Goal: Task Accomplishment & Management: Use online tool/utility

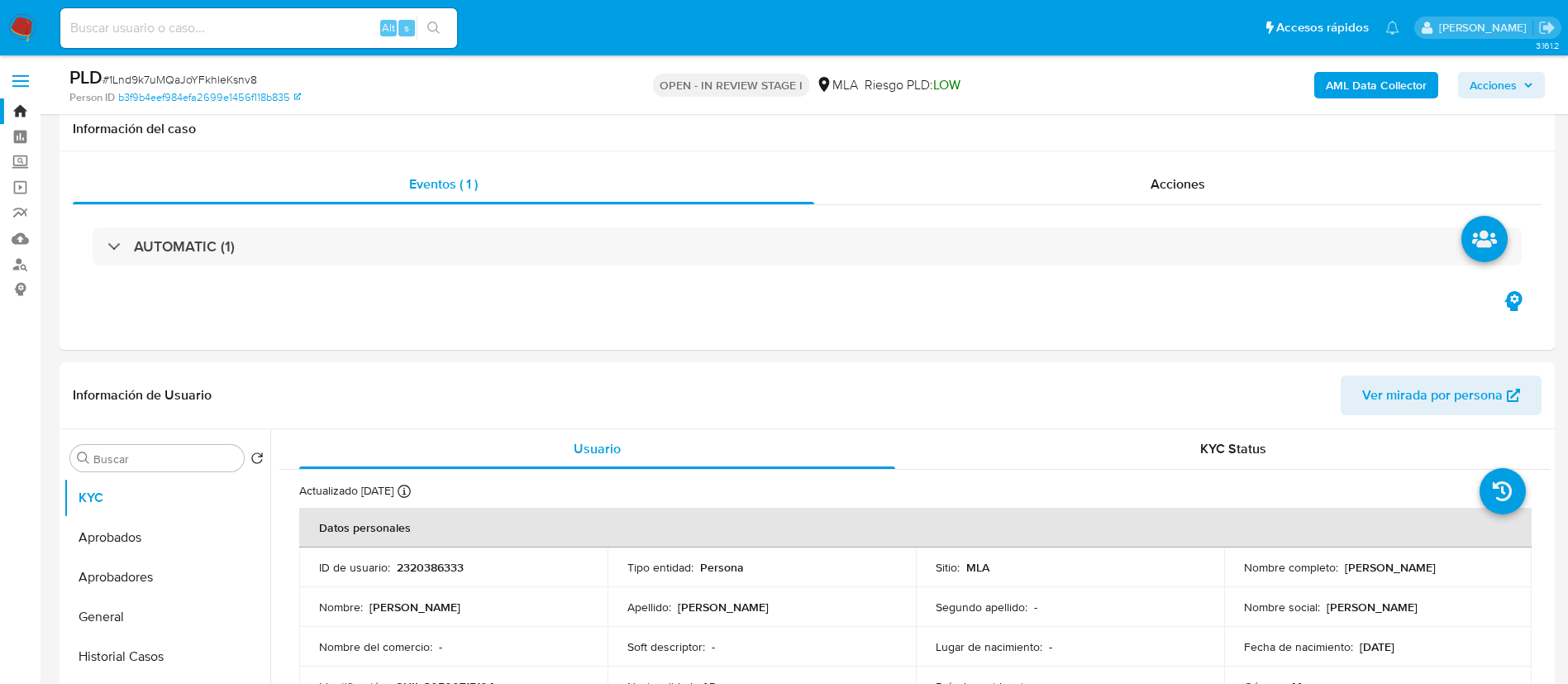
select select "10"
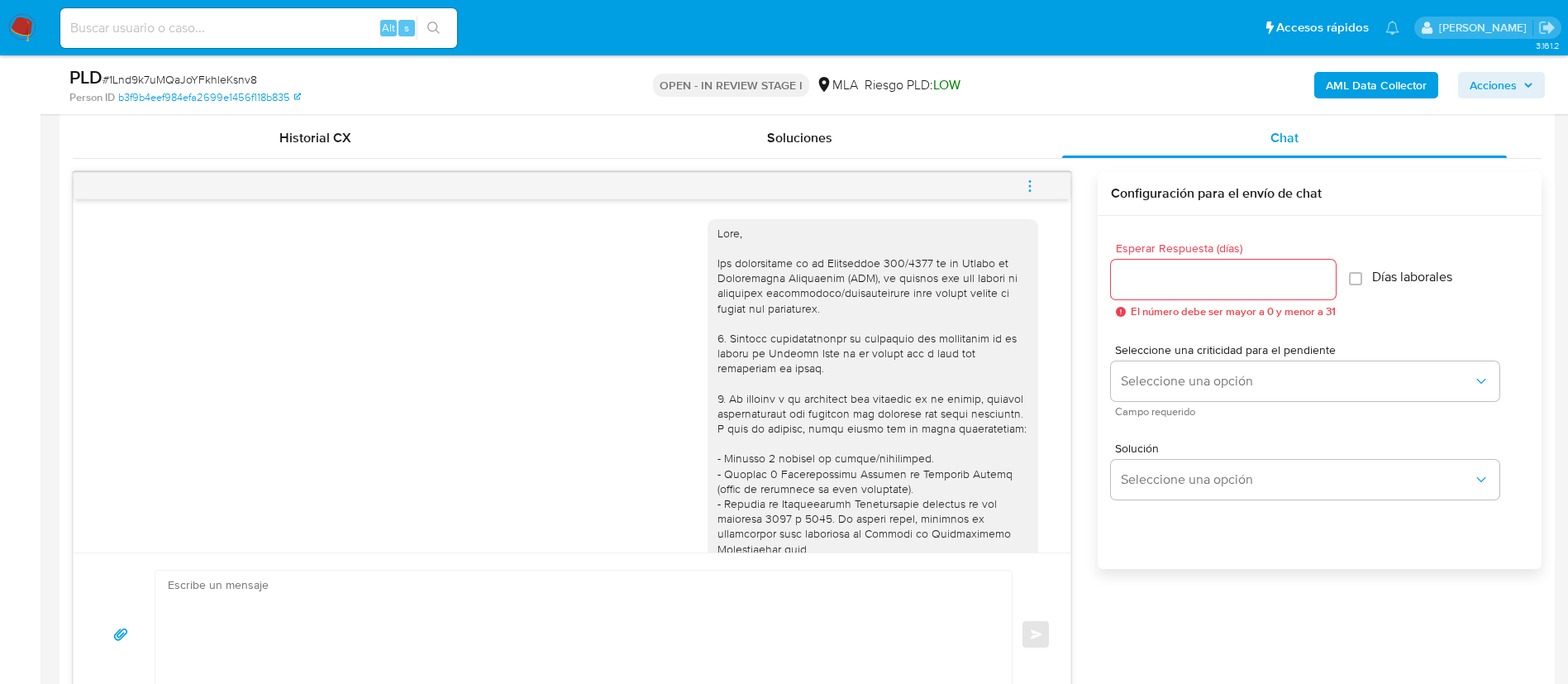
scroll to position [947, 0]
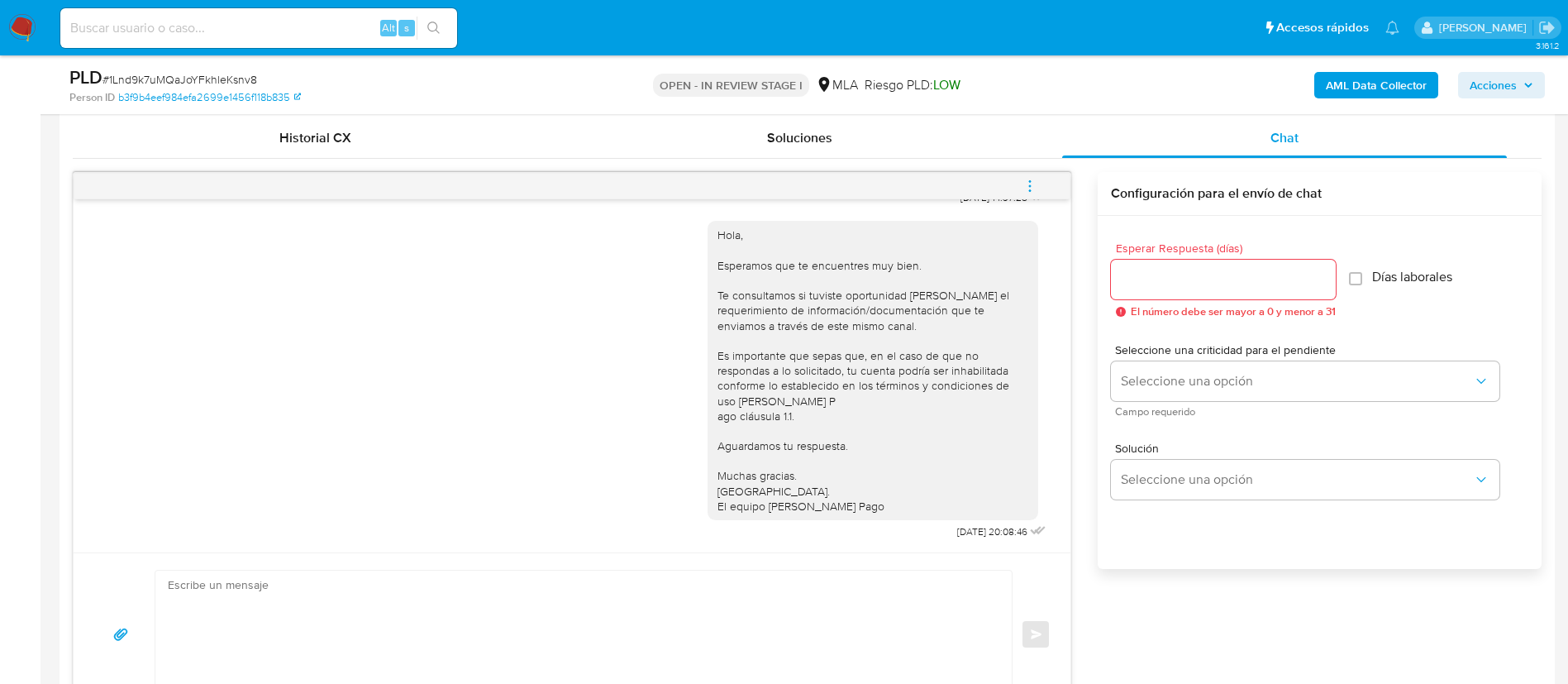
click at [1115, 558] on div "Esperar Respuesta (días) El número debe ser mayor a 0 y menor a 31 Días laboral…" at bounding box center [1319, 414] width 444 height 397
click at [625, 91] on div "OPEN - IN REVIEW STAGE I MLA Riesgo PLD: LOW" at bounding box center [807, 84] width 488 height 39
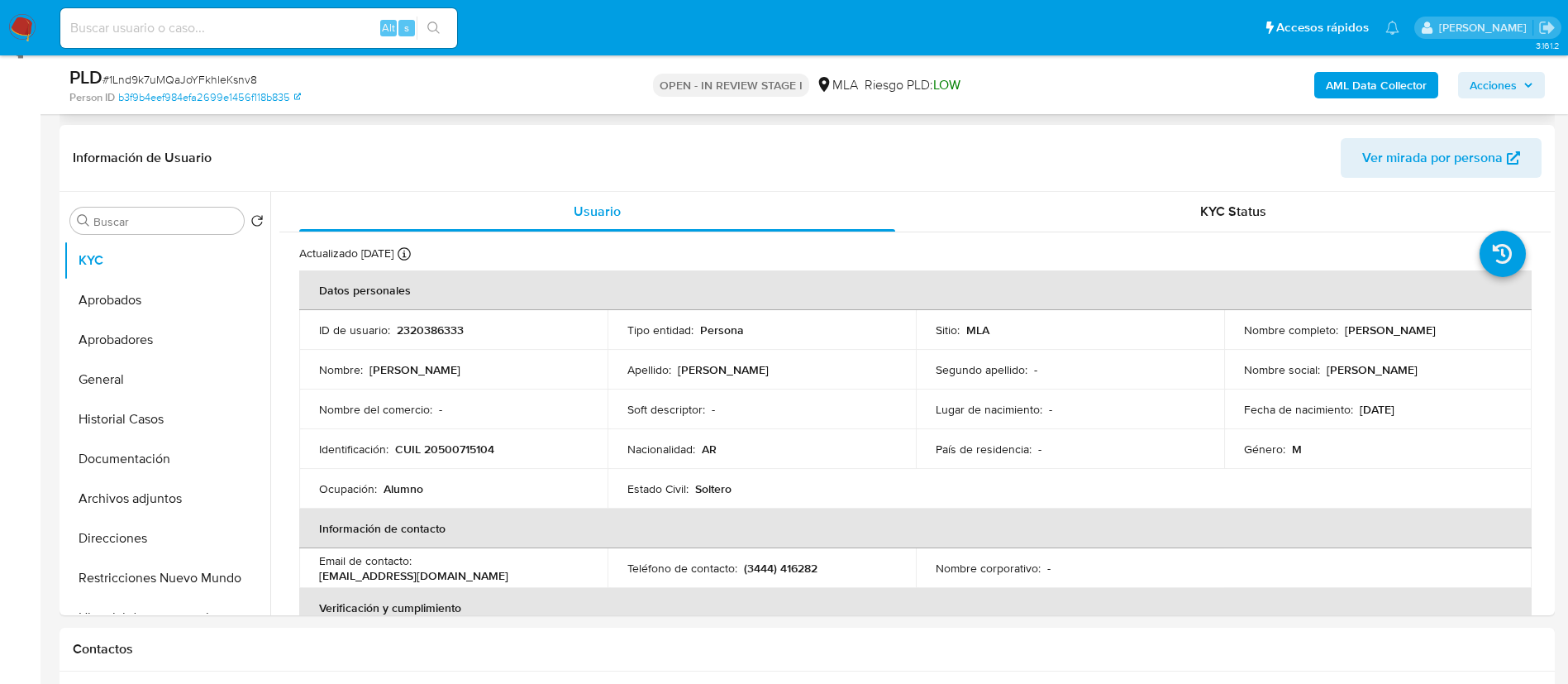
scroll to position [238, 0]
click at [164, 419] on button "Historial Casos" at bounding box center [160, 419] width 193 height 40
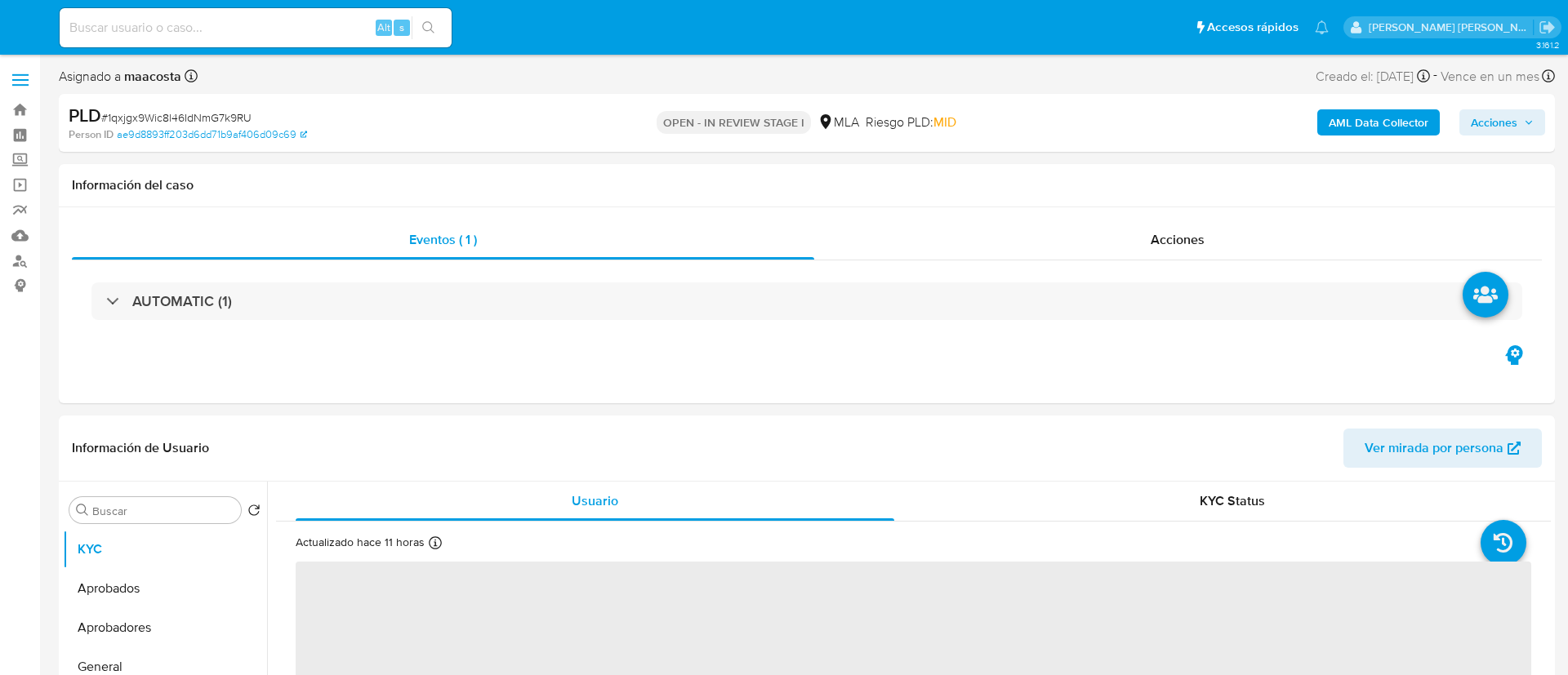
select select "10"
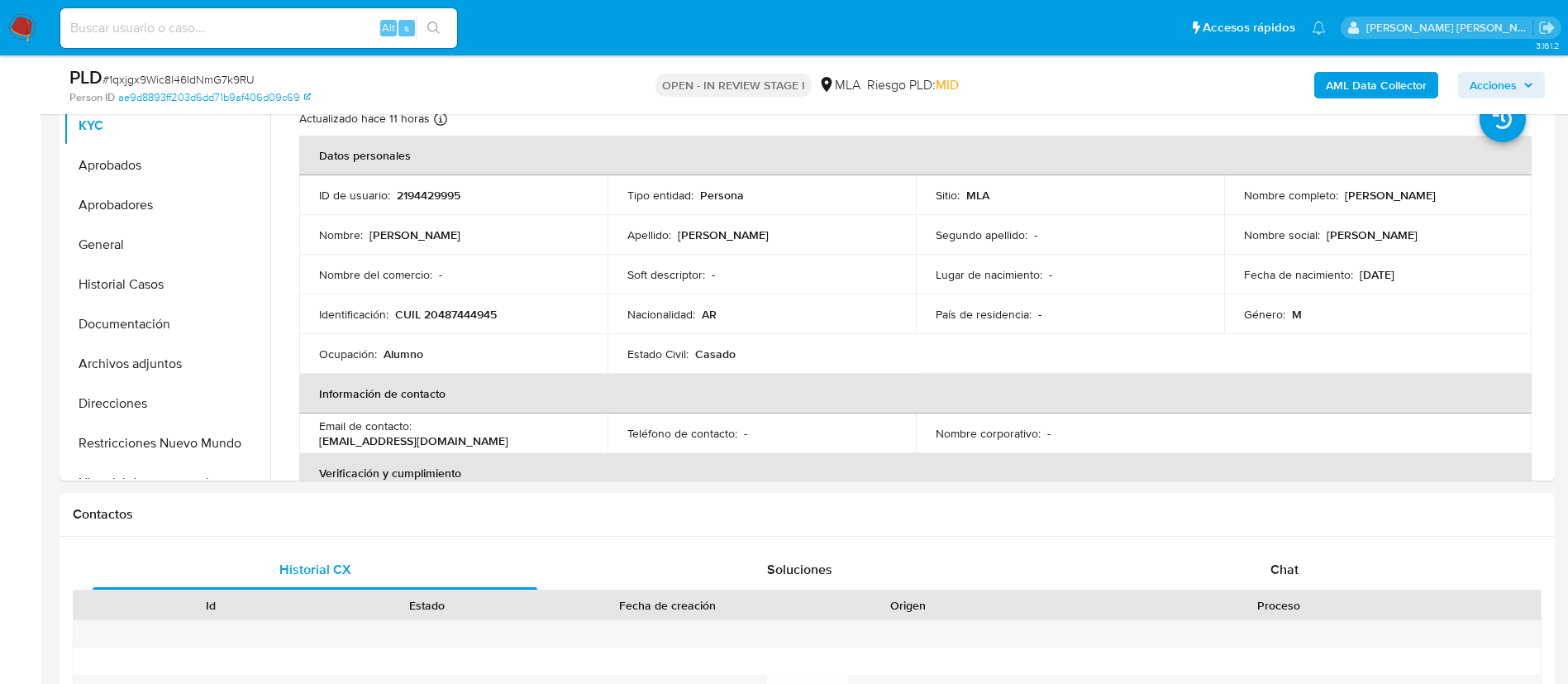
scroll to position [379, 0]
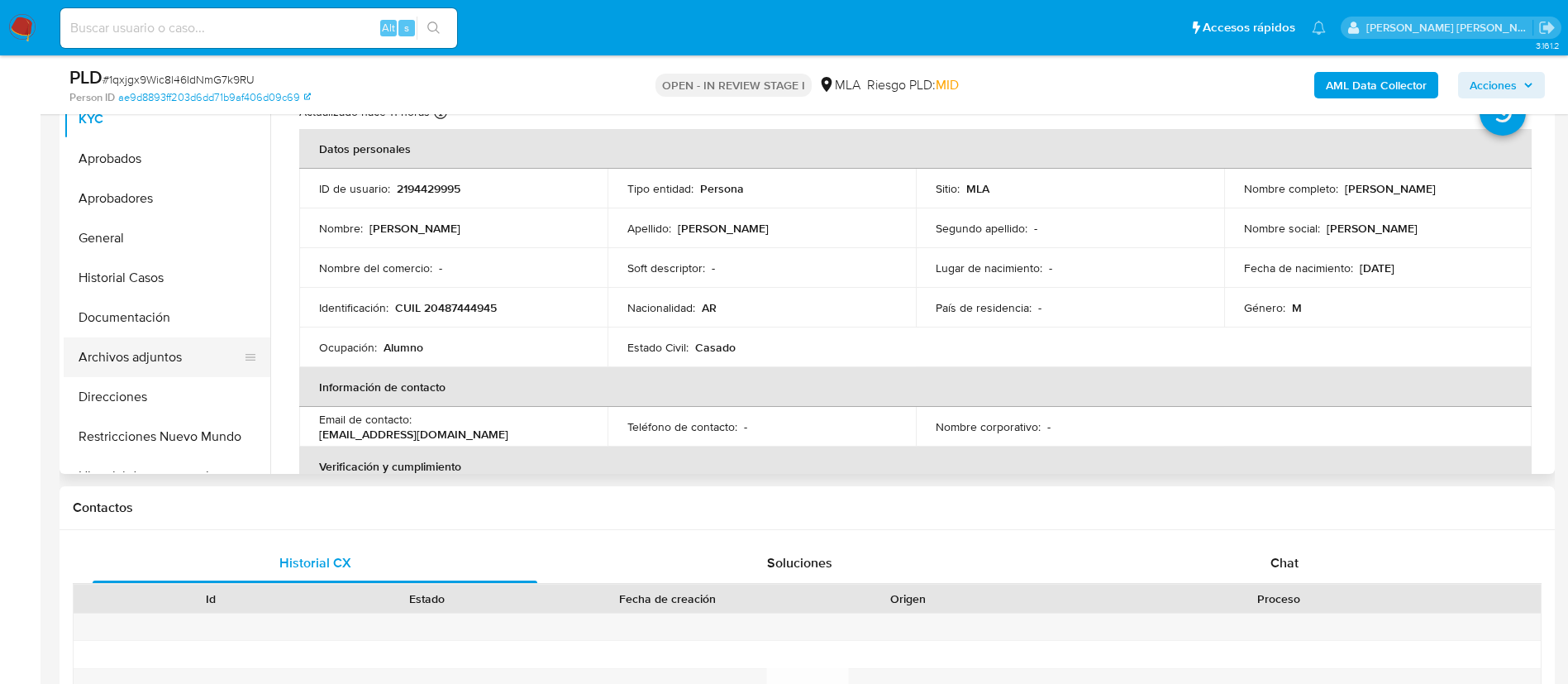
click at [163, 355] on button "Archivos adjuntos" at bounding box center [160, 357] width 193 height 40
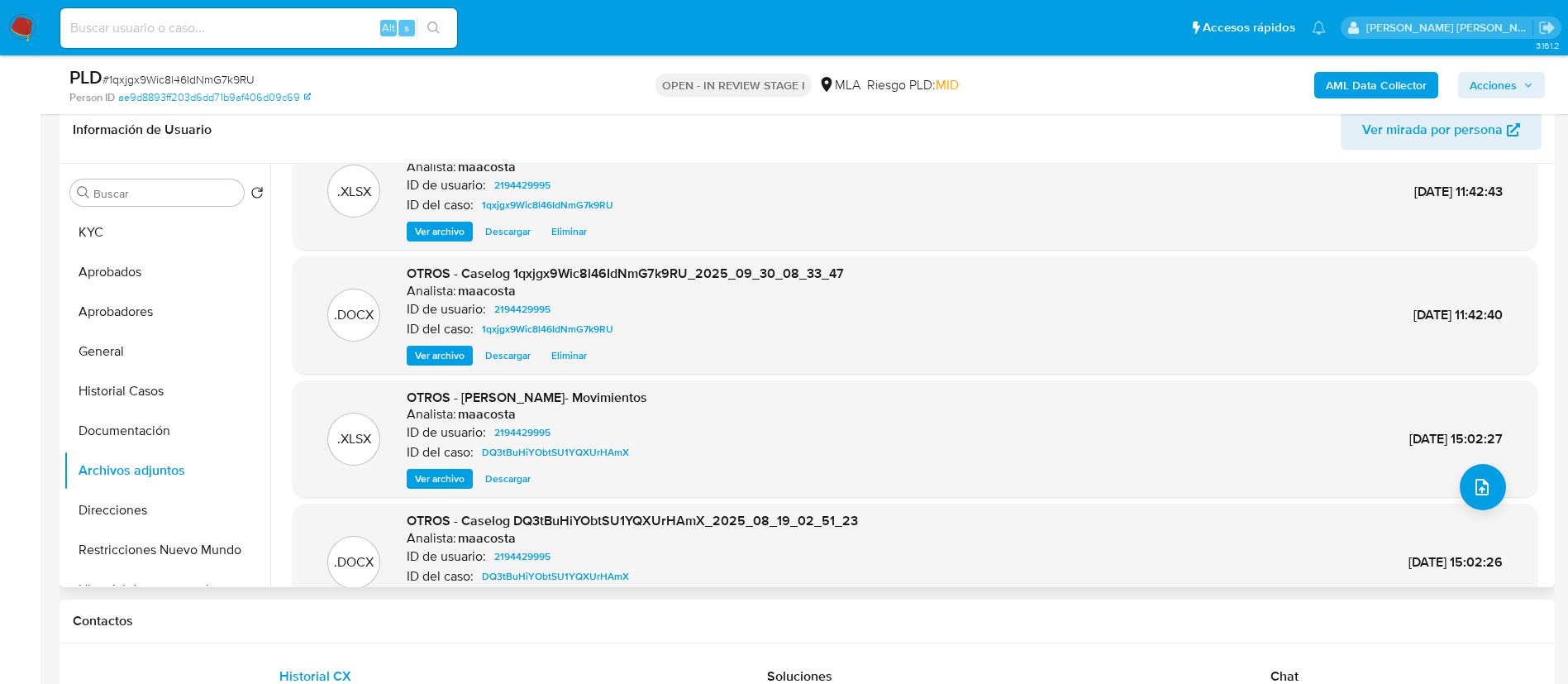
scroll to position [45, 0]
click at [158, 387] on button "Historial Casos" at bounding box center [160, 392] width 193 height 40
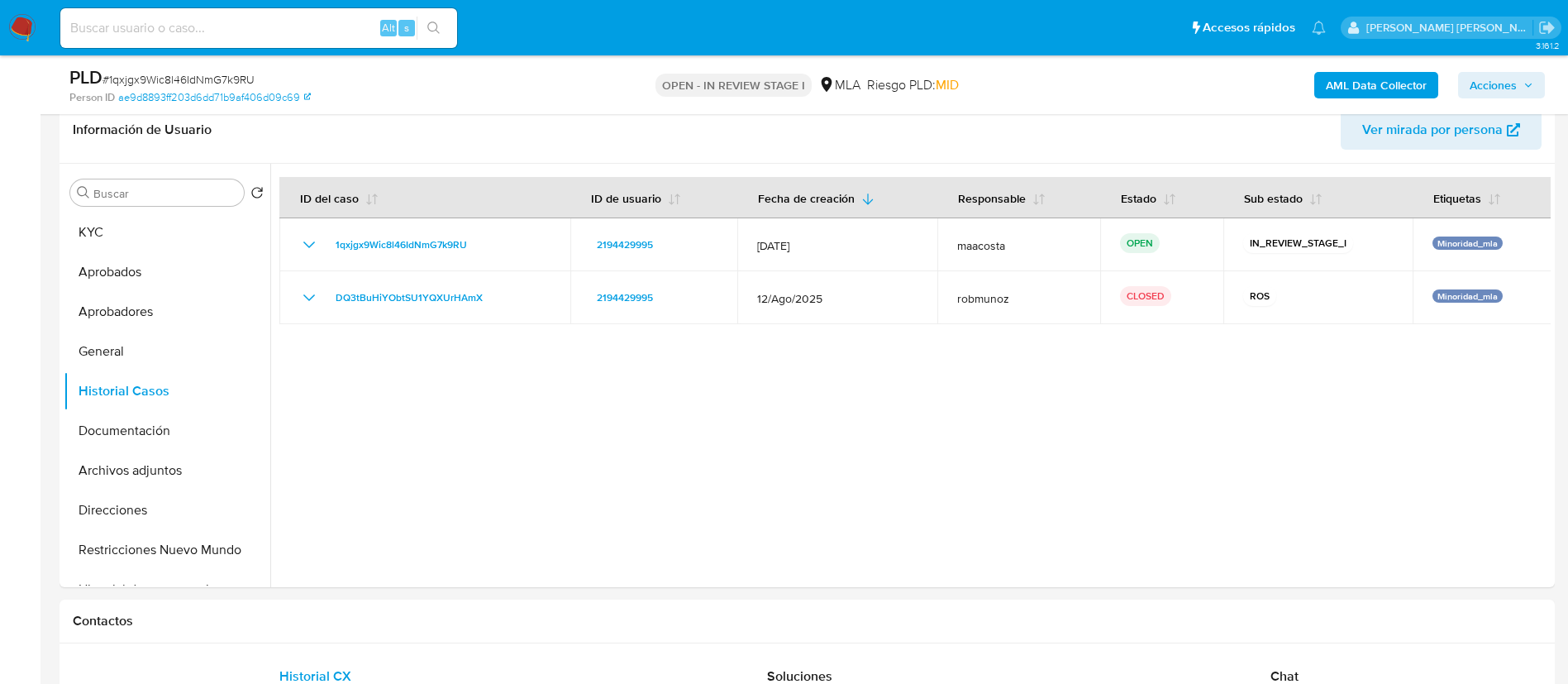
click at [1490, 87] on span "Acciones" at bounding box center [1493, 84] width 47 height 26
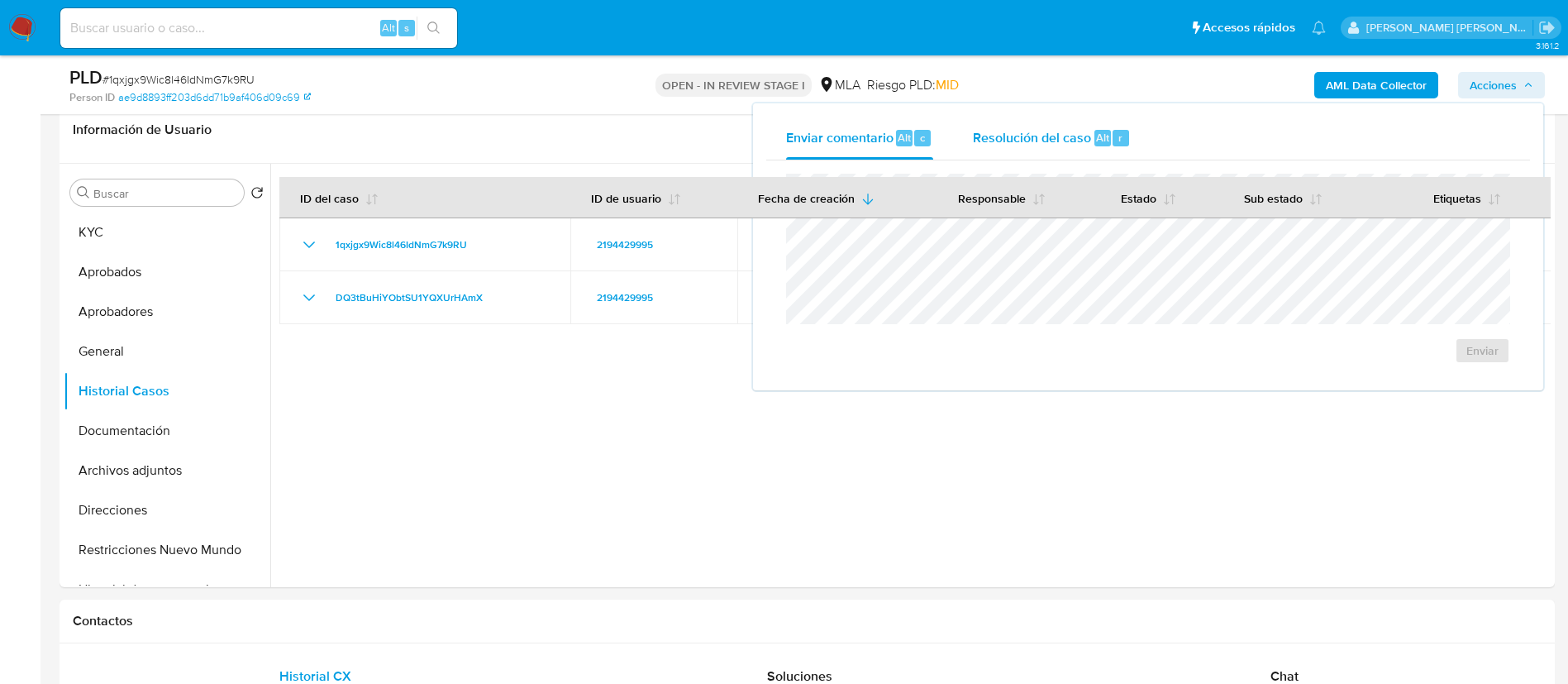
click at [1097, 141] on span "Alt" at bounding box center [1102, 137] width 14 height 15
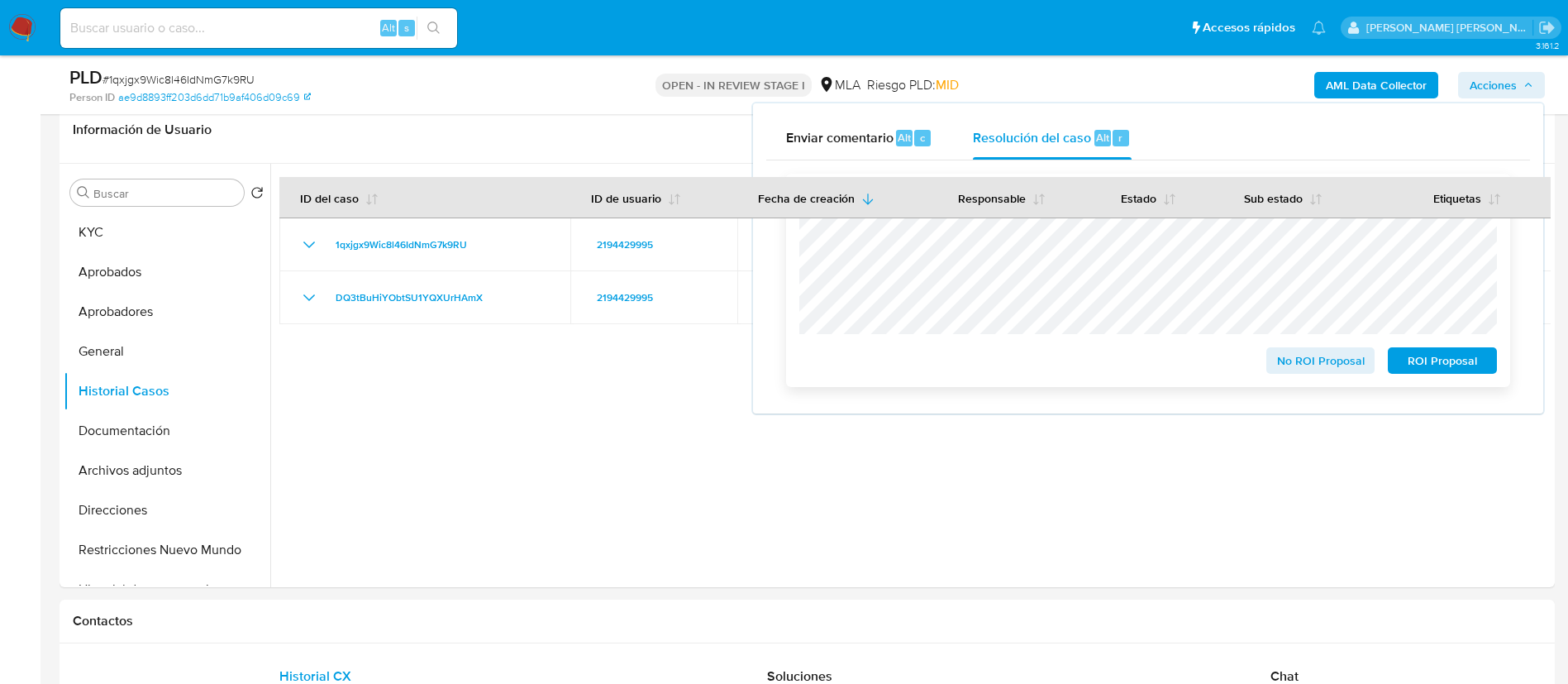
click at [1453, 357] on span "ROI Proposal" at bounding box center [1442, 360] width 86 height 23
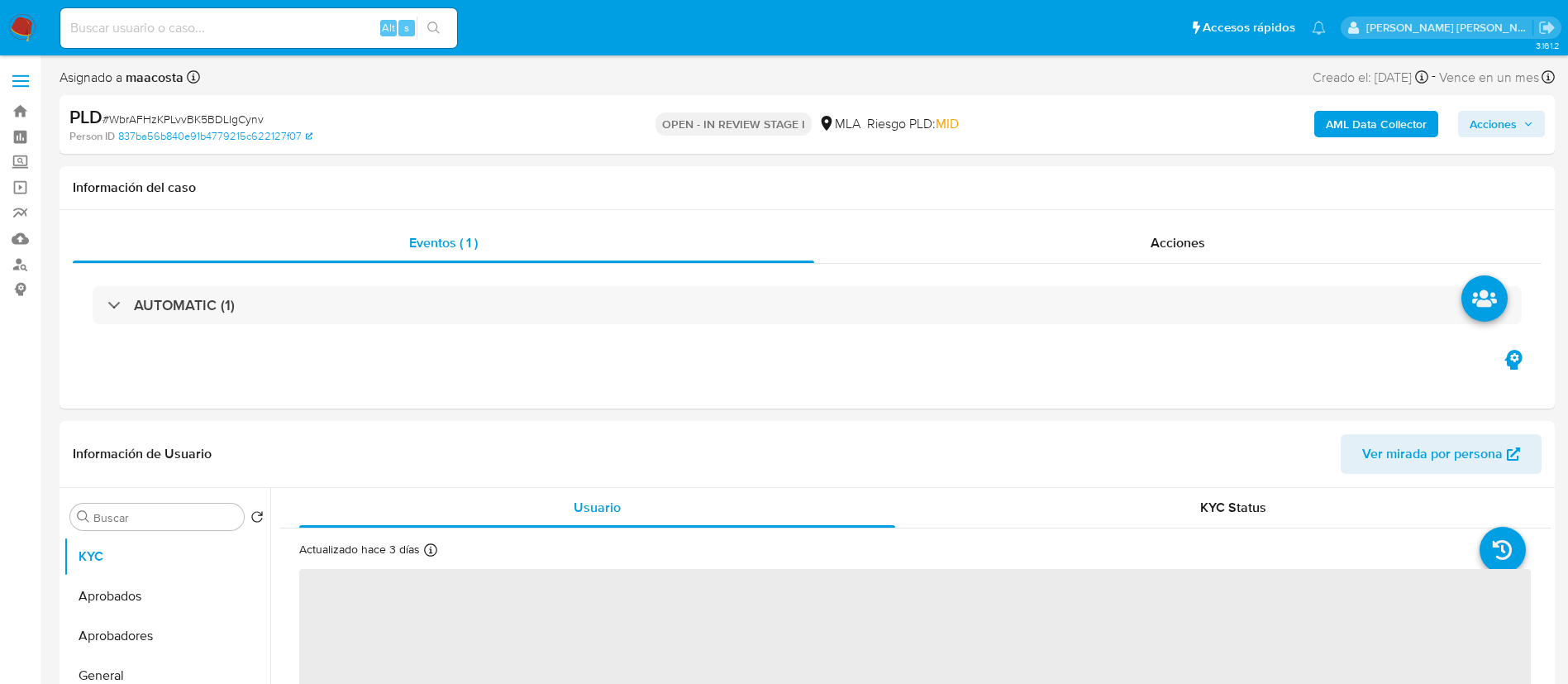
select select "10"
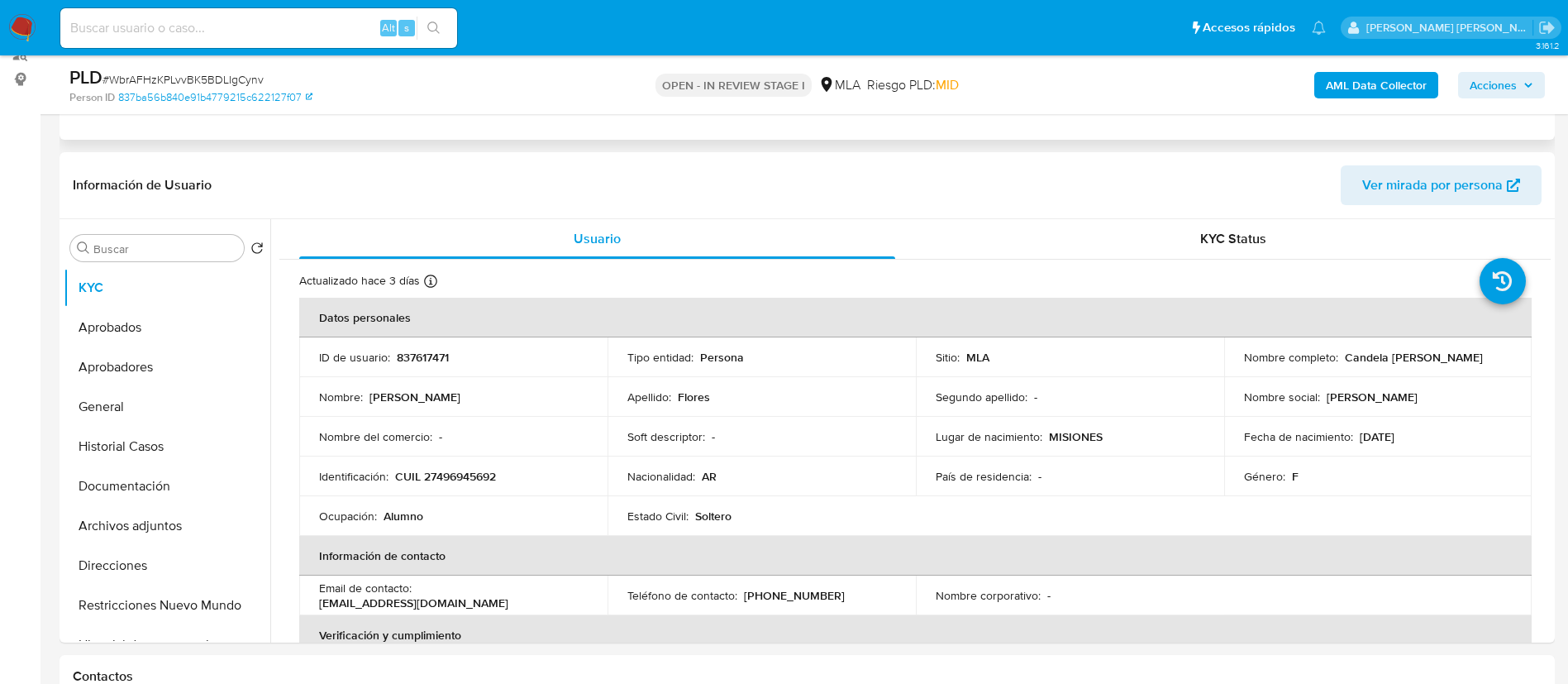
scroll to position [213, 0]
click at [142, 516] on button "Archivos adjuntos" at bounding box center [160, 523] width 193 height 40
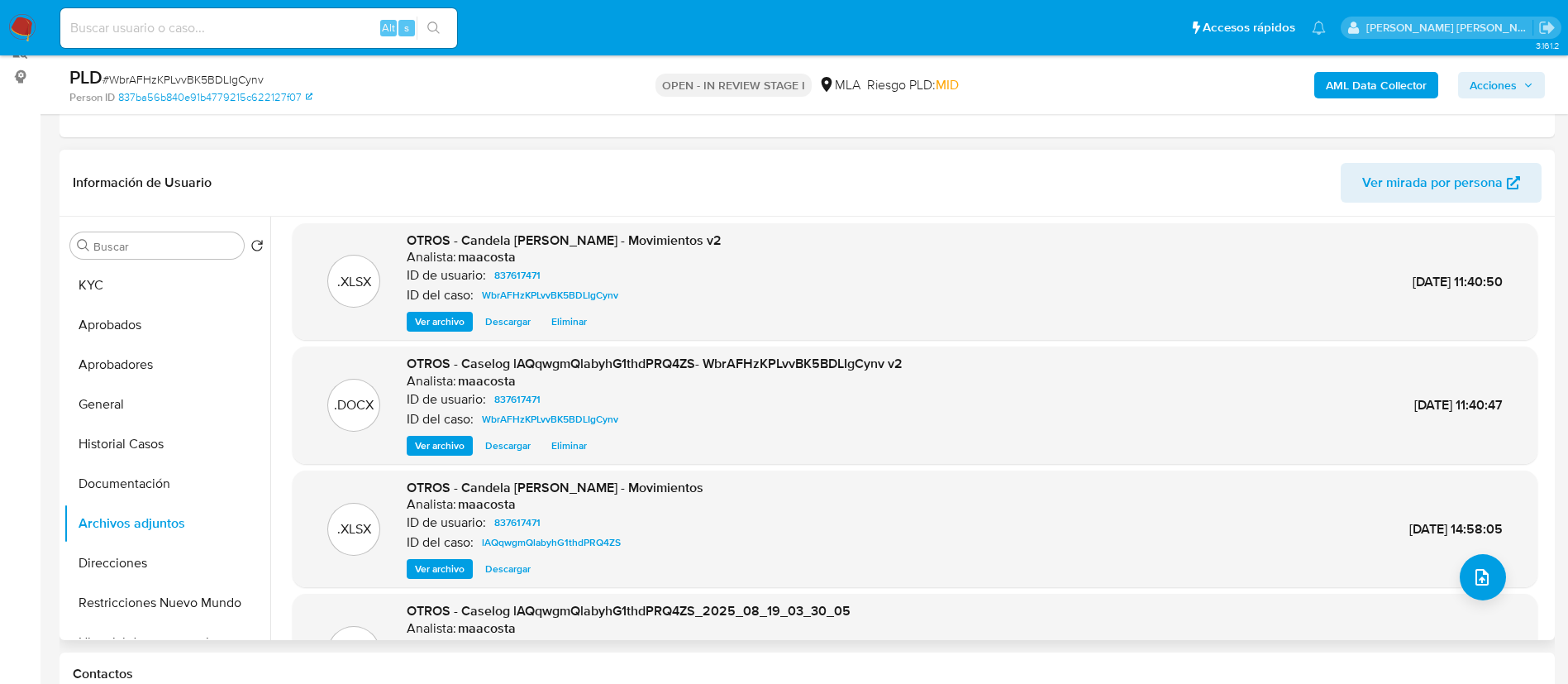
scroll to position [0, 0]
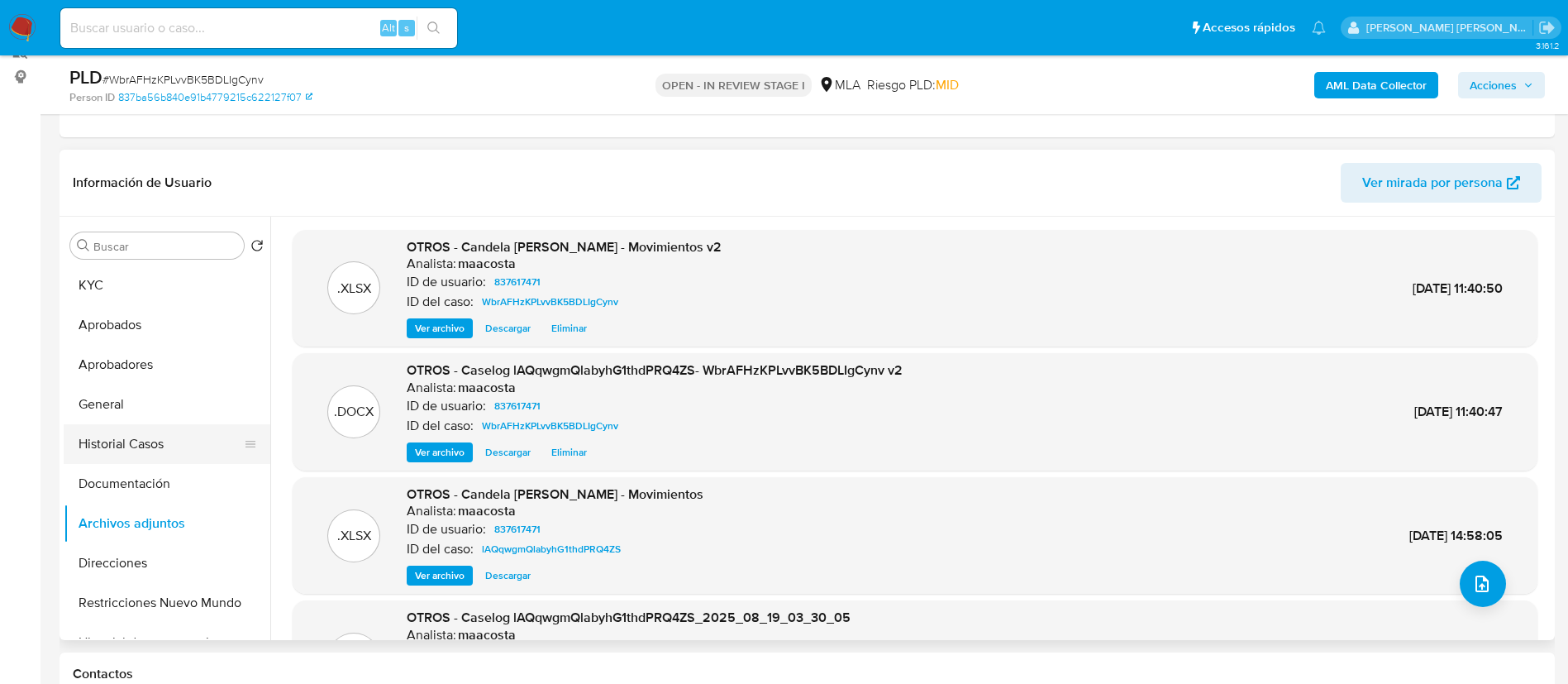
click at [154, 450] on button "Historial Casos" at bounding box center [160, 444] width 193 height 40
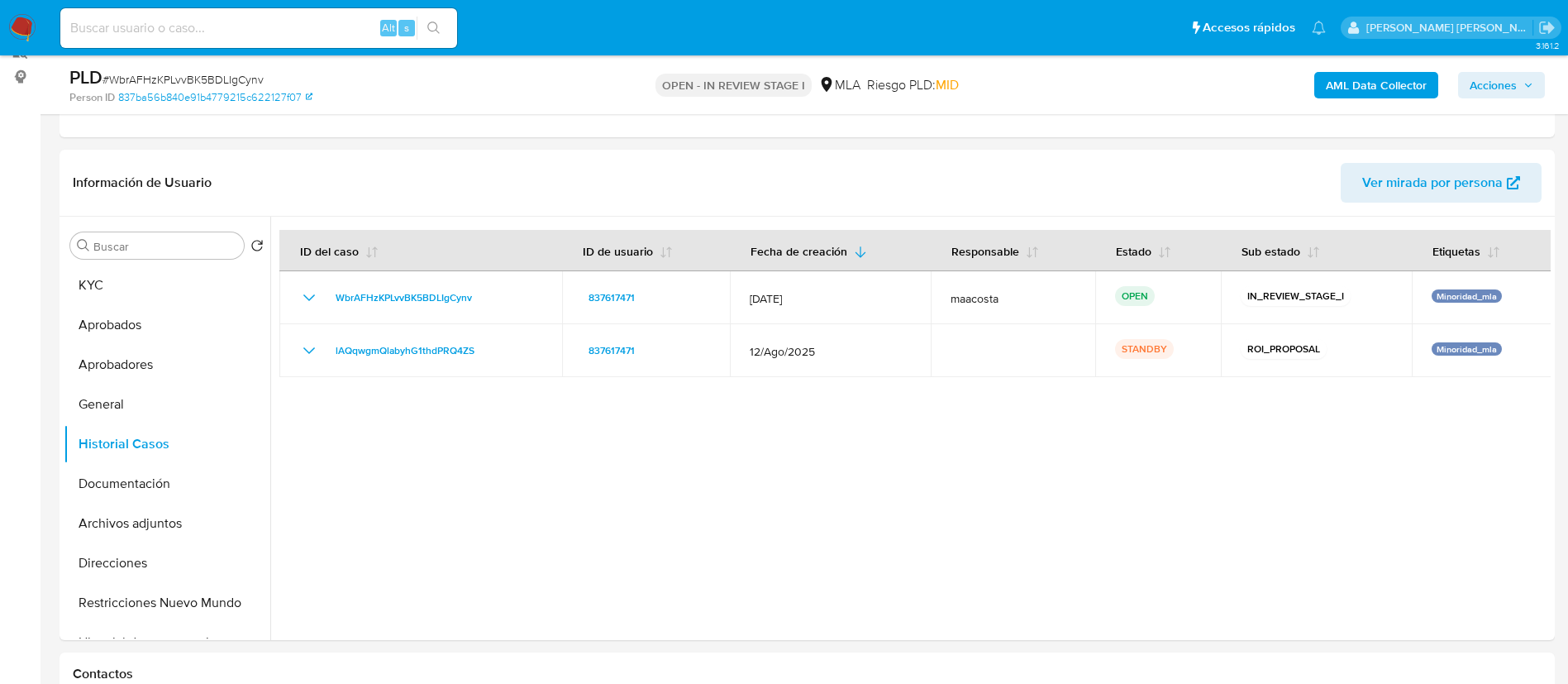
click at [1505, 79] on span "Acciones" at bounding box center [1493, 84] width 47 height 26
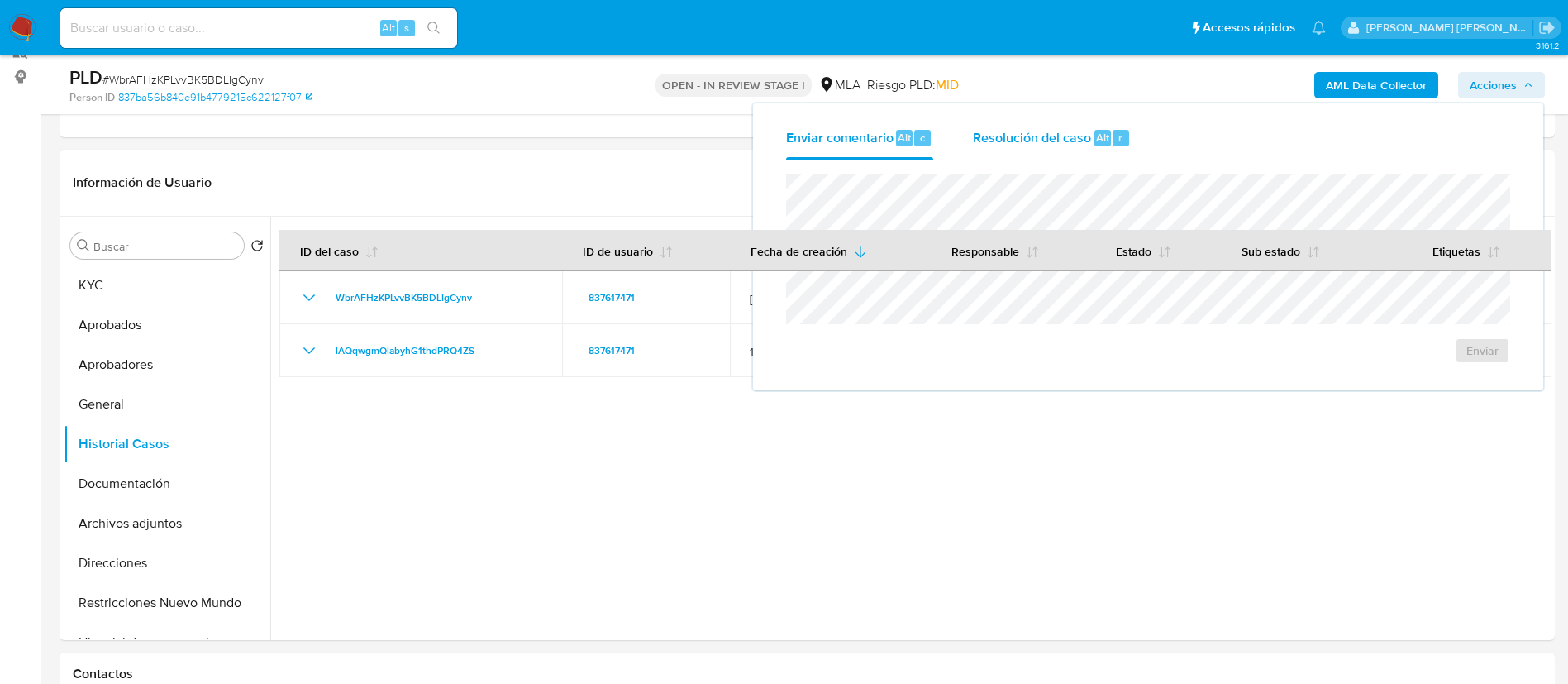
click at [1096, 130] on span "Alt" at bounding box center [1102, 137] width 14 height 15
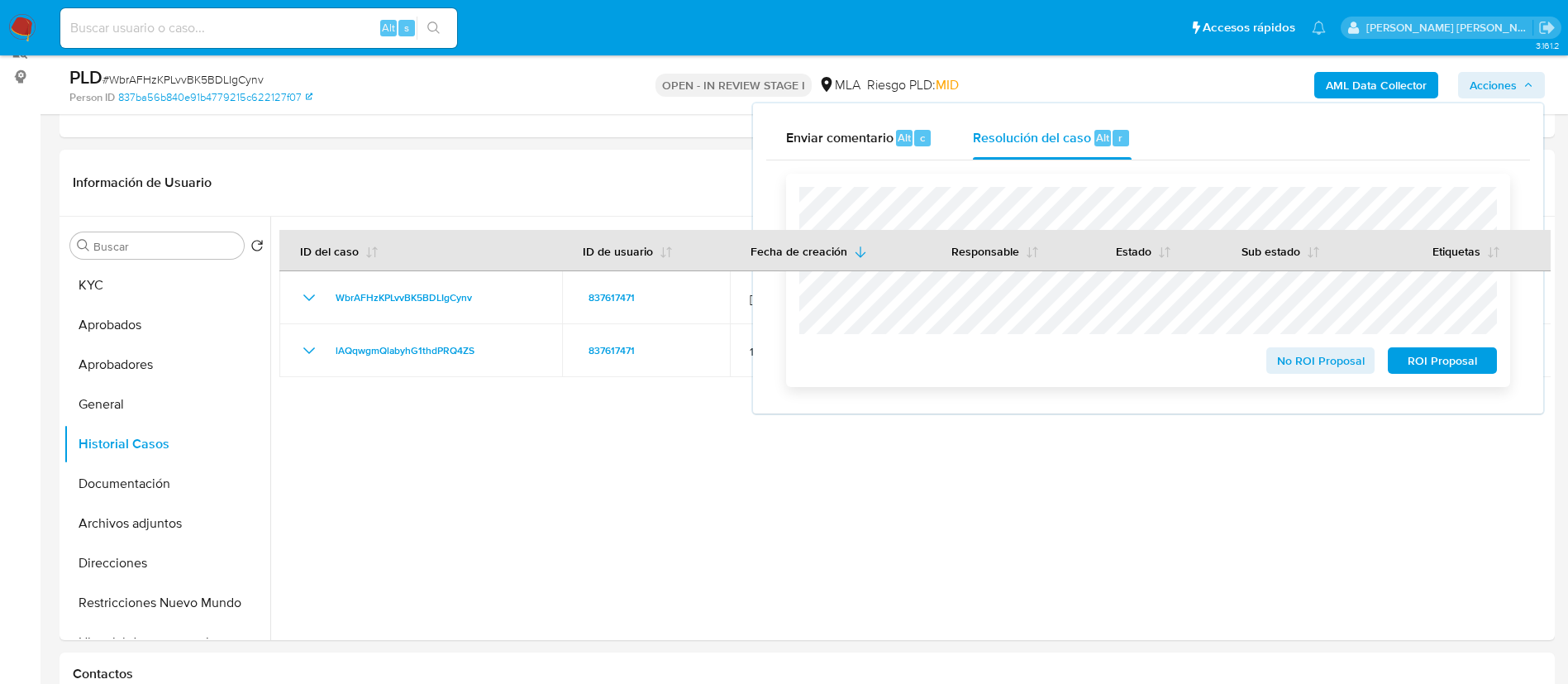
click at [1438, 370] on span "ROI Proposal" at bounding box center [1442, 360] width 86 height 23
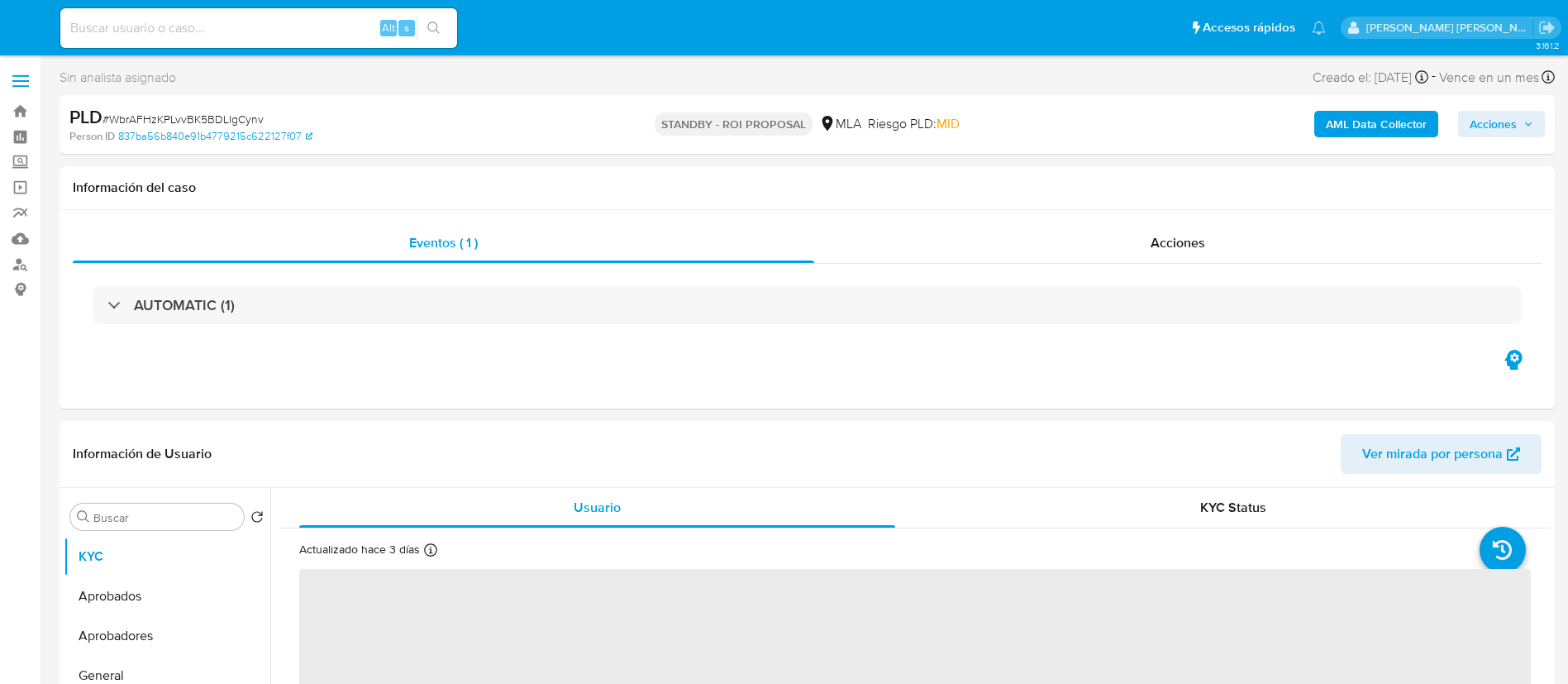
select select "10"
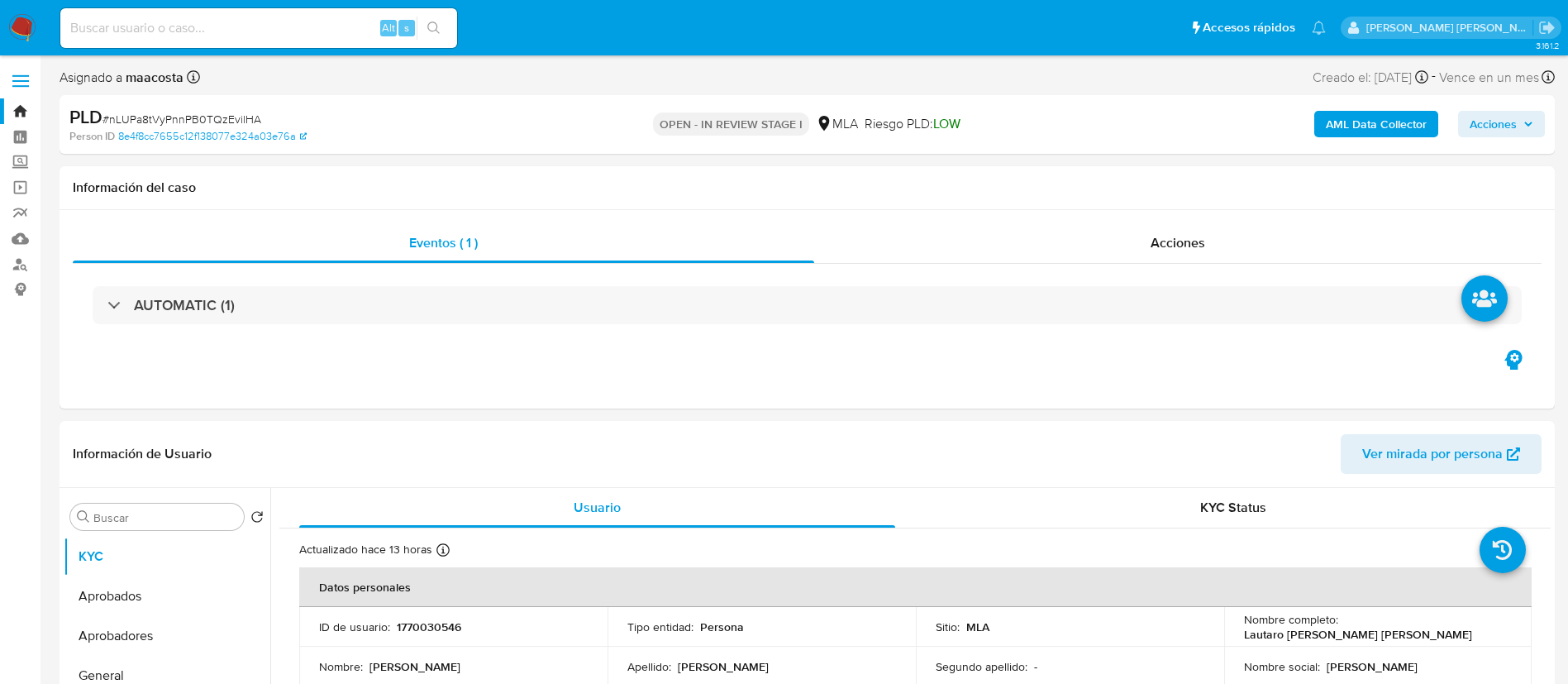
select select "10"
click at [141, 597] on button "Historial Casos" at bounding box center [160, 599] width 193 height 40
select select "10"
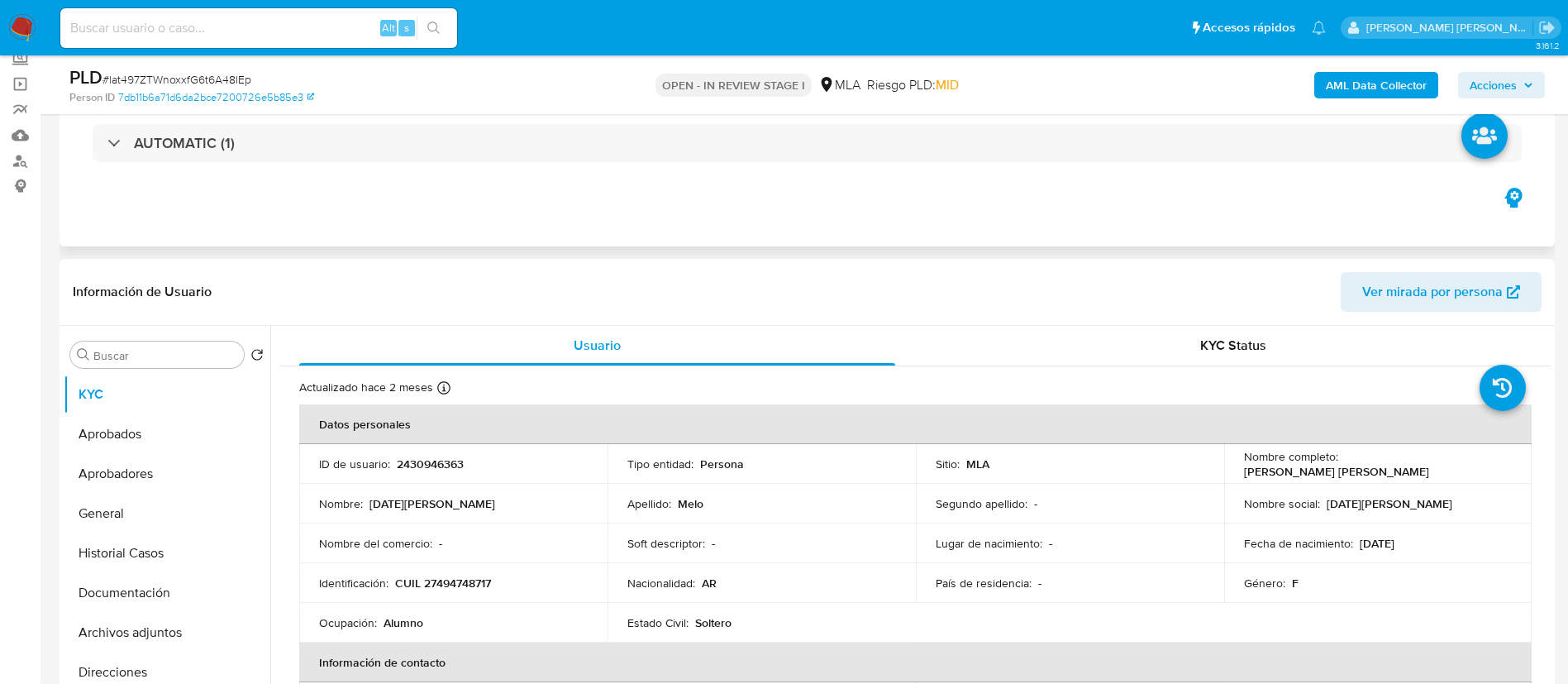
scroll to position [106, 0]
click at [147, 546] on button "Historial Casos" at bounding box center [160, 550] width 193 height 40
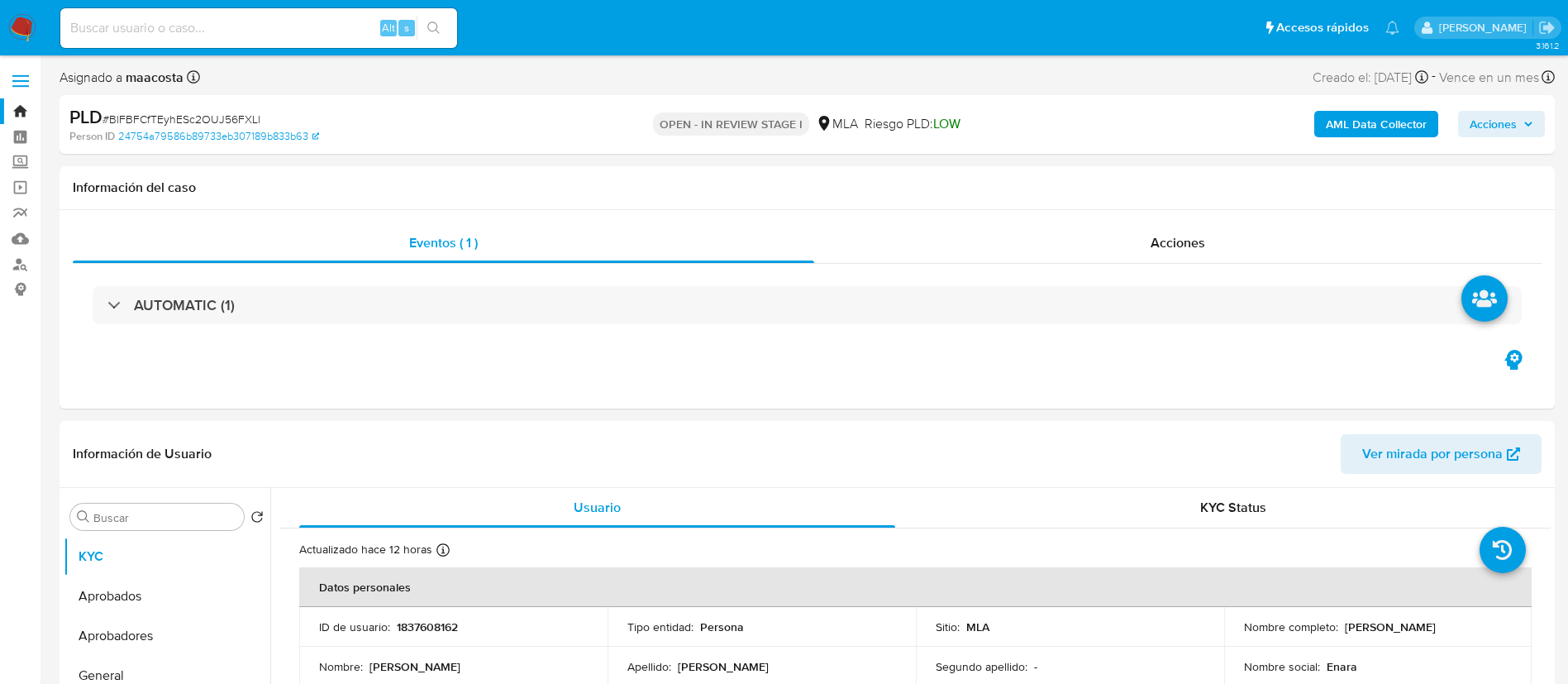
select select "10"
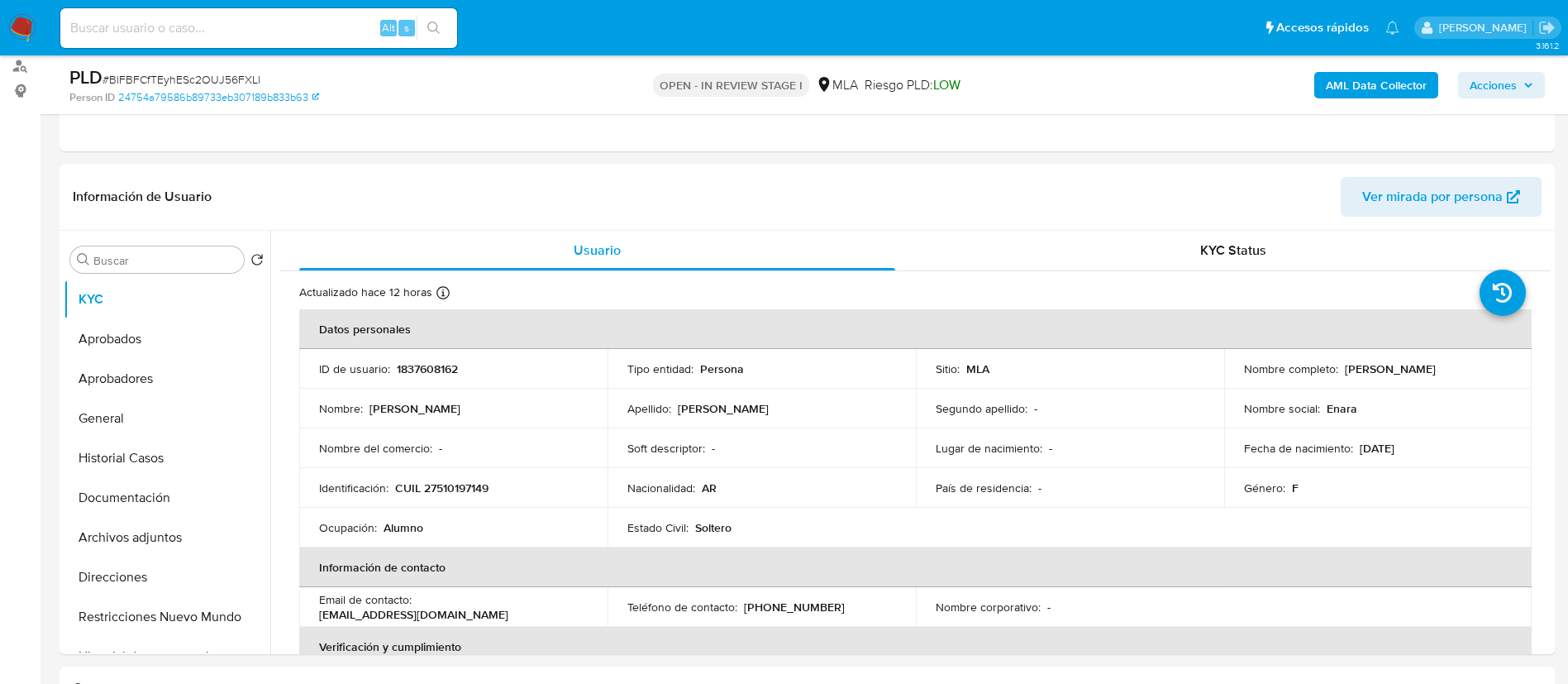
scroll to position [213, 0]
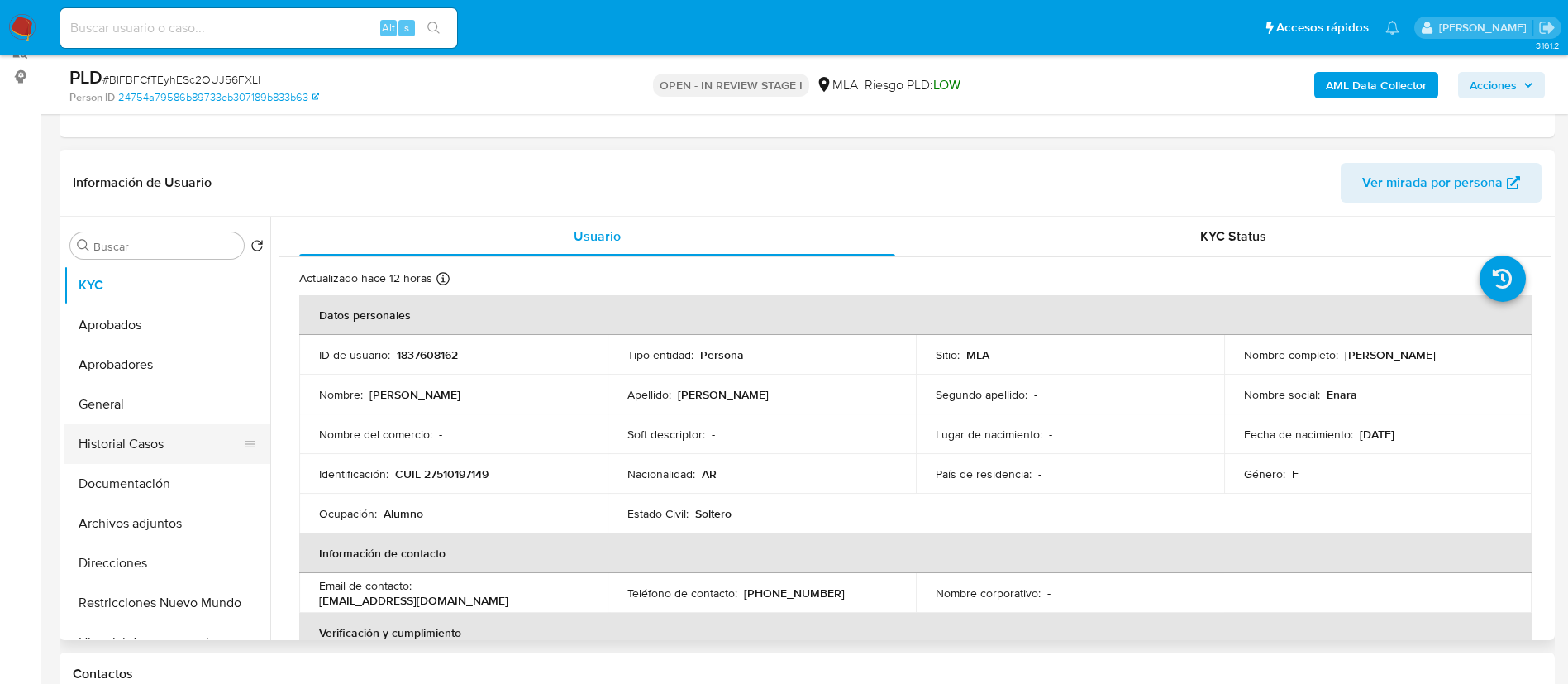
click at [137, 438] on button "Historial Casos" at bounding box center [160, 444] width 193 height 40
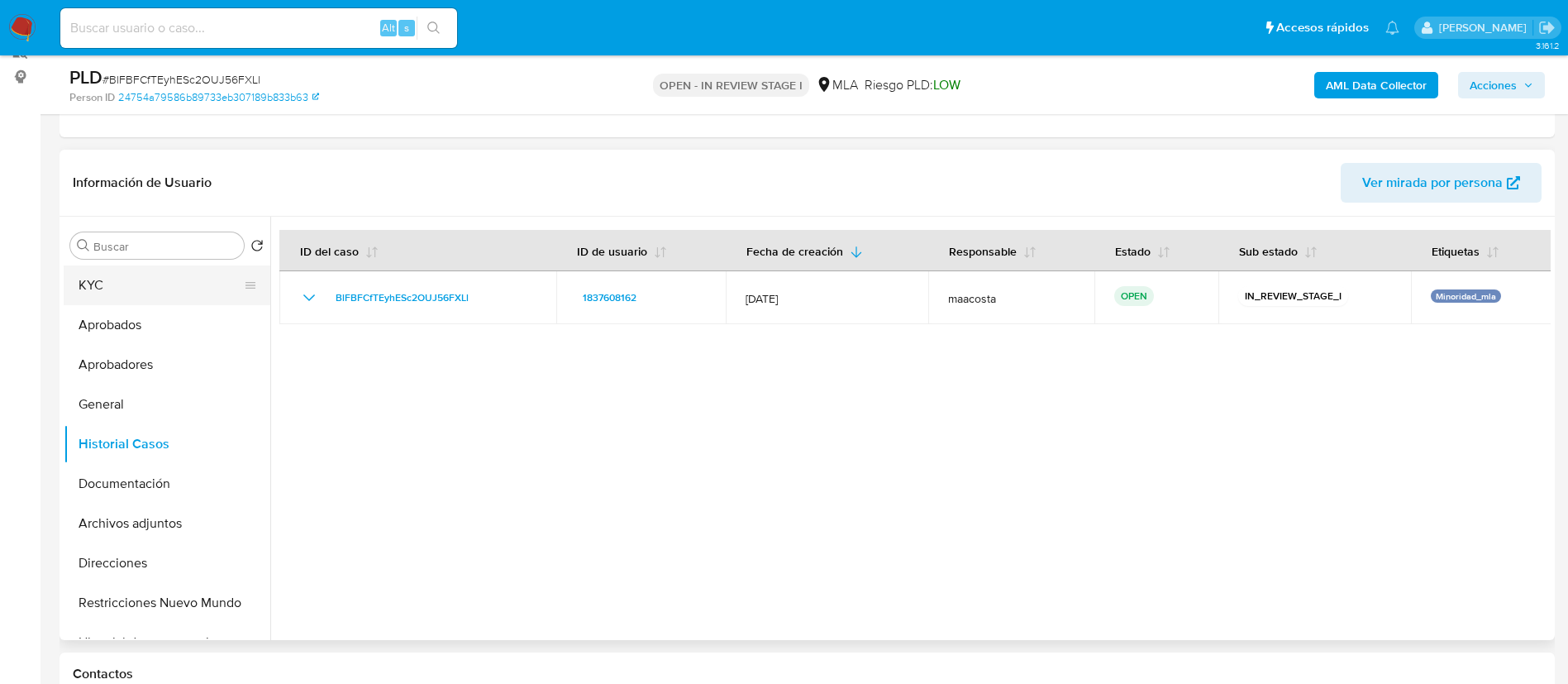
click at [143, 286] on button "KYC" at bounding box center [160, 285] width 193 height 40
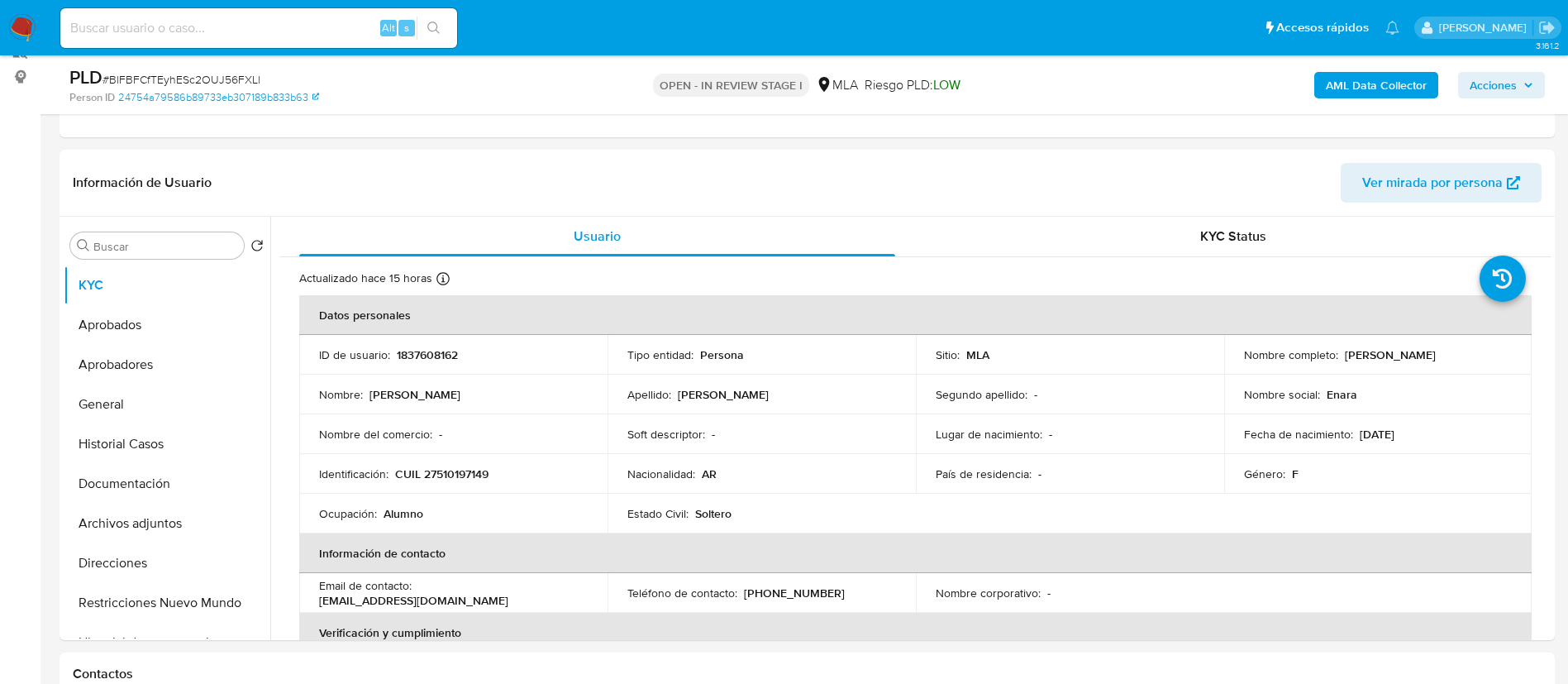
click at [403, 354] on p "1837608162" at bounding box center [427, 354] width 61 height 15
copy p "1837608162"
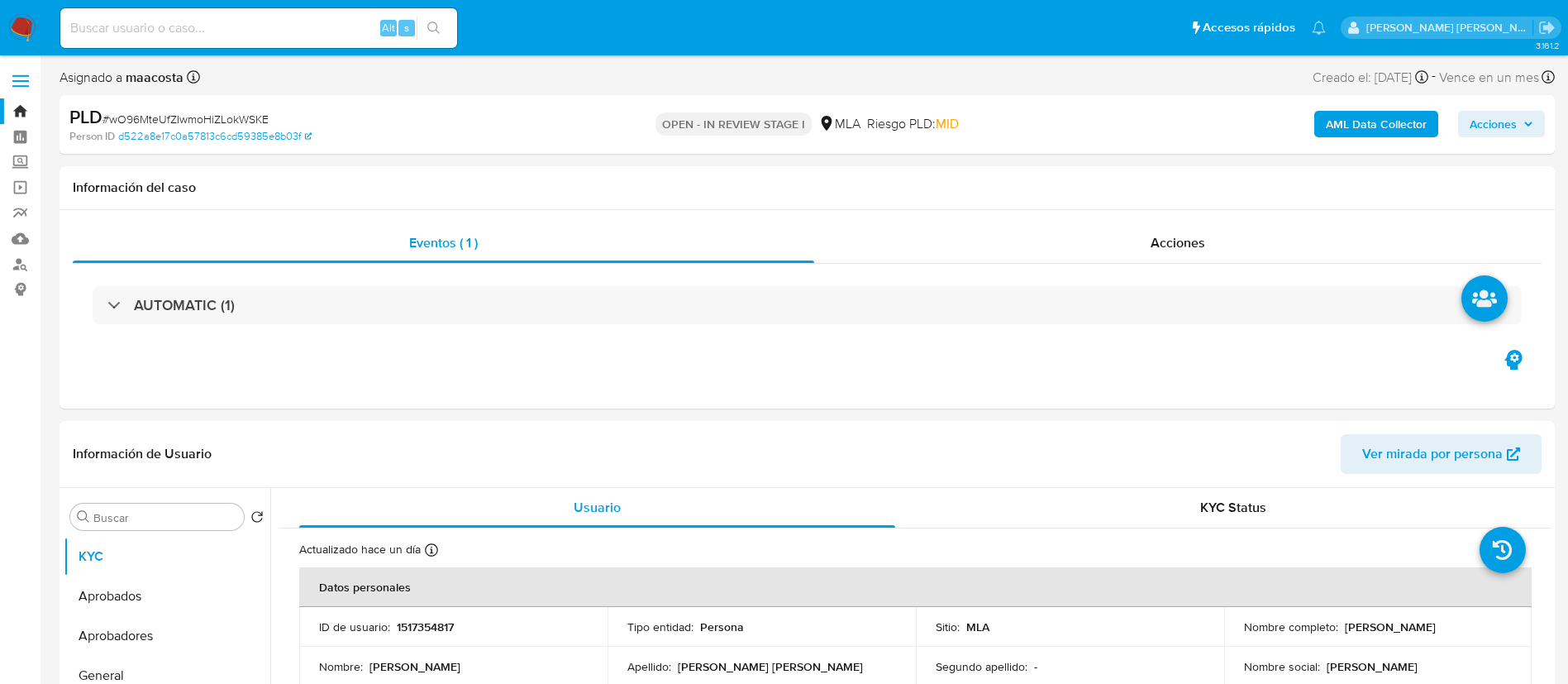
select select "10"
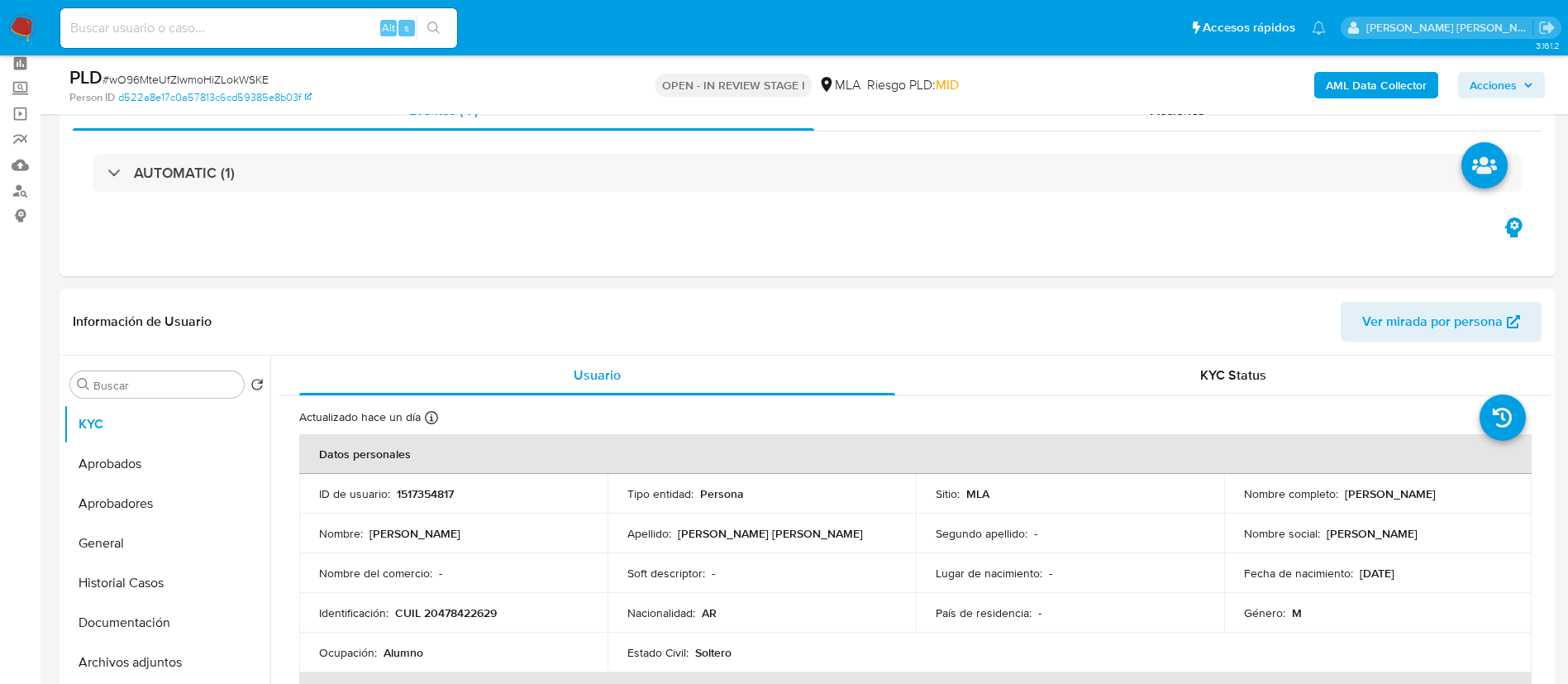
scroll to position [76, 0]
drag, startPoint x: 151, startPoint y: 570, endPoint x: 307, endPoint y: 276, distance: 332.8
click at [168, 562] on button "Historial Casos" at bounding box center [160, 580] width 193 height 40
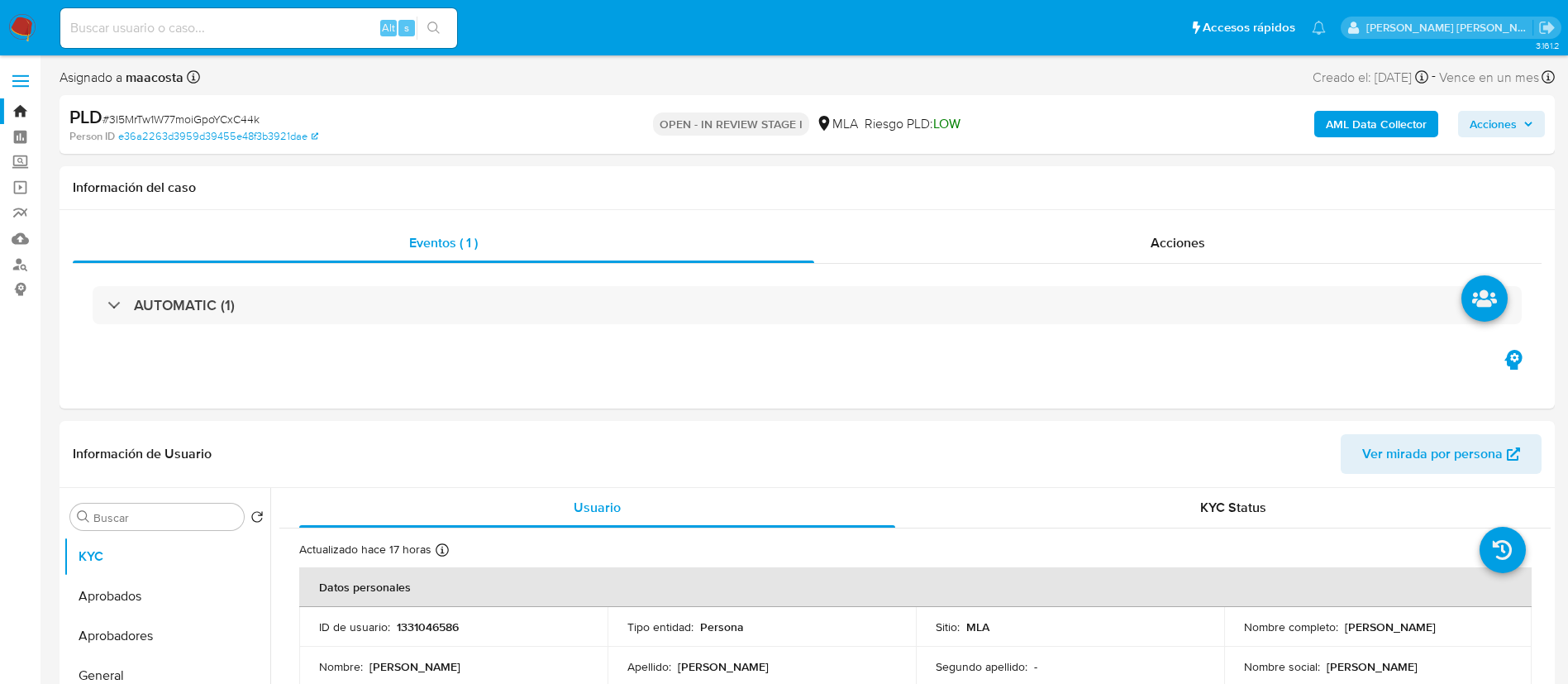
select select "10"
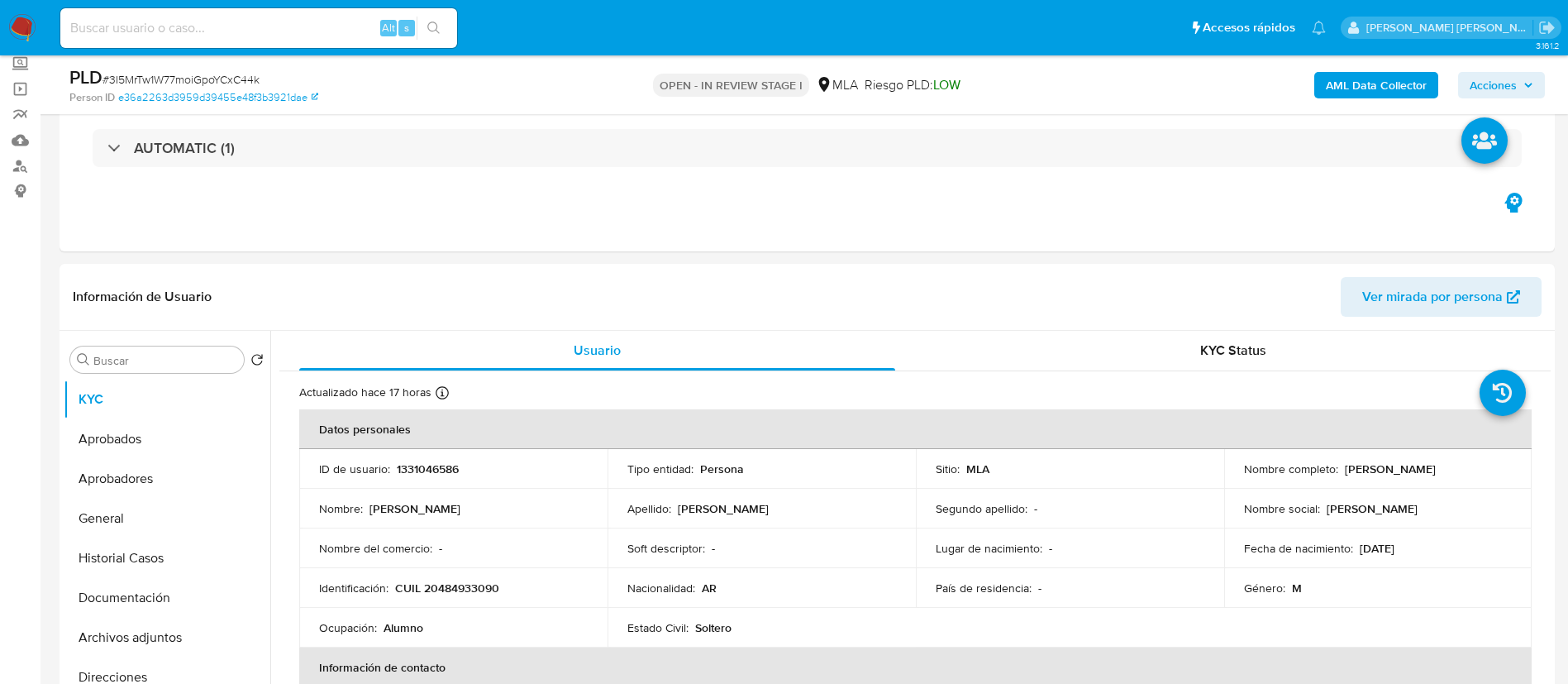
scroll to position [132, 0]
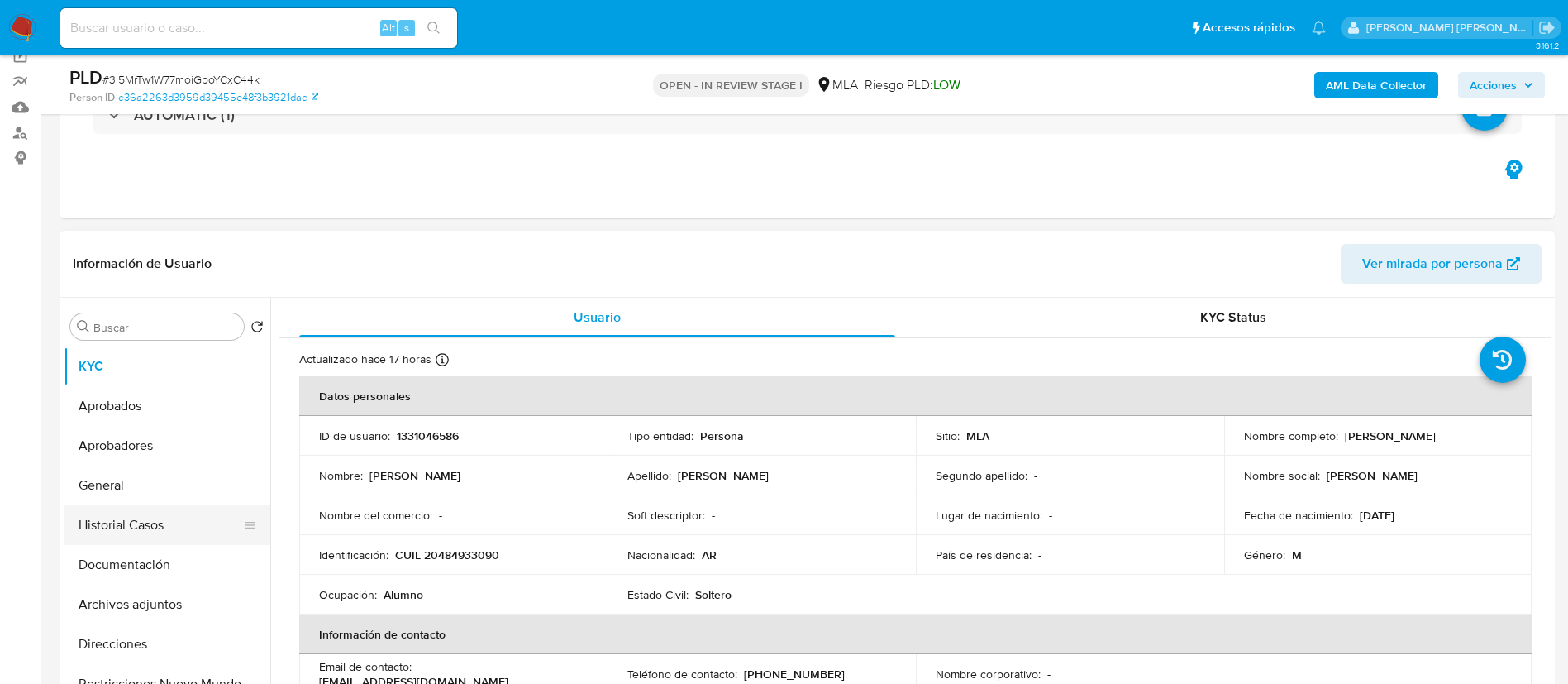
click at [141, 534] on button "Historial Casos" at bounding box center [160, 525] width 193 height 40
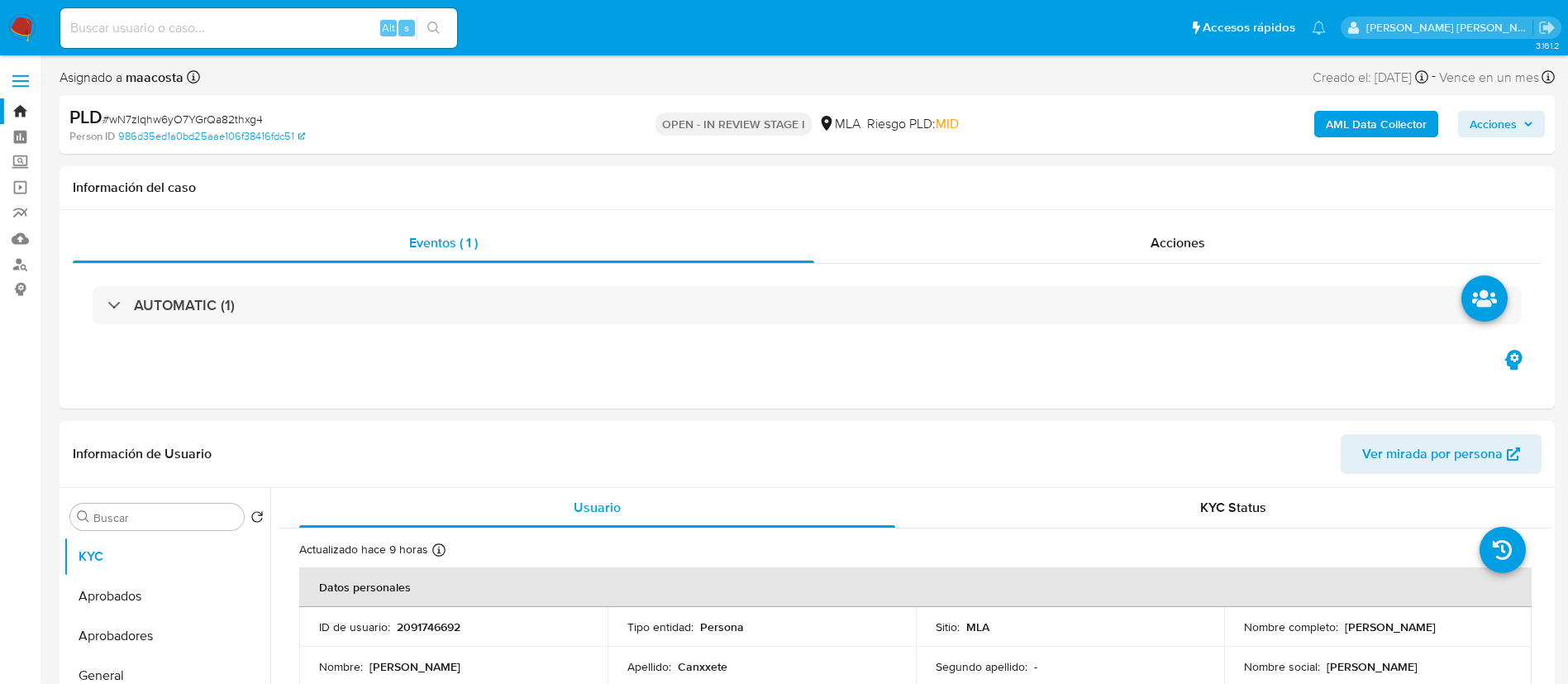
select select "10"
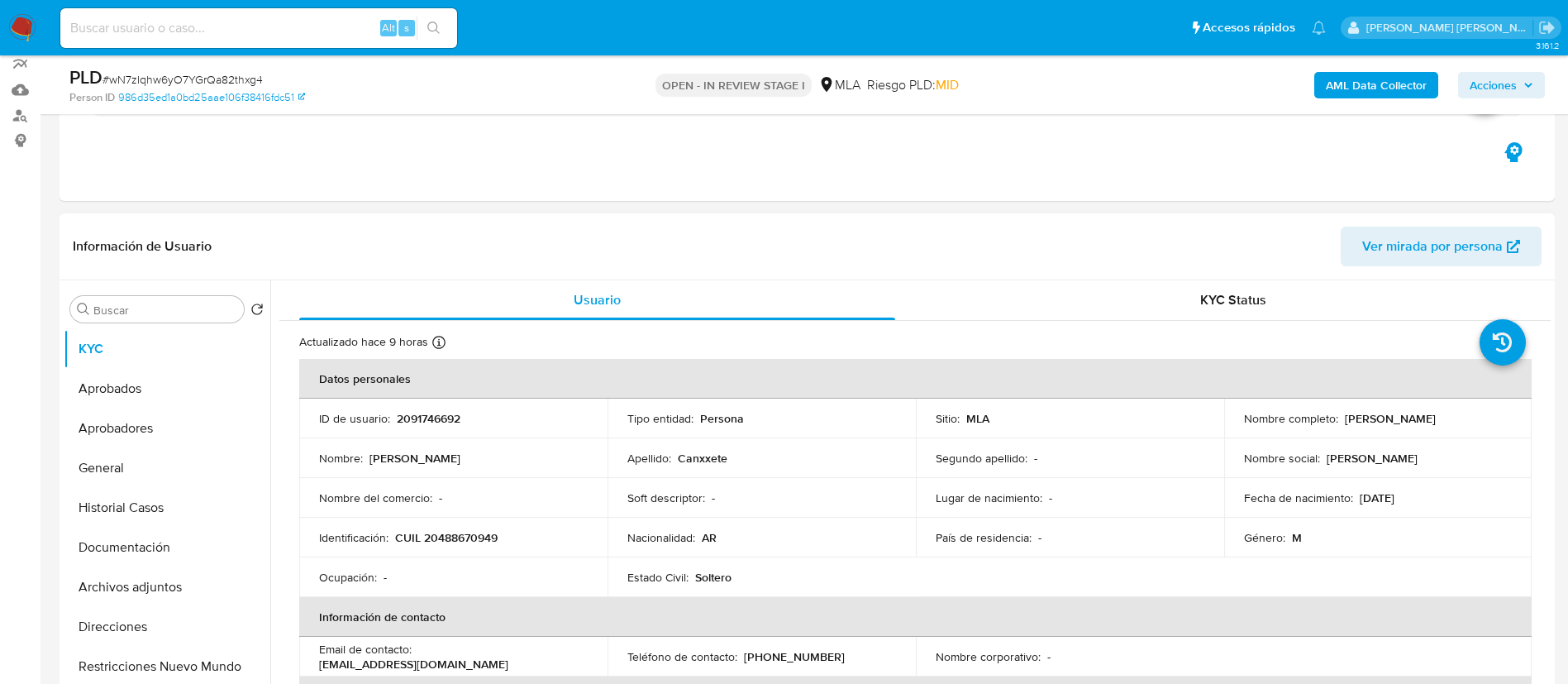
scroll to position [153, 0]
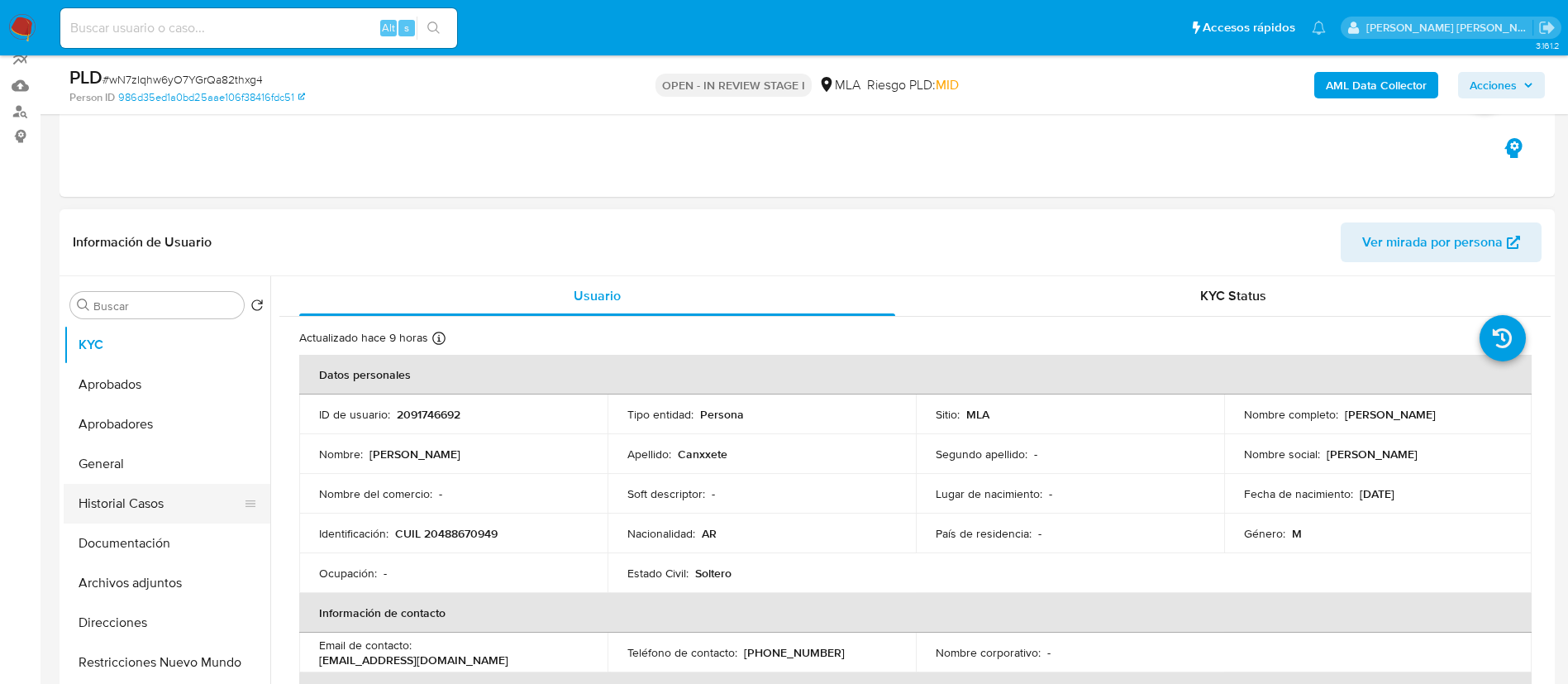
click at [107, 520] on button "Historial Casos" at bounding box center [160, 503] width 193 height 40
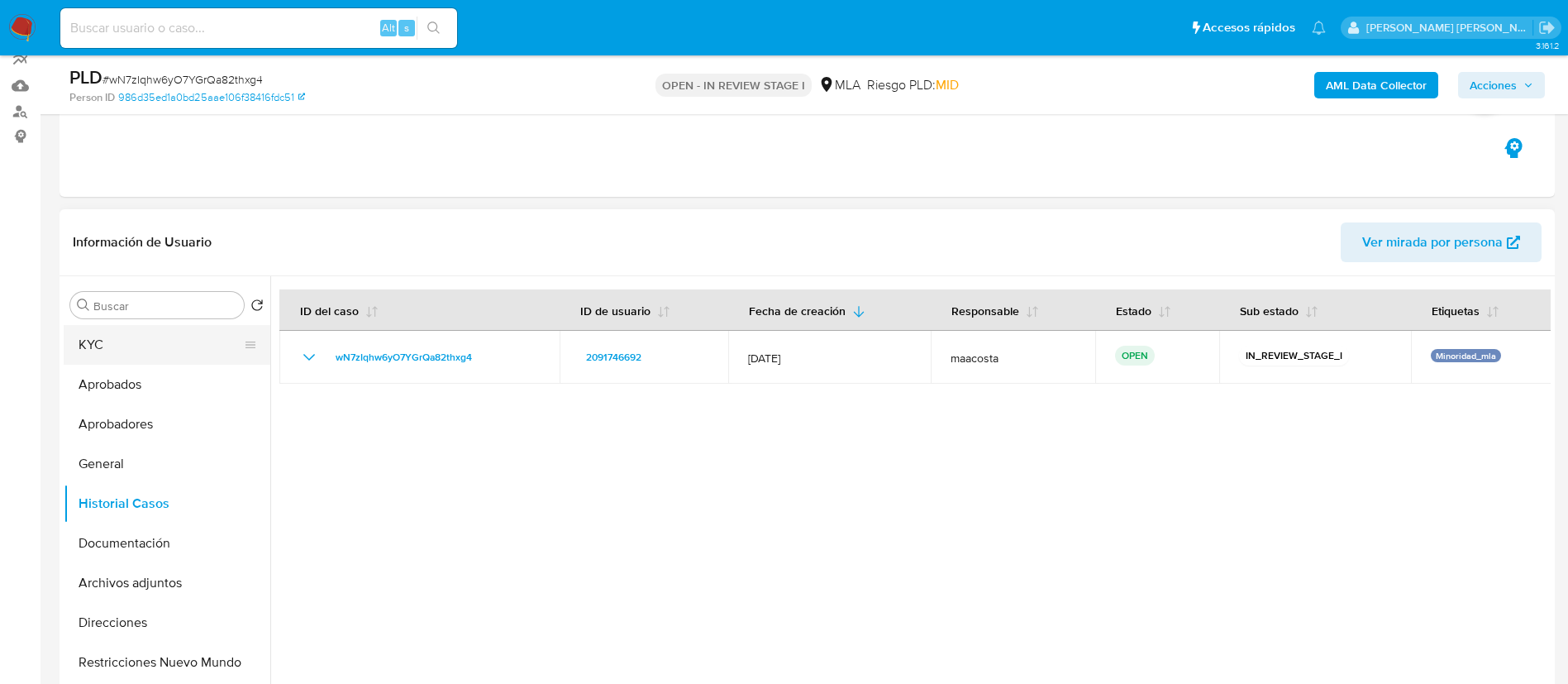
click at [118, 354] on button "KYC" at bounding box center [160, 345] width 193 height 40
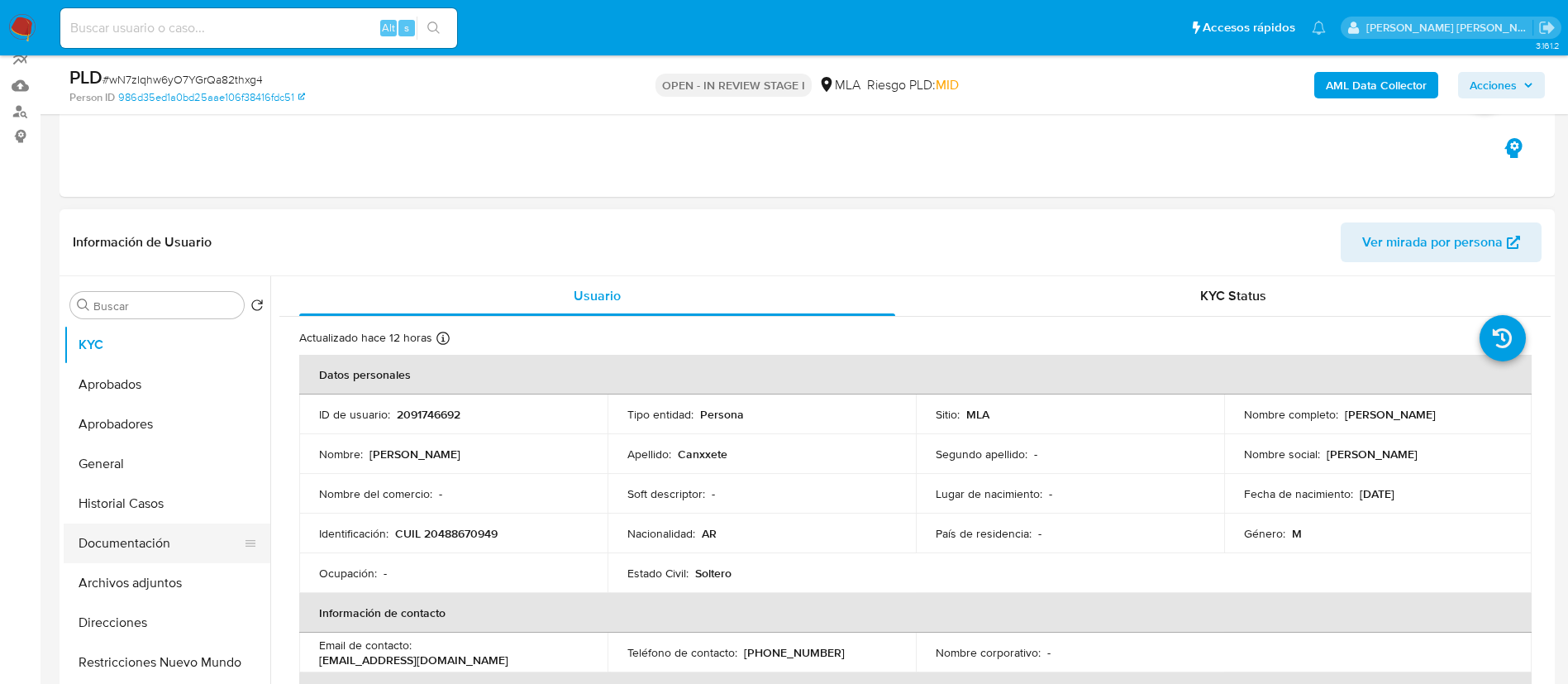
click at [117, 548] on button "Documentación" at bounding box center [160, 543] width 193 height 40
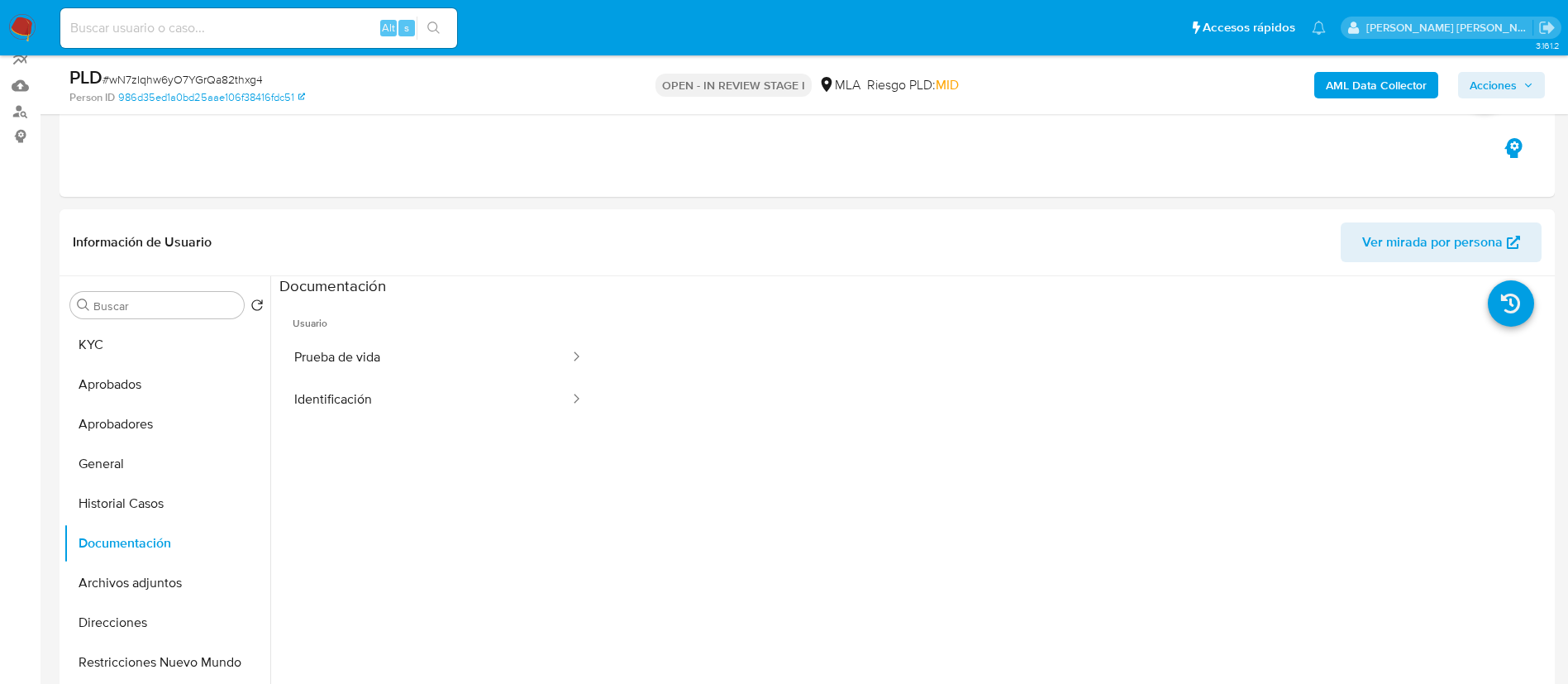
click at [370, 389] on button "Identificación" at bounding box center [425, 400] width 291 height 42
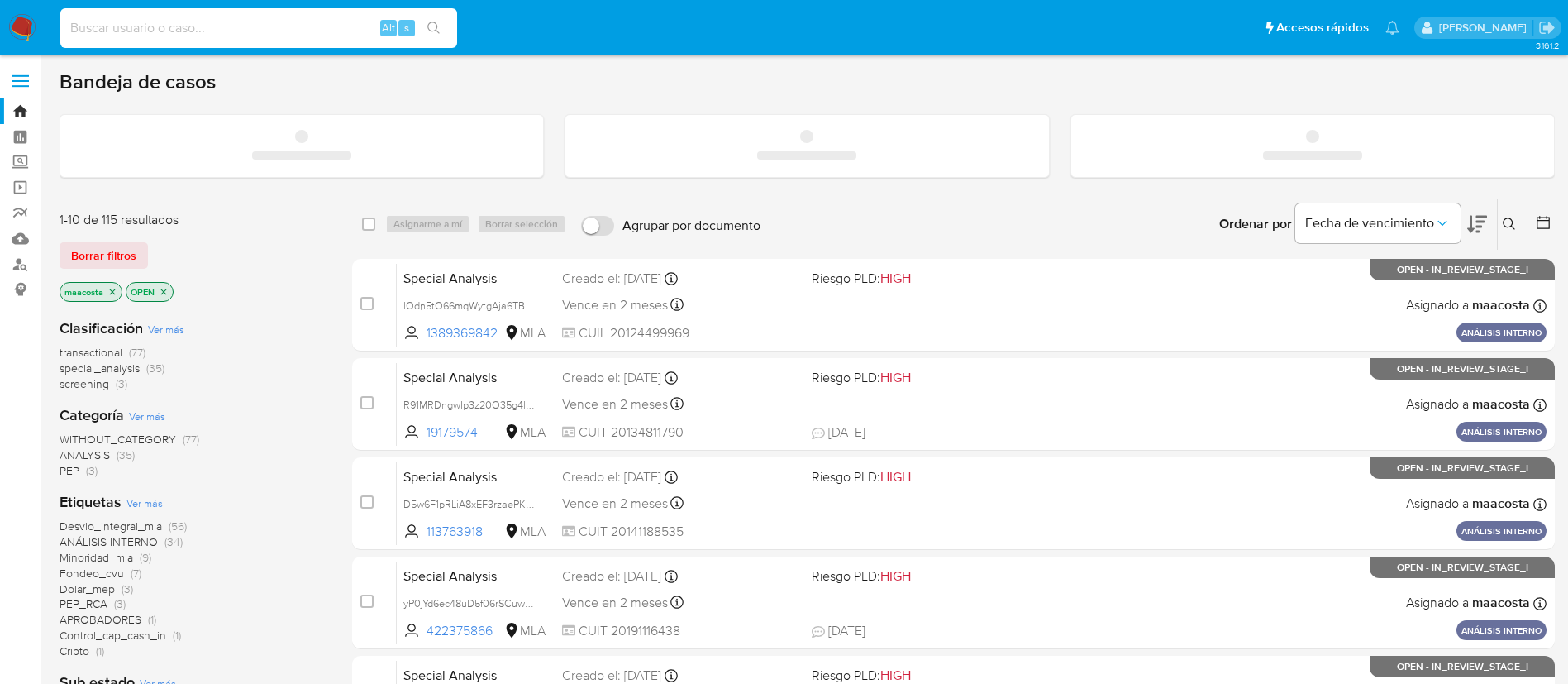
click at [161, 32] on input at bounding box center [258, 28] width 397 height 22
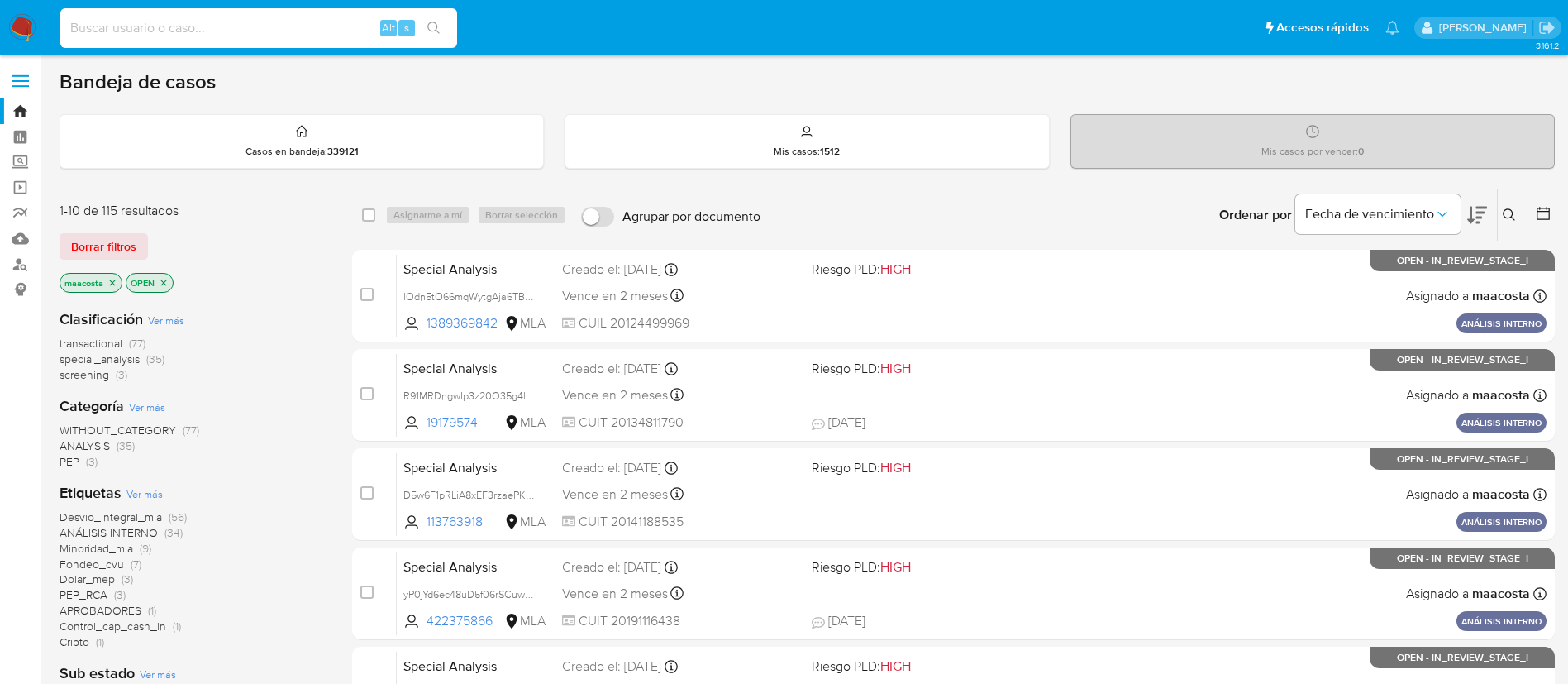
paste input "FX2HtpZnh6reErFoiepMM6tQ"
type input "FX2HtpZnh6reErFoiepMM6tQ"
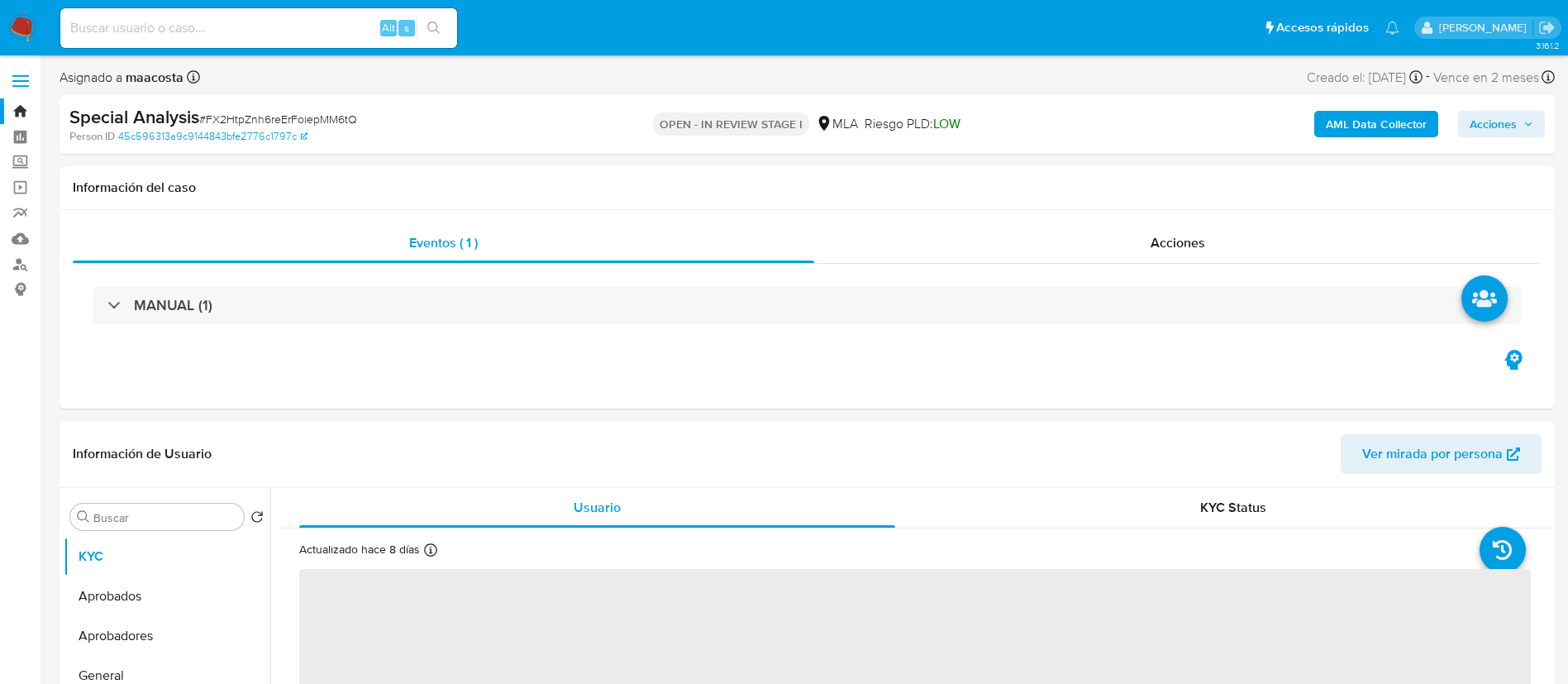
select select "10"
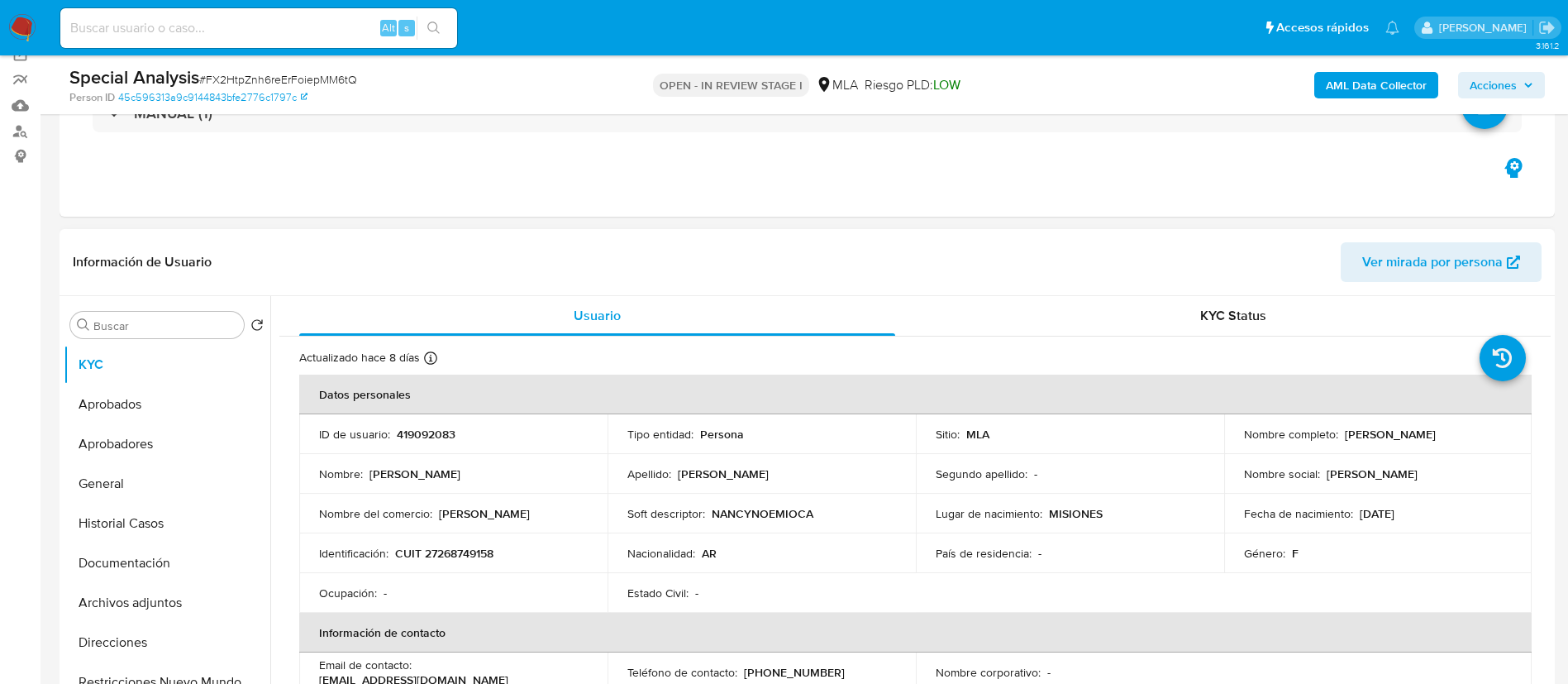
scroll to position [136, 0]
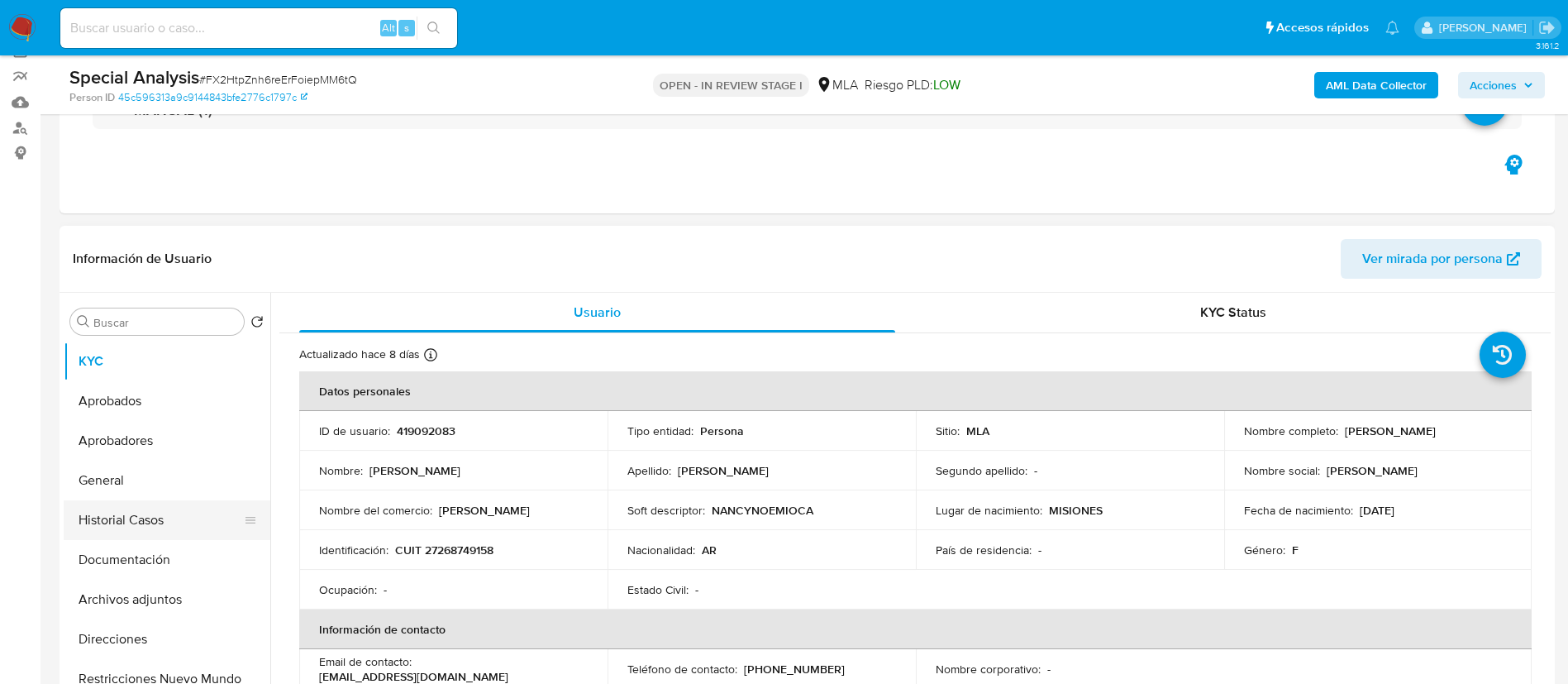
click at [143, 518] on button "Historial Casos" at bounding box center [160, 520] width 193 height 40
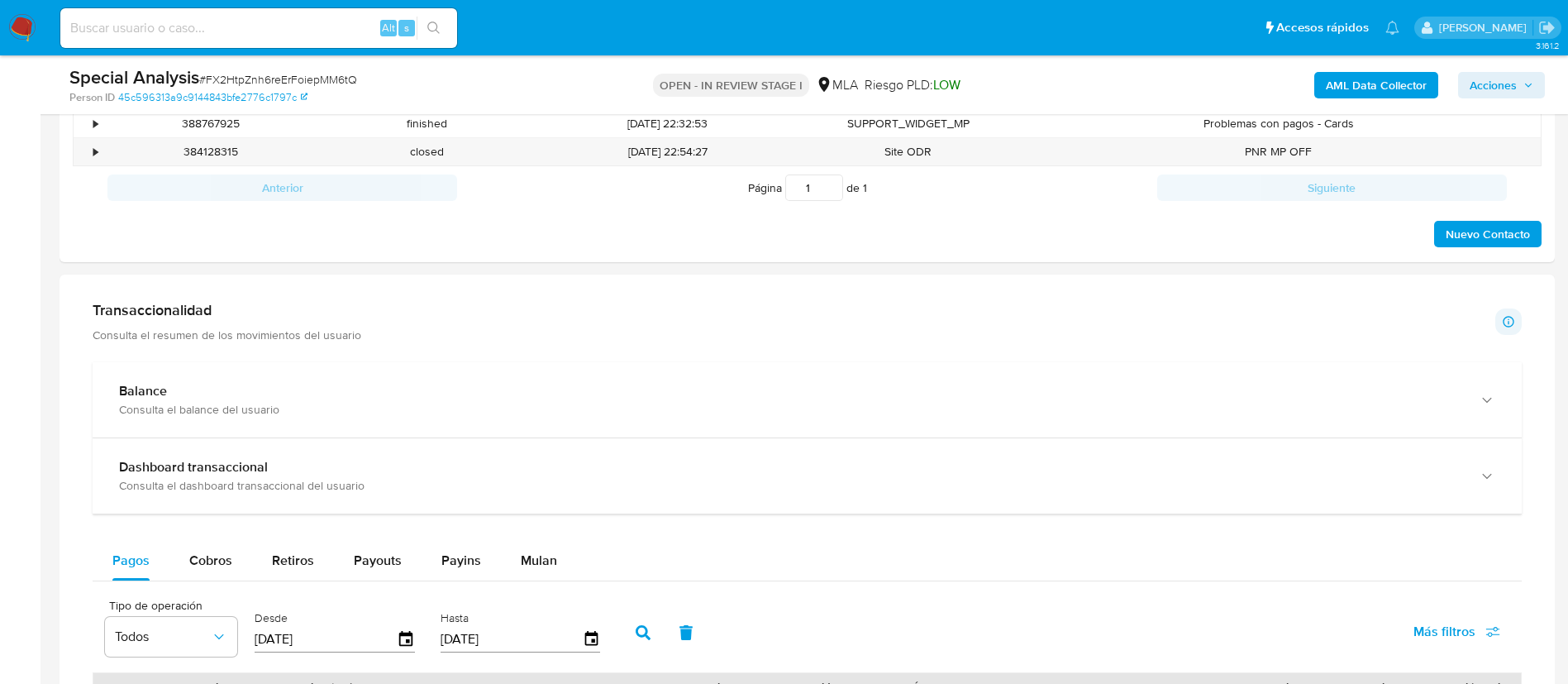
scroll to position [957, 0]
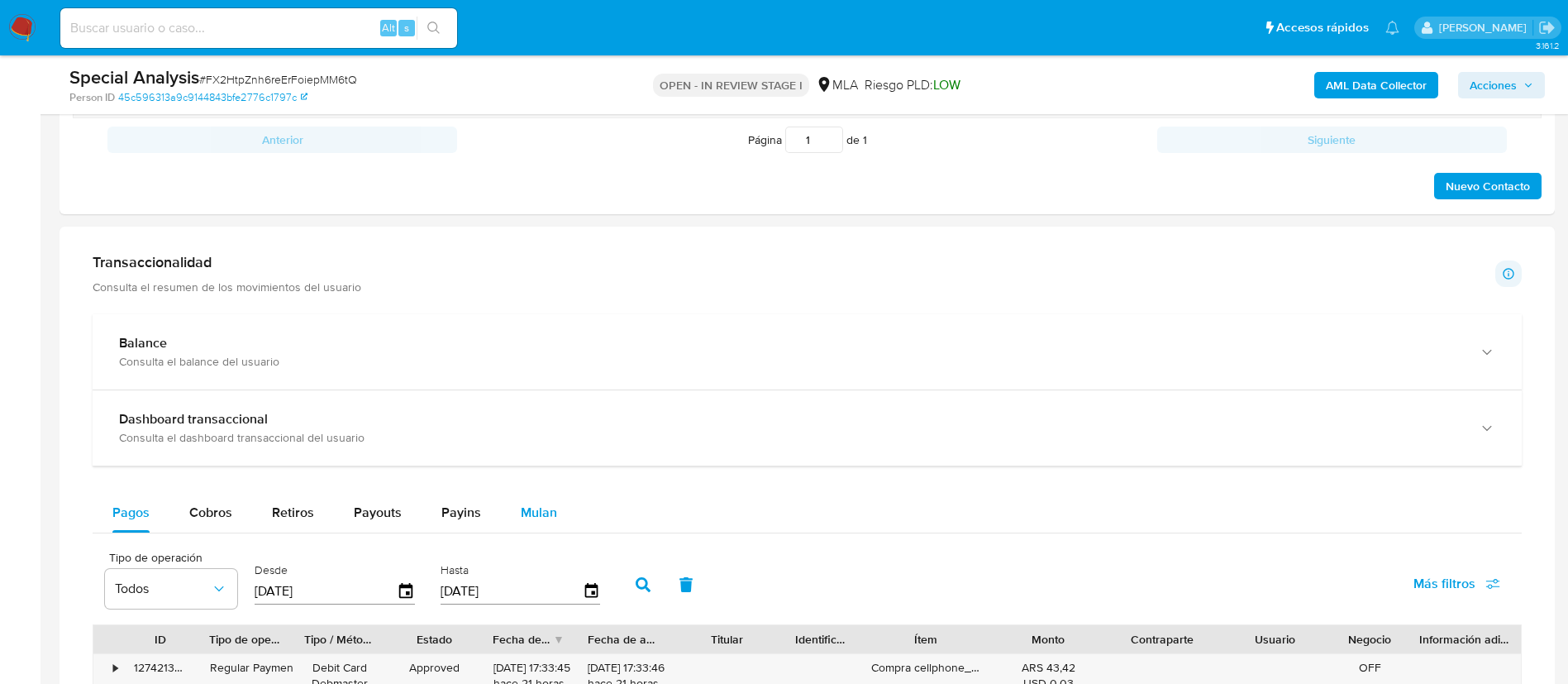
click at [530, 510] on span "Mulan" at bounding box center [538, 511] width 36 height 19
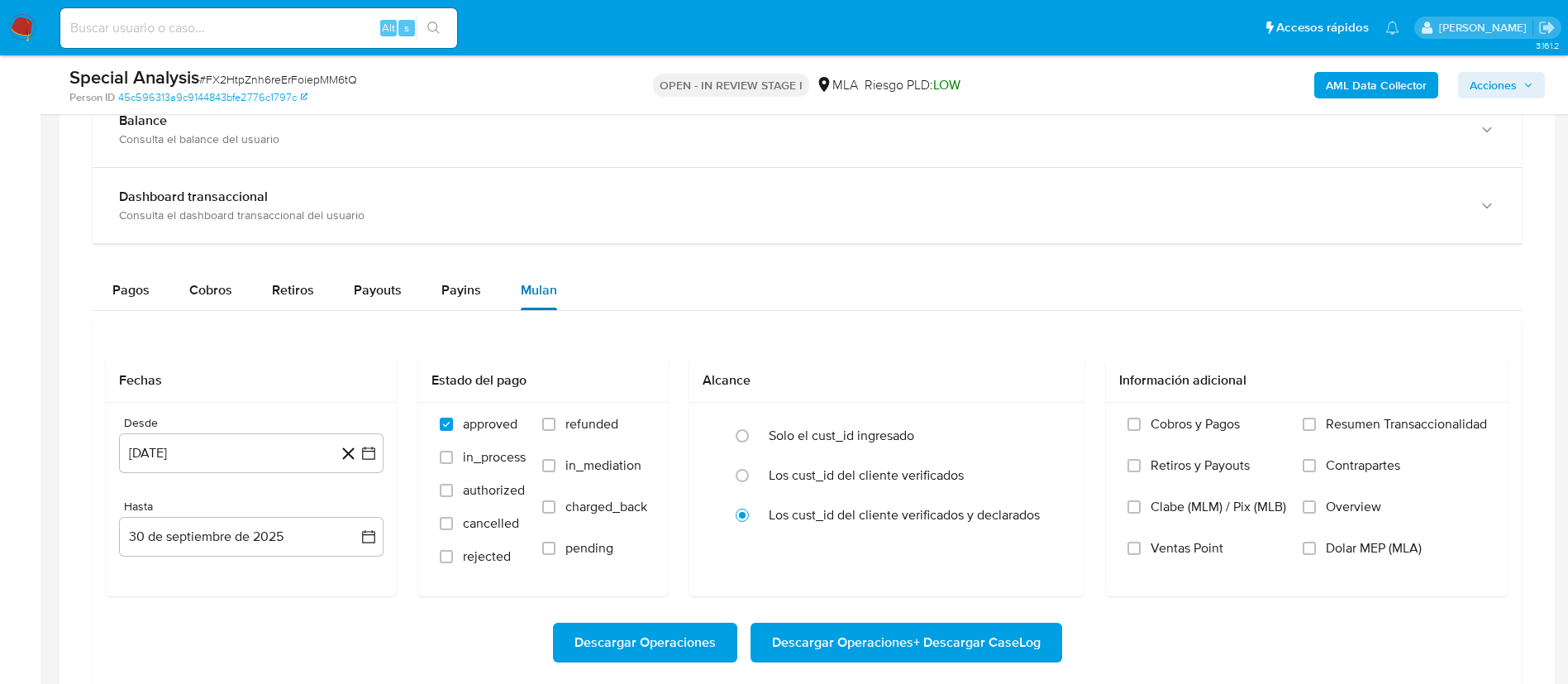
scroll to position [1203, 0]
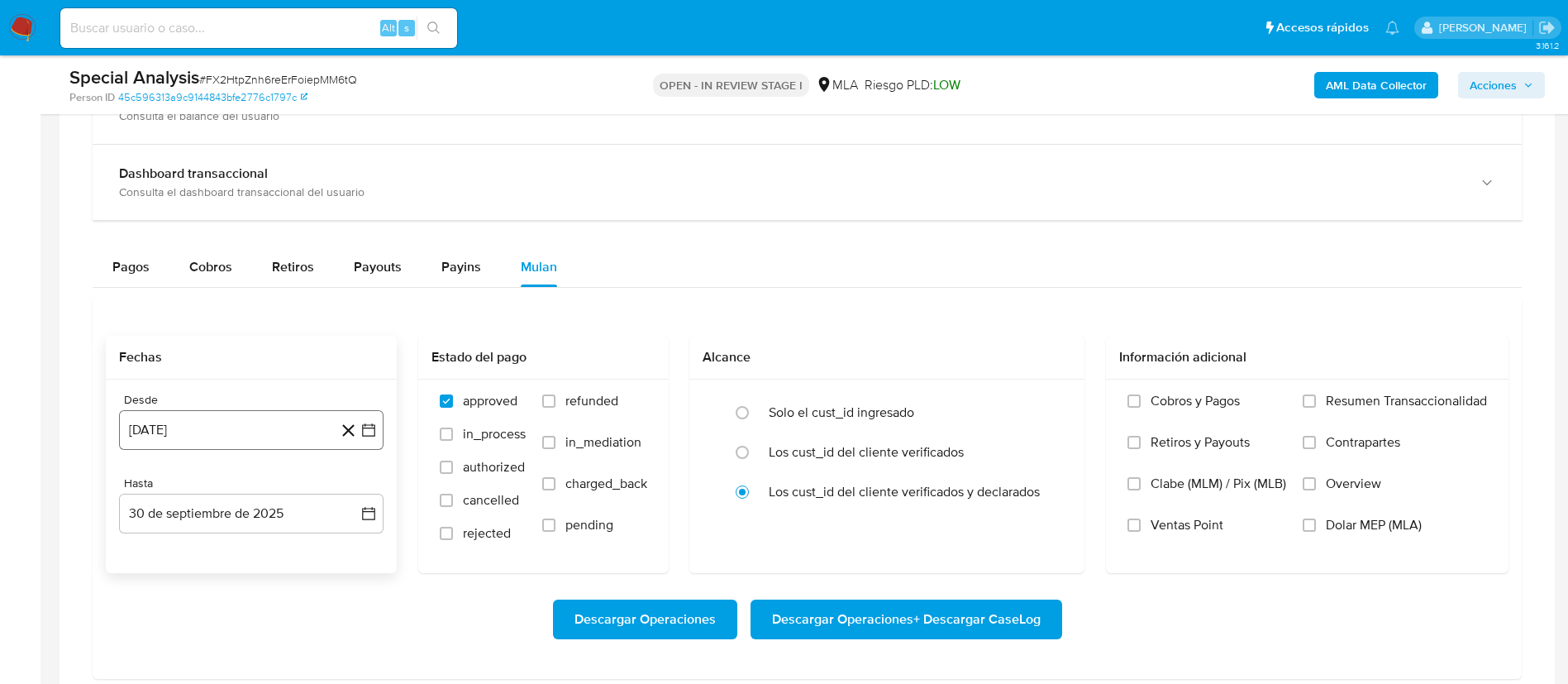
click at [367, 429] on icon "button" at bounding box center [369, 430] width 16 height 16
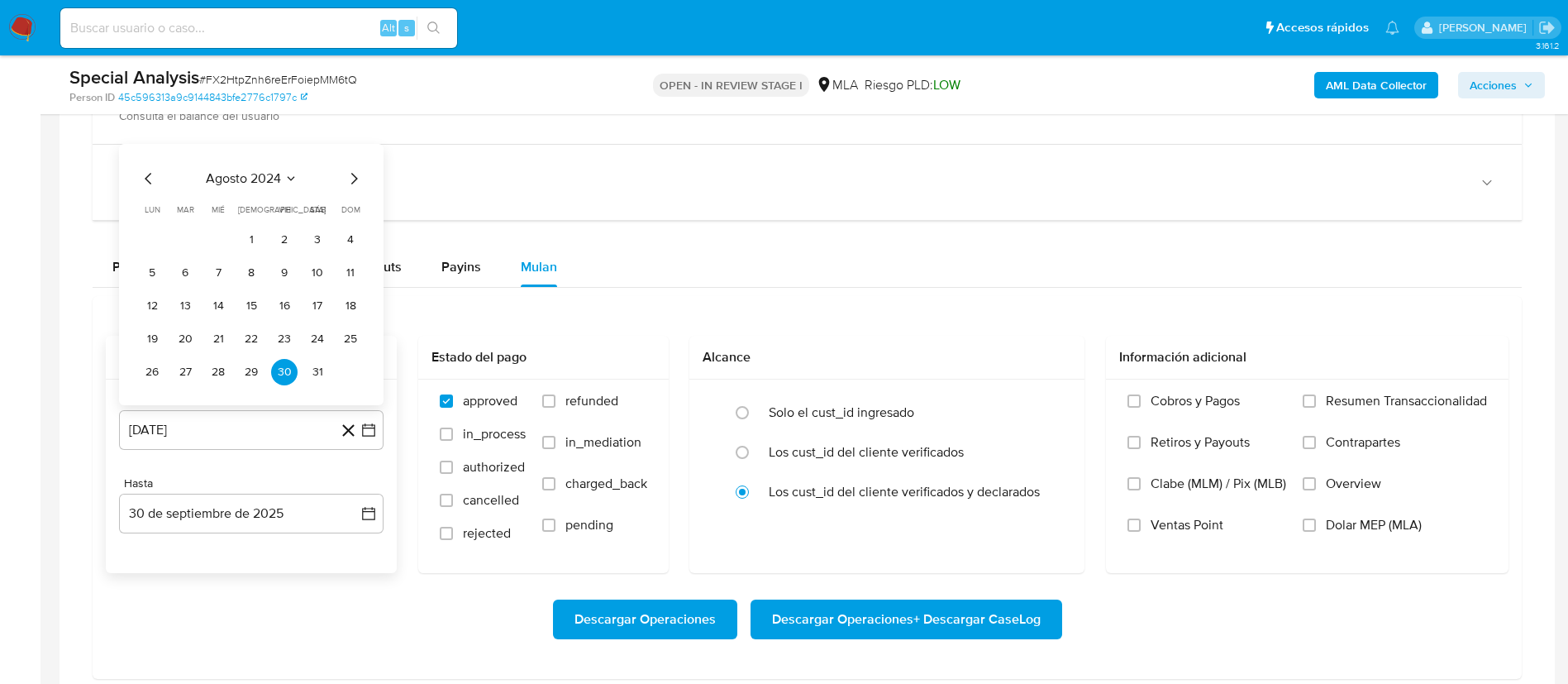
click at [289, 180] on icon "Seleccionar mes y año" at bounding box center [291, 178] width 14 height 14
click at [354, 159] on icon "Año siguiente" at bounding box center [350, 160] width 20 height 20
click at [176, 260] on span "abr" at bounding box center [179, 266] width 18 height 14
click at [178, 238] on button "1" at bounding box center [184, 239] width 26 height 26
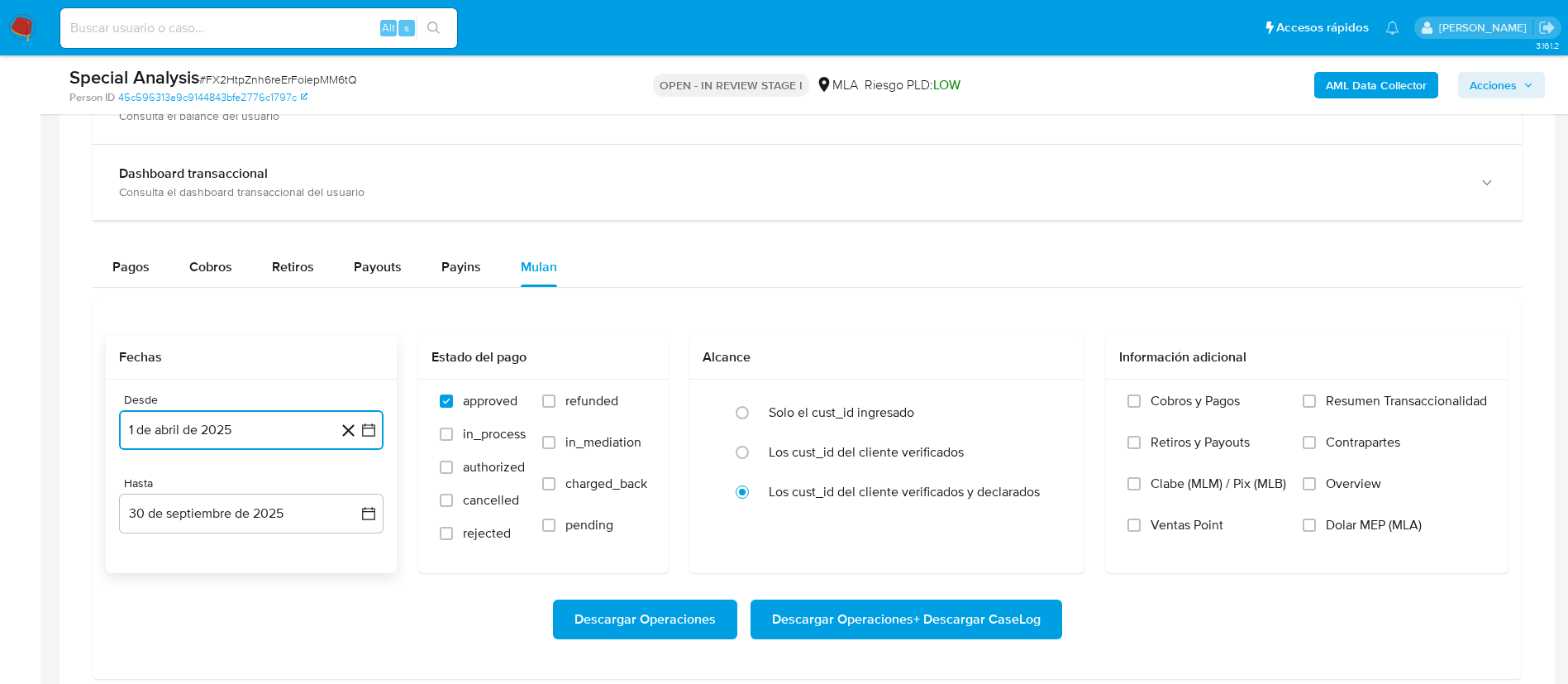
click at [253, 438] on button "1 de abril de 2025" at bounding box center [251, 430] width 264 height 40
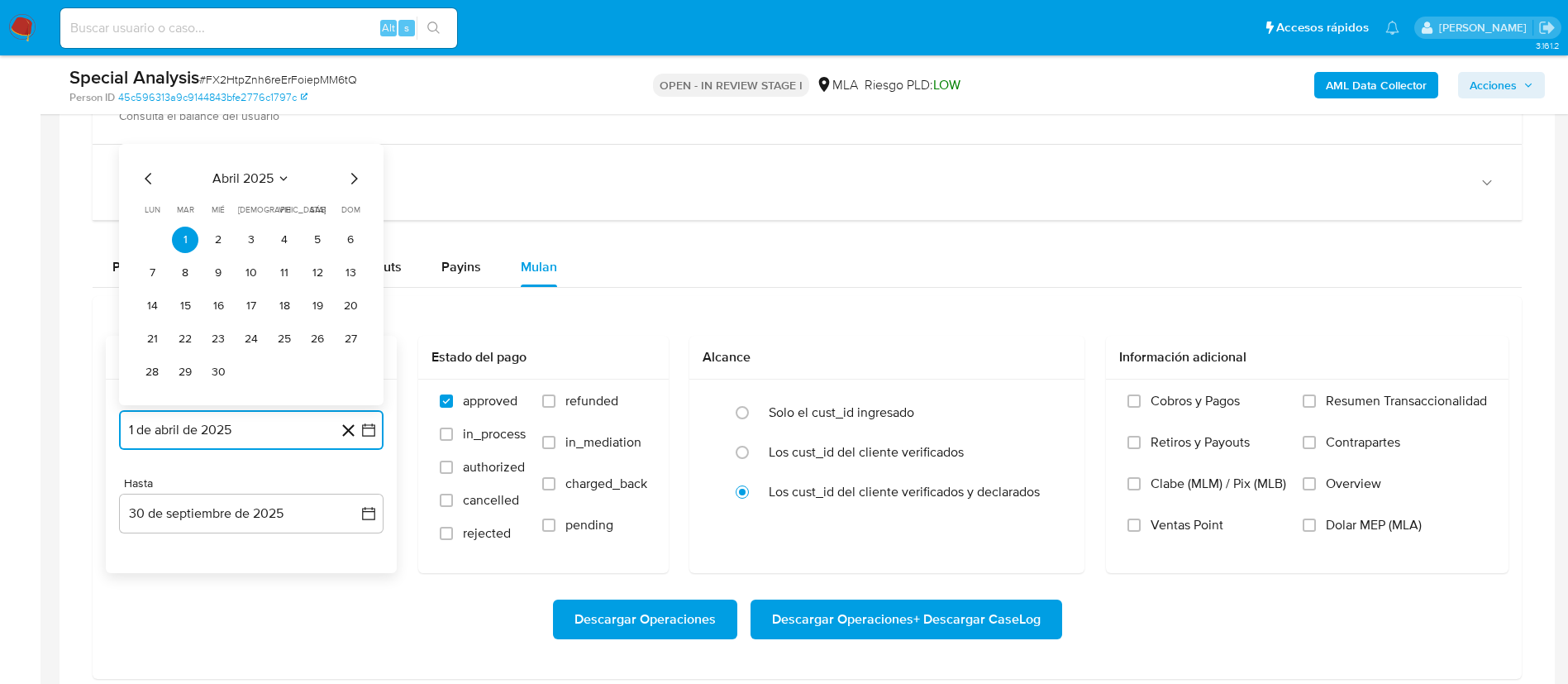
click at [354, 182] on icon "Mes siguiente" at bounding box center [354, 179] width 20 height 20
click at [250, 237] on button "1" at bounding box center [251, 239] width 26 height 26
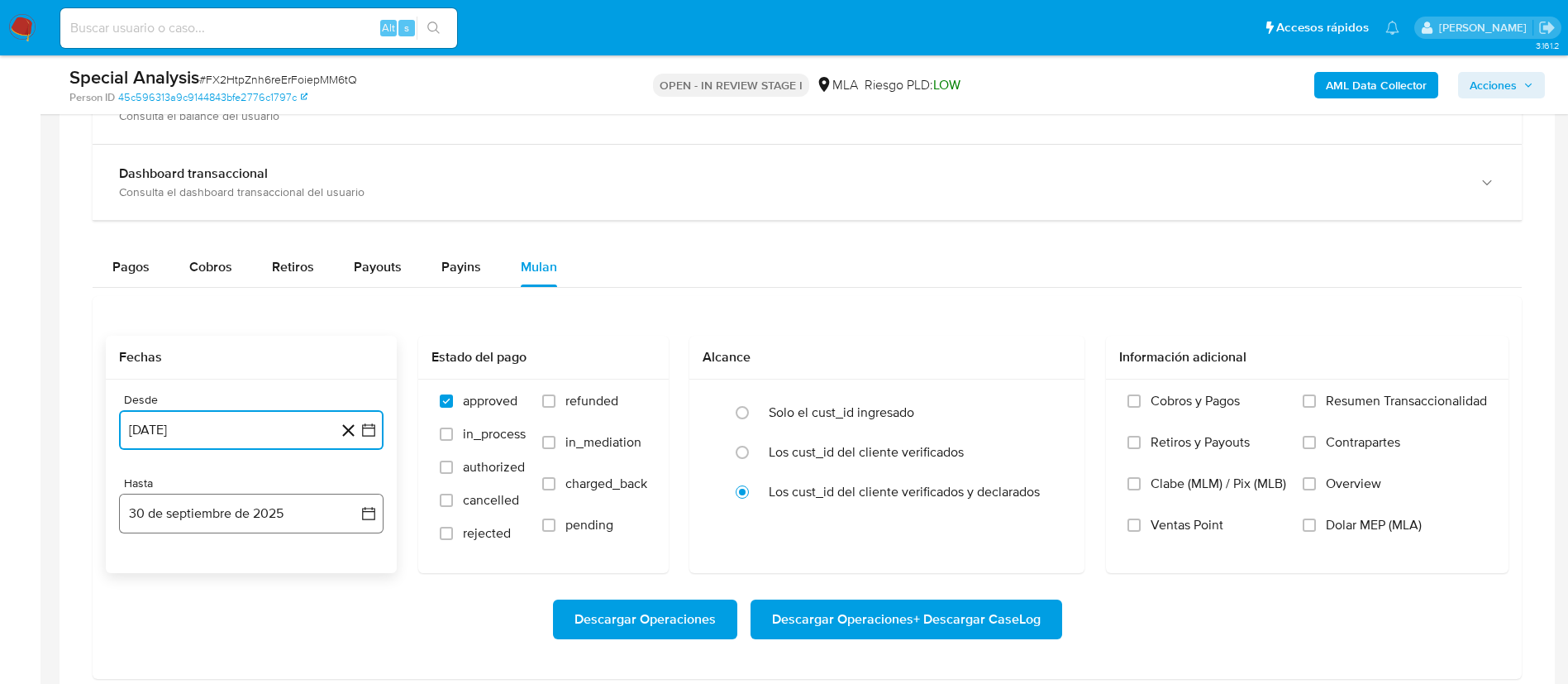
click at [219, 511] on button "30 de septiembre de 2025" at bounding box center [251, 513] width 264 height 40
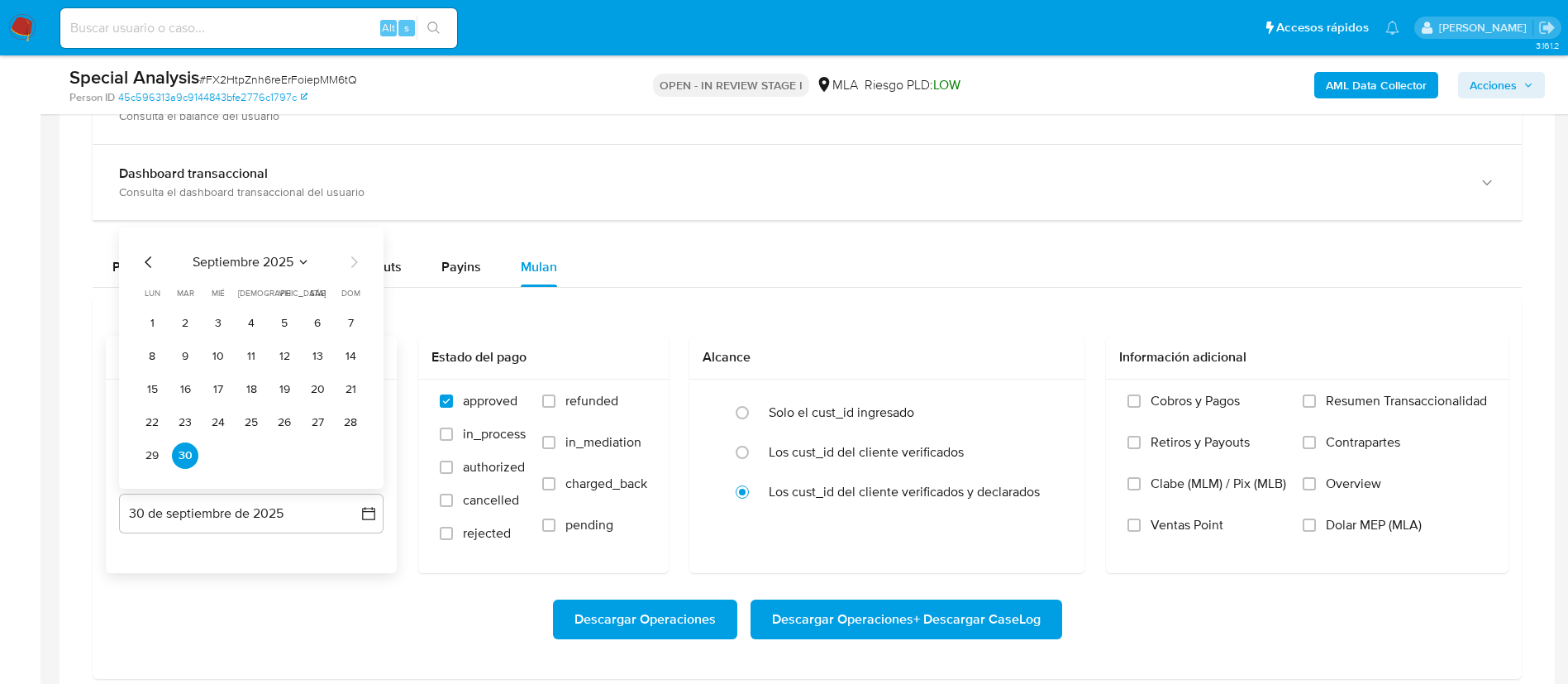
click at [148, 265] on icon "Mes anterior" at bounding box center [149, 263] width 20 height 20
click at [342, 445] on button "31" at bounding box center [350, 455] width 26 height 26
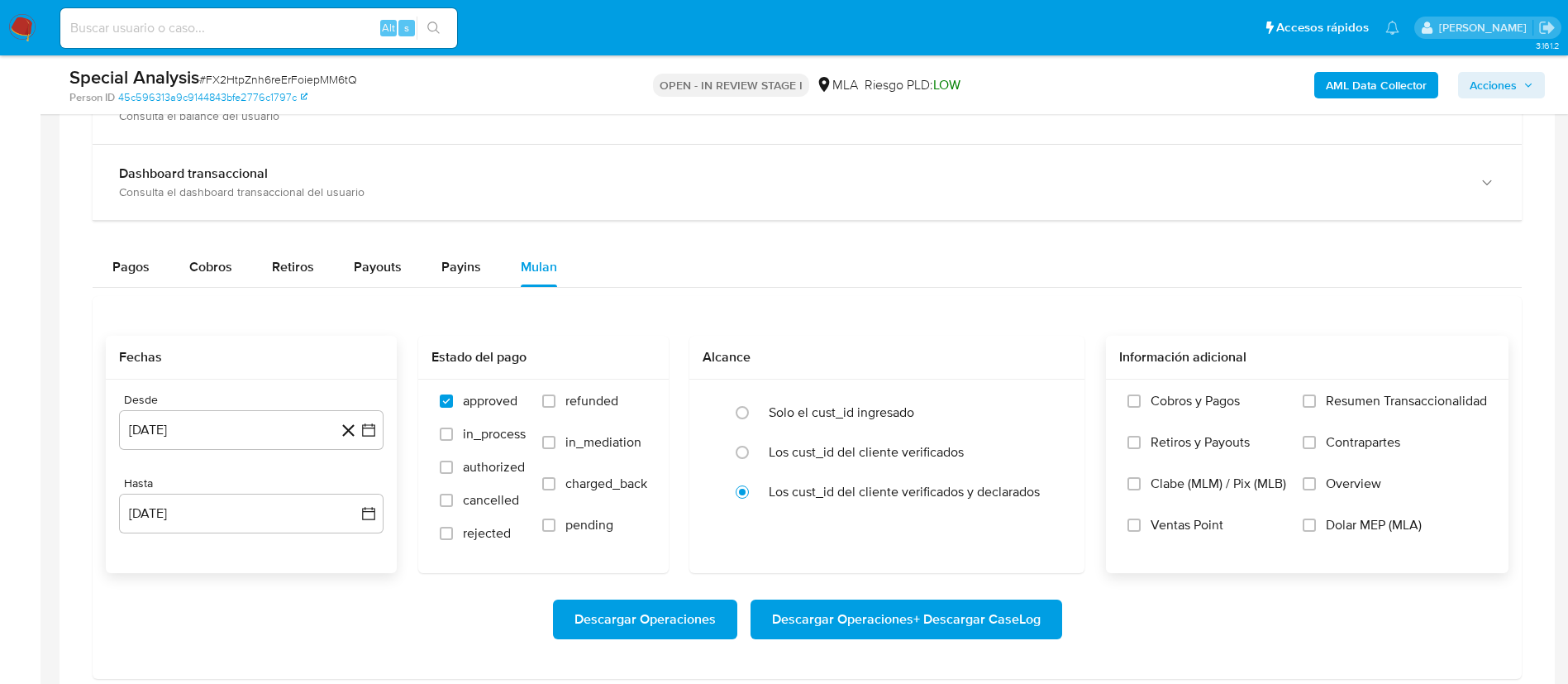
click at [1320, 529] on label "Dolar MEP (MLA)" at bounding box center [1395, 538] width 184 height 42
click at [1316, 529] on input "Dolar MEP (MLA)" at bounding box center [1309, 525] width 14 height 14
click at [954, 616] on span "Descargar Operaciones + Descargar CaseLog" at bounding box center [906, 620] width 269 height 36
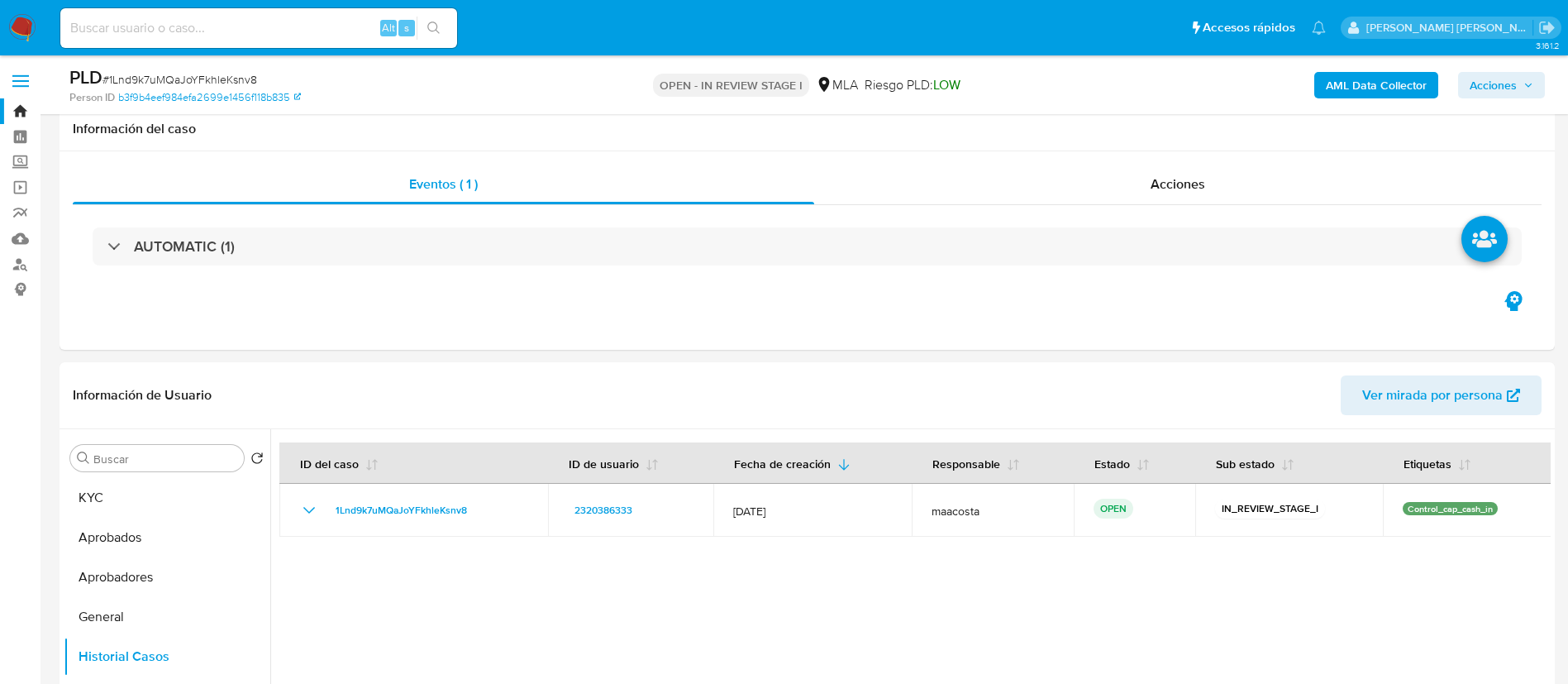
select select "10"
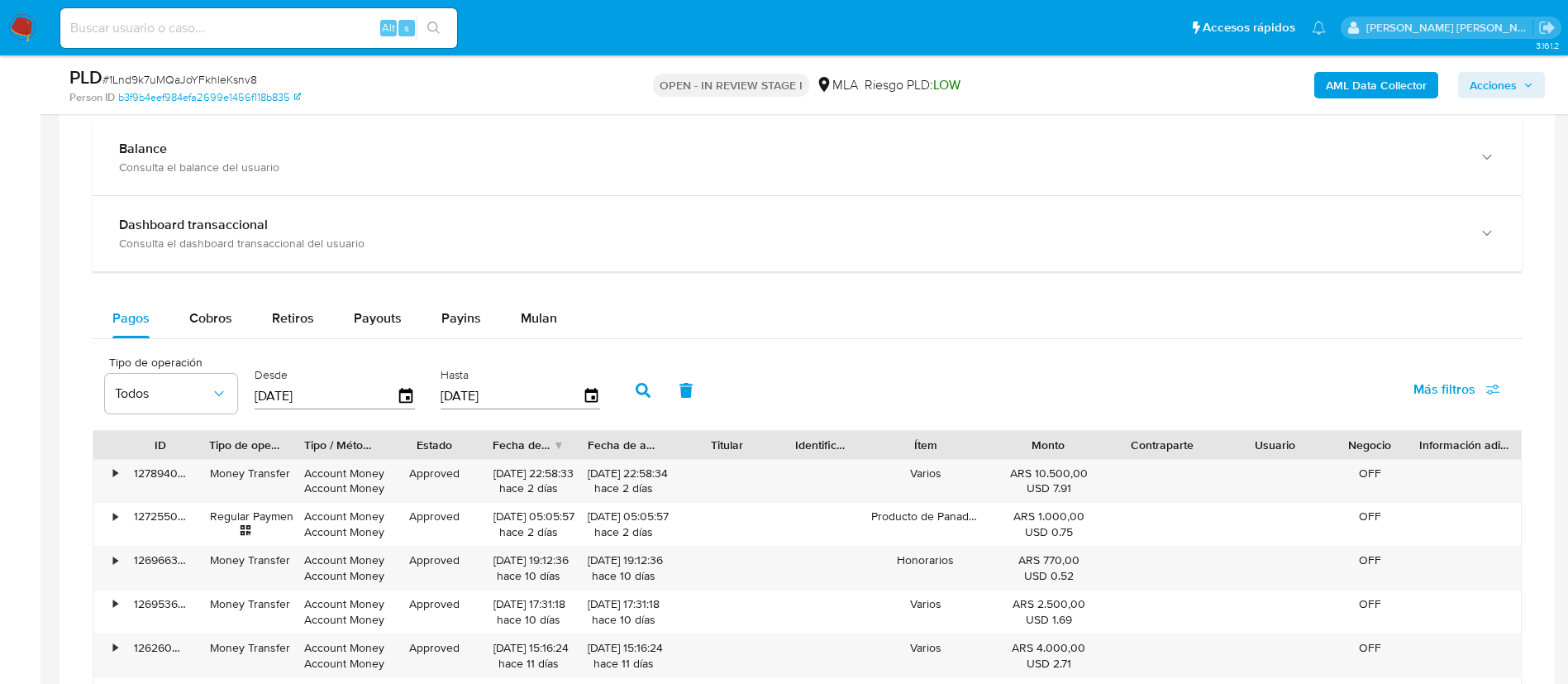
scroll to position [1515, 0]
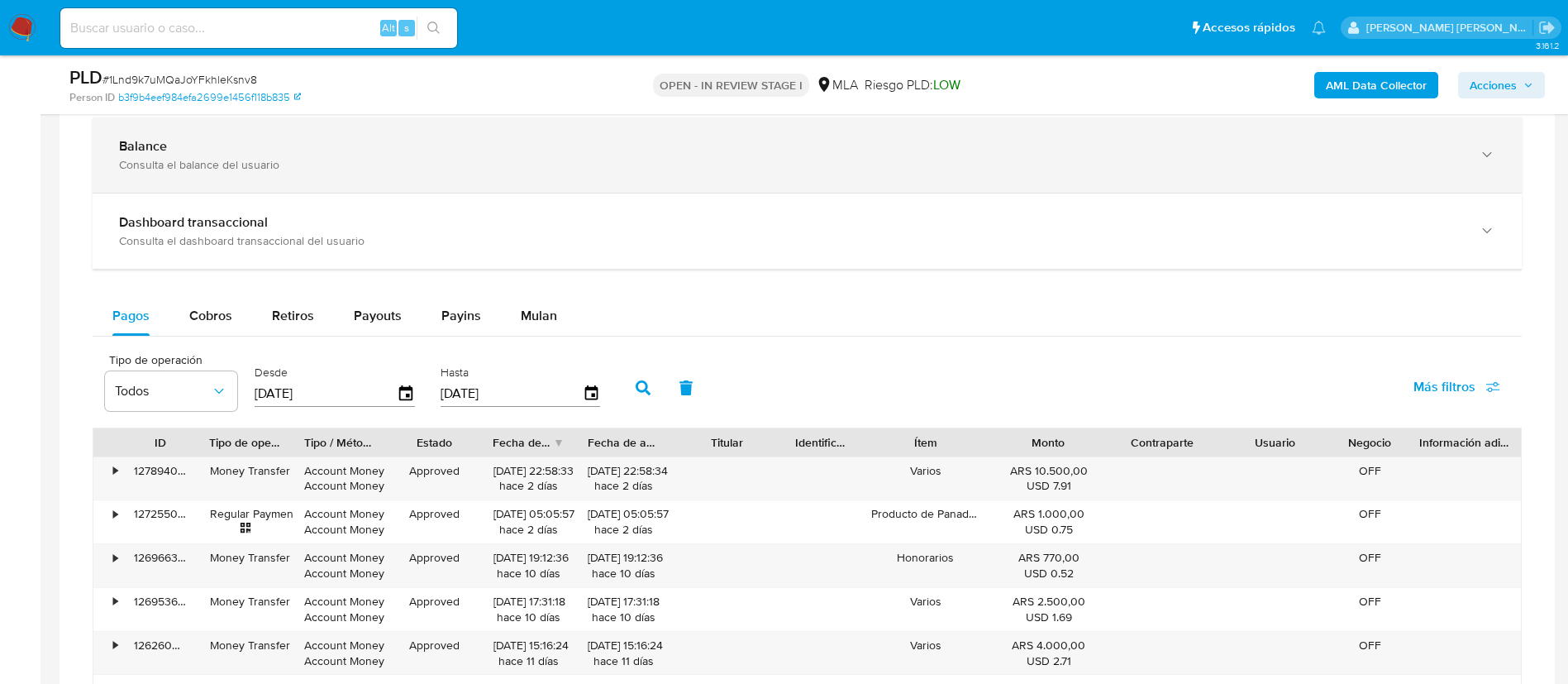
click at [283, 164] on div "Consulta el balance del usuario" at bounding box center [790, 164] width 1343 height 15
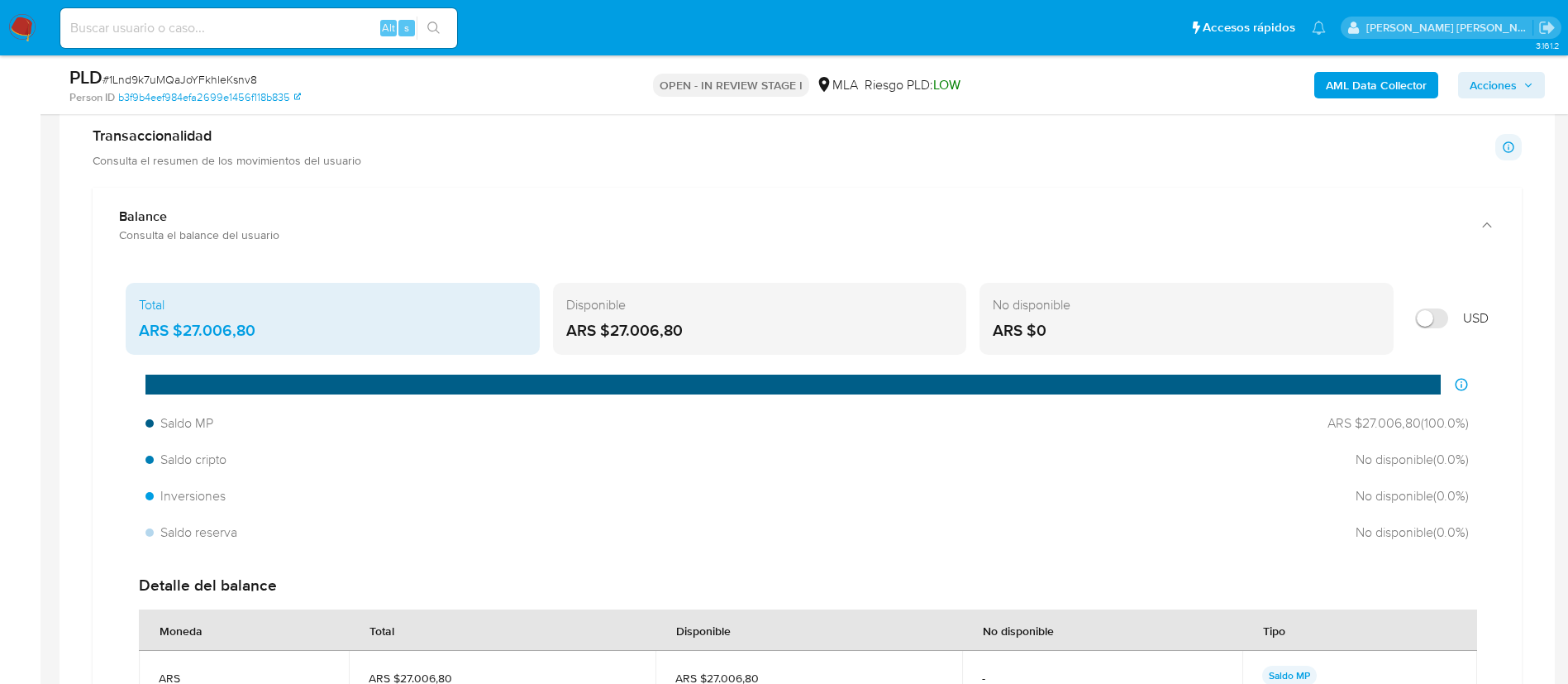
scroll to position [1443, 0]
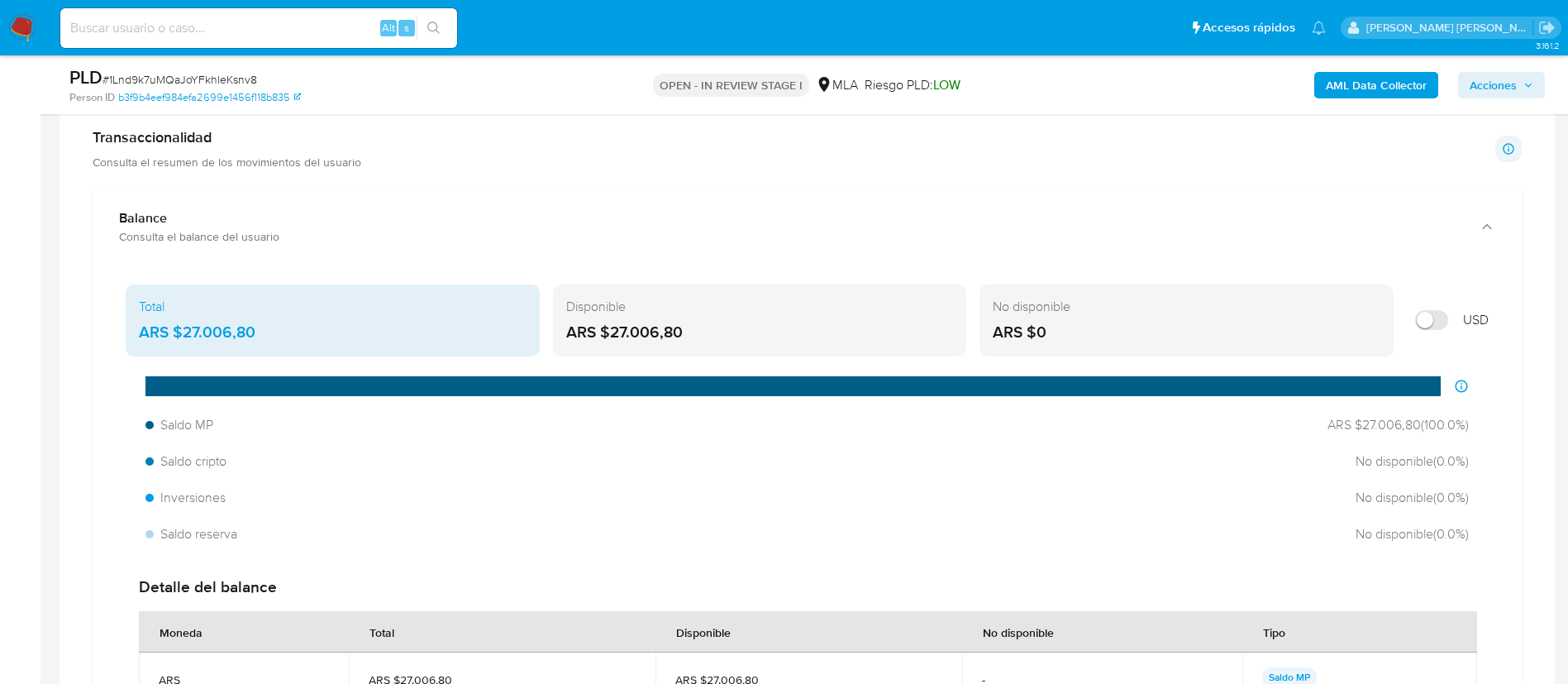
click at [0, 447] on aside "Bandeja Tablero Screening Búsqueda en Listas Watchlist Herramientas Operaciones…" at bounding box center [20, 463] width 41 height 3813
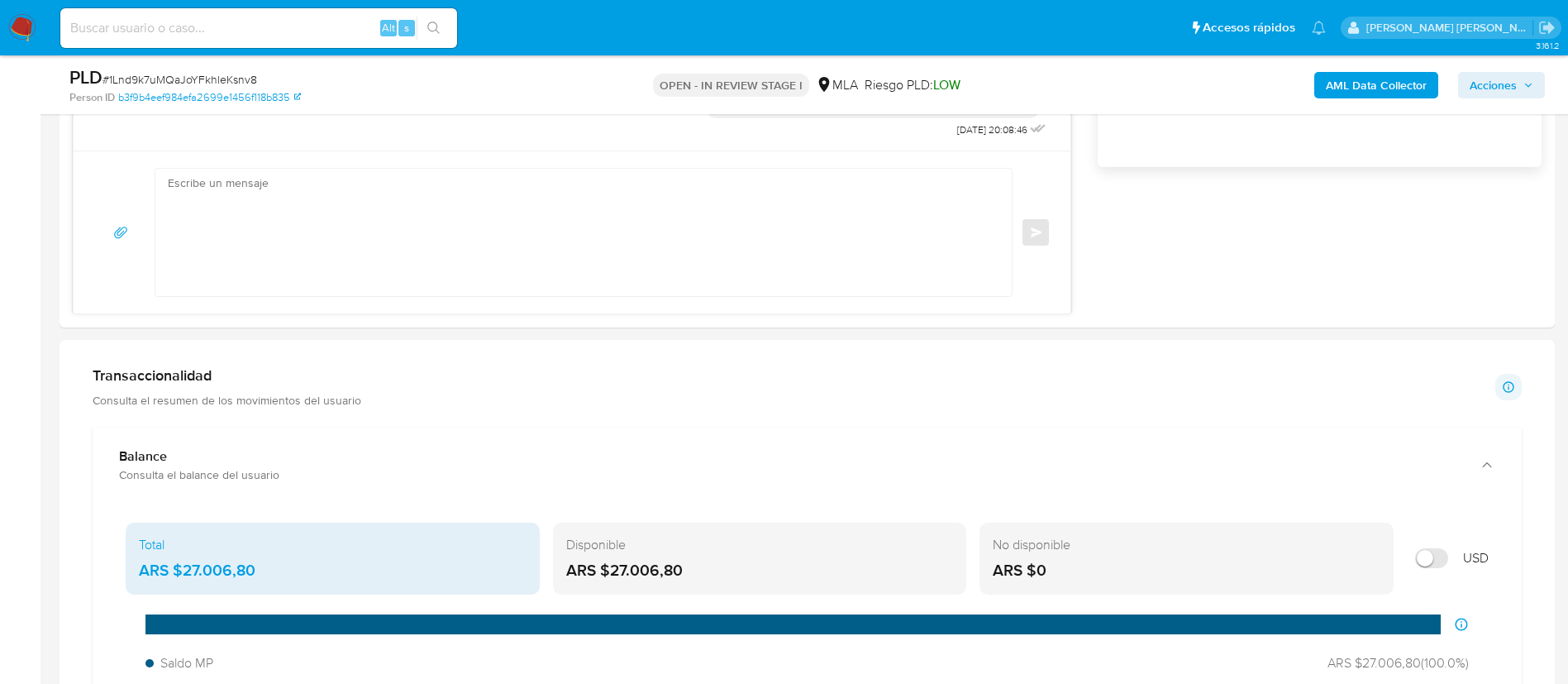
scroll to position [1207, 0]
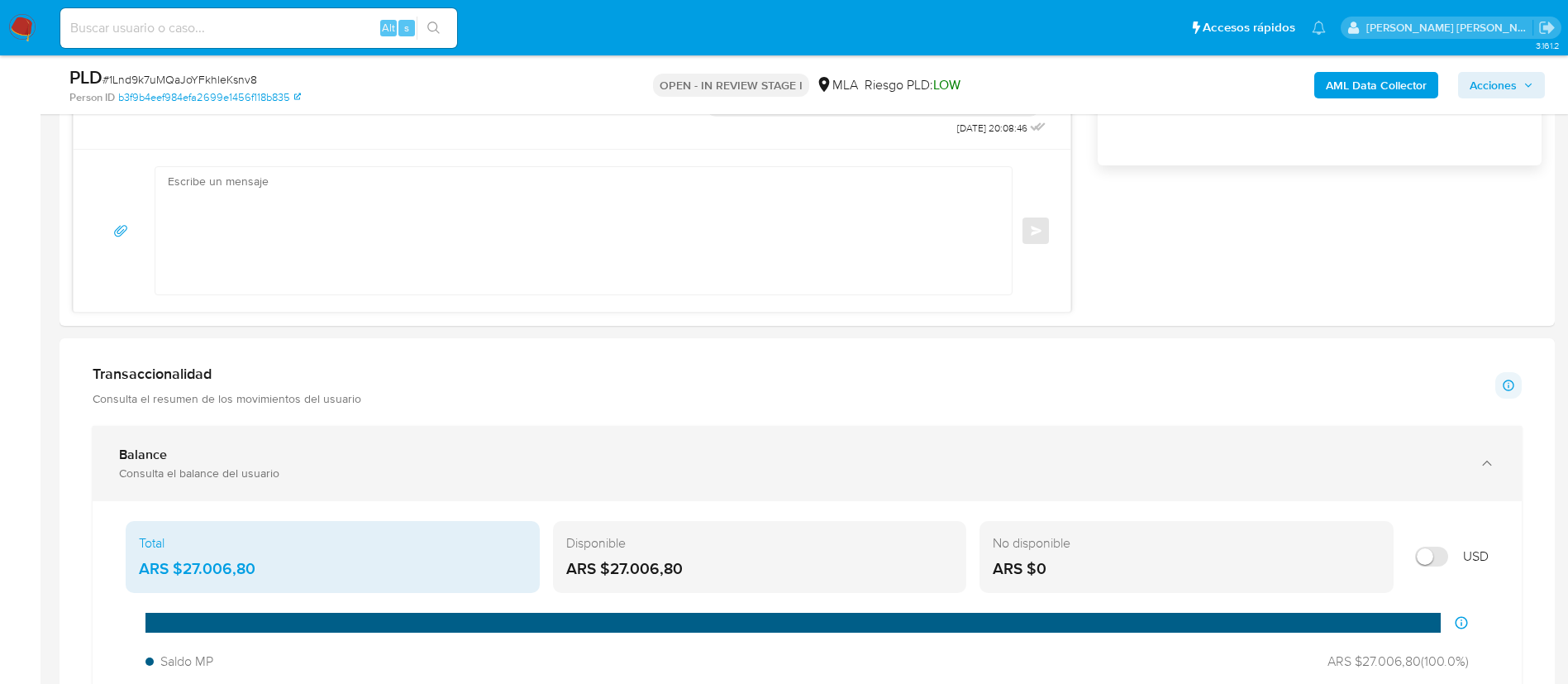
click at [196, 439] on div "Balance Consulta el balance del usuario" at bounding box center [807, 463] width 1429 height 75
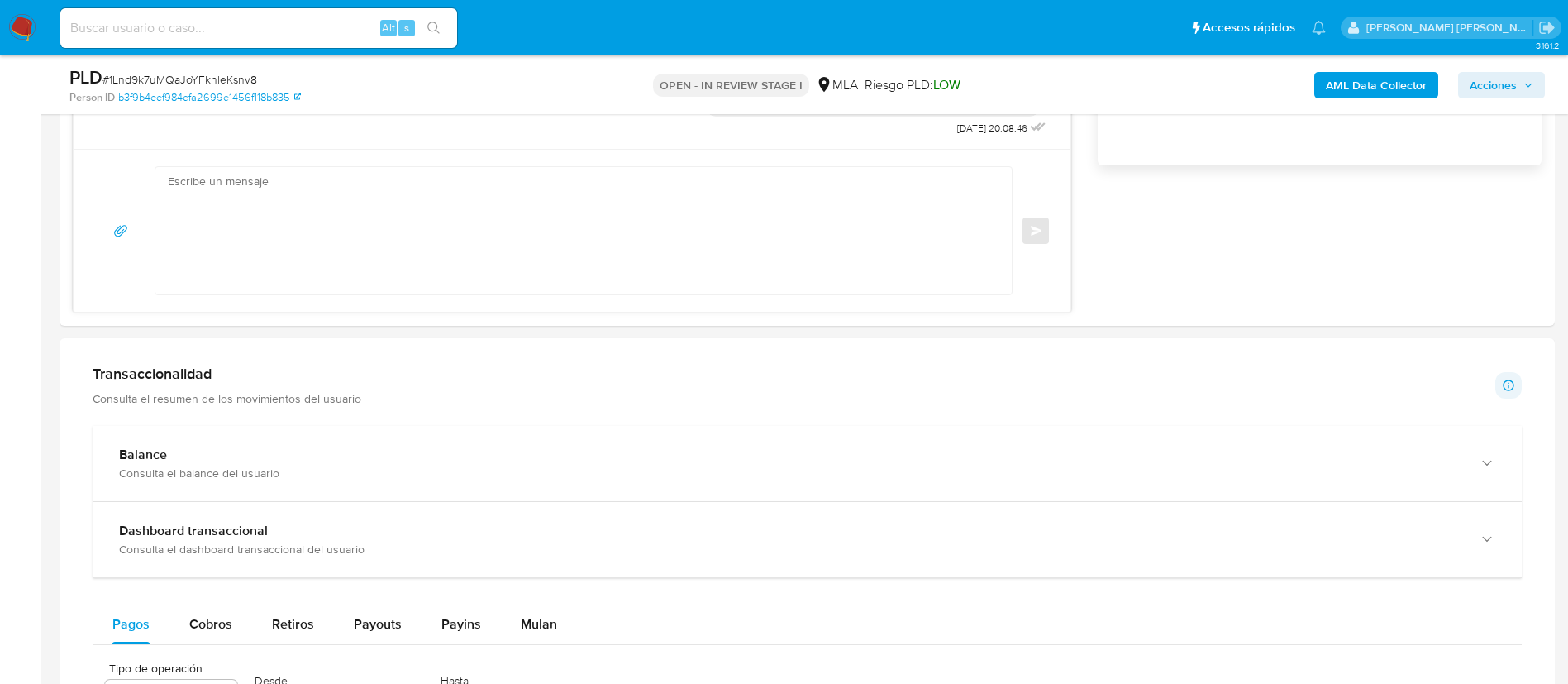
click at [4, 460] on aside "Bandeja Tablero Screening Búsqueda en Listas Watchlist Herramientas Operaciones…" at bounding box center [20, 426] width 41 height 3266
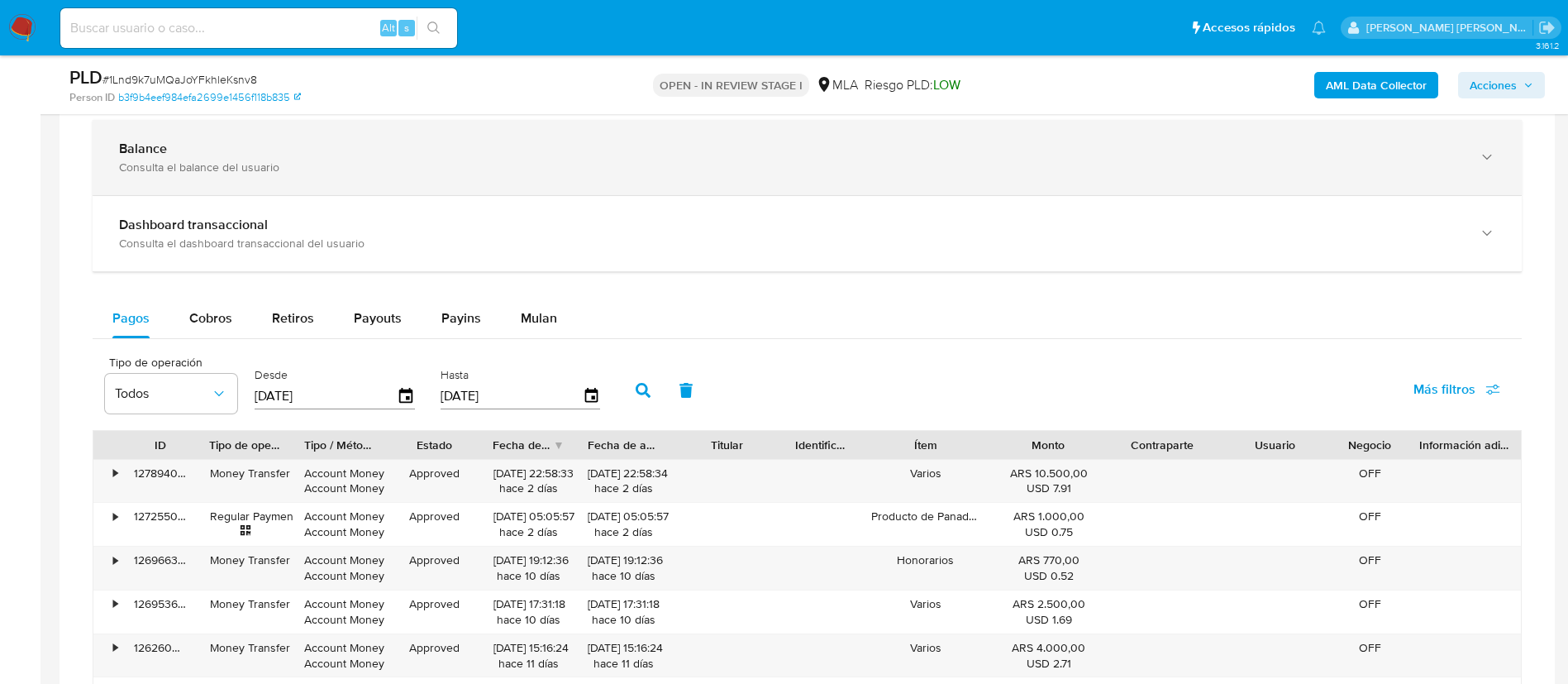
scroll to position [1515, 0]
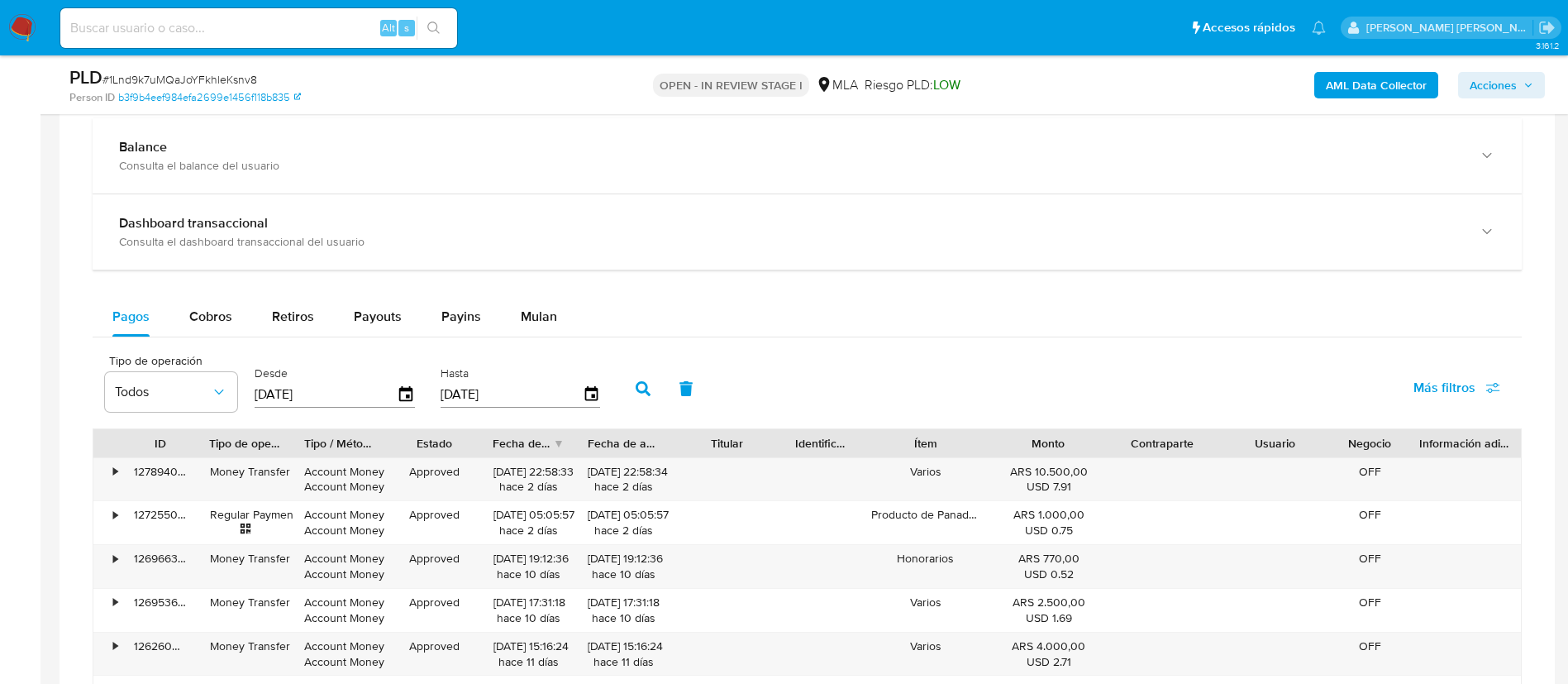
click at [0, 337] on aside "Bandeja Tablero Screening Búsqueda en Listas Watchlist Herramientas Operaciones…" at bounding box center [20, 118] width 41 height 3266
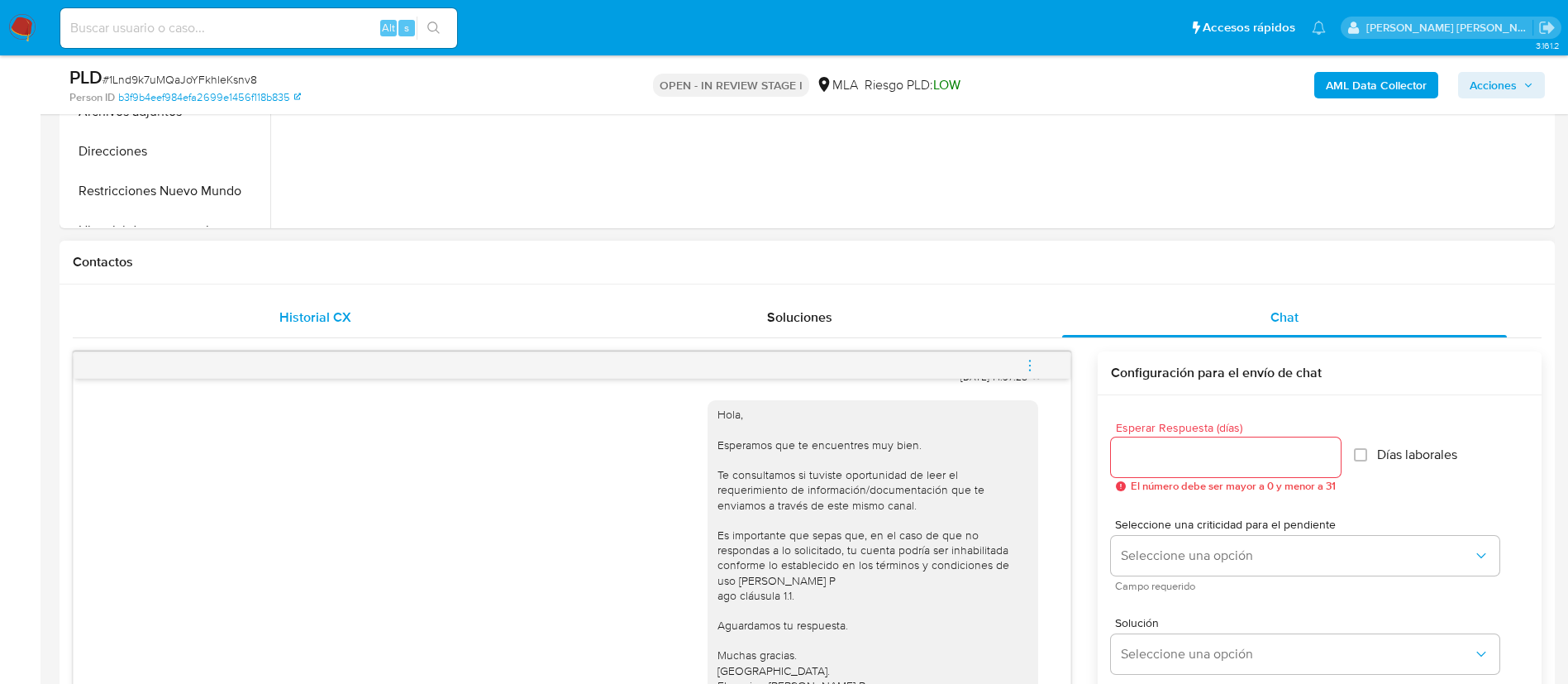
click at [313, 324] on span "Historial CX" at bounding box center [315, 317] width 72 height 19
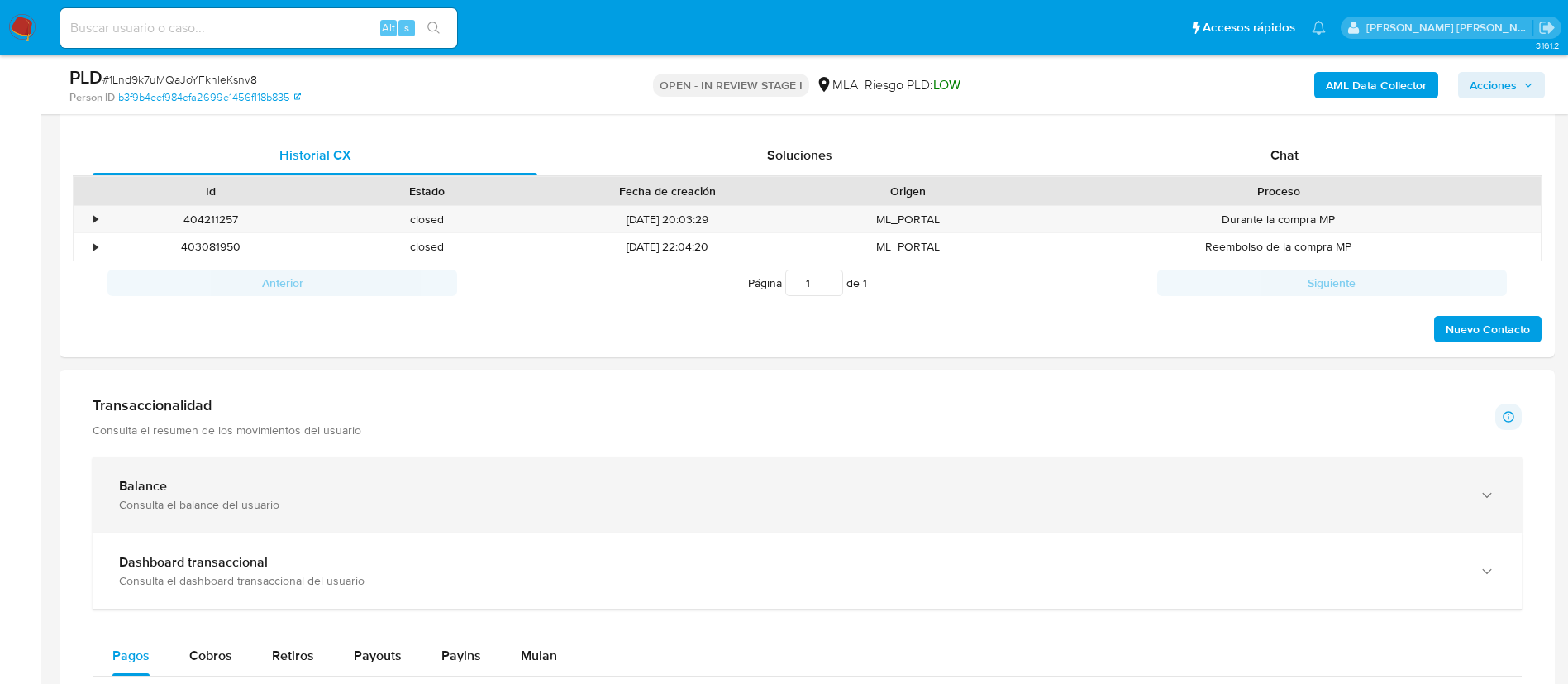
click at [191, 480] on div "Balance" at bounding box center [790, 486] width 1343 height 16
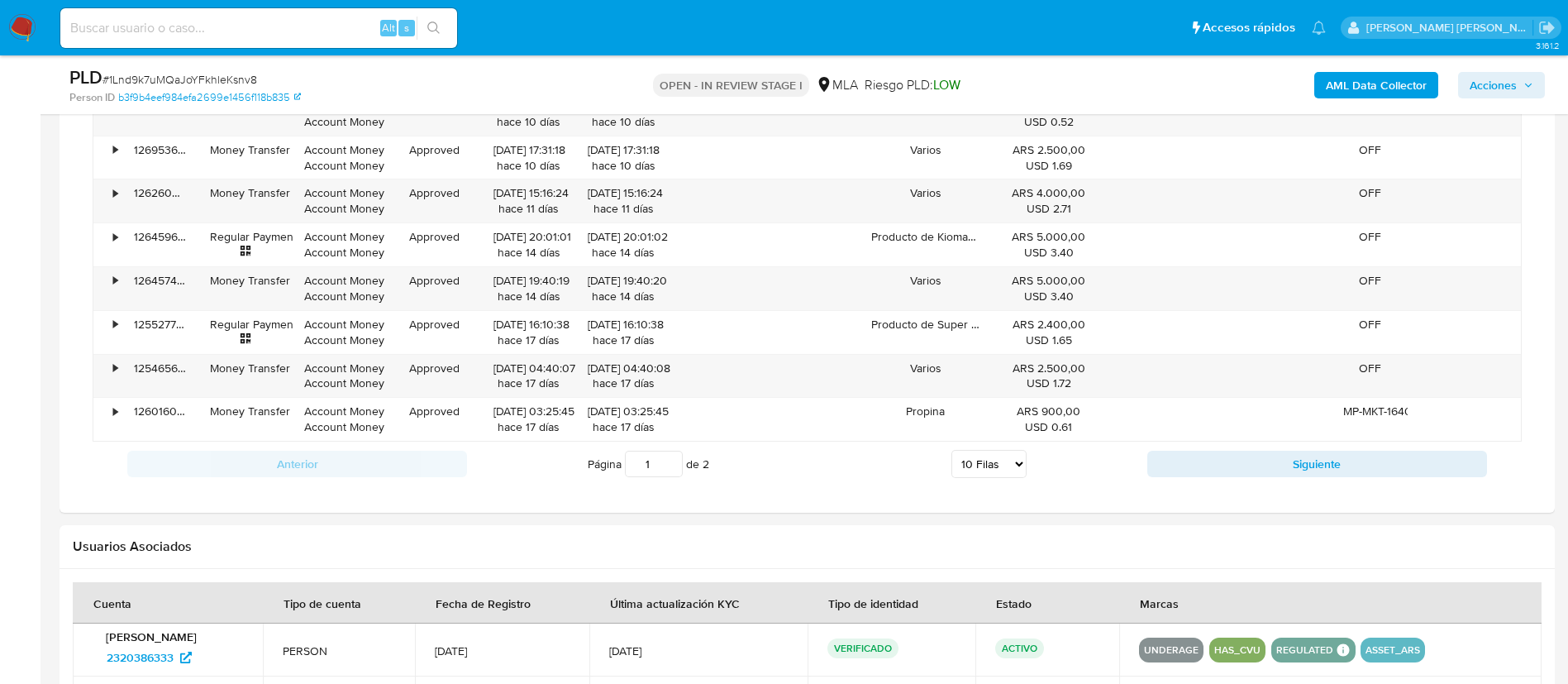
scroll to position [2126, 0]
click at [992, 464] on select "5 Filas 10 Filas 20 Filas 25 Filas 50 Filas 100 Filas" at bounding box center [989, 462] width 75 height 28
select select "100"
click at [952, 449] on select "5 Filas 10 Filas 20 Filas 25 Filas 50 Filas 100 Filas" at bounding box center [989, 462] width 75 height 28
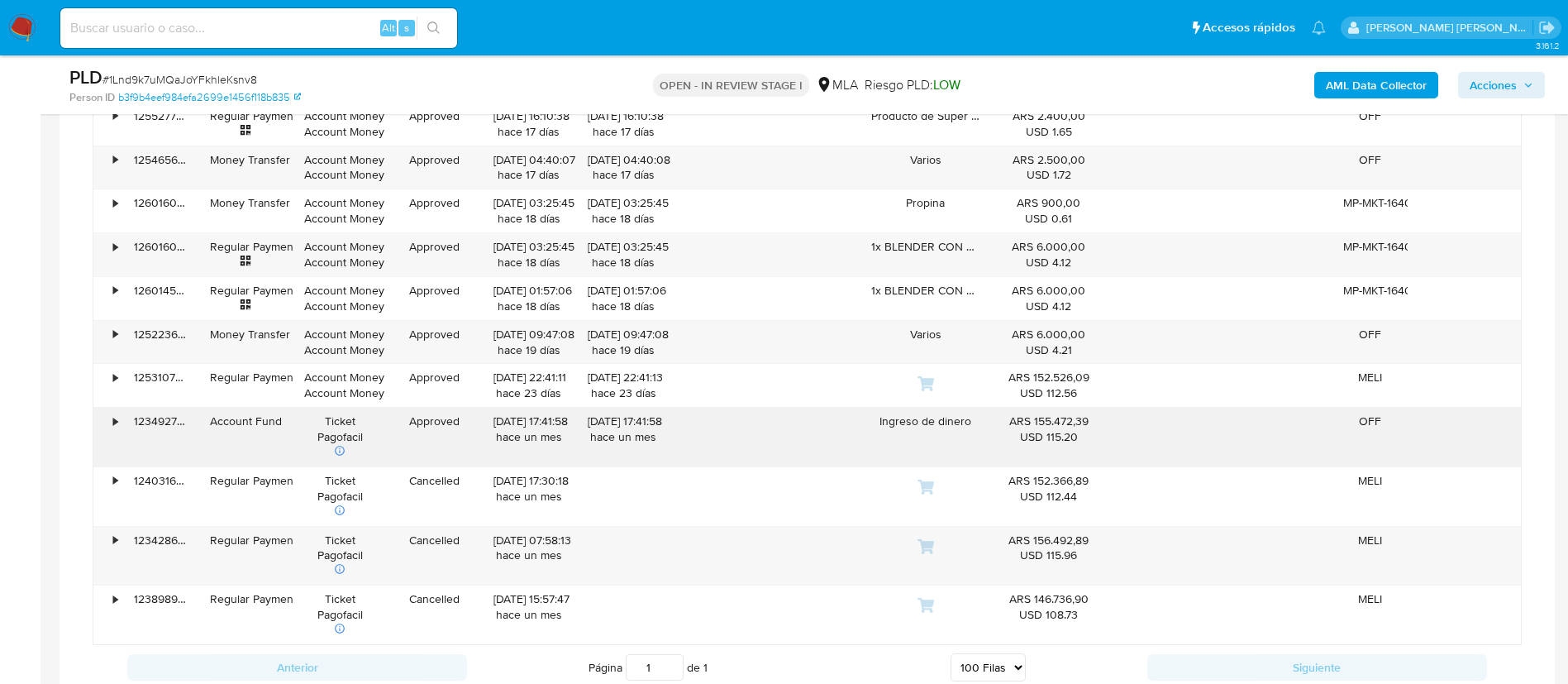
scroll to position [2332, 0]
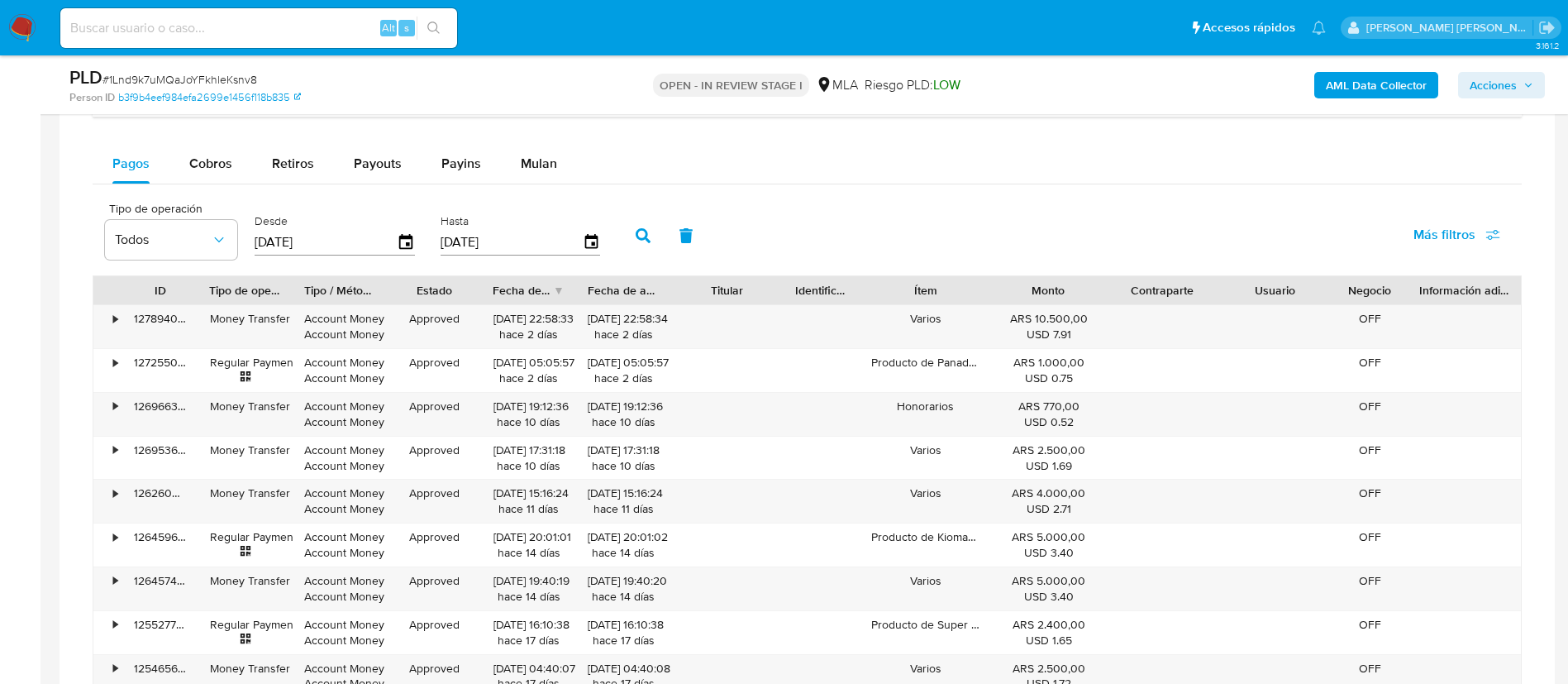
scroll to position [1820, 0]
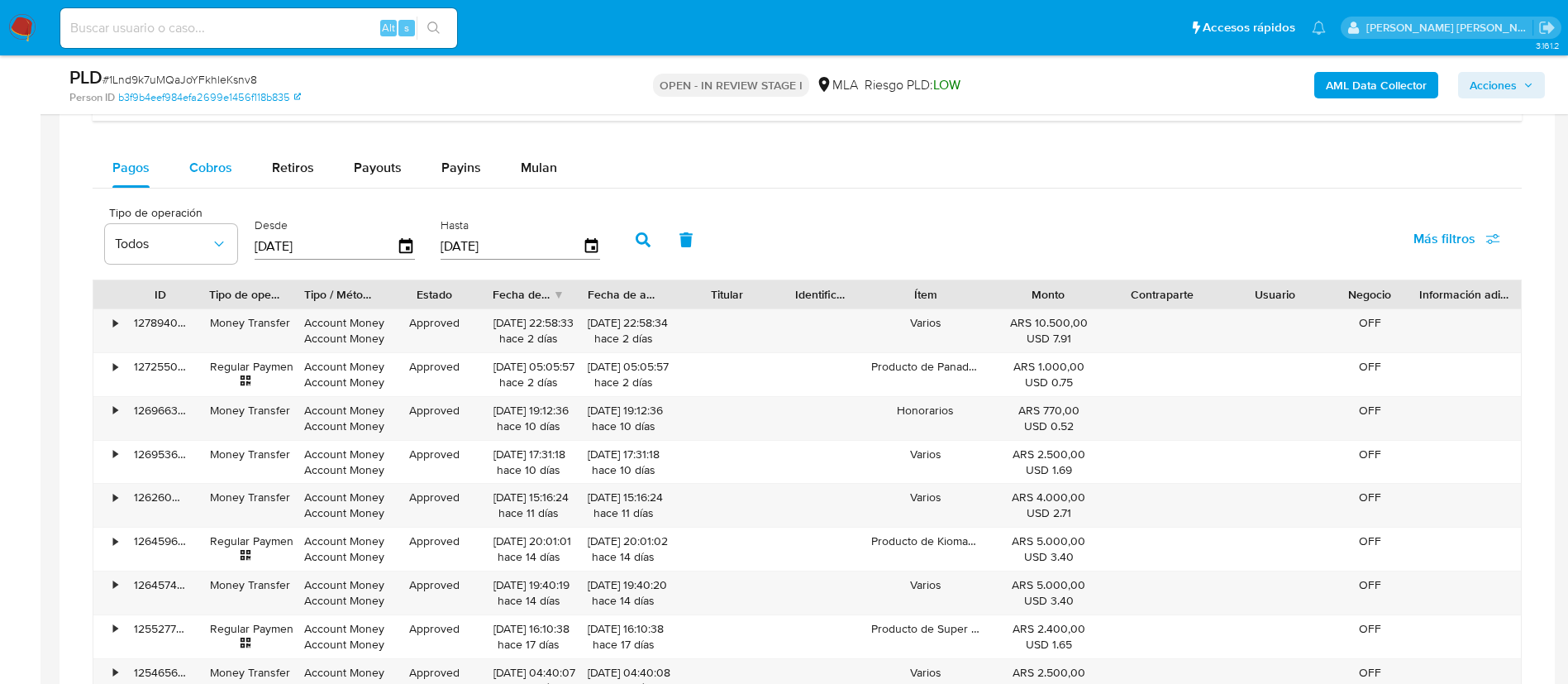
click at [221, 165] on span "Cobros" at bounding box center [210, 167] width 43 height 19
select select "10"
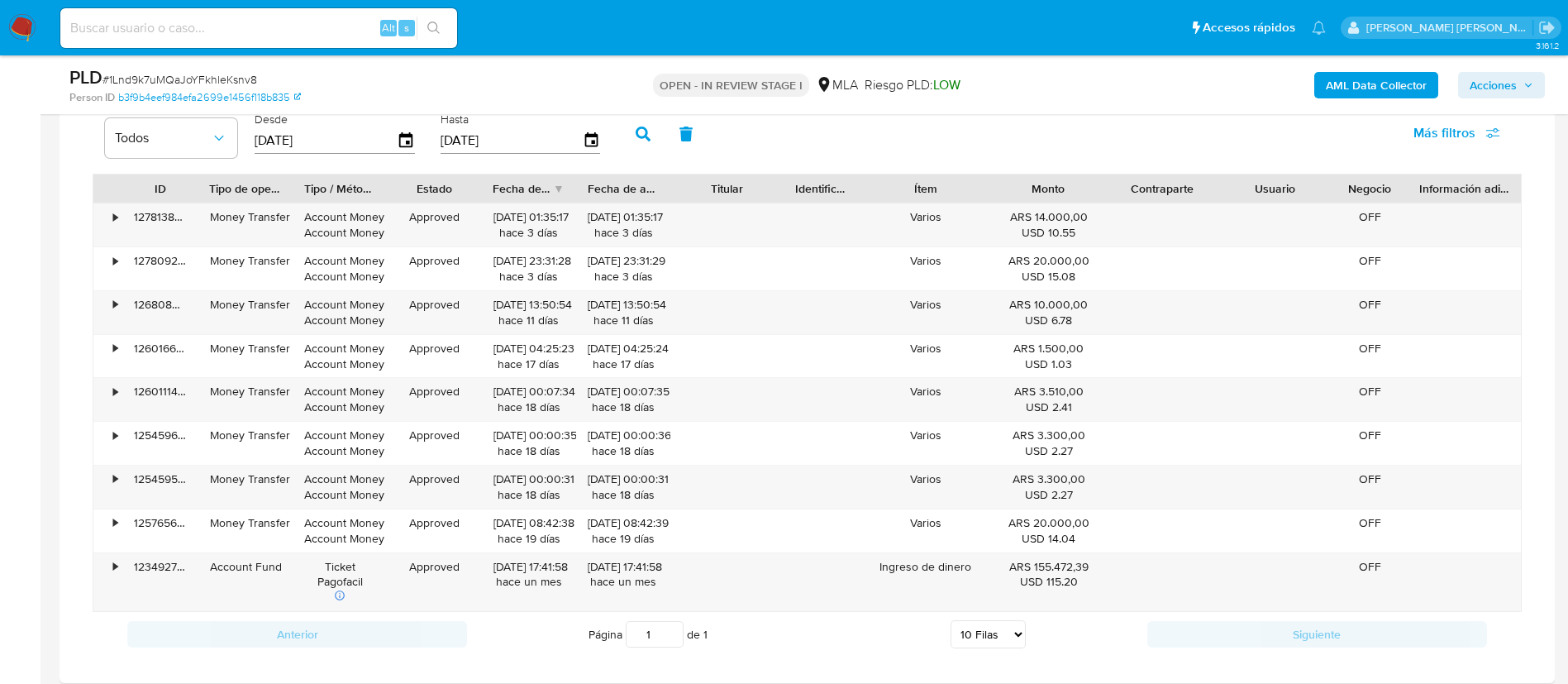
scroll to position [1928, 0]
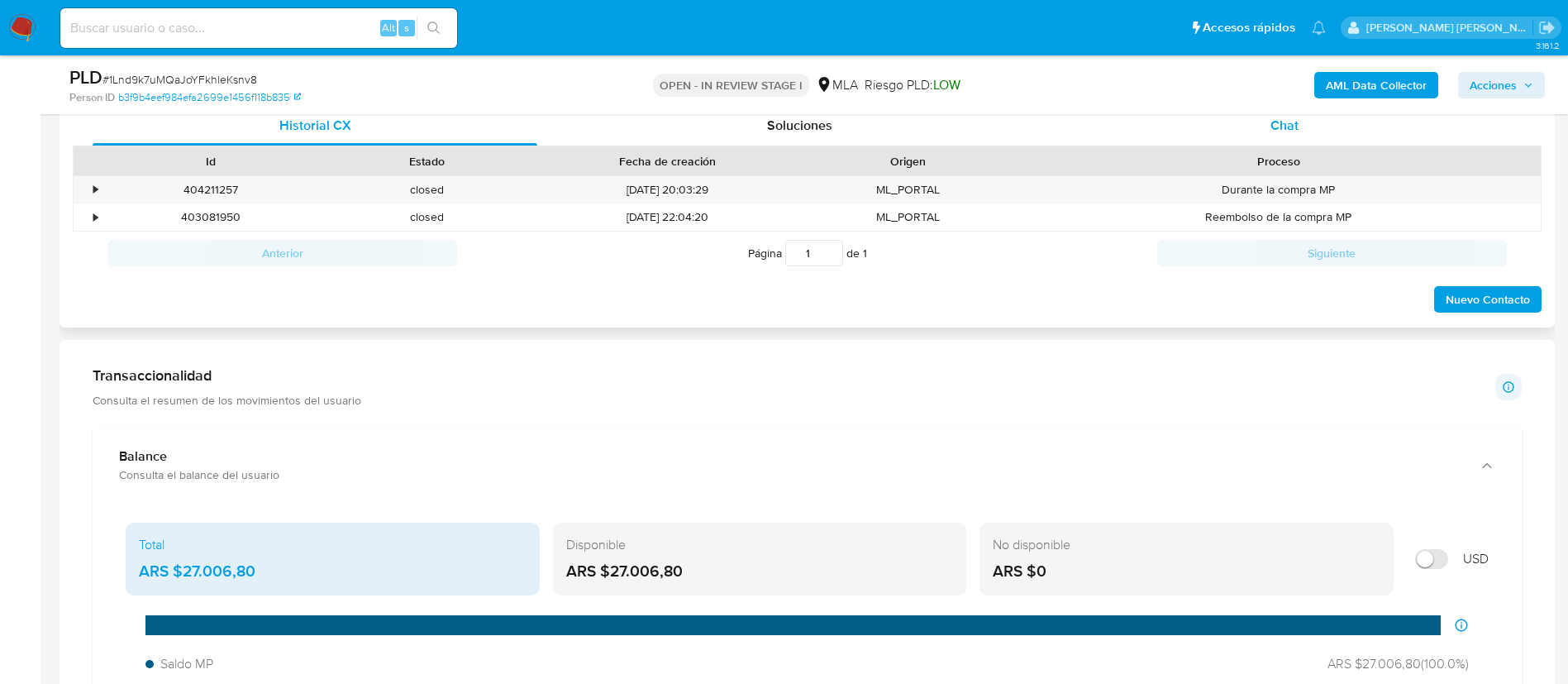
click at [1277, 133] on span "Chat" at bounding box center [1284, 124] width 28 height 19
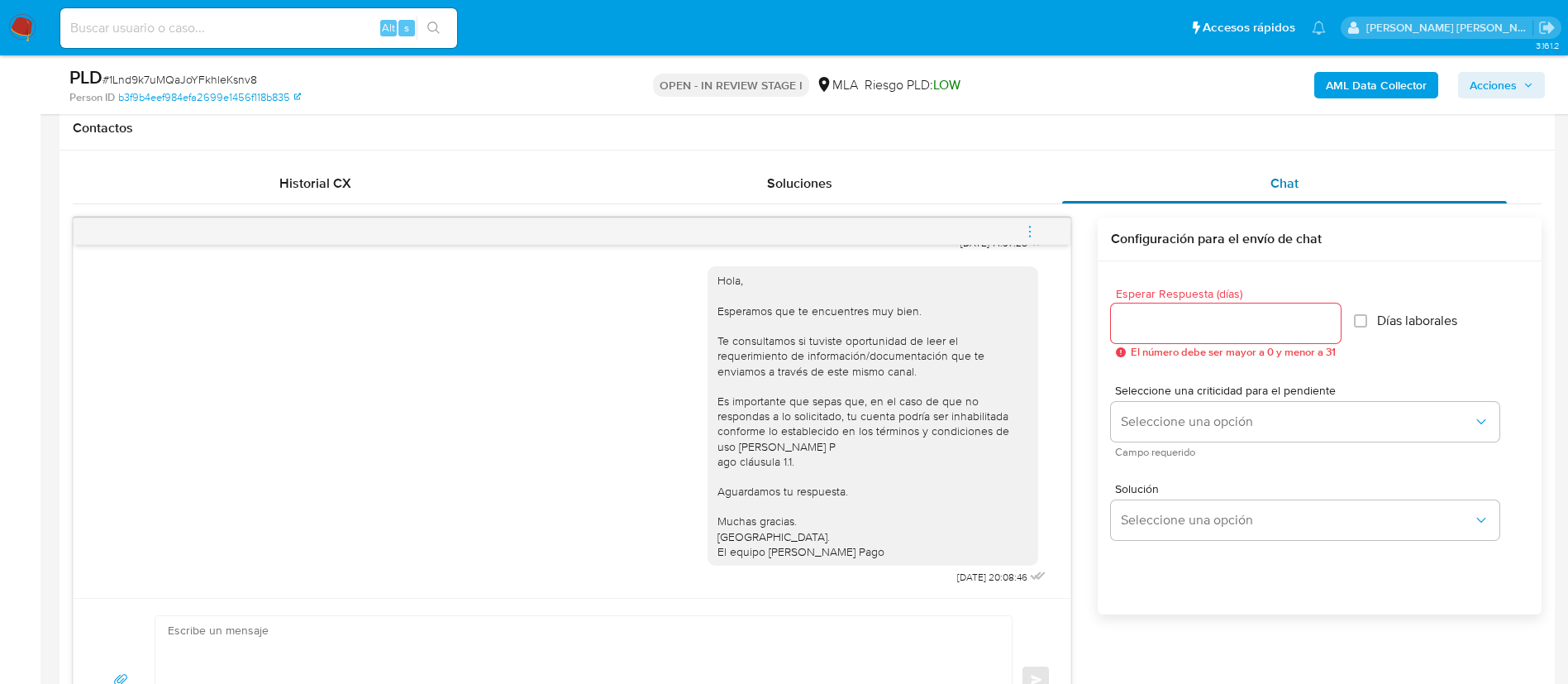
scroll to position [757, 0]
click at [1038, 230] on button "menu-action" at bounding box center [1030, 233] width 54 height 40
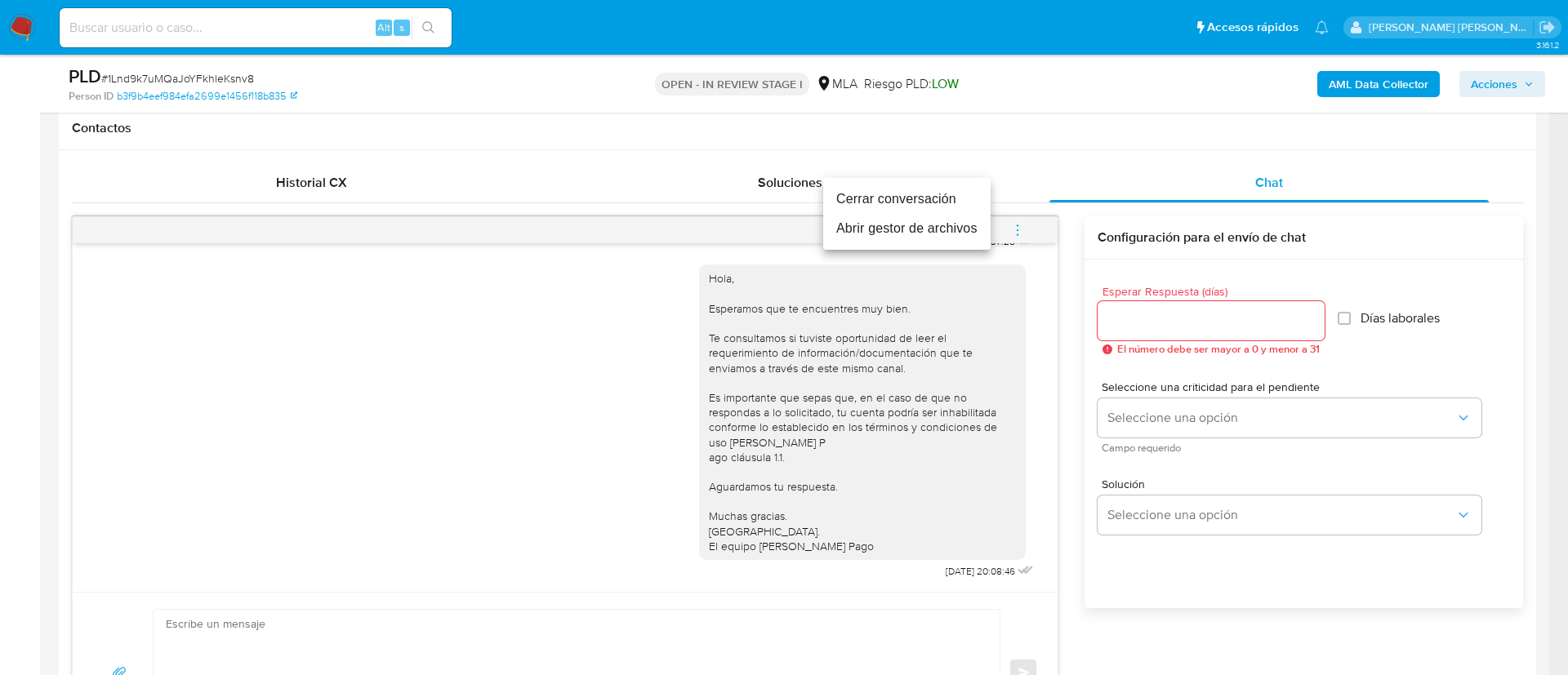
click at [910, 211] on li "Cerrar conversación" at bounding box center [907, 199] width 168 height 30
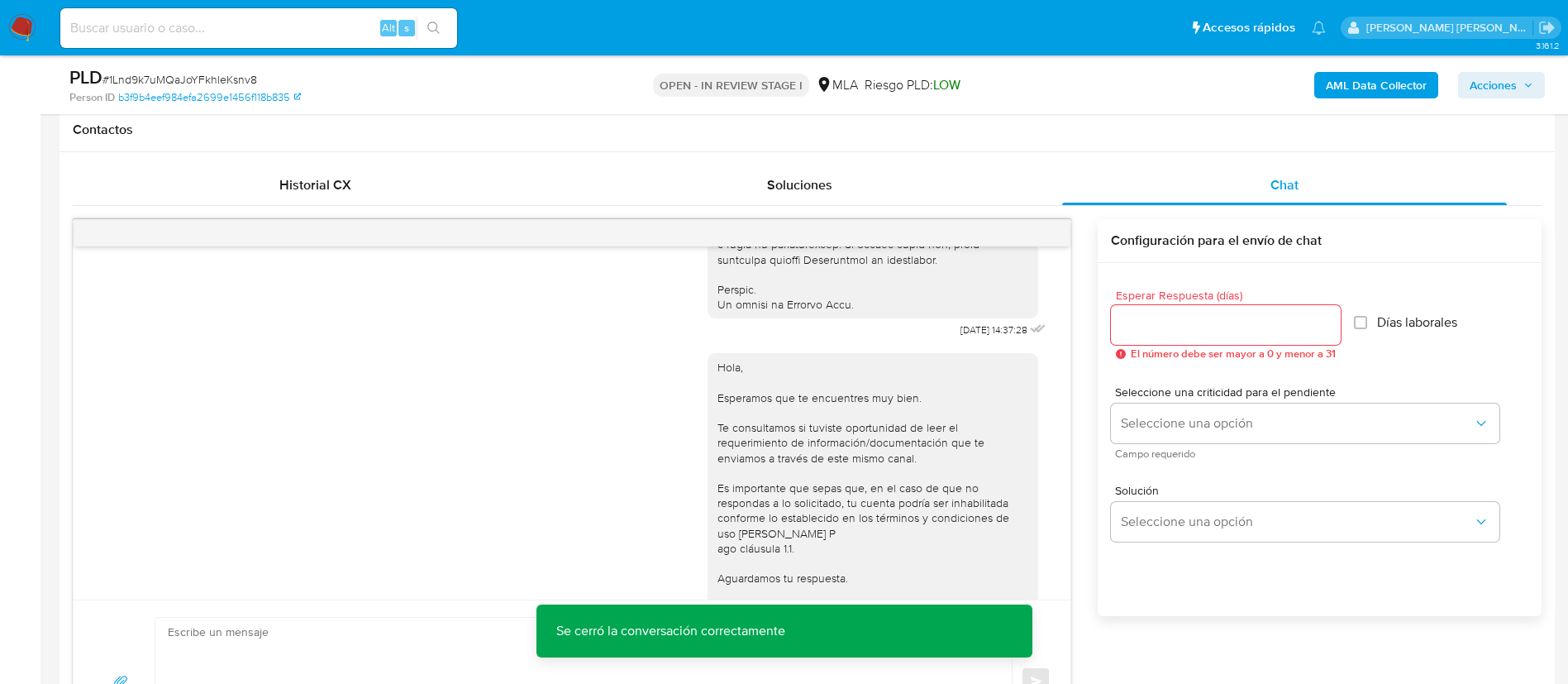
scroll to position [816, 0]
drag, startPoint x: 919, startPoint y: 364, endPoint x: 971, endPoint y: 364, distance: 52.0
copy span "17/09/2025"
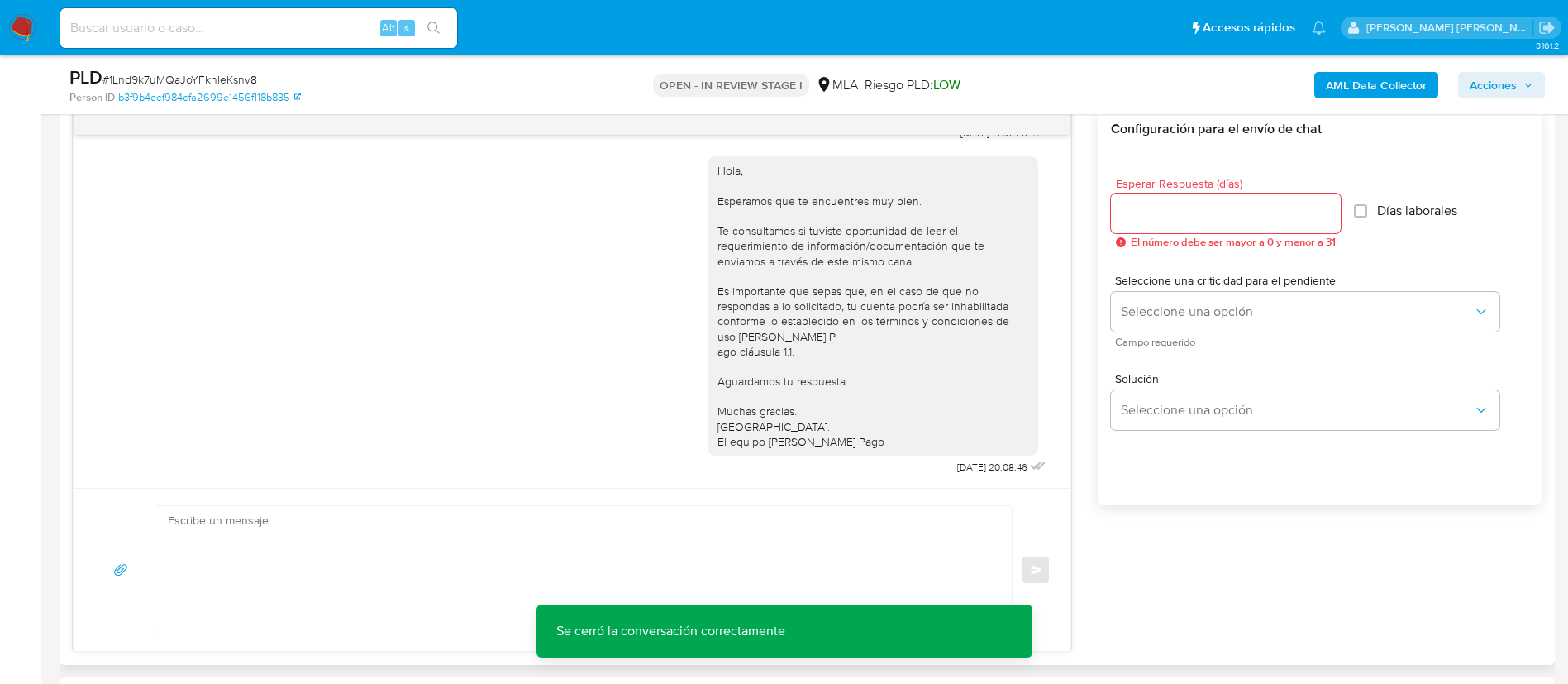
scroll to position [875, 0]
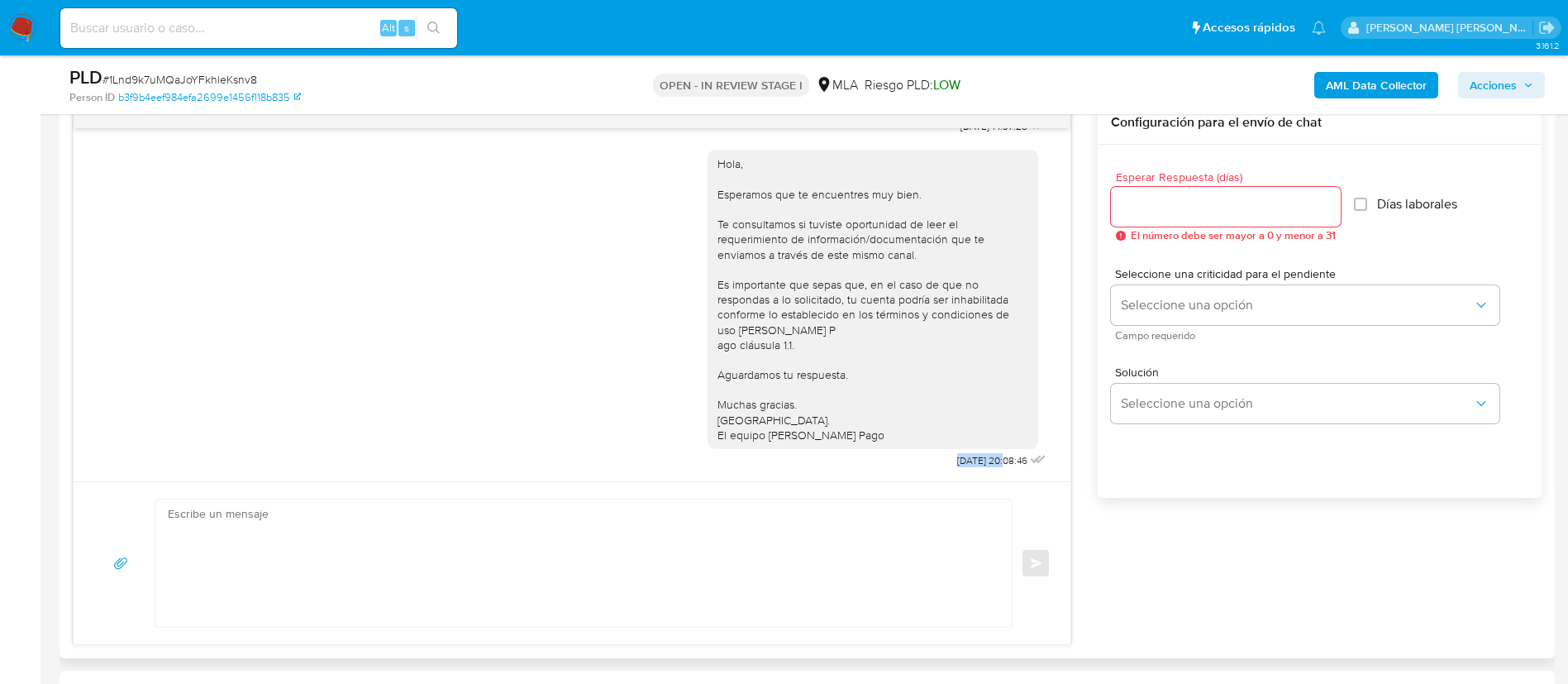
drag, startPoint x: 916, startPoint y: 462, endPoint x: 967, endPoint y: 464, distance: 51.0
click at [967, 464] on span "22/09/2025 20:08:46" at bounding box center [991, 461] width 70 height 14
copy span "22/09/2025"
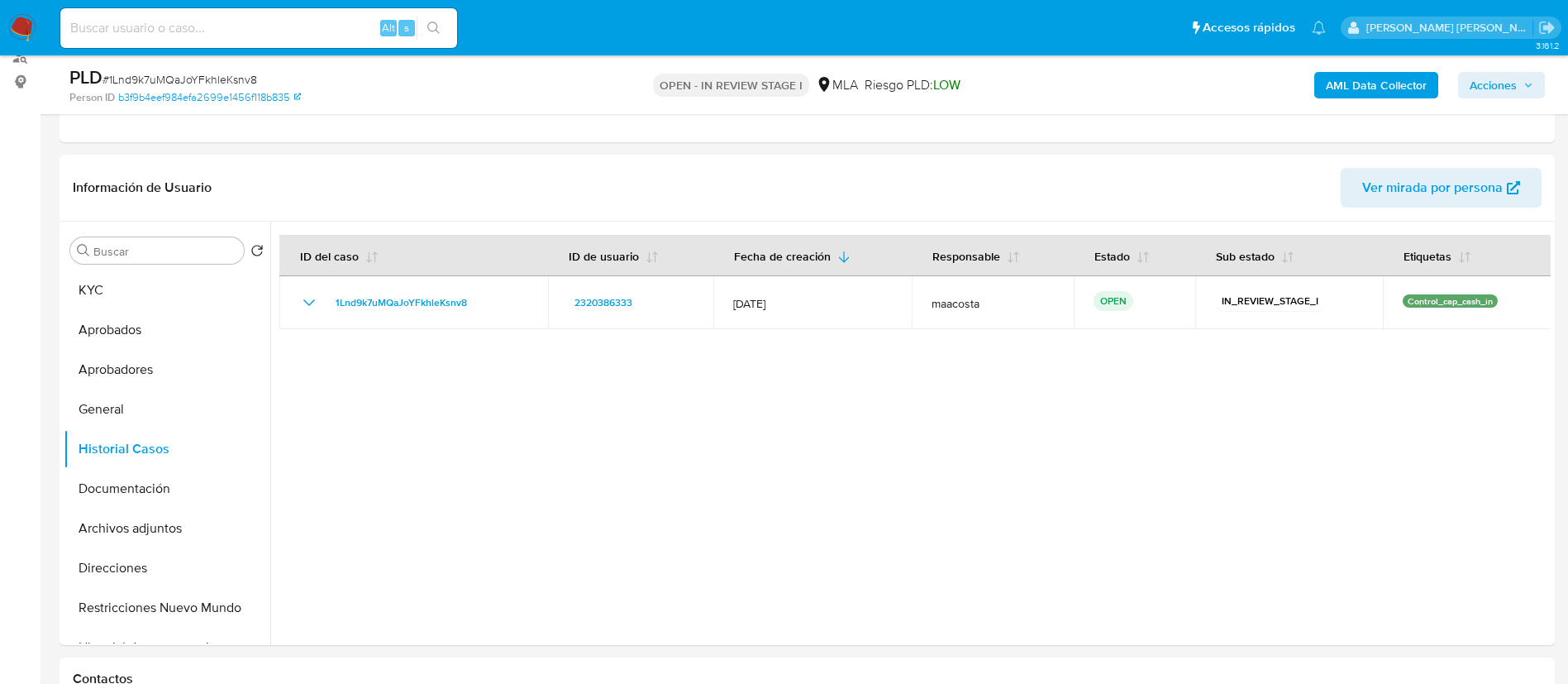
scroll to position [193, 0]
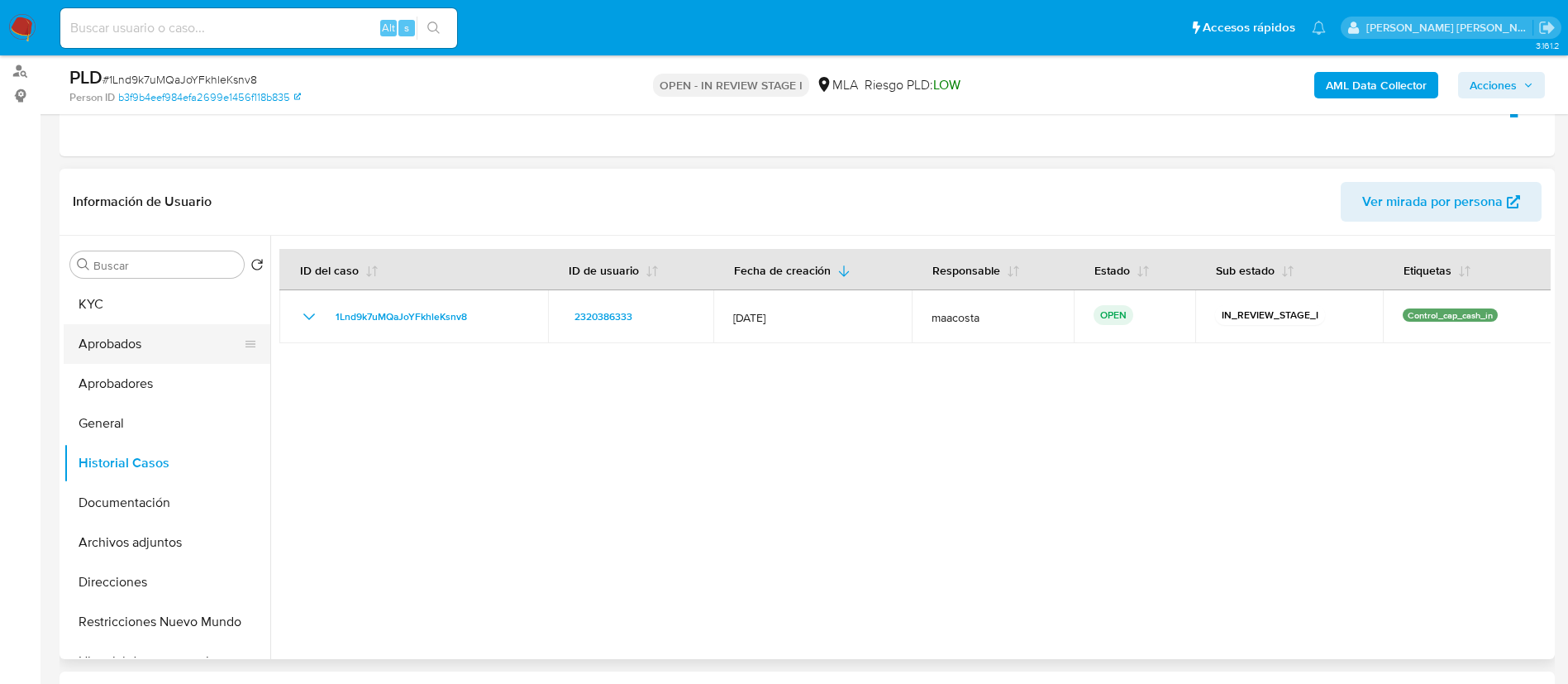
click at [124, 350] on button "Aprobados" at bounding box center [160, 344] width 193 height 40
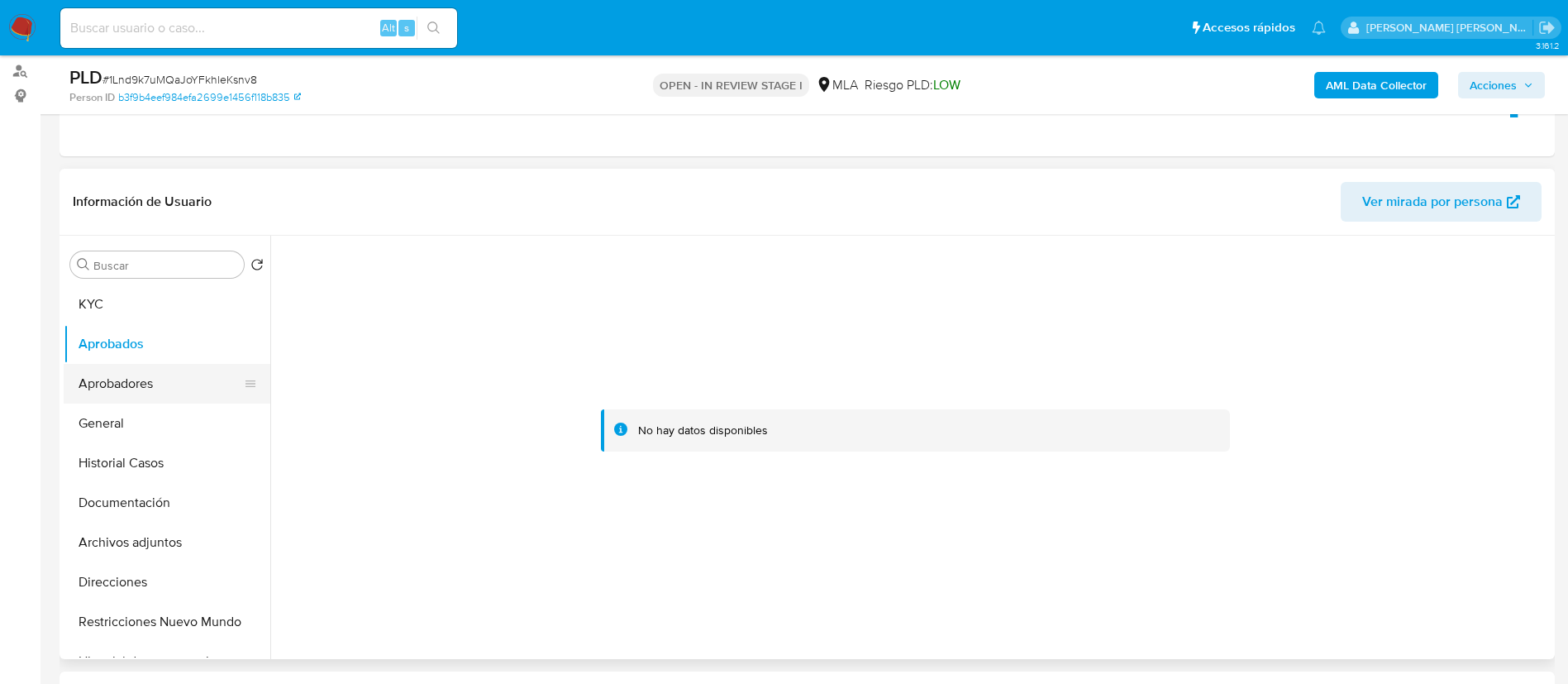
click at [133, 391] on button "Aprobadores" at bounding box center [160, 383] width 193 height 40
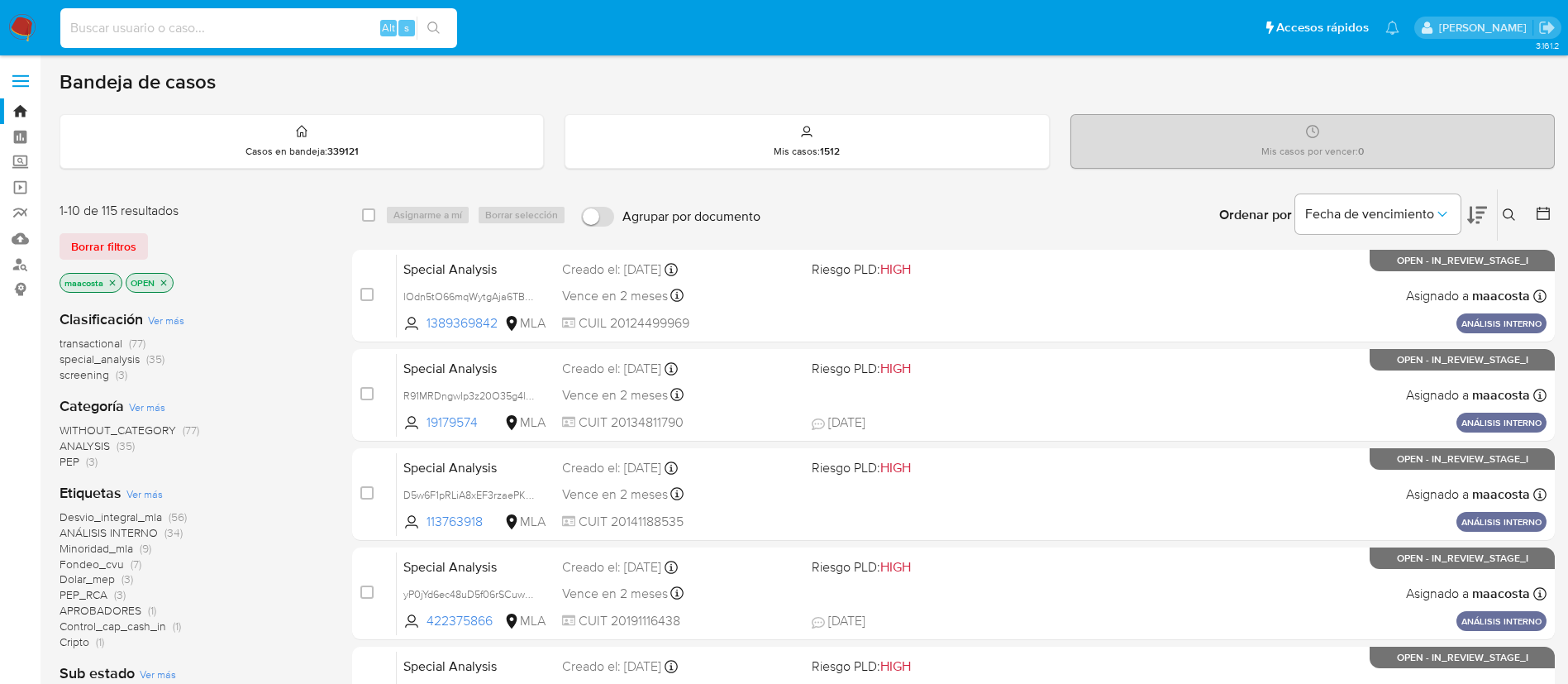
click at [299, 31] on input at bounding box center [258, 28] width 397 height 22
paste input "nrTejw56MGDwrQNZhtSkA96q"
type input "nrTejw56MGDwrQNZhtSkA96q"
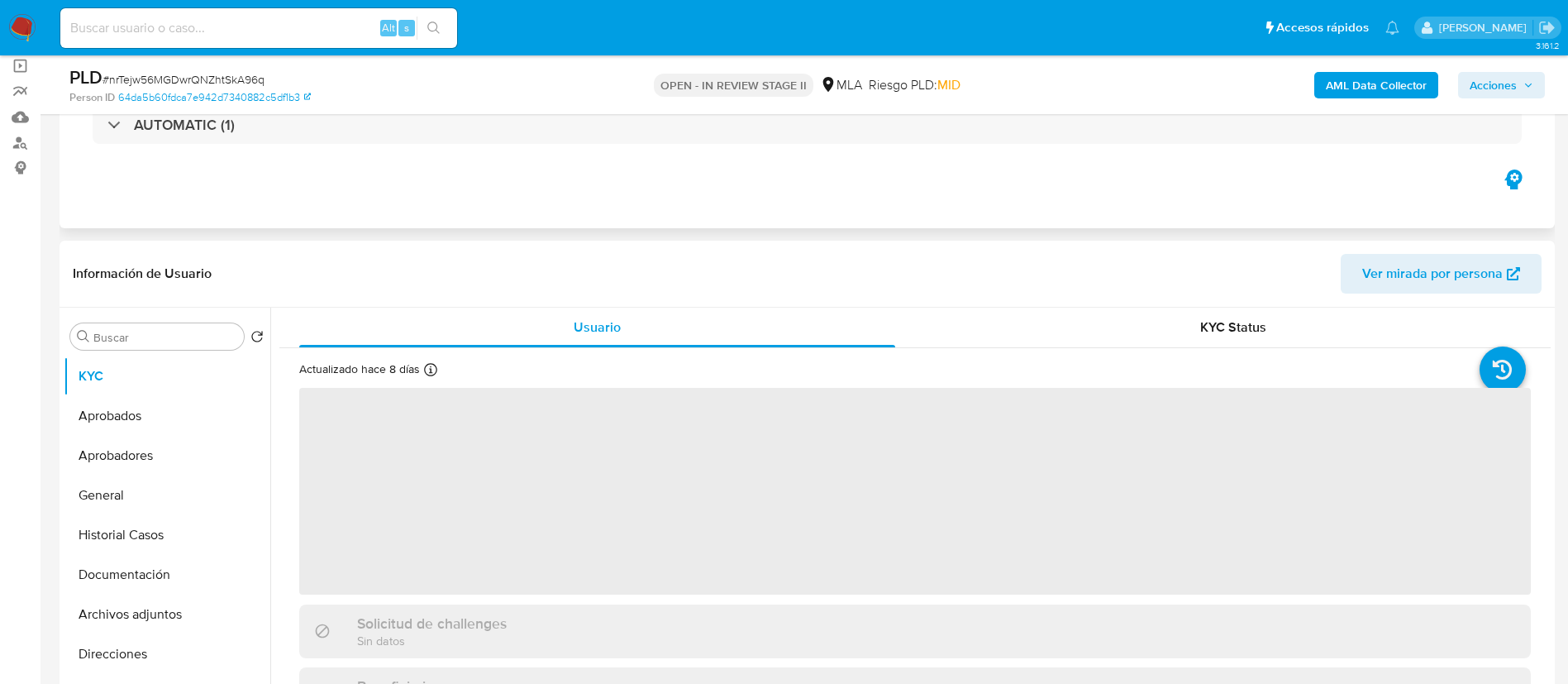
select select "10"
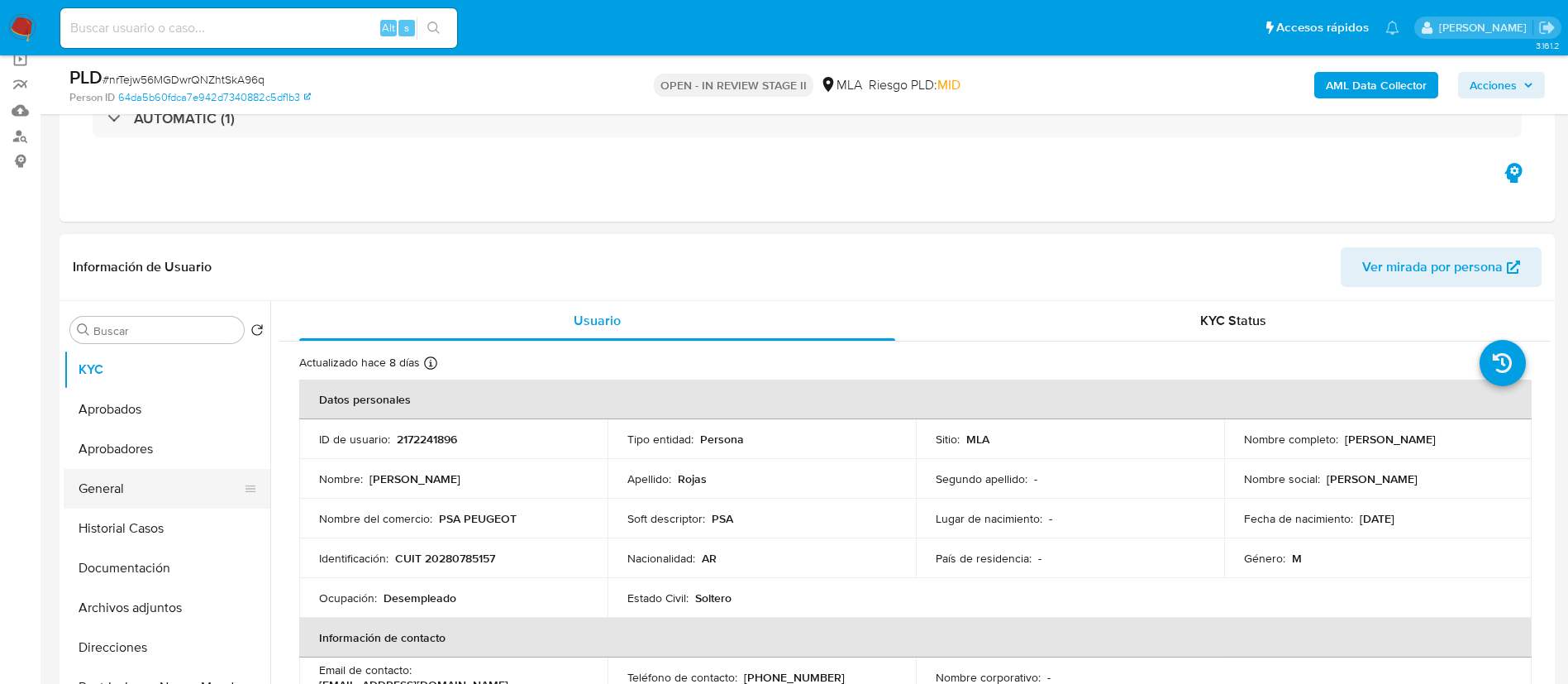
click at [133, 484] on button "General" at bounding box center [160, 489] width 193 height 40
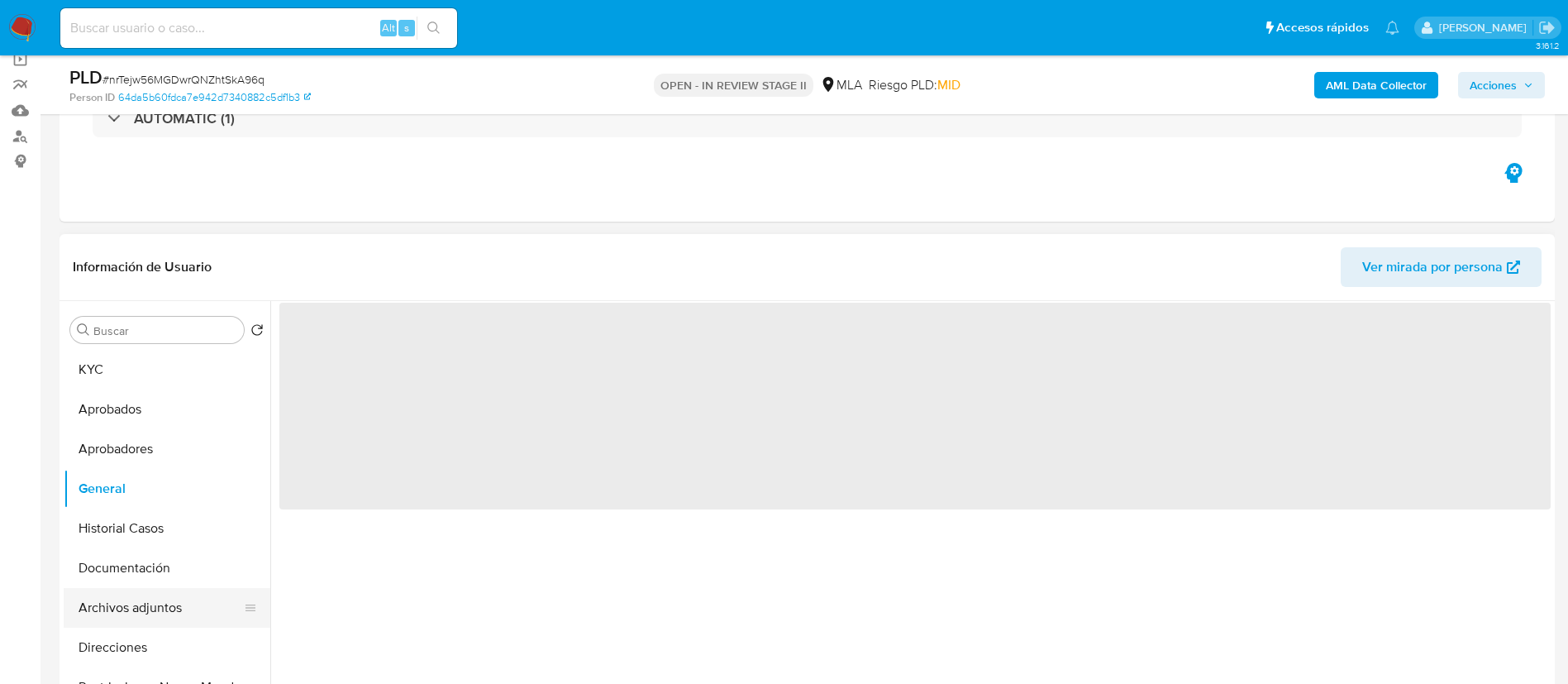
click at [149, 612] on button "Archivos adjuntos" at bounding box center [160, 608] width 193 height 40
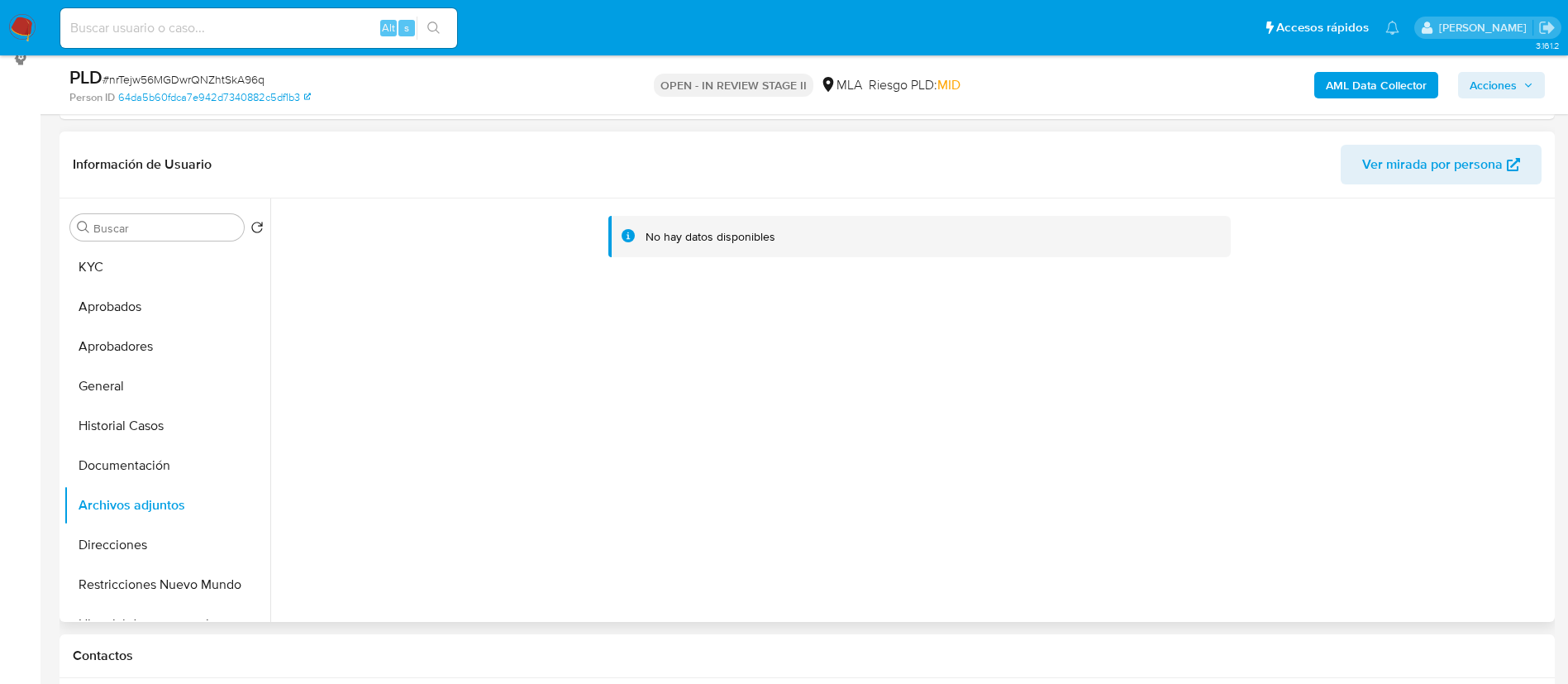
scroll to position [235, 0]
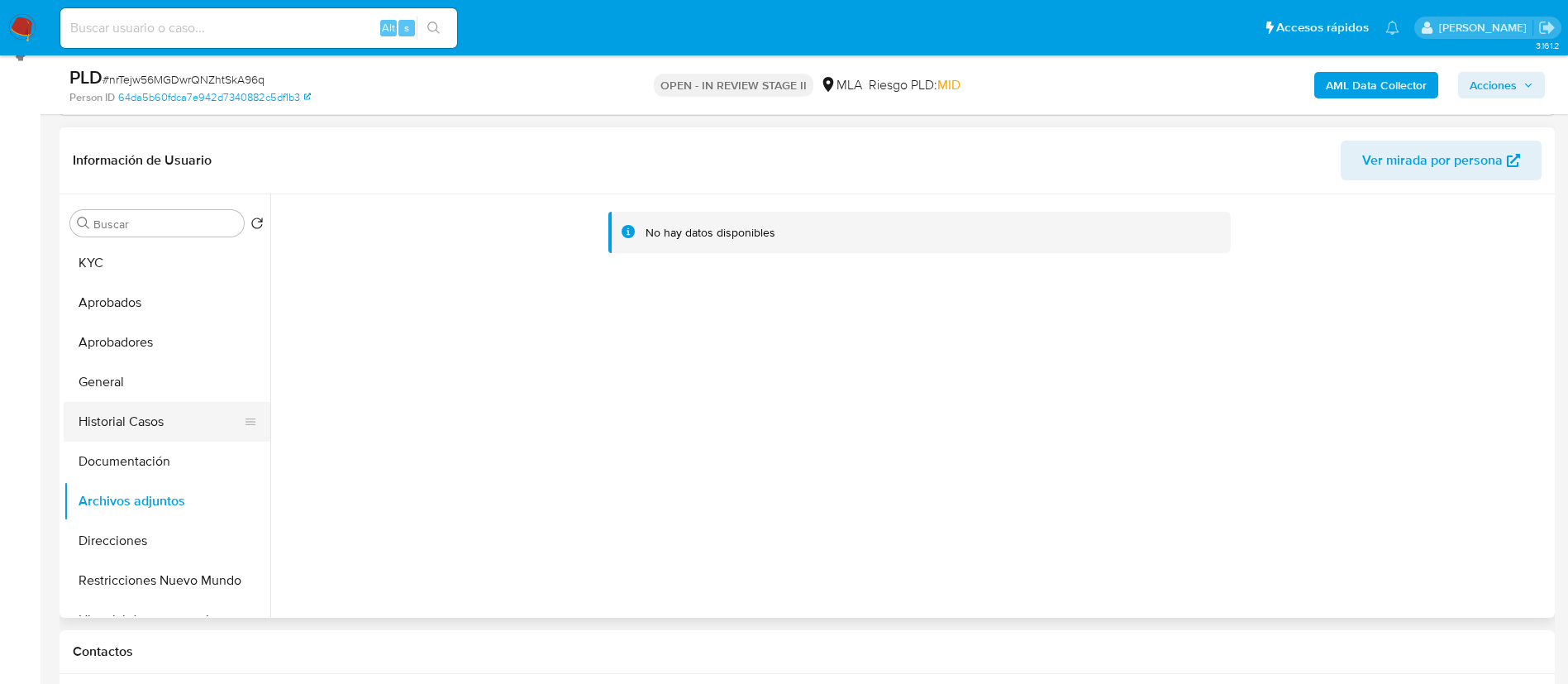
click at [138, 420] on button "Historial Casos" at bounding box center [160, 421] width 193 height 40
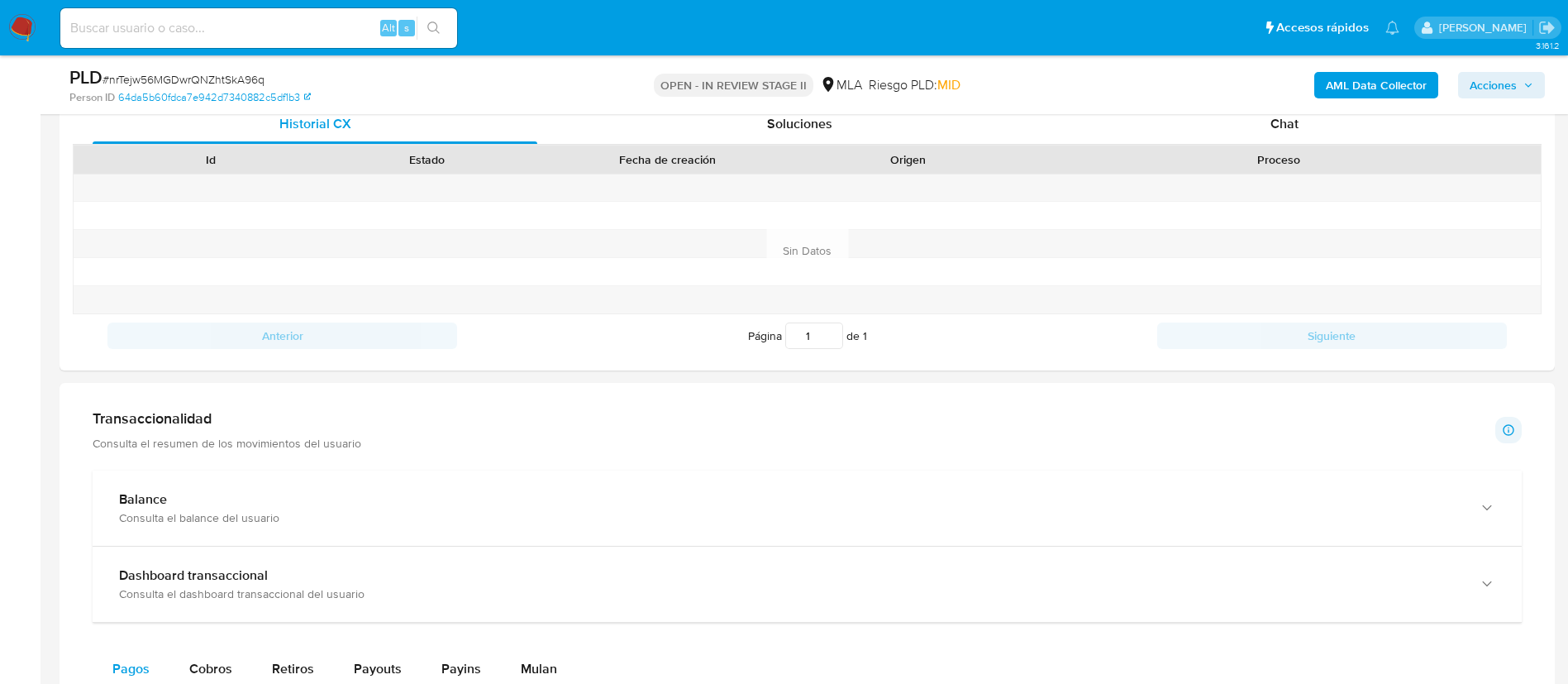
scroll to position [818, 0]
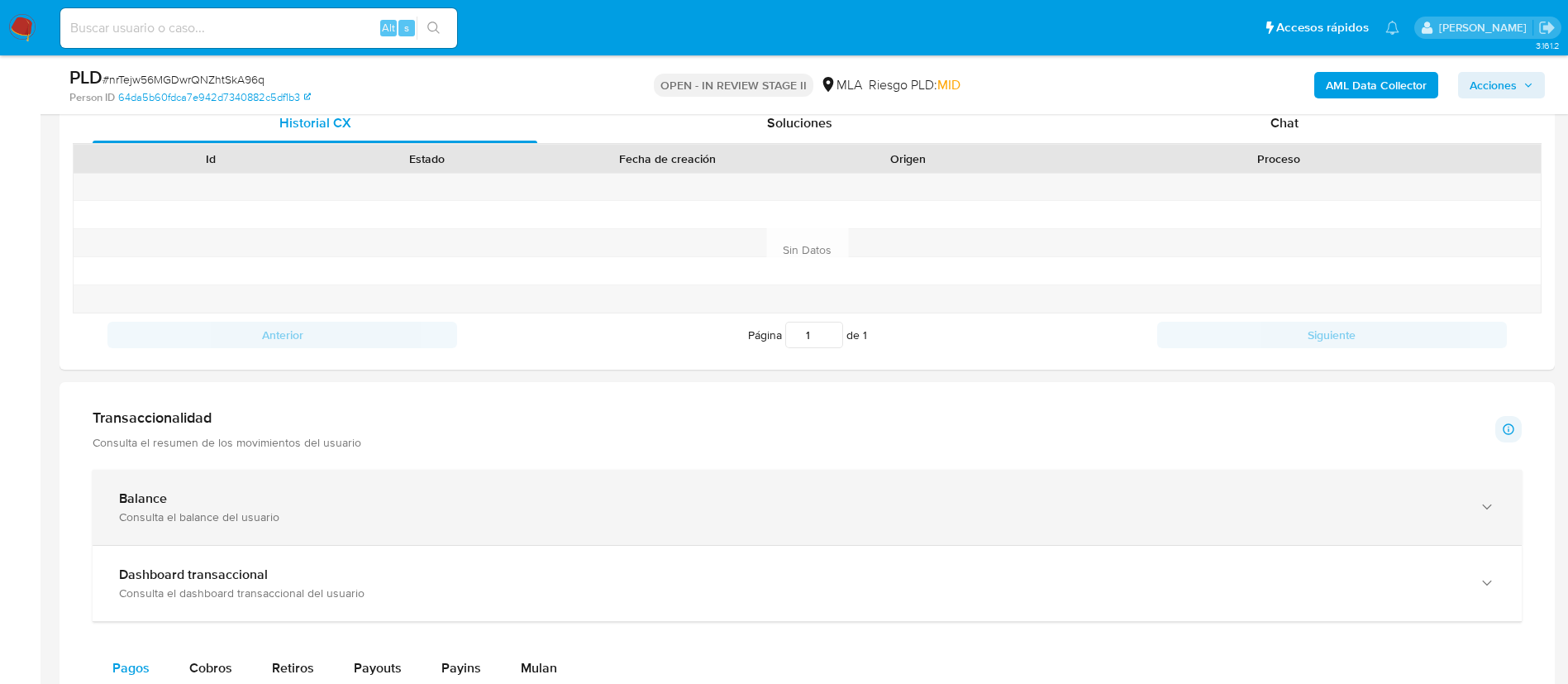
click at [230, 530] on div "Balance Consulta el balance del usuario" at bounding box center [807, 507] width 1429 height 75
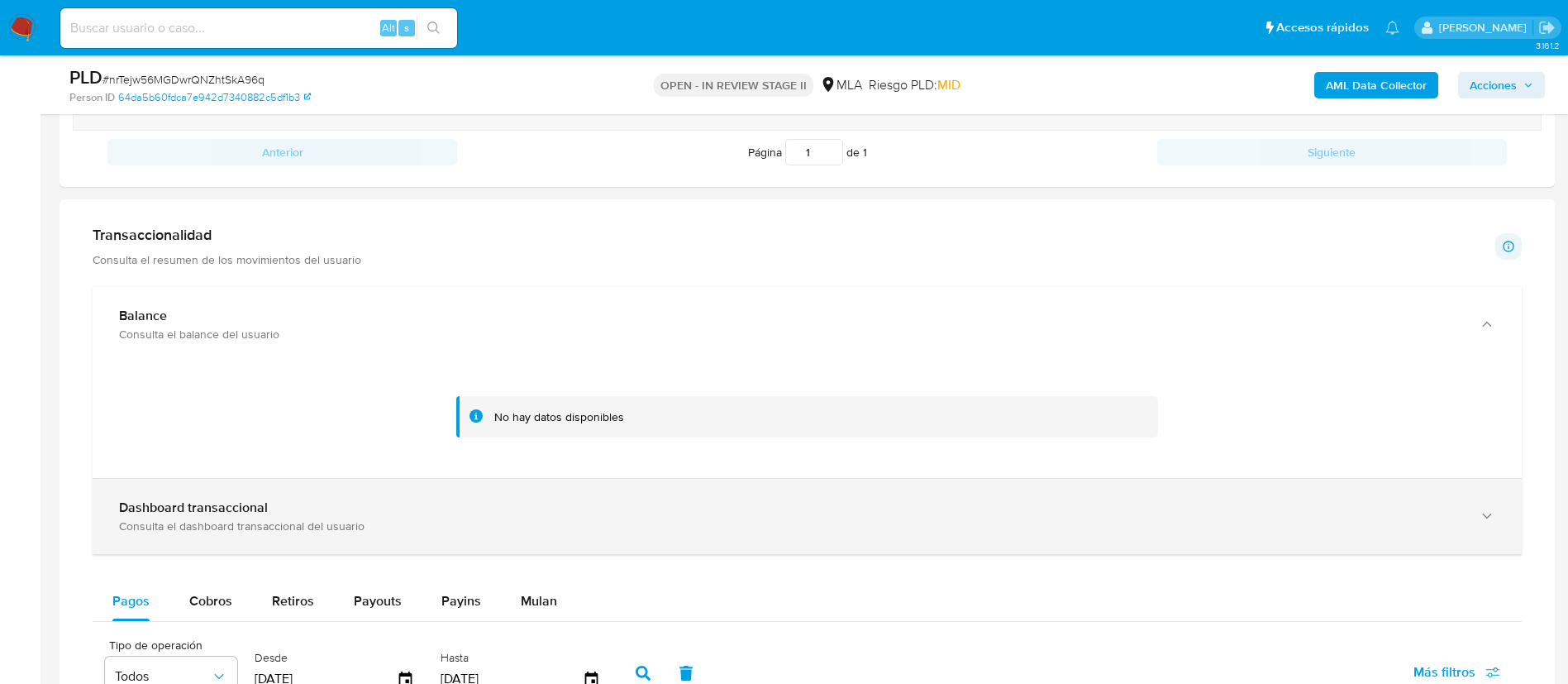
click at [256, 530] on div "Consulta el dashboard transaccional del usuario" at bounding box center [790, 526] width 1343 height 15
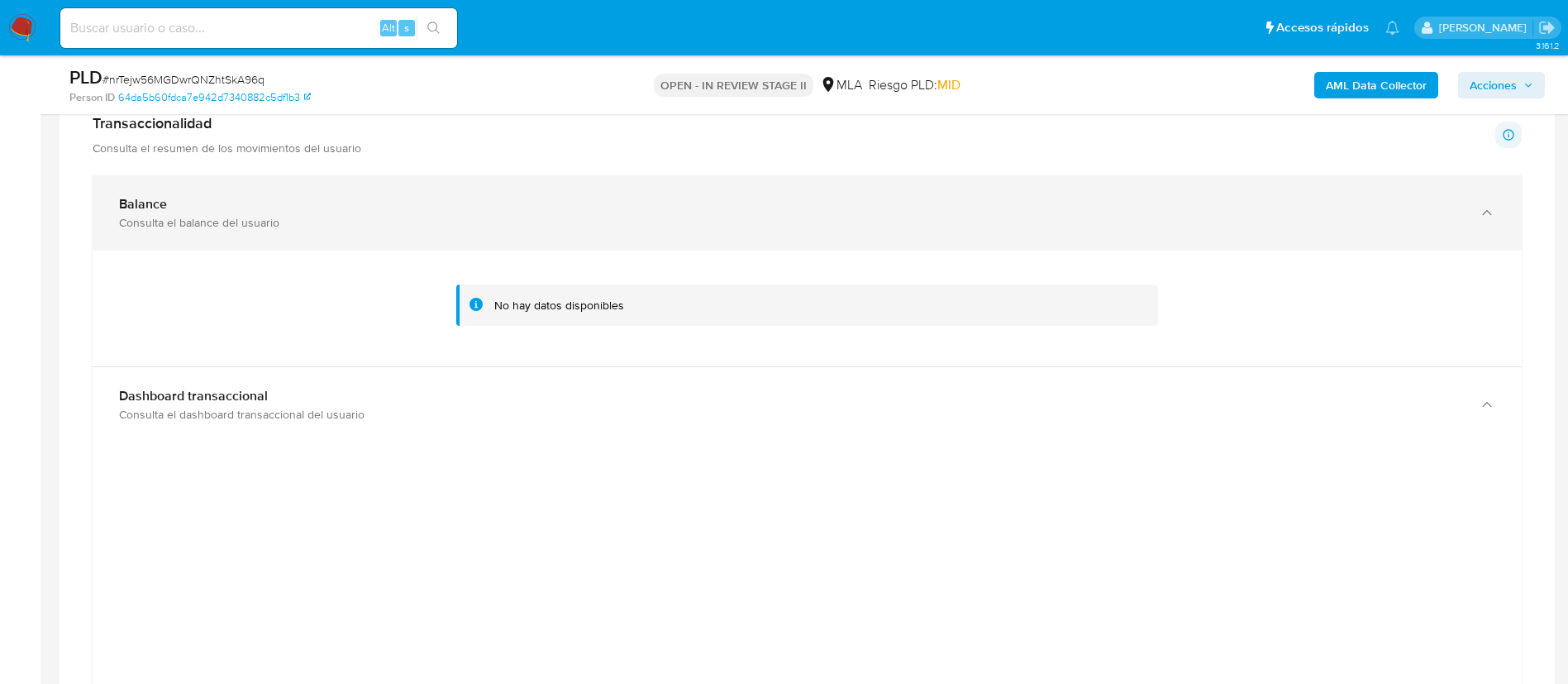
scroll to position [1111, 0]
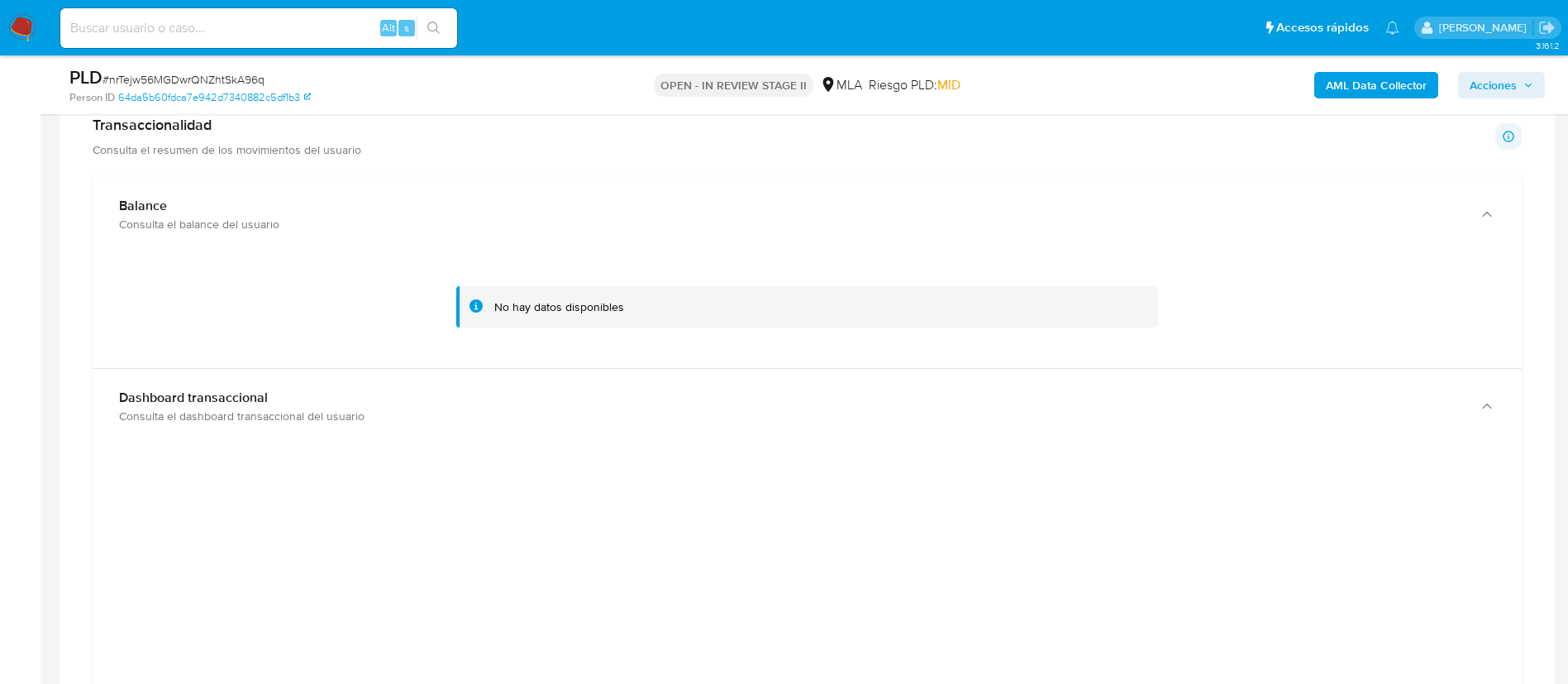
click at [474, 305] on icon at bounding box center [476, 305] width 14 height 14
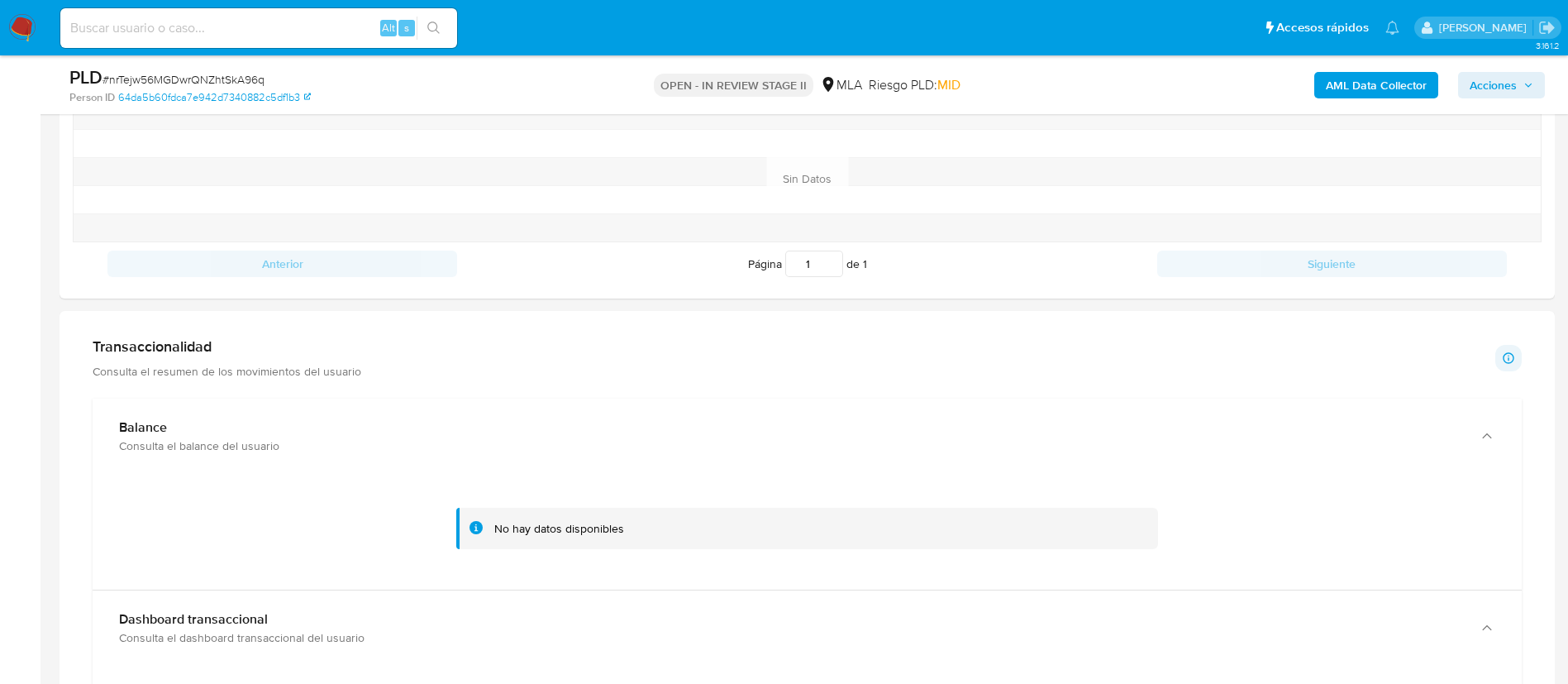
scroll to position [888, 0]
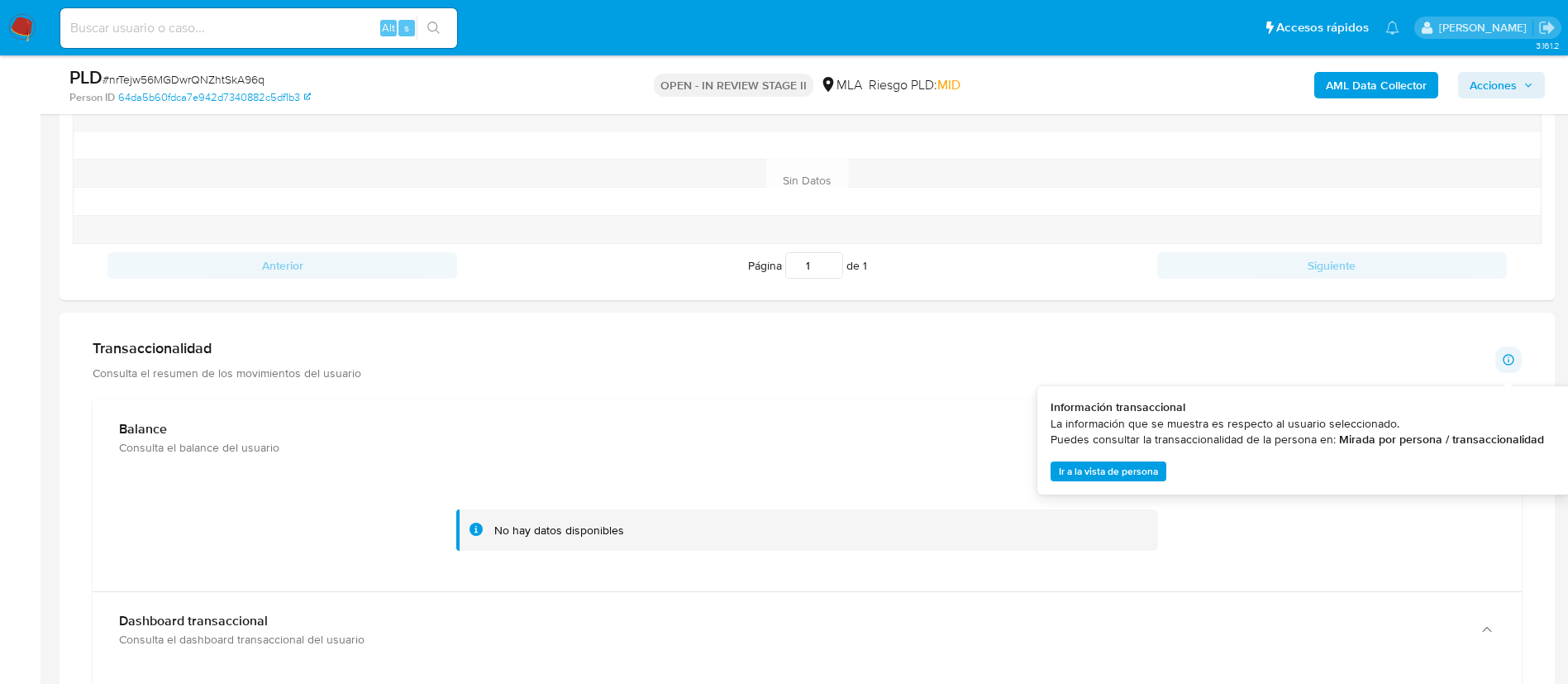
click at [1125, 466] on span "Ir a la vista de persona" at bounding box center [1108, 471] width 99 height 16
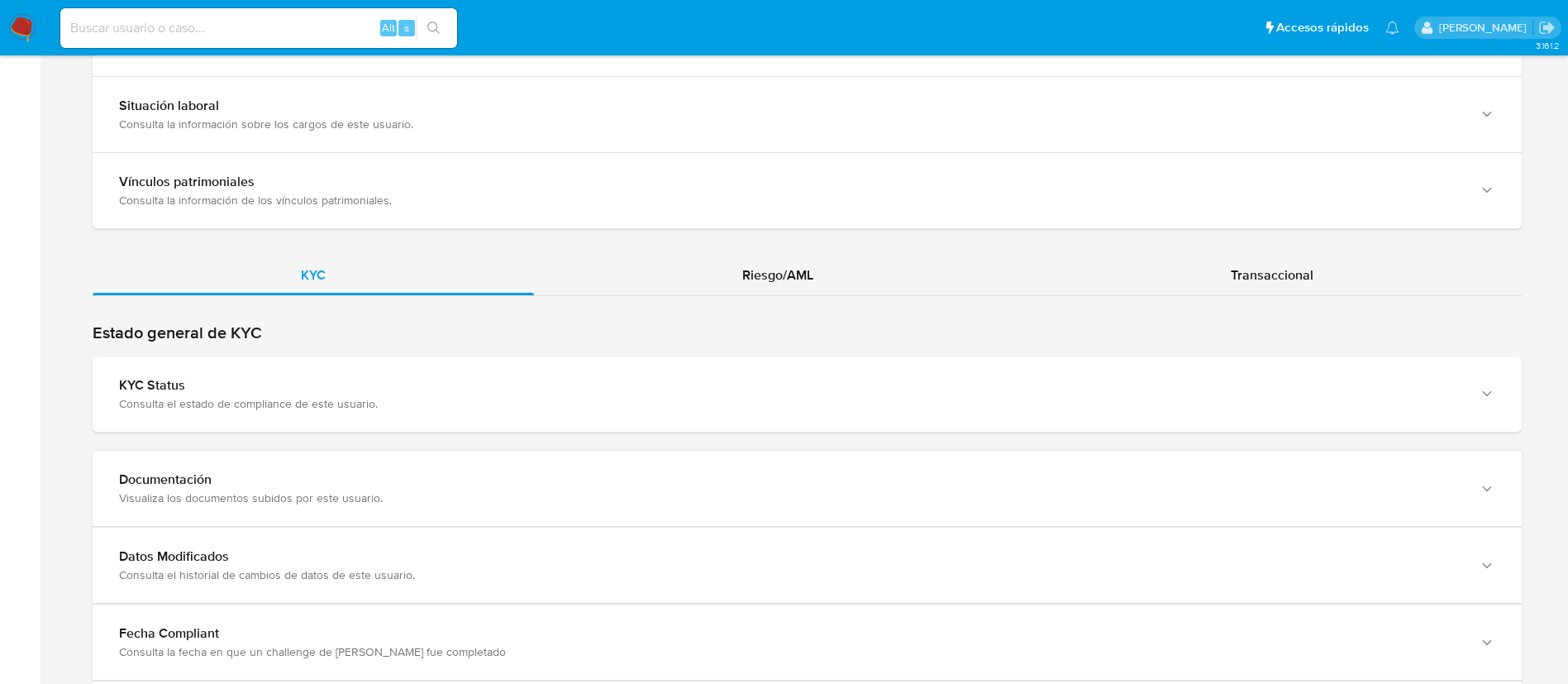
scroll to position [1340, 0]
click at [1271, 279] on span "Transaccional" at bounding box center [1271, 272] width 83 height 19
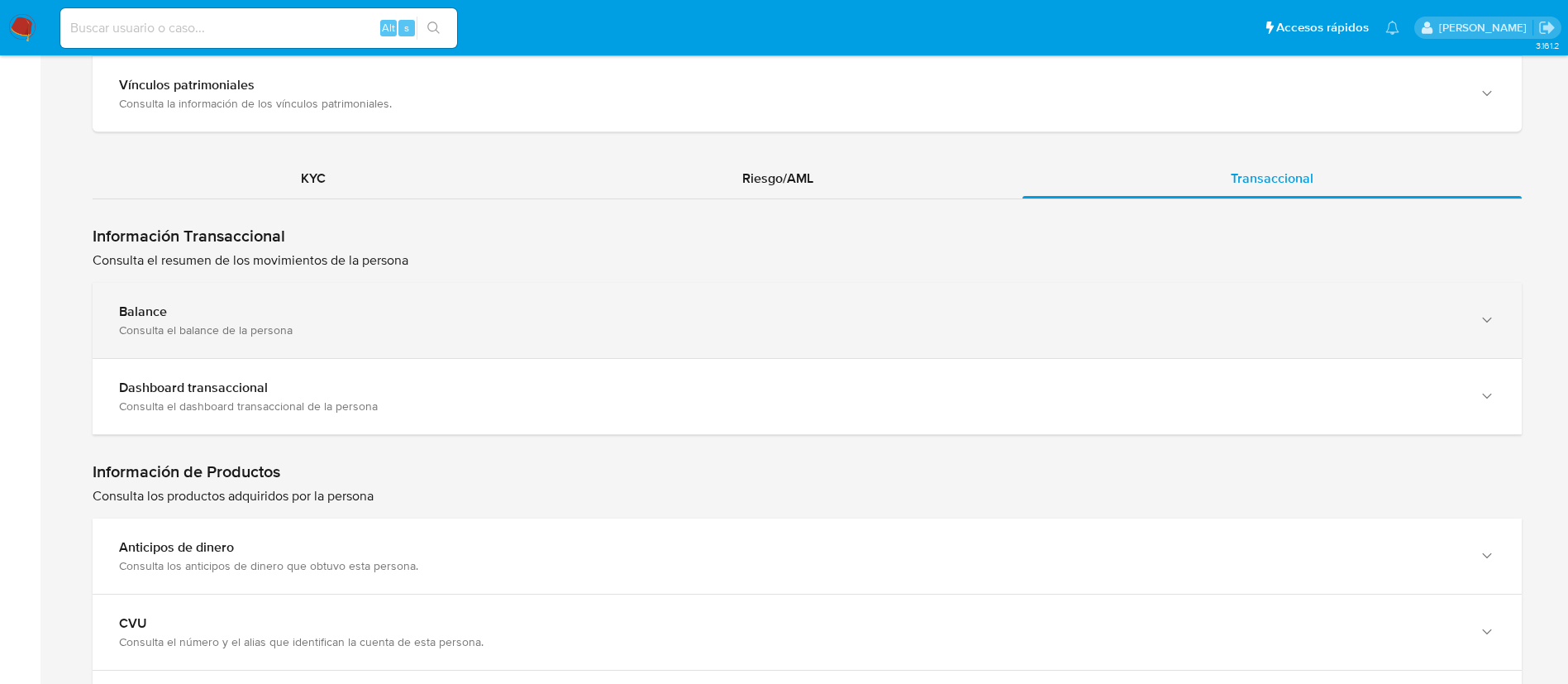
scroll to position [1435, 0]
click at [1108, 317] on div "Balance" at bounding box center [790, 310] width 1343 height 16
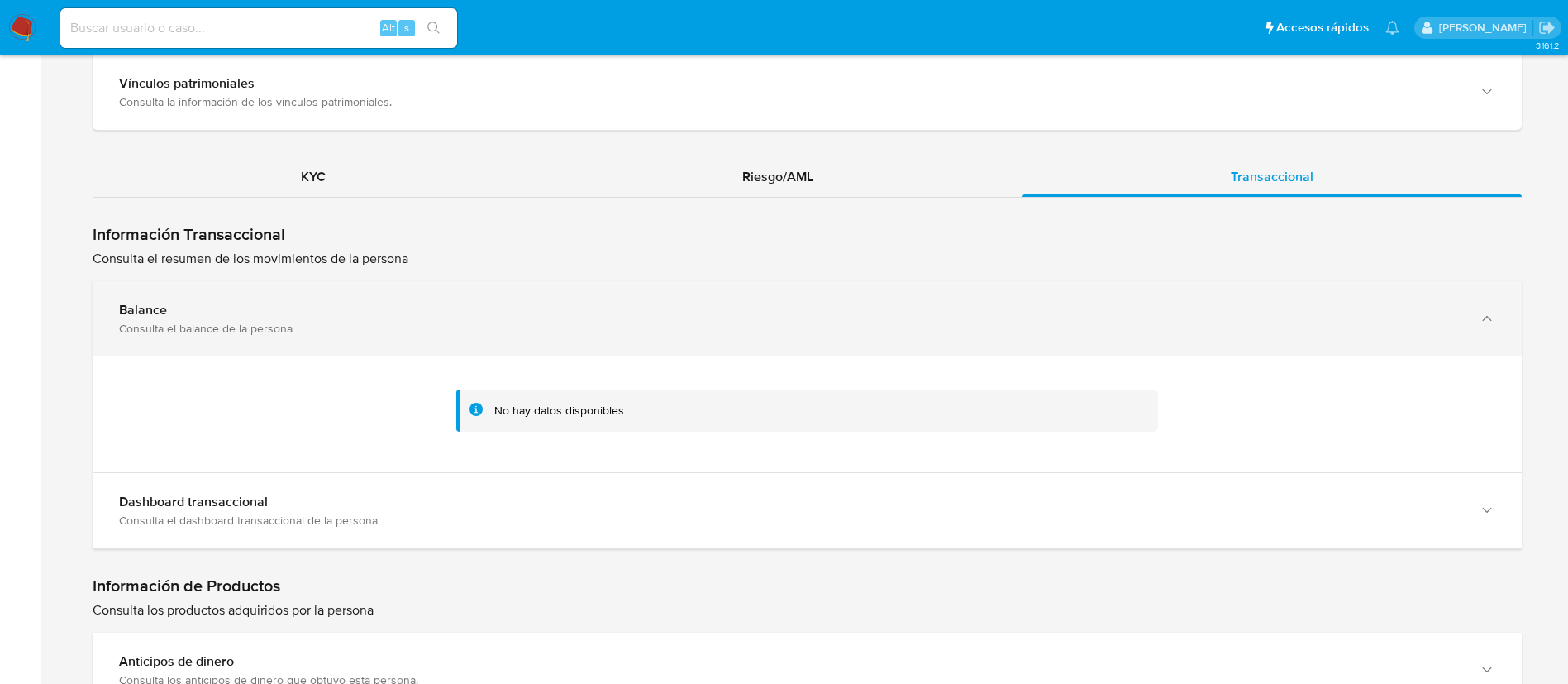
click at [1108, 317] on div "Balance" at bounding box center [790, 310] width 1343 height 16
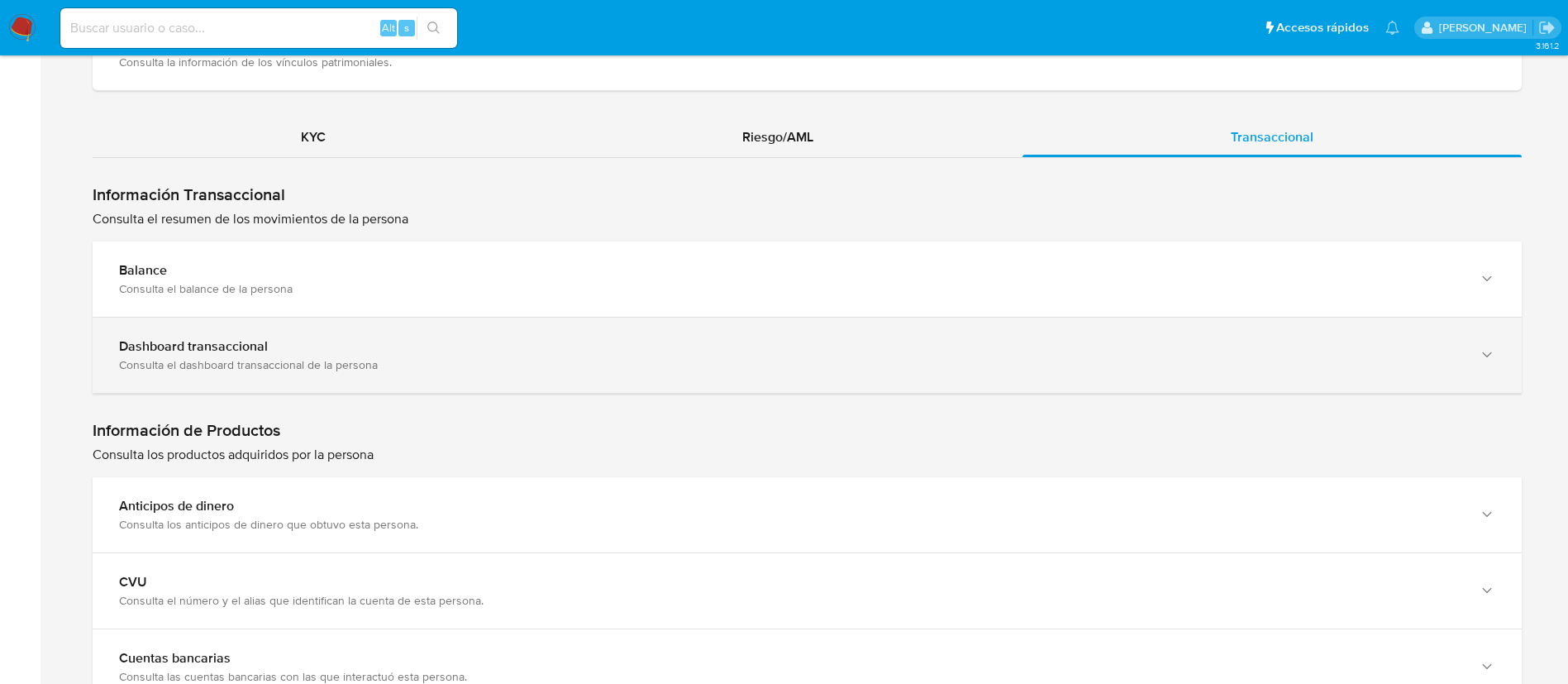
click at [1063, 352] on div "Dashboard transaccional" at bounding box center [790, 346] width 1343 height 16
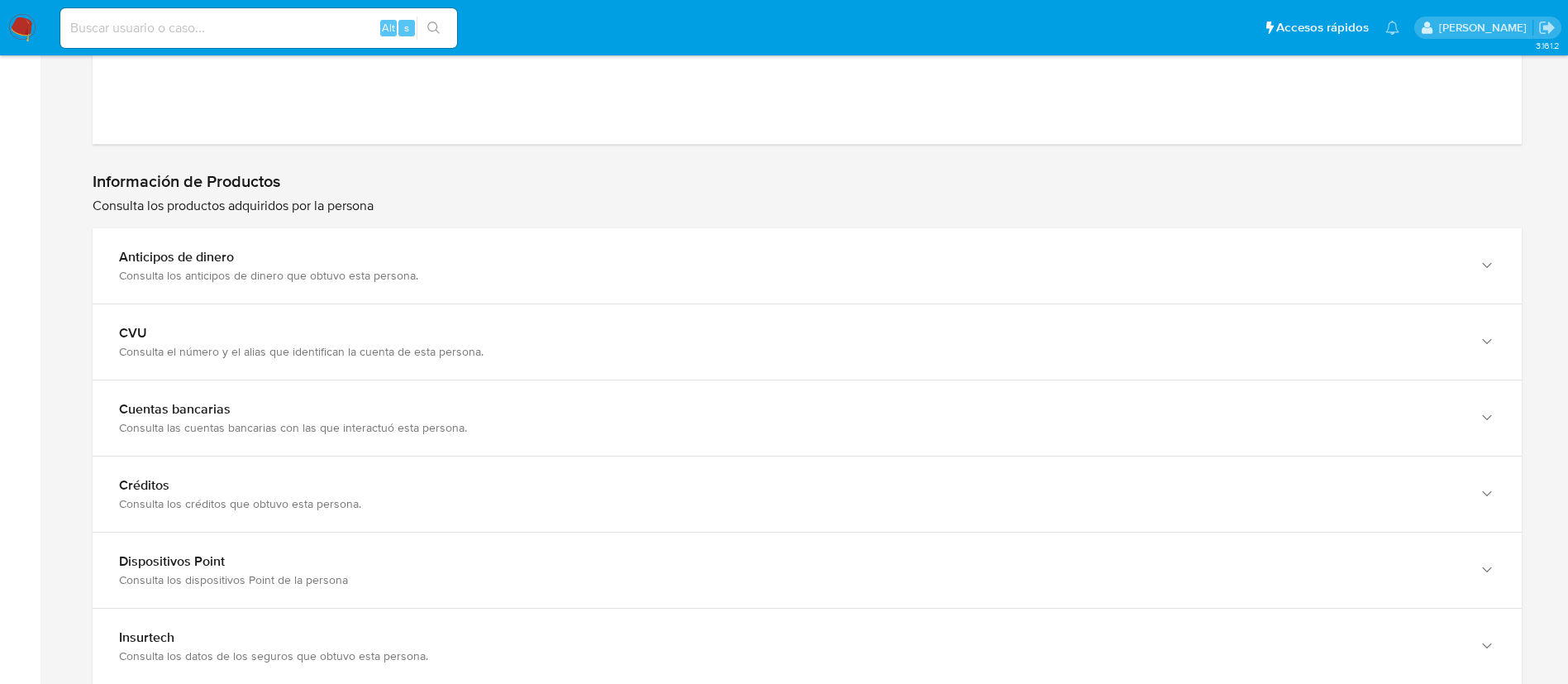
scroll to position [2493, 0]
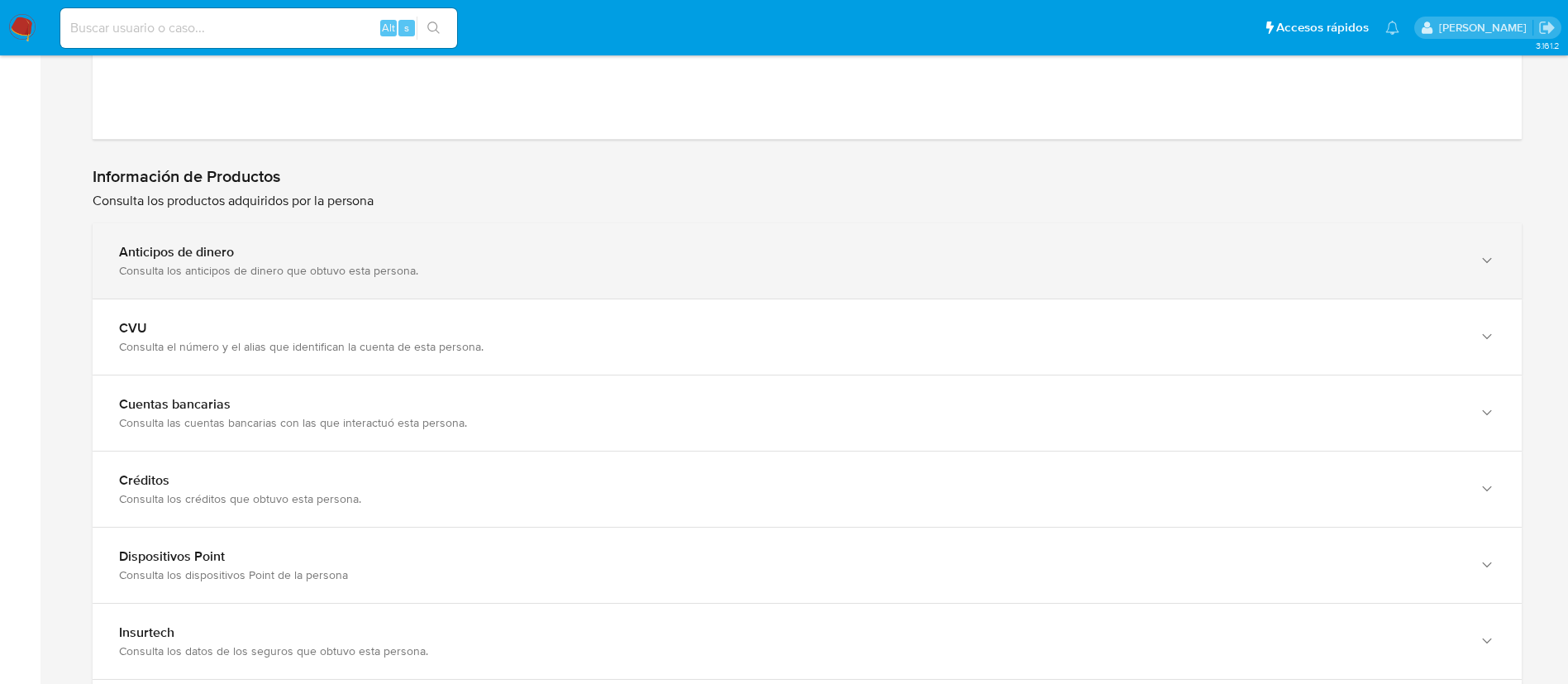
click at [385, 270] on div "Consulta los anticipos de dinero que obtuvo esta persona." at bounding box center [790, 270] width 1343 height 15
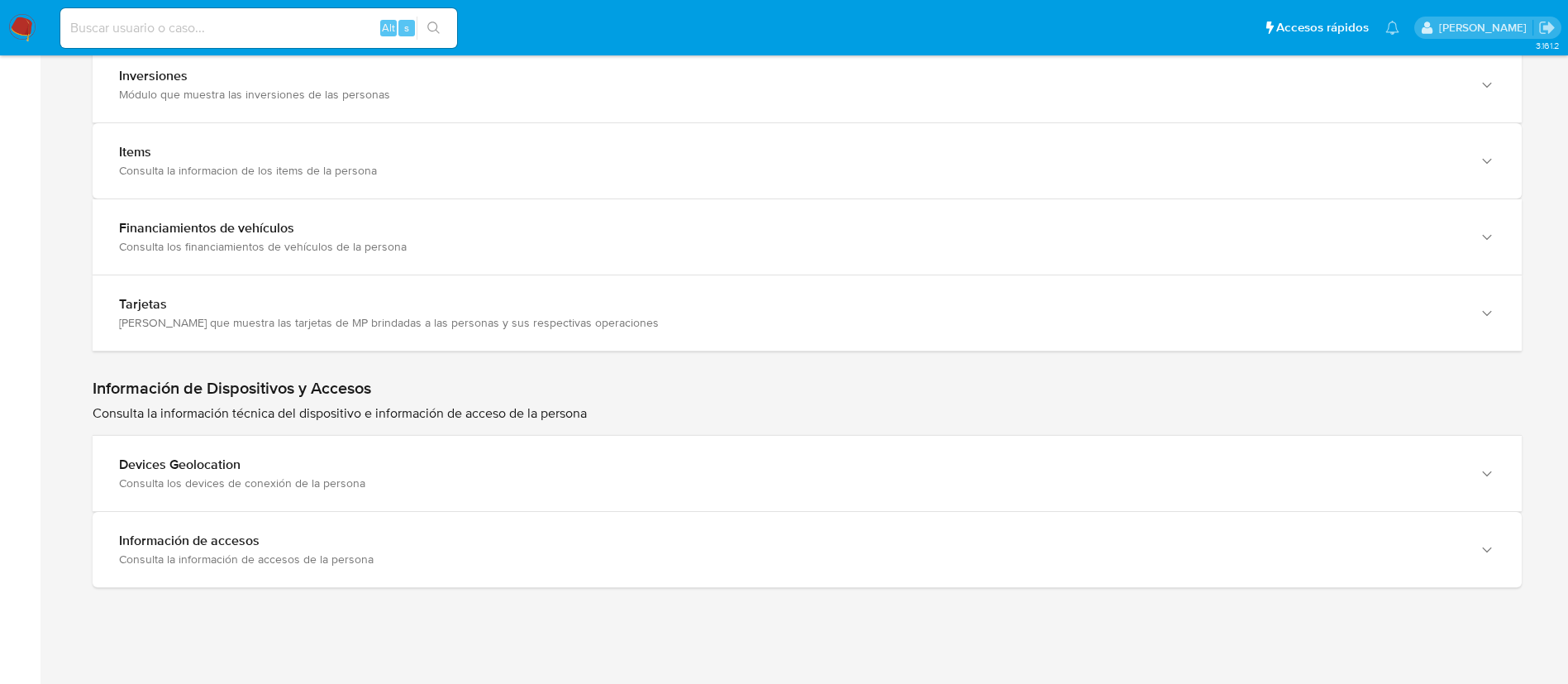
scroll to position [3293, 0]
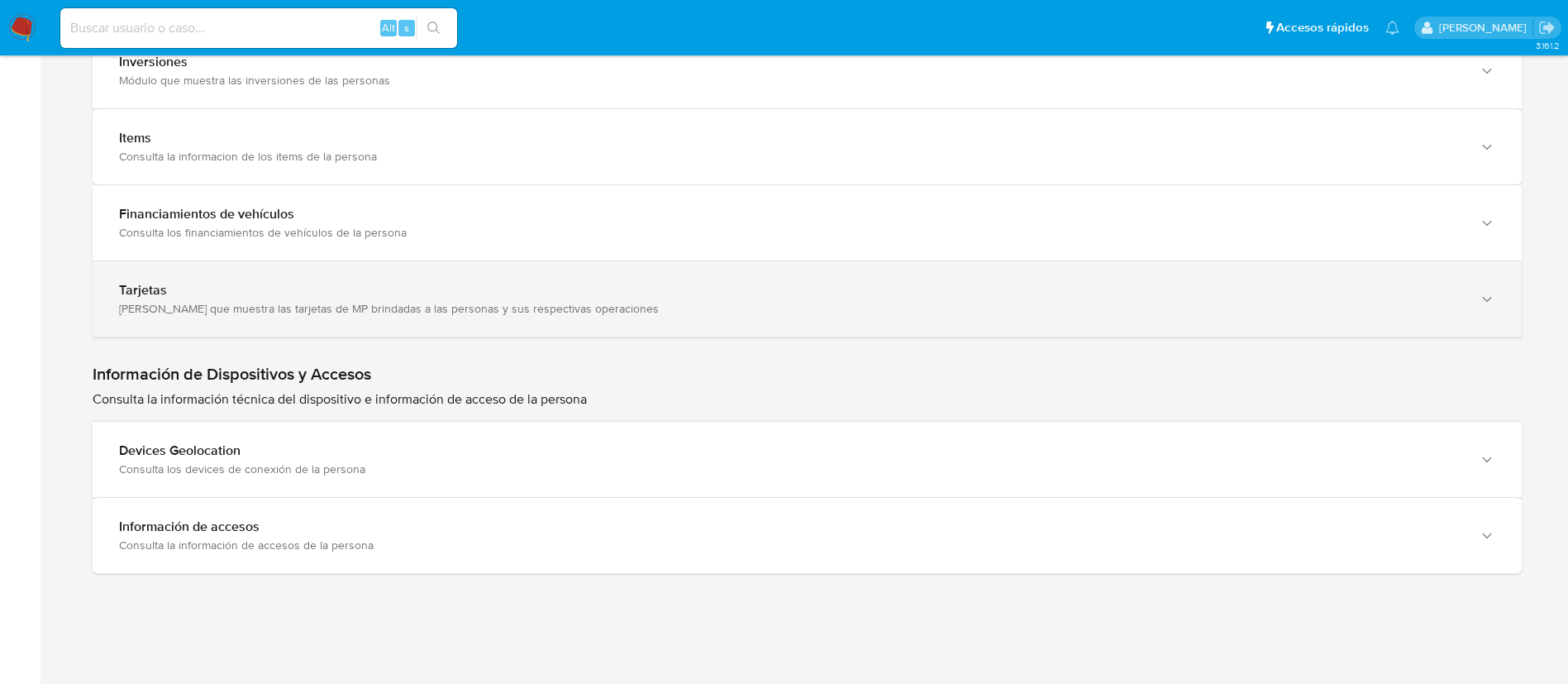
click at [327, 289] on div "Tarjetas" at bounding box center [790, 290] width 1343 height 16
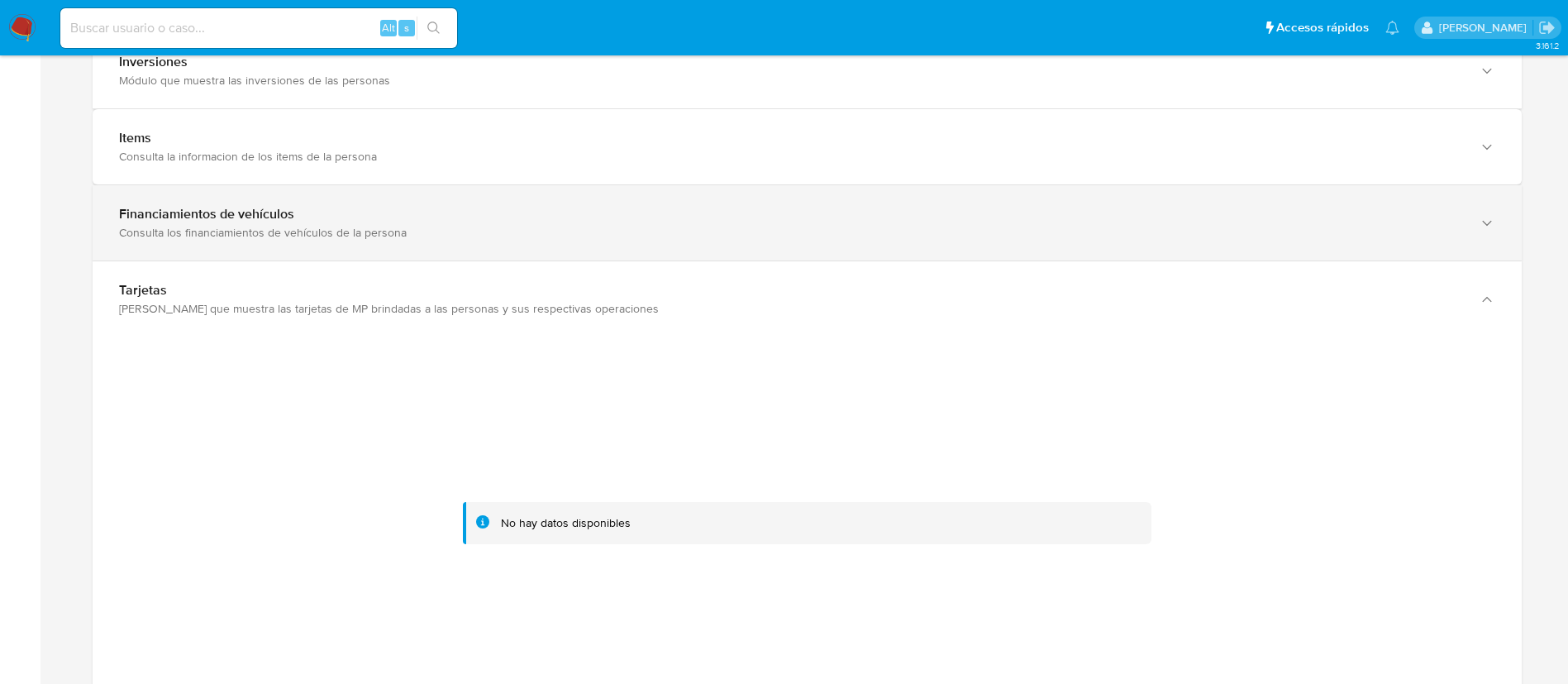
click at [265, 238] on div "Consulta los financiamientos de vehículos de la persona" at bounding box center [790, 233] width 1343 height 15
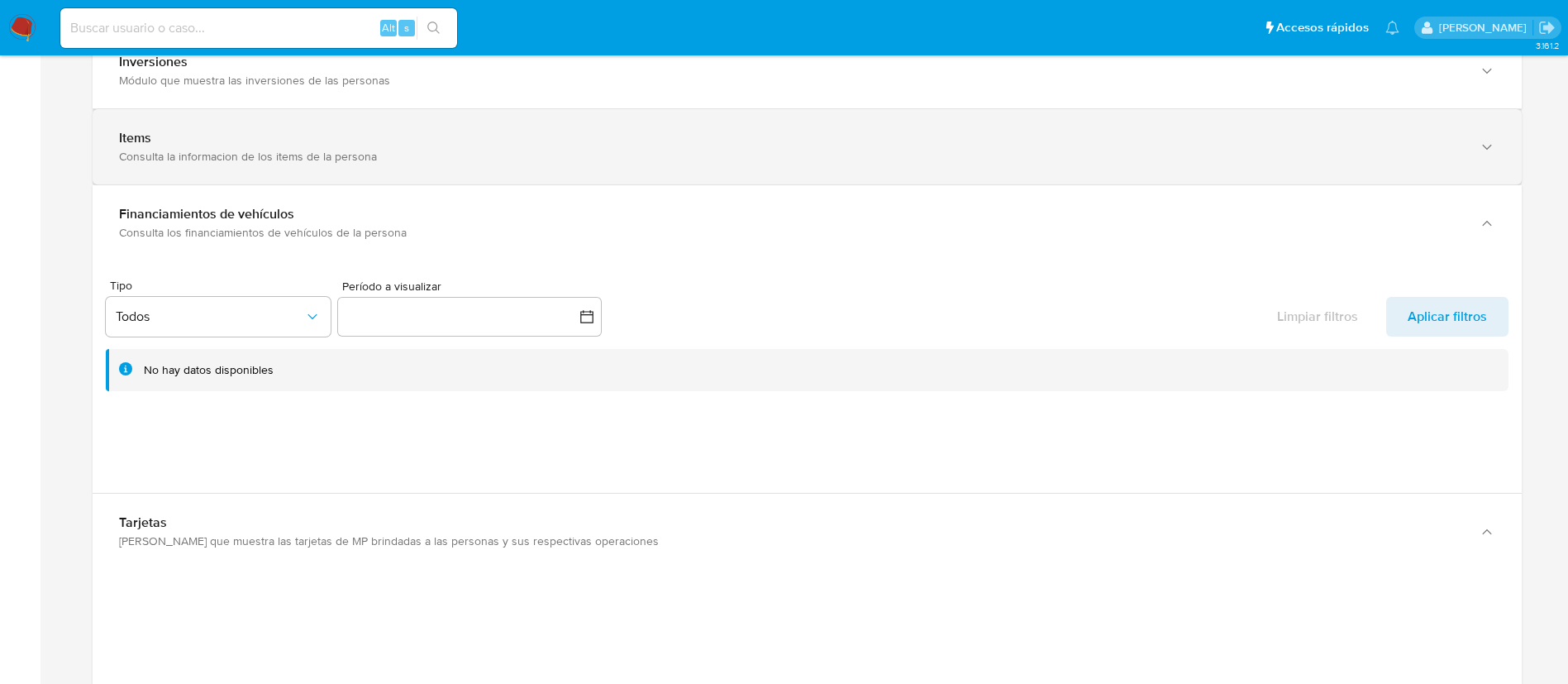
click at [242, 171] on div "Items Consulta la informacion de los items de la persona" at bounding box center [807, 146] width 1429 height 75
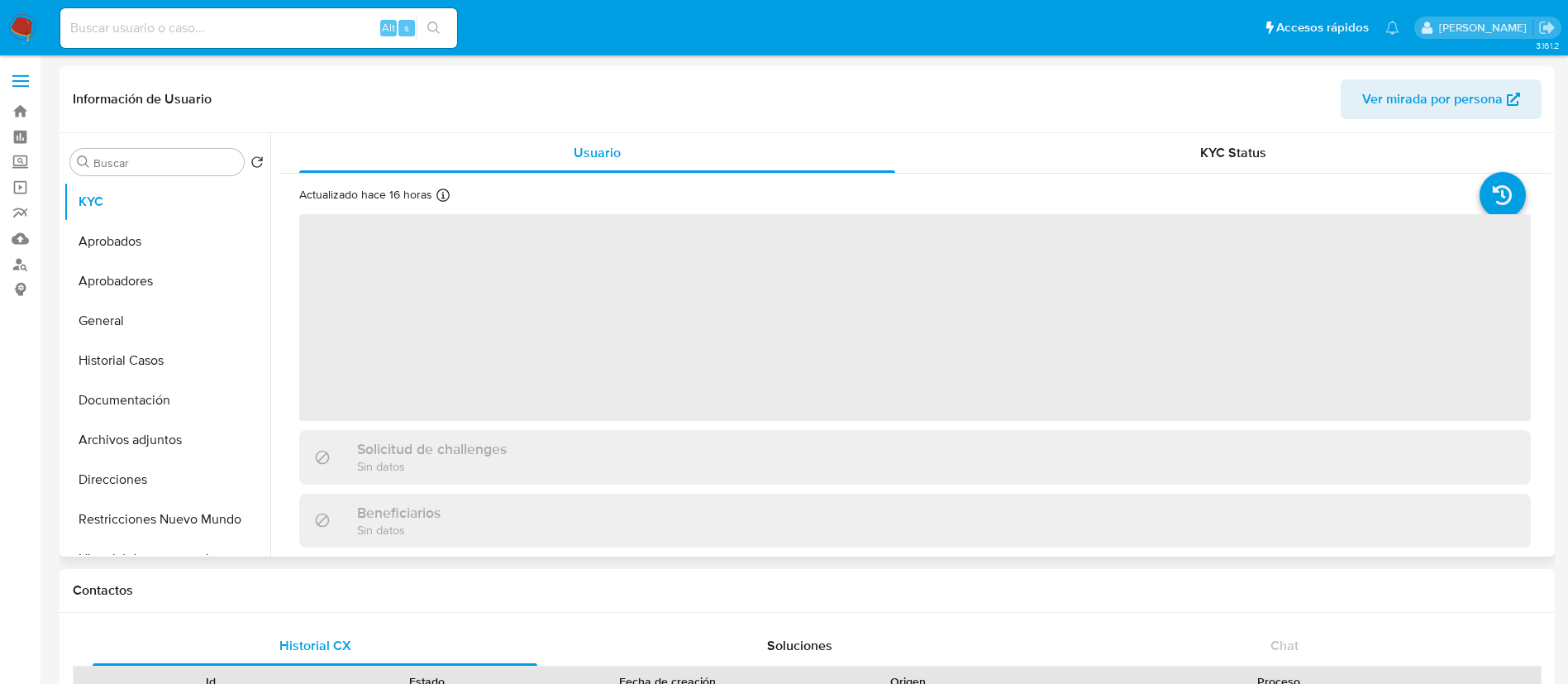
select select "10"
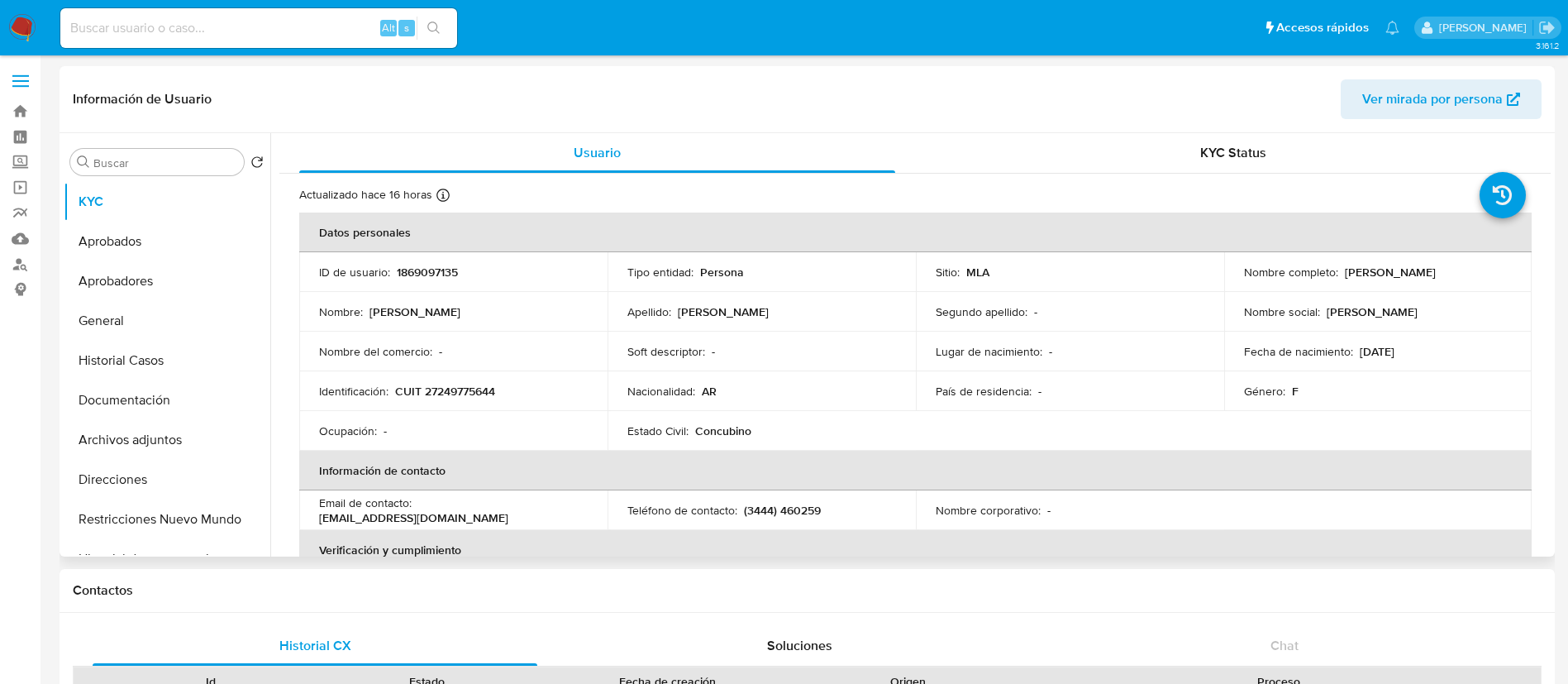
drag, startPoint x: 1336, startPoint y: 271, endPoint x: 1428, endPoint y: 268, distance: 92.0
click at [1428, 268] on div "Nombre completo : [PERSON_NAME]" at bounding box center [1378, 272] width 269 height 15
copy div "[PERSON_NAME]"
drag, startPoint x: 399, startPoint y: 393, endPoint x: 540, endPoint y: 388, distance: 141.1
click at [540, 388] on div "Identificación : CUIT 27249775644" at bounding box center [453, 391] width 269 height 15
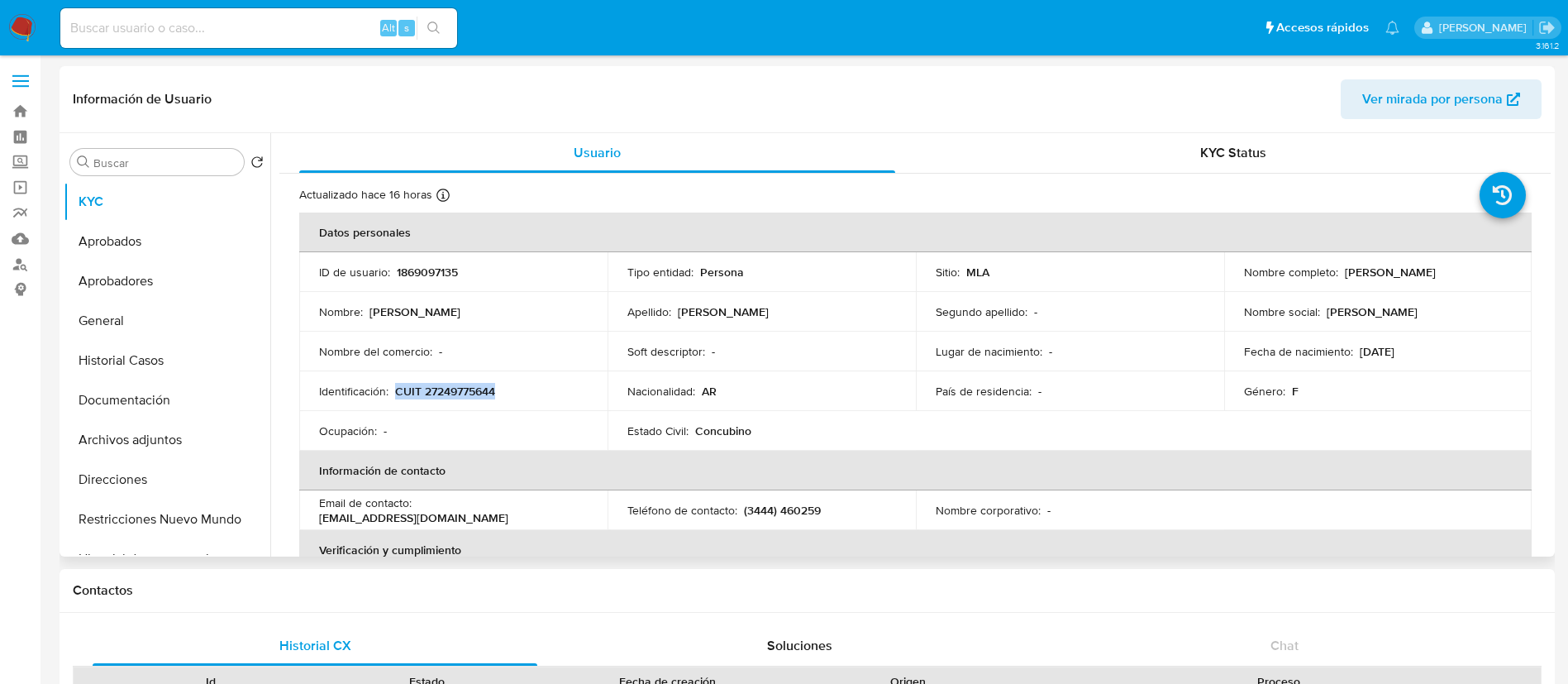
copy p "CUIT 27249775644"
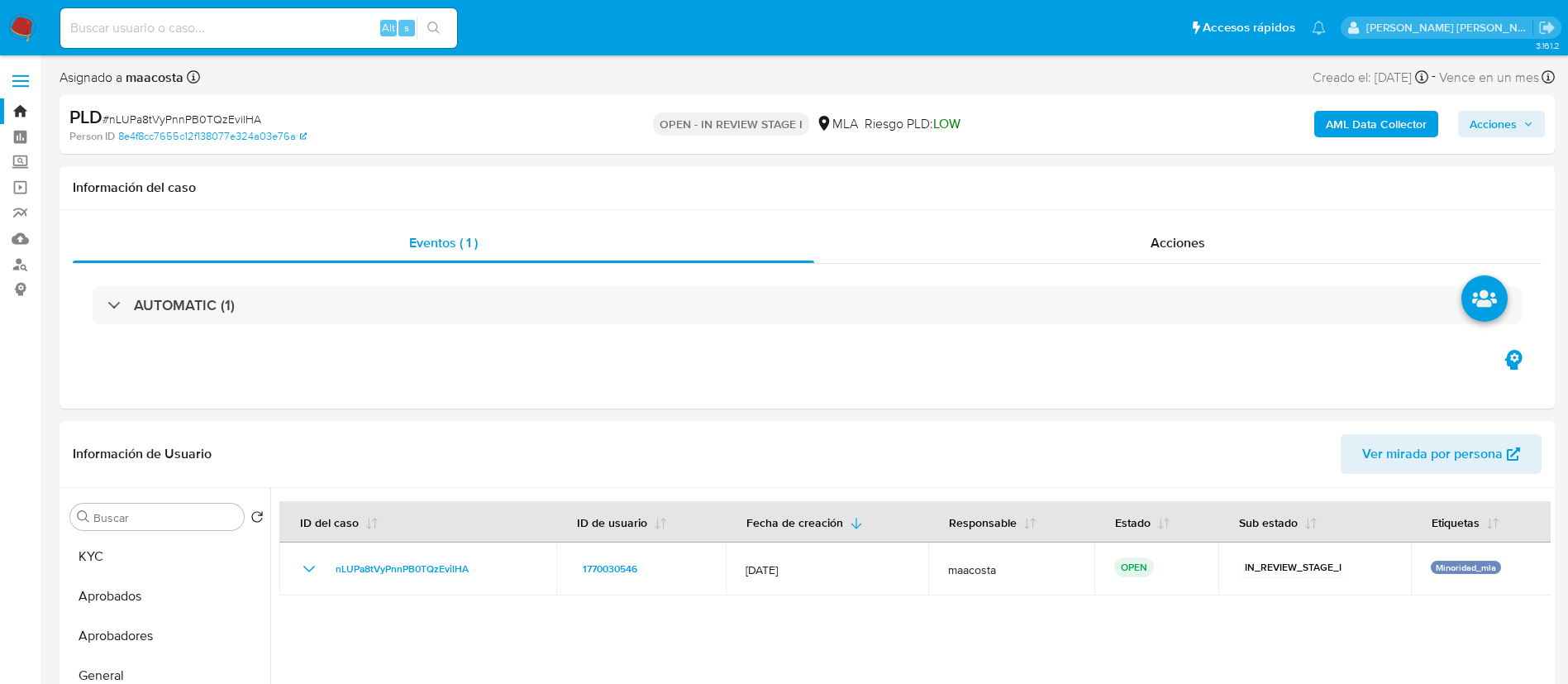
select select "10"
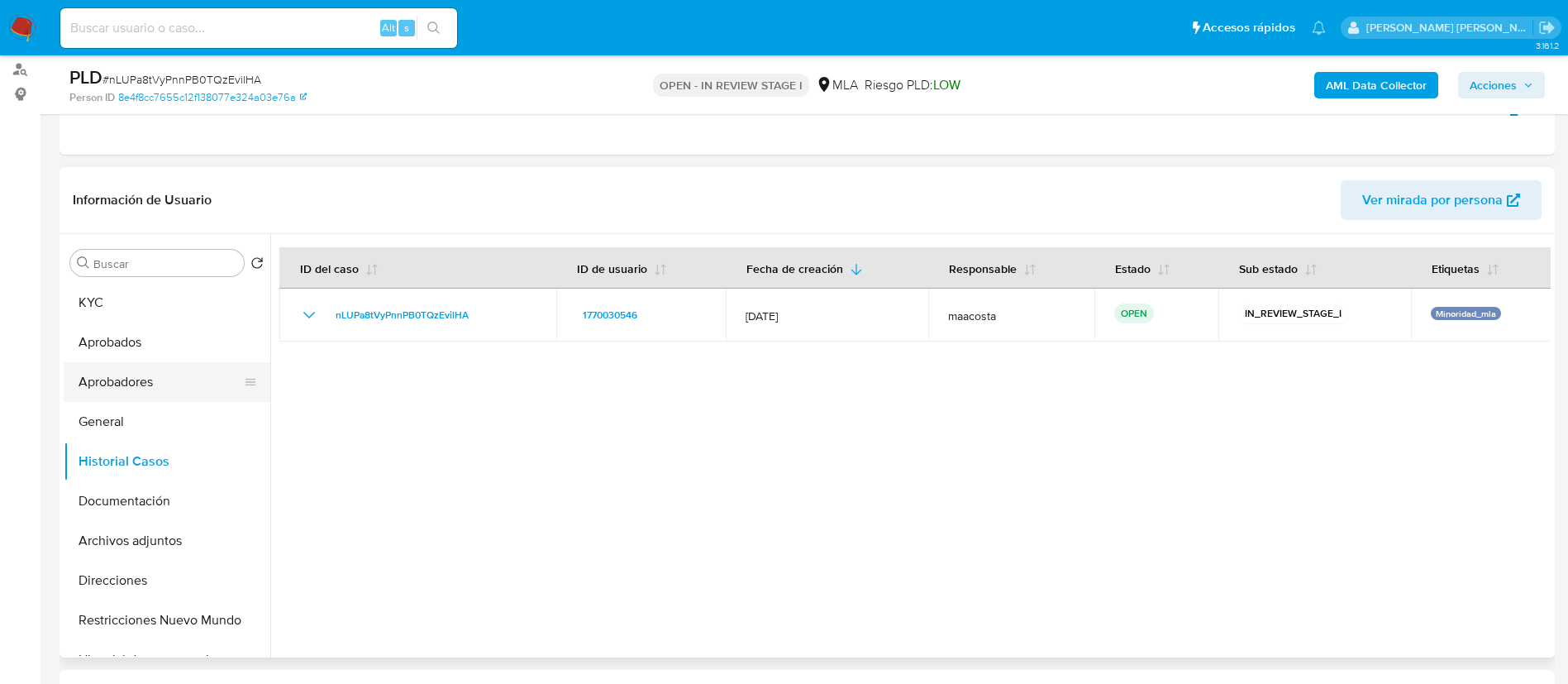
click at [124, 371] on button "Aprobadores" at bounding box center [160, 382] width 193 height 40
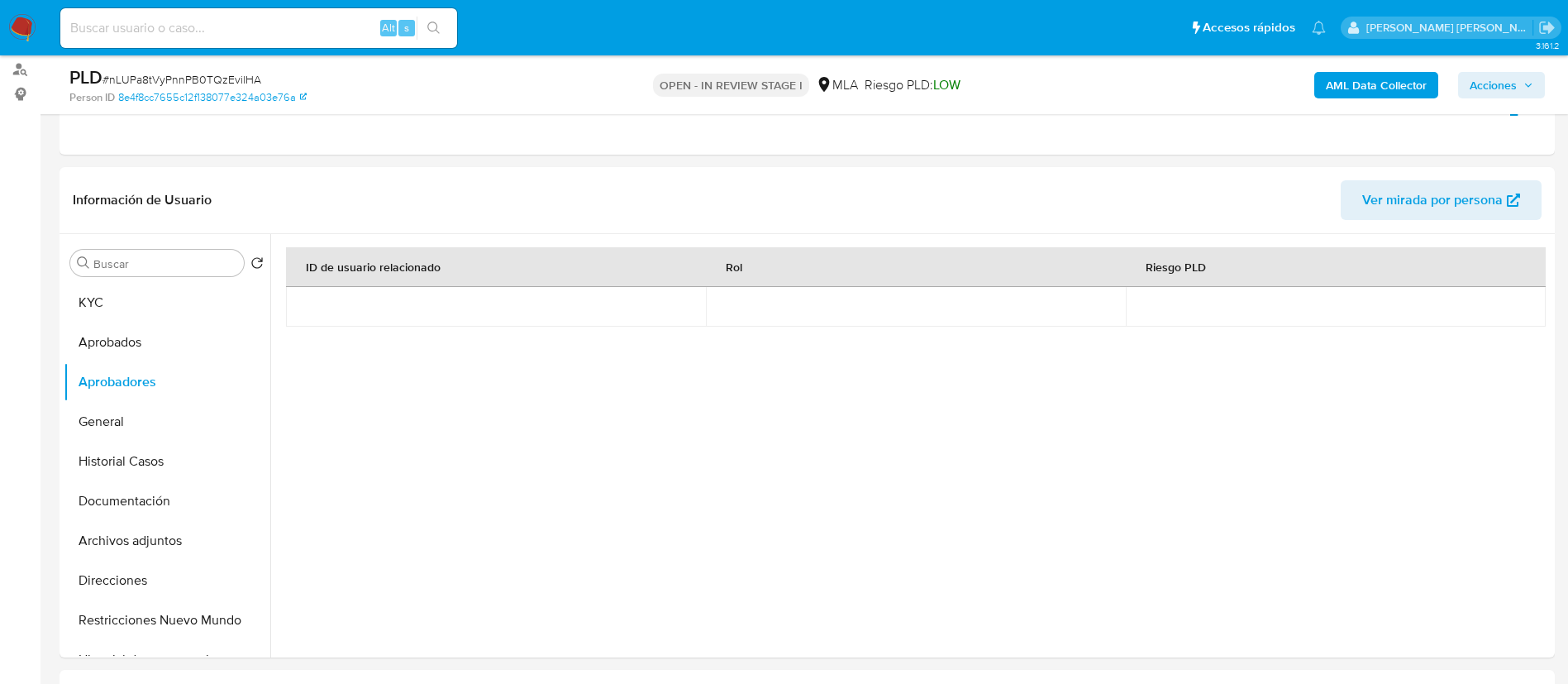
click at [1390, 87] on b "AML Data Collector" at bounding box center [1376, 84] width 101 height 26
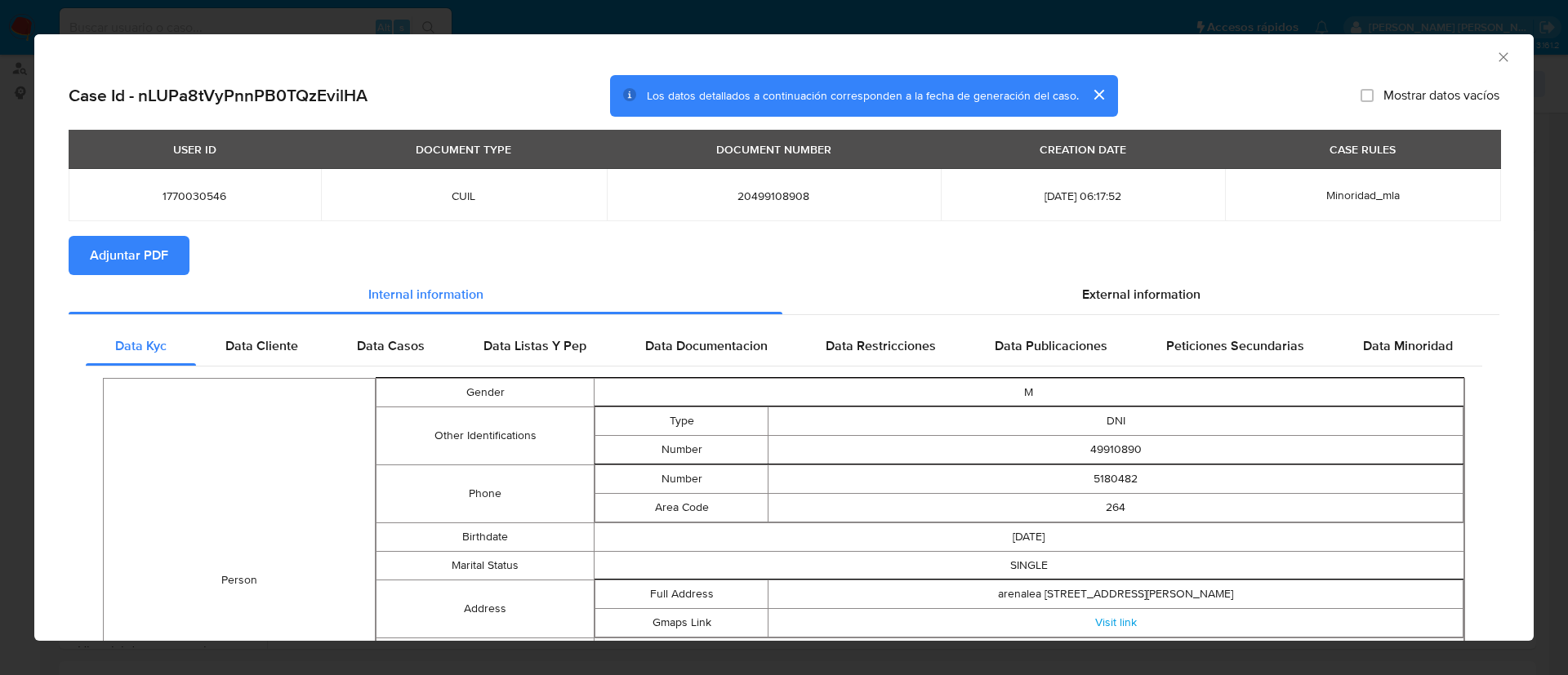
click at [115, 248] on span "Adjuntar PDF" at bounding box center [128, 255] width 78 height 36
click at [350, 17] on div "AML Data Collector Case Id - nLUPa8tVyPnnPB0TQzEvilHA Los datos detallados a co…" at bounding box center [784, 337] width 1568 height 675
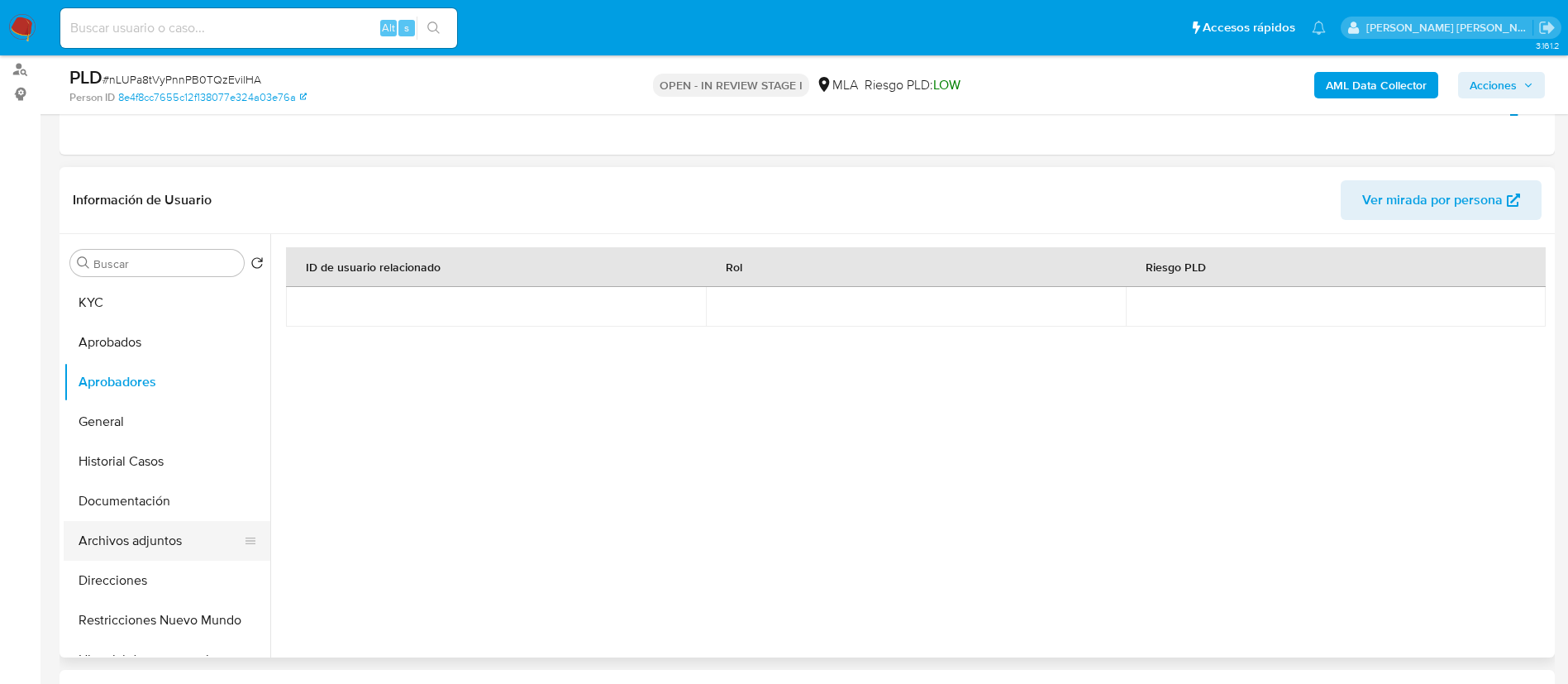
click at [147, 530] on button "Archivos adjuntos" at bounding box center [160, 540] width 193 height 40
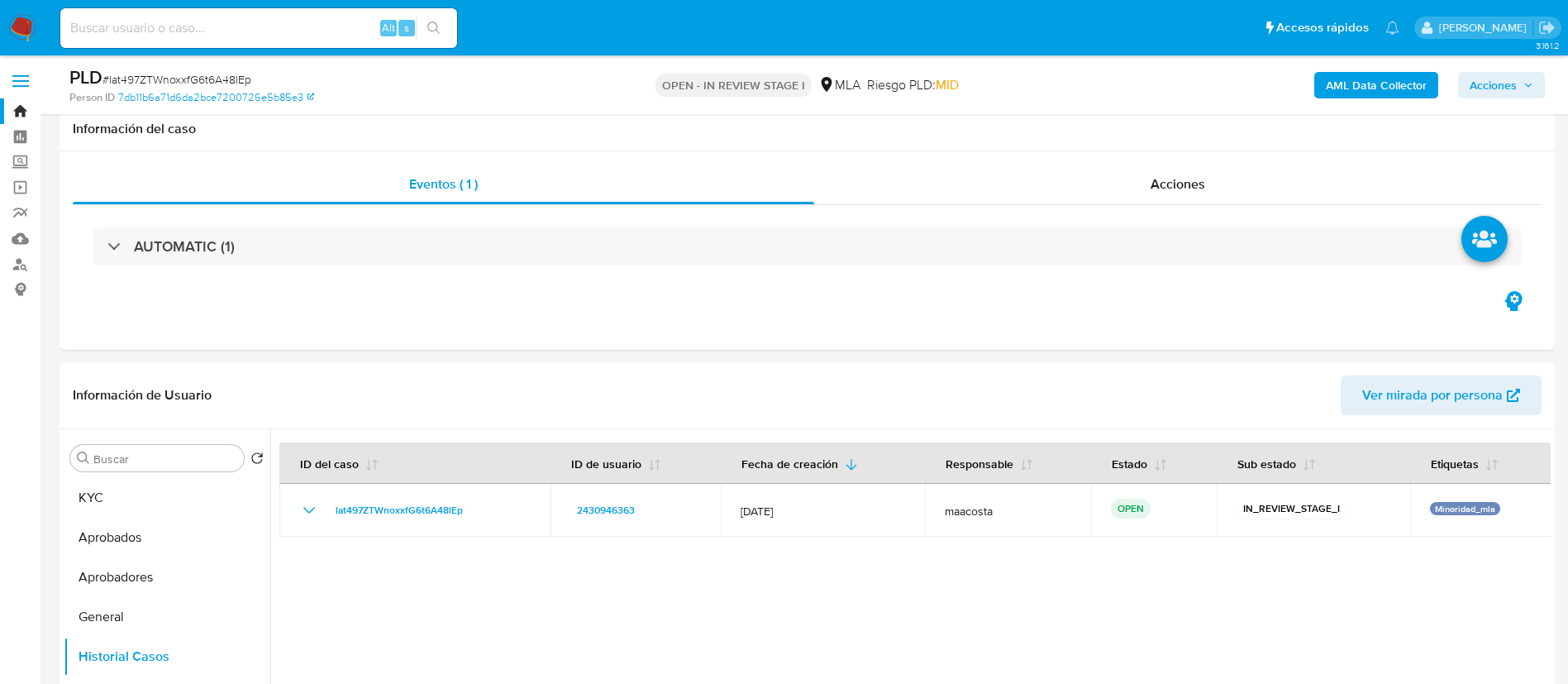
select select "10"
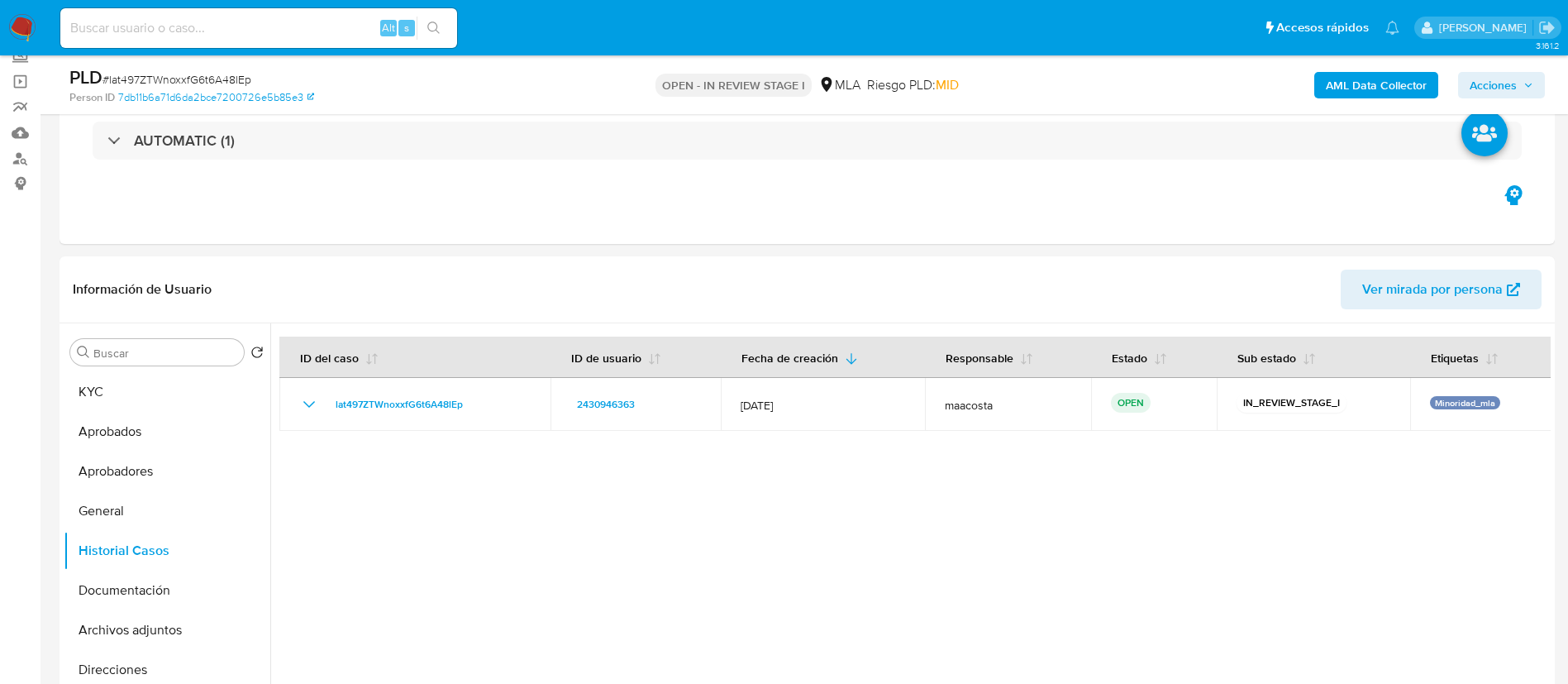
scroll to position [106, 0]
click at [158, 471] on button "Aprobadores" at bounding box center [160, 471] width 193 height 40
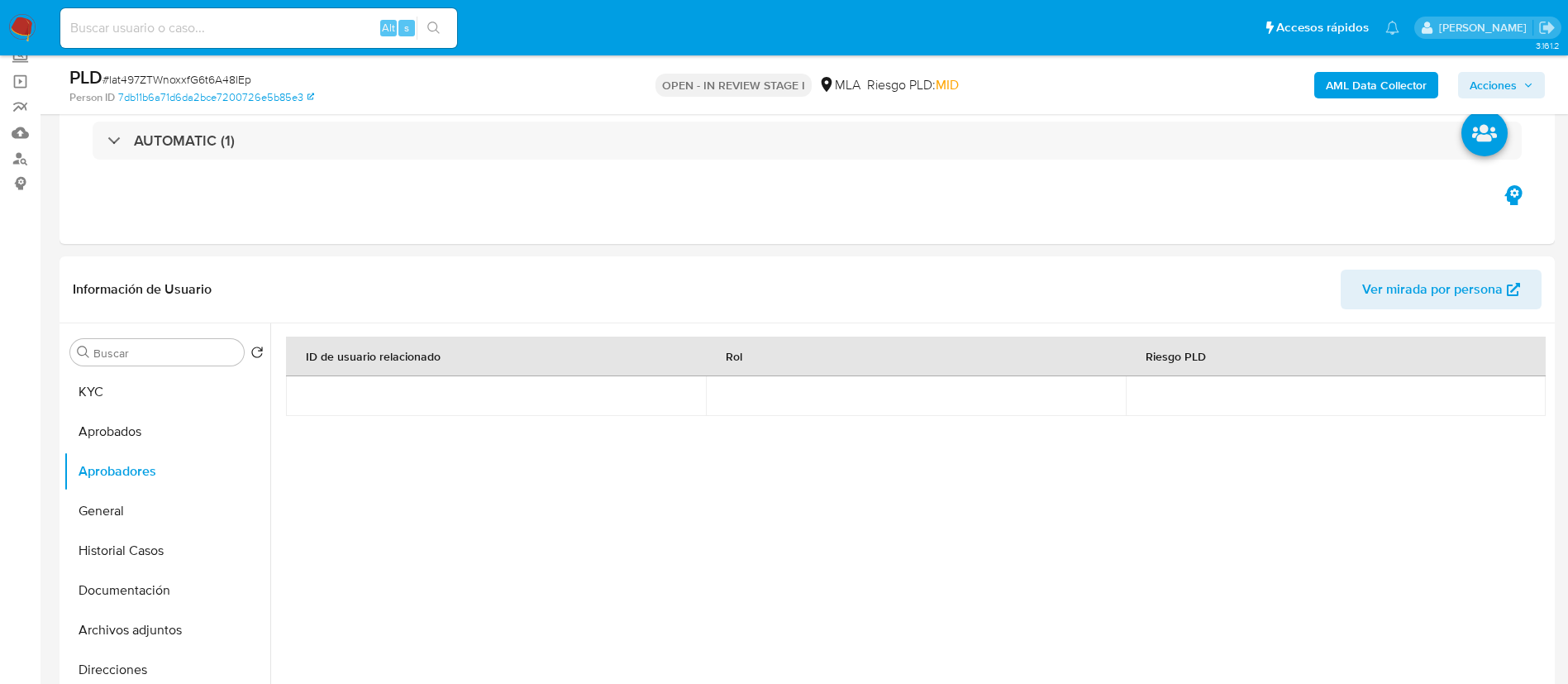
click at [1376, 96] on b "AML Data Collector" at bounding box center [1376, 84] width 101 height 26
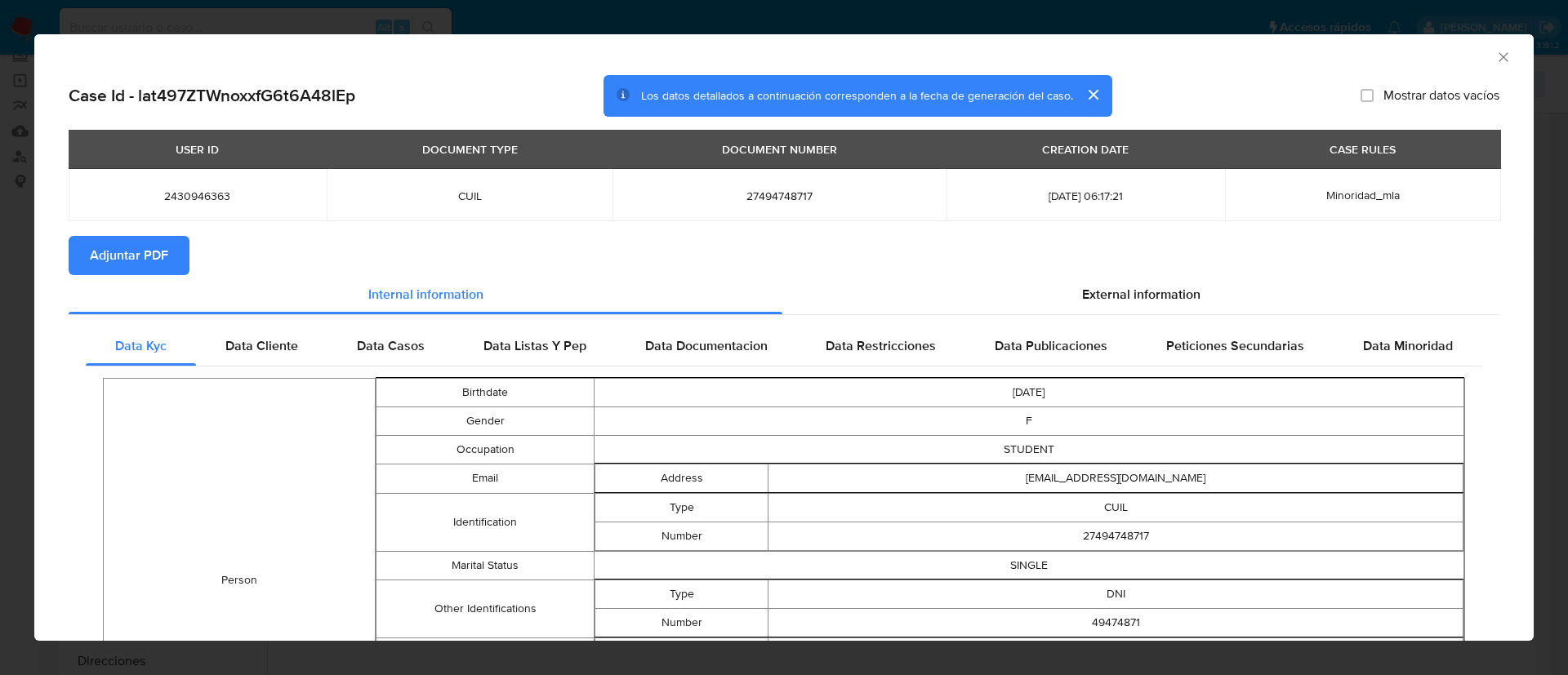
click at [121, 259] on span "Adjuntar PDF" at bounding box center [128, 255] width 78 height 36
click at [438, 18] on div "AML Data Collector Case Id - lat497ZTWnoxxfG6t6A48lEp Los datos detallados a co…" at bounding box center [784, 337] width 1568 height 675
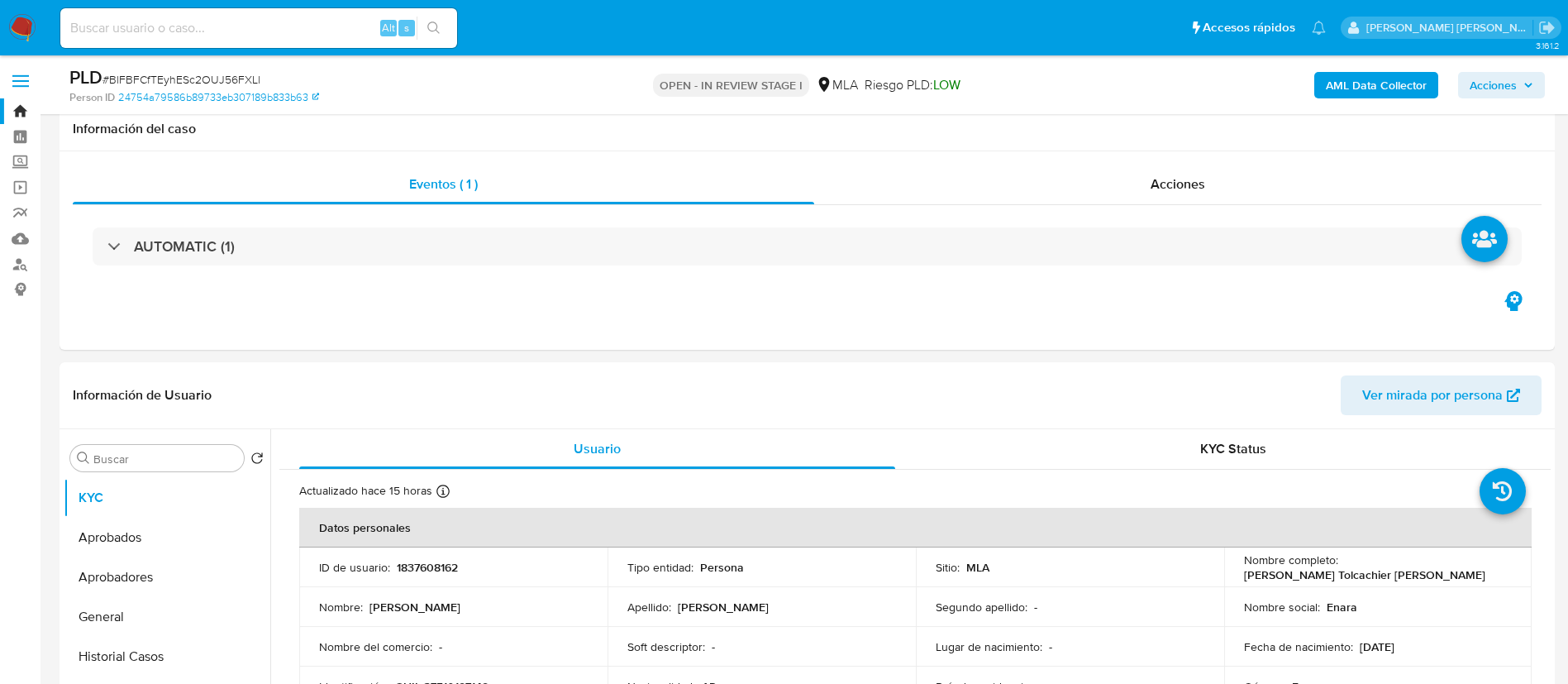
select select "10"
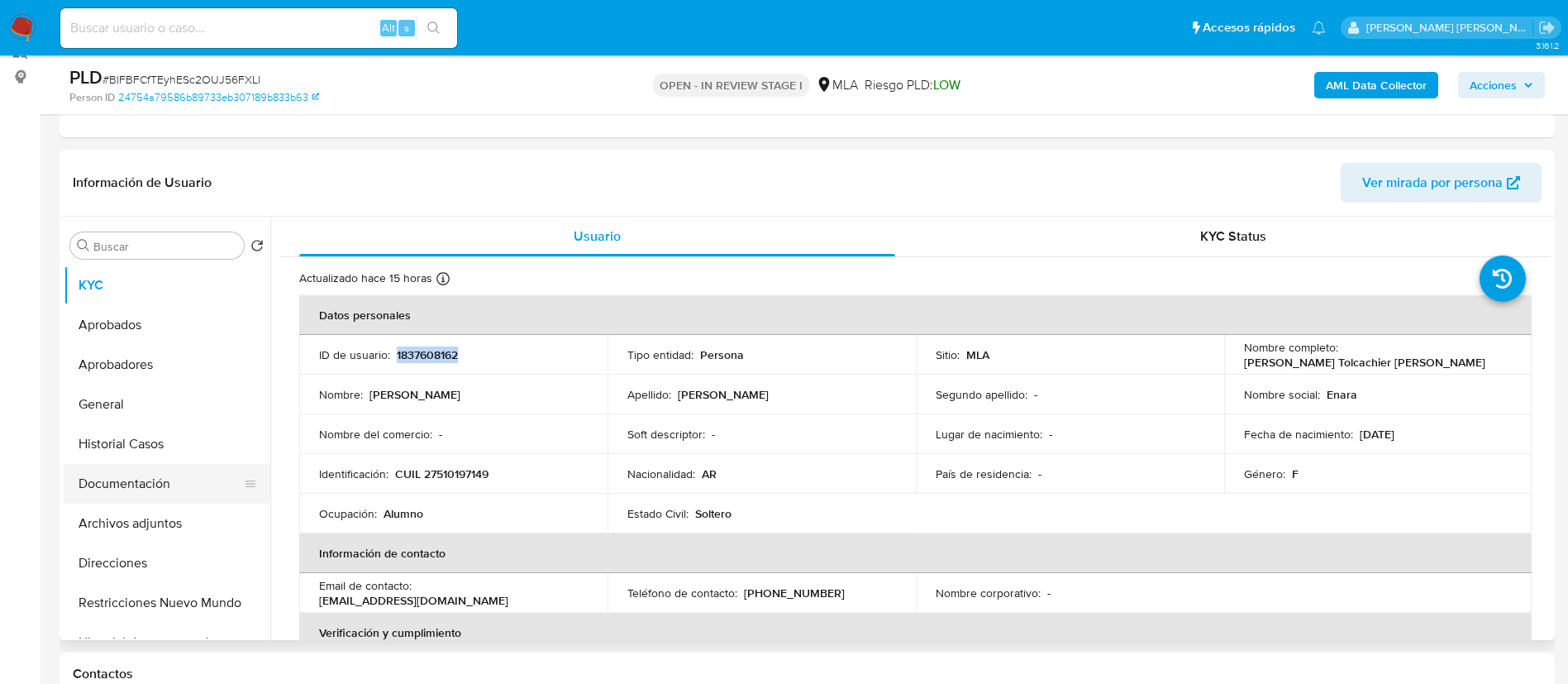
click at [147, 490] on button "Documentación" at bounding box center [160, 484] width 193 height 40
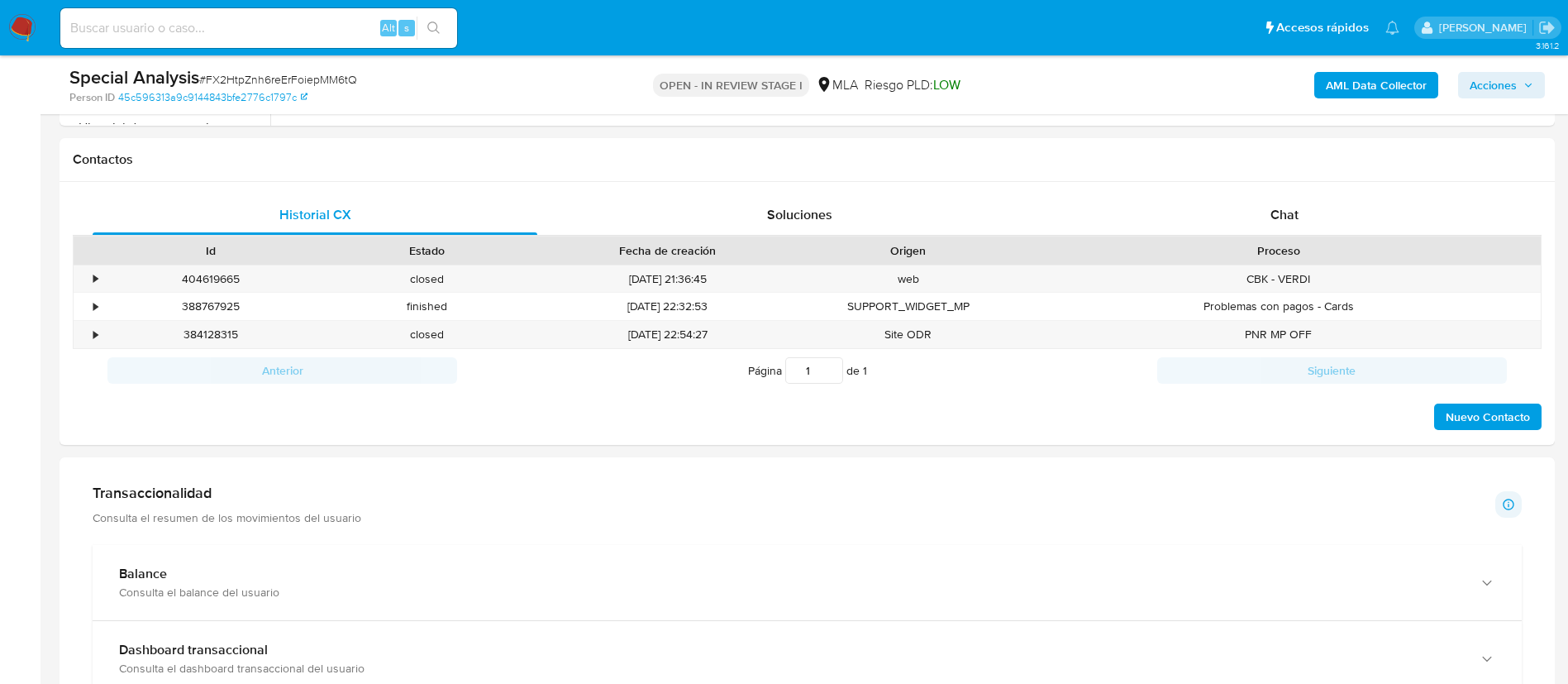
scroll to position [600, 0]
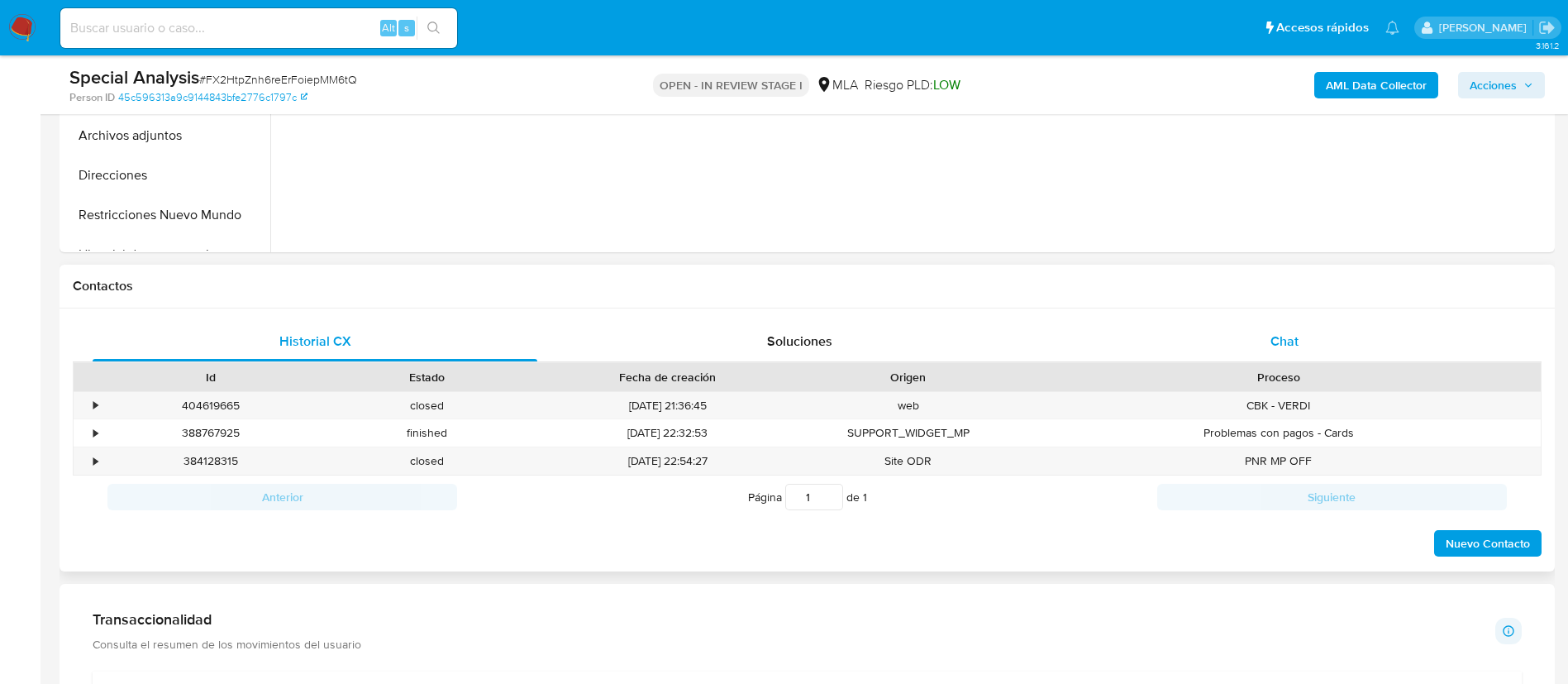
click at [1284, 341] on span "Chat" at bounding box center [1284, 341] width 28 height 19
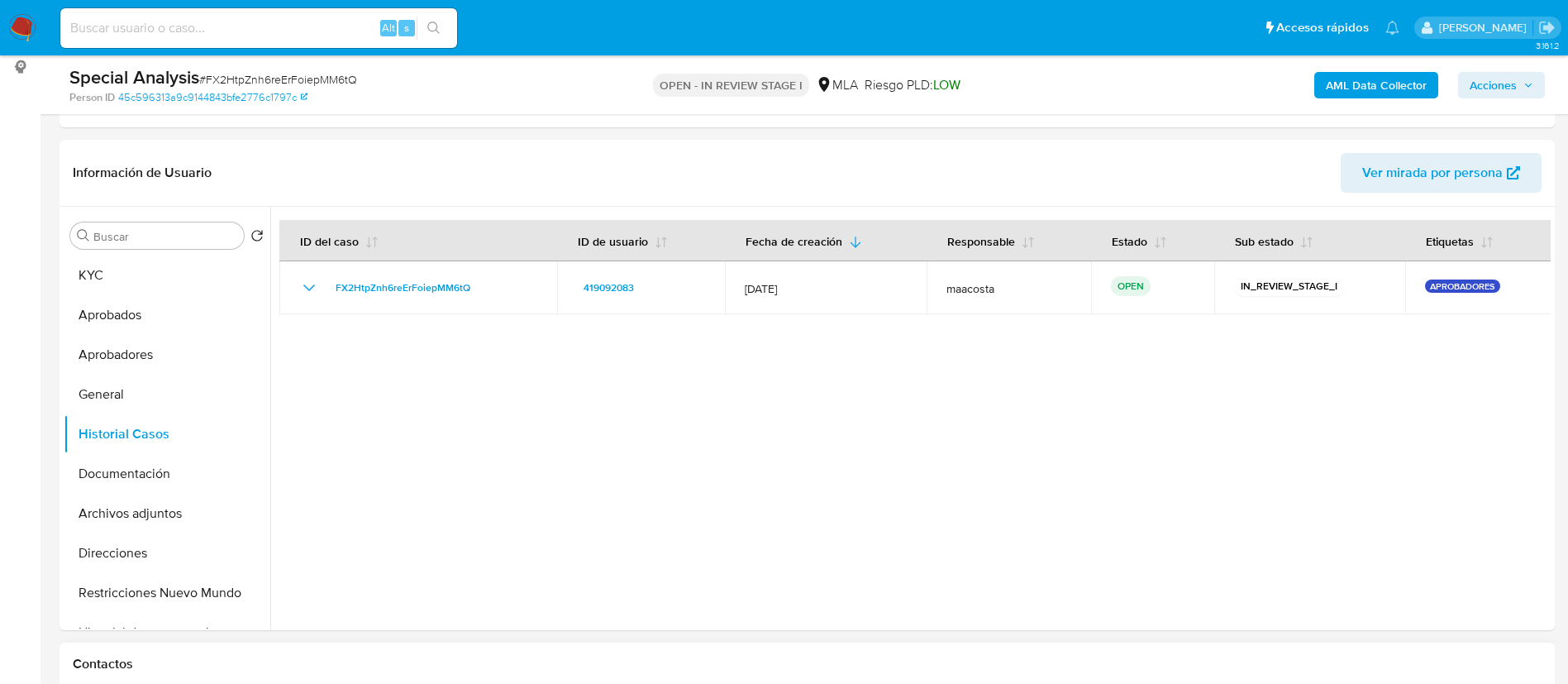
scroll to position [176, 0]
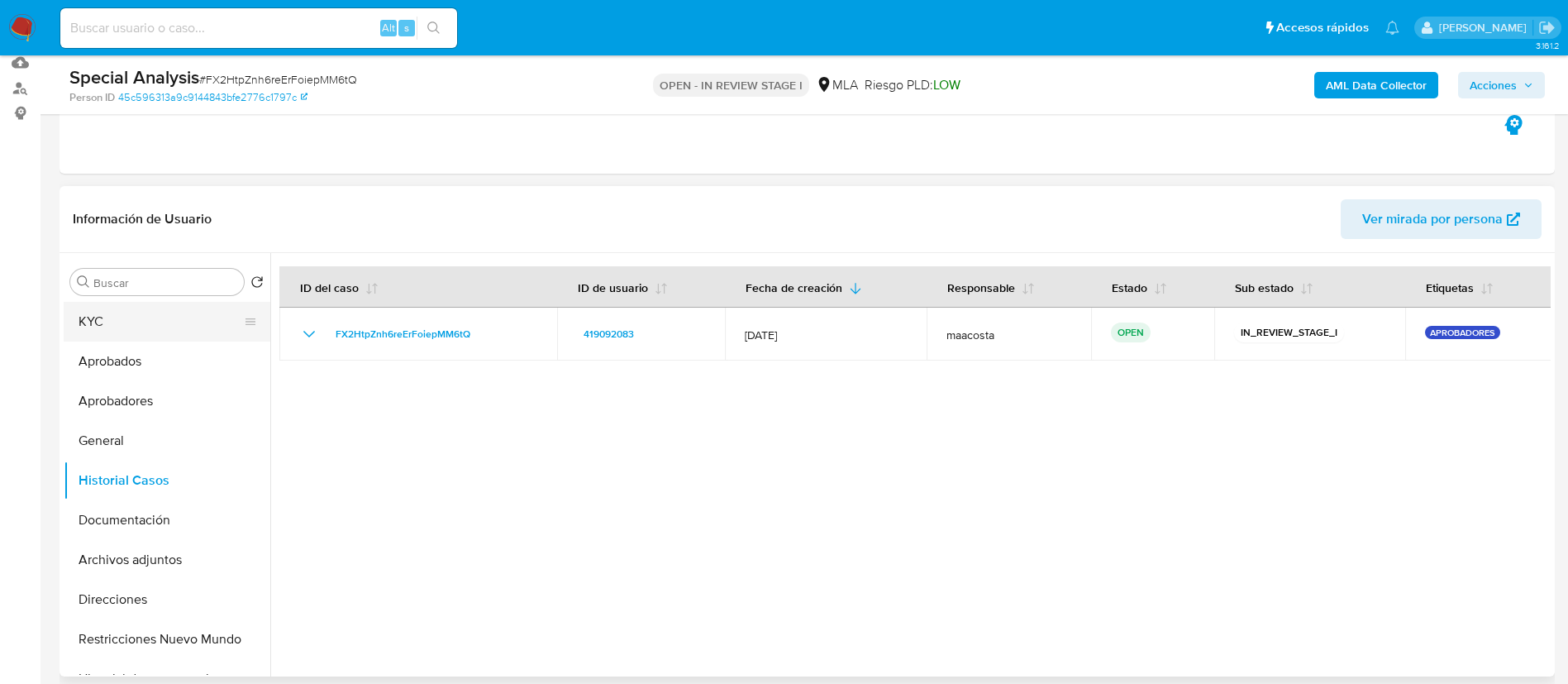
click at [112, 326] on button "KYC" at bounding box center [160, 322] width 193 height 40
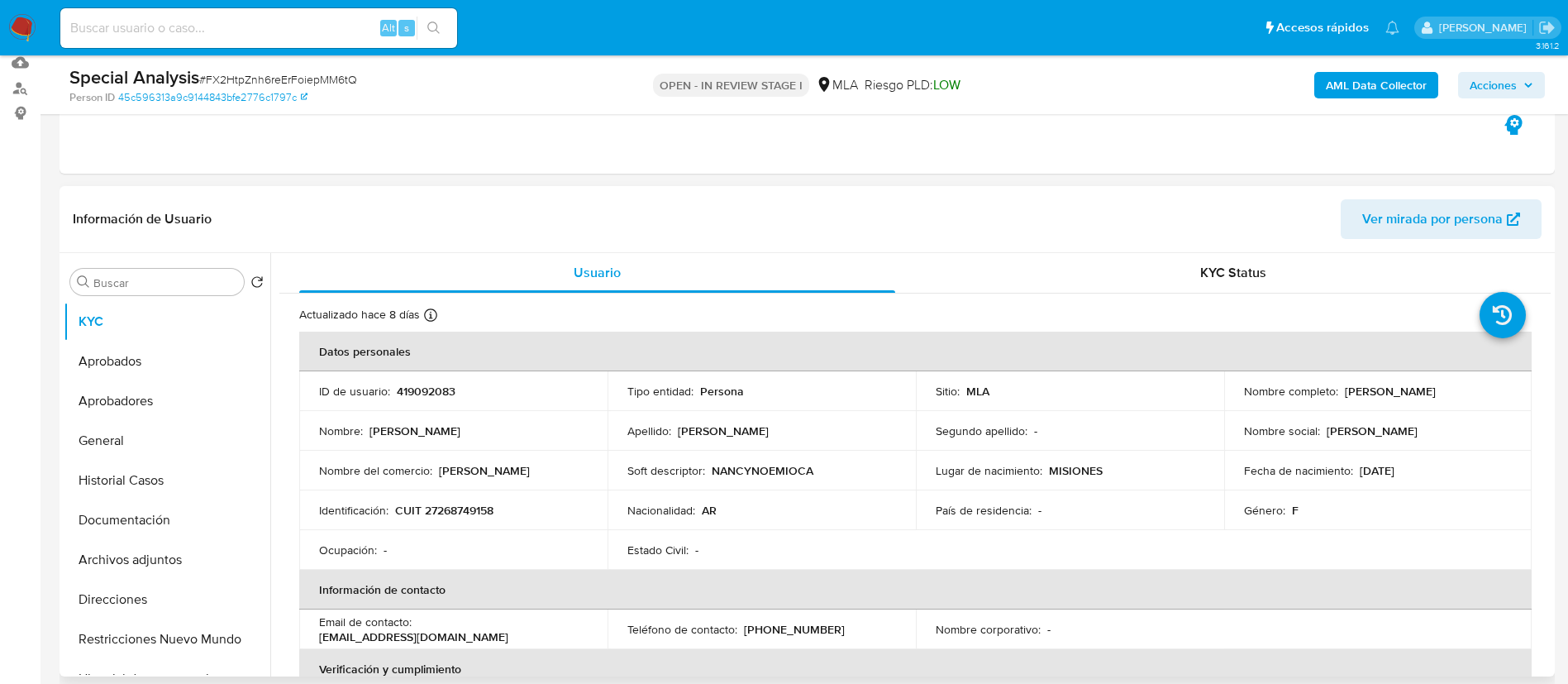
drag, startPoint x: 1339, startPoint y: 392, endPoint x: 1466, endPoint y: 392, distance: 127.0
click at [1466, 392] on div "Nombre completo : Nancy Noemi Ocampo" at bounding box center [1378, 391] width 269 height 15
copy p "Nancy Noemi Ocampo"
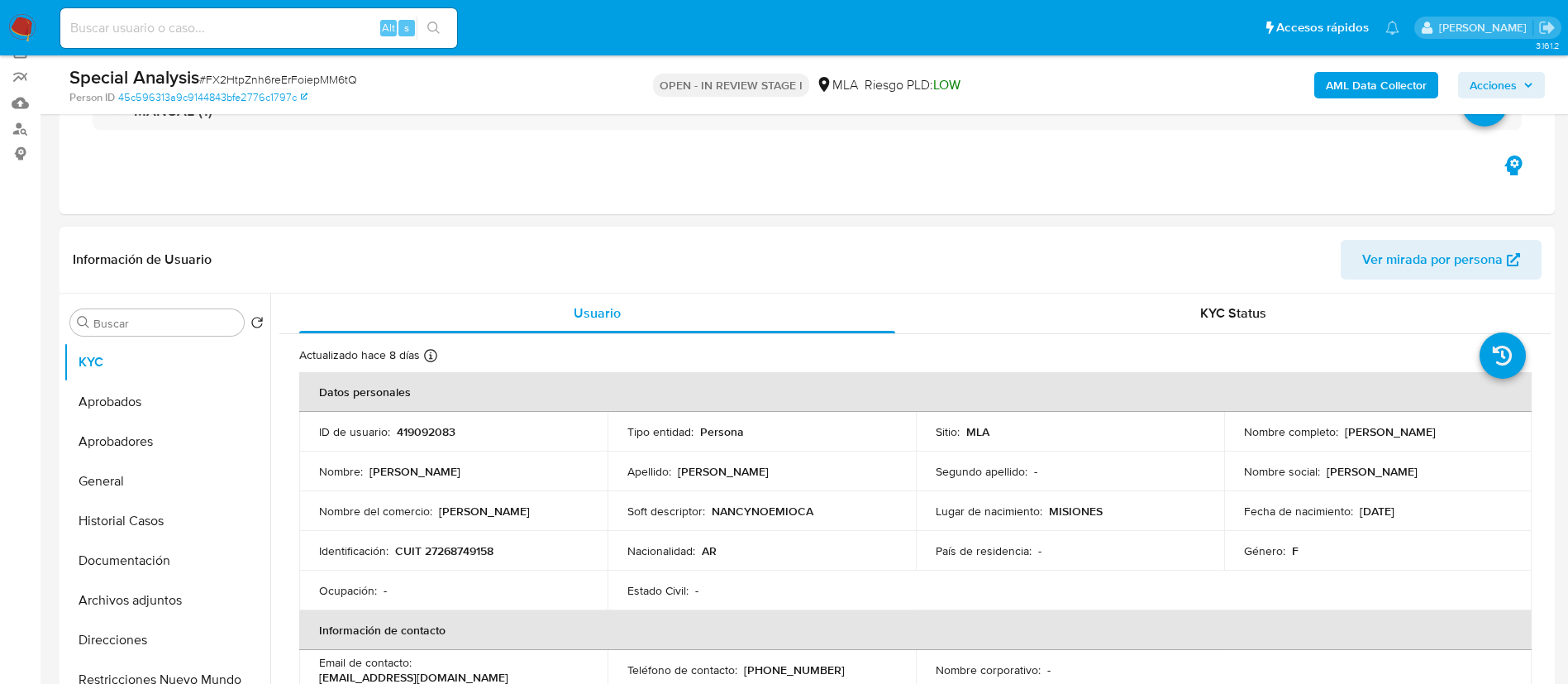
scroll to position [136, 0]
drag, startPoint x: 394, startPoint y: 555, endPoint x: 502, endPoint y: 559, distance: 108.1
click at [502, 559] on td "Identificación : CUIT 27268749158" at bounding box center [453, 550] width 309 height 40
copy p "CUIT 27268749158"
click at [1376, 96] on b "AML Data Collector" at bounding box center [1376, 84] width 101 height 26
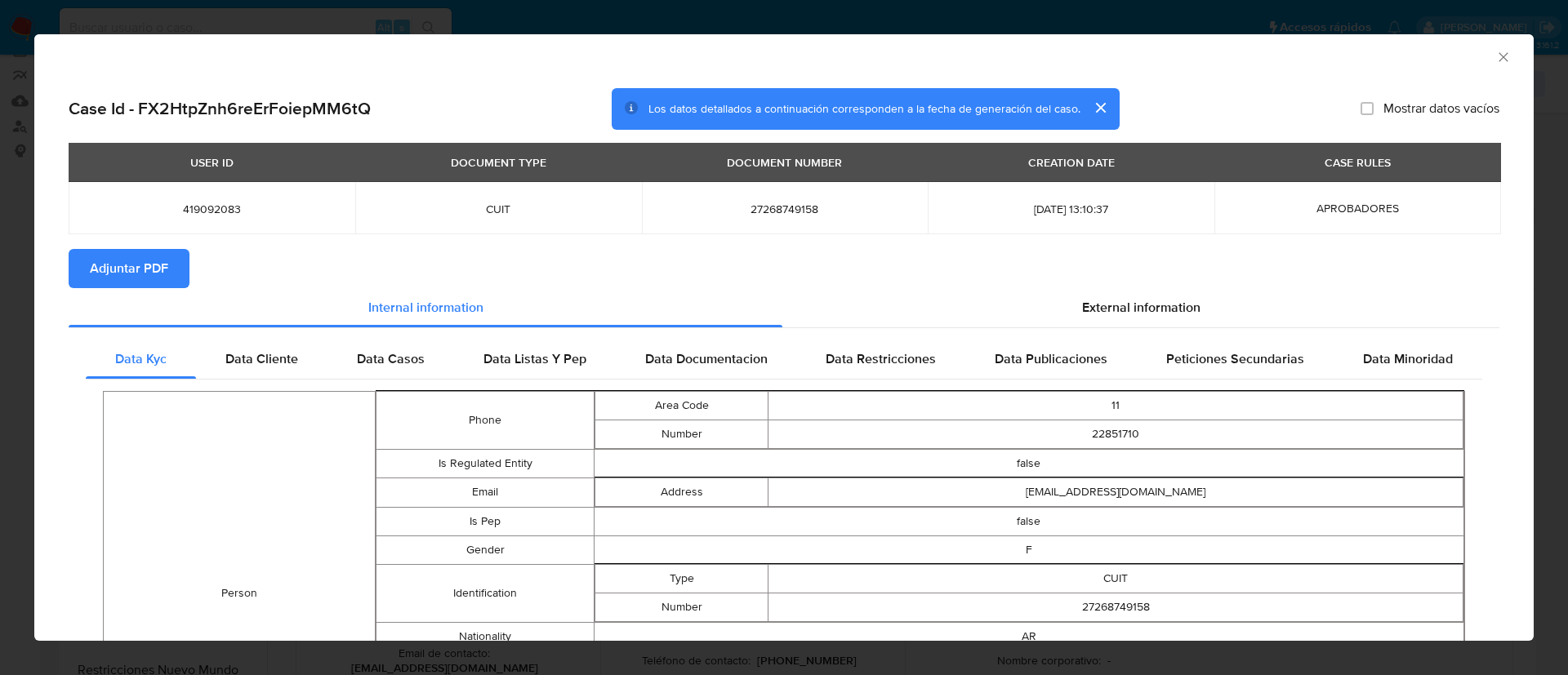
click at [121, 259] on span "Adjuntar PDF" at bounding box center [128, 268] width 78 height 36
click at [604, 16] on div "AML Data Collector Case Id - FX2HtpZnh6reErFoiepMM6tQ Los datos detallados a co…" at bounding box center [784, 337] width 1568 height 675
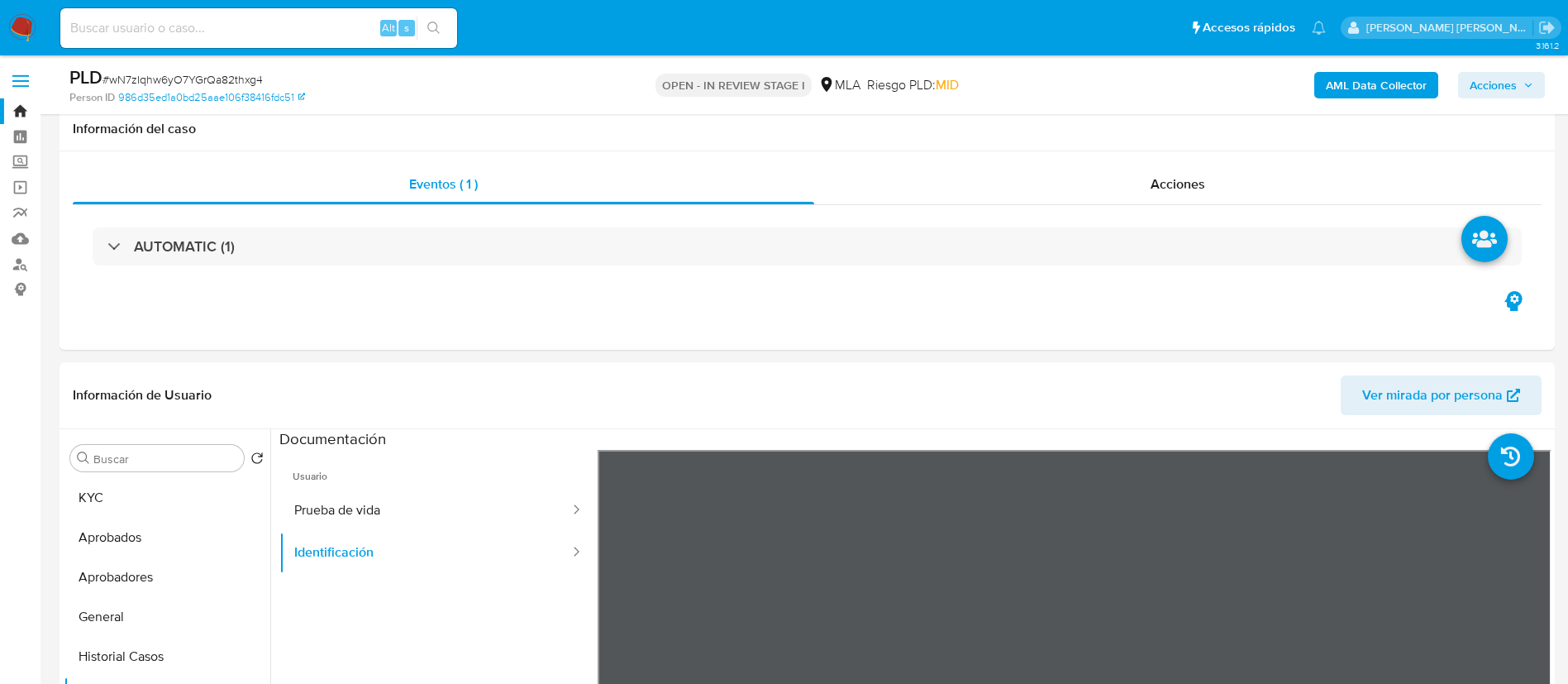
select select "10"
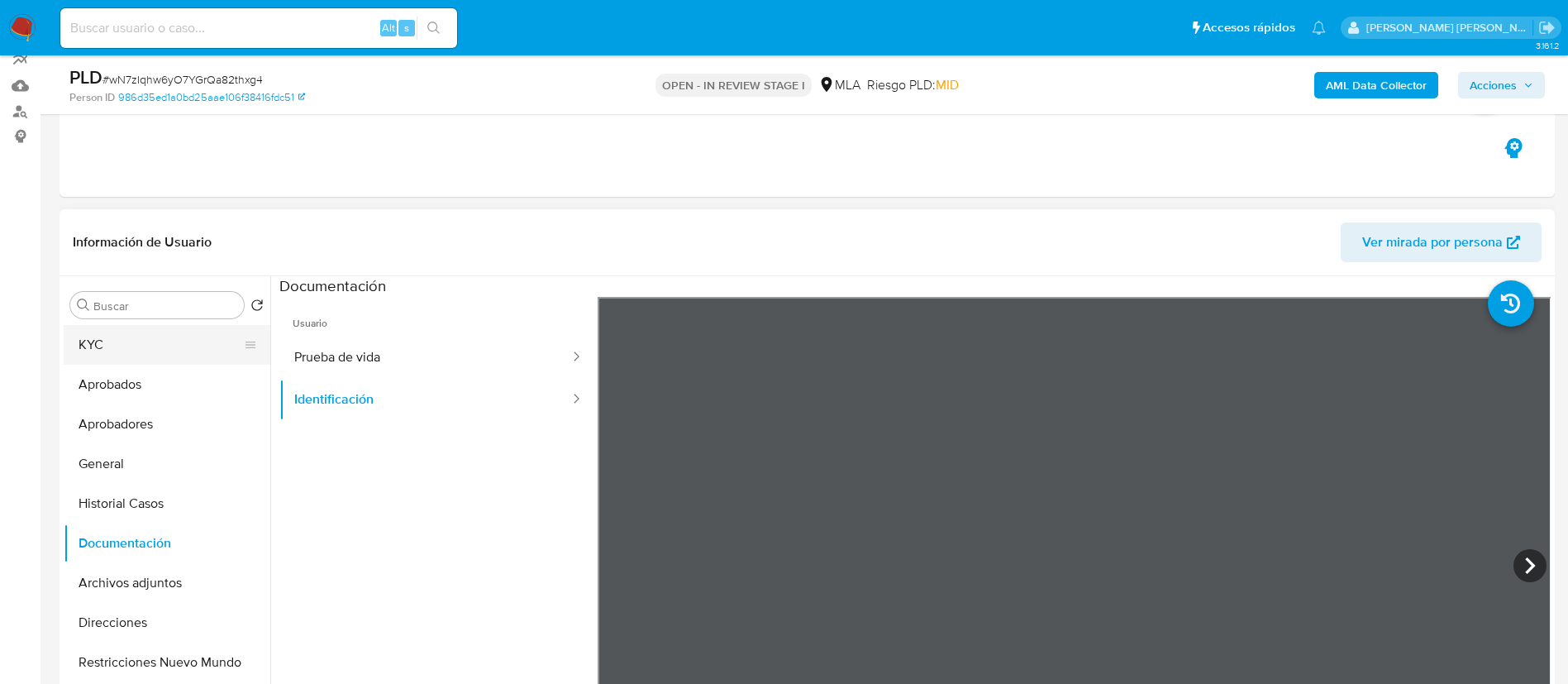
click at [133, 353] on button "KYC" at bounding box center [160, 345] width 193 height 40
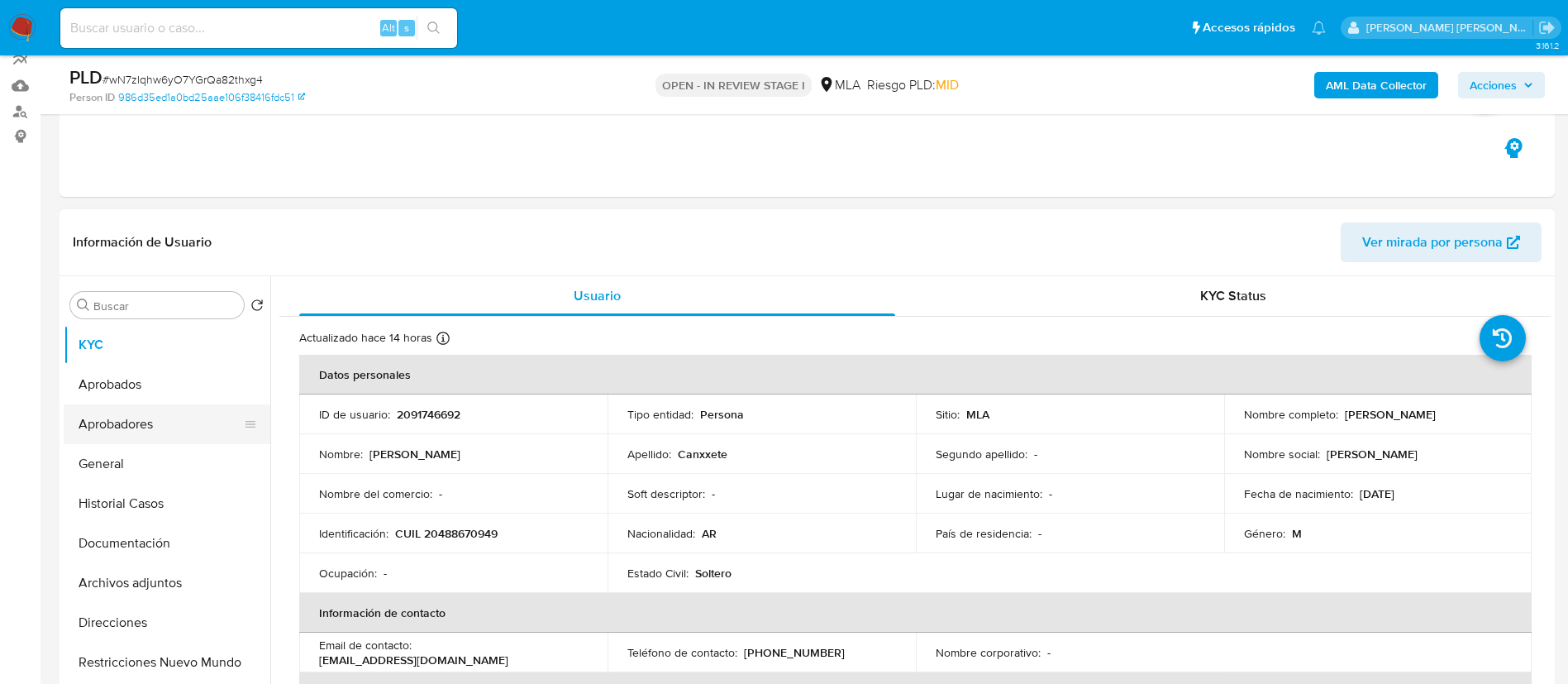
click at [158, 419] on button "Aprobadores" at bounding box center [160, 424] width 193 height 40
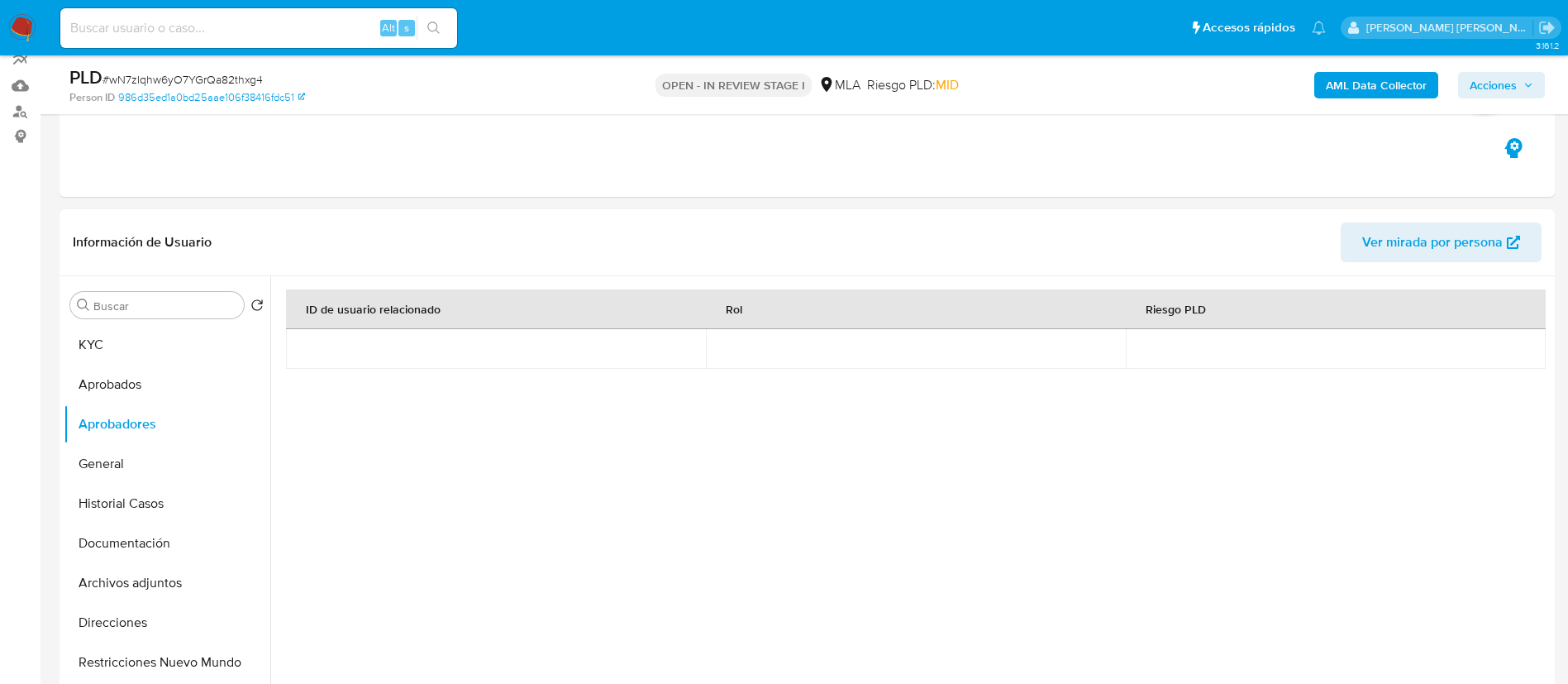
click at [1376, 96] on b "AML Data Collector" at bounding box center [1376, 84] width 101 height 26
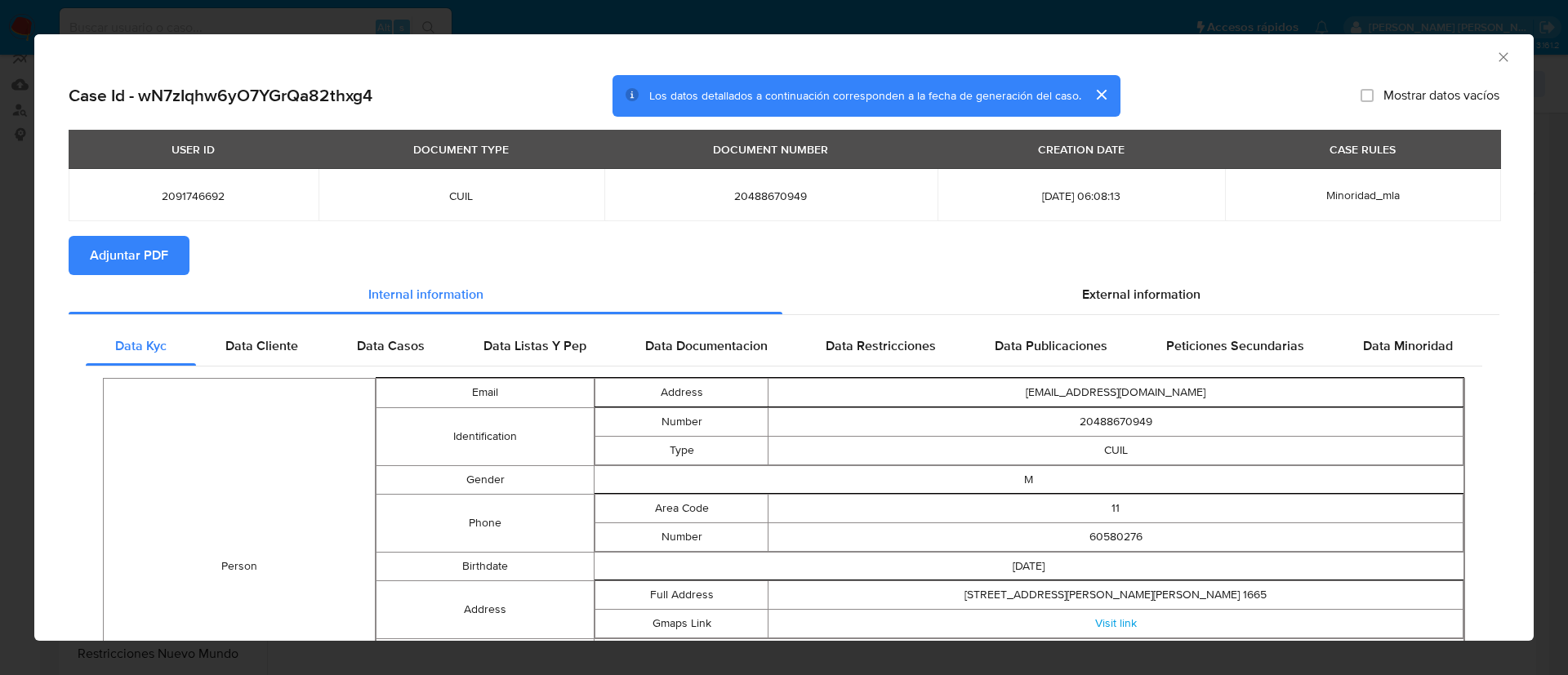
click at [121, 259] on span "Adjuntar PDF" at bounding box center [128, 255] width 78 height 36
click at [852, 12] on div "AML Data Collector Case Id - wN7zIqhw6yO7YGrQa82thxg4 Los datos detallados a co…" at bounding box center [784, 337] width 1568 height 675
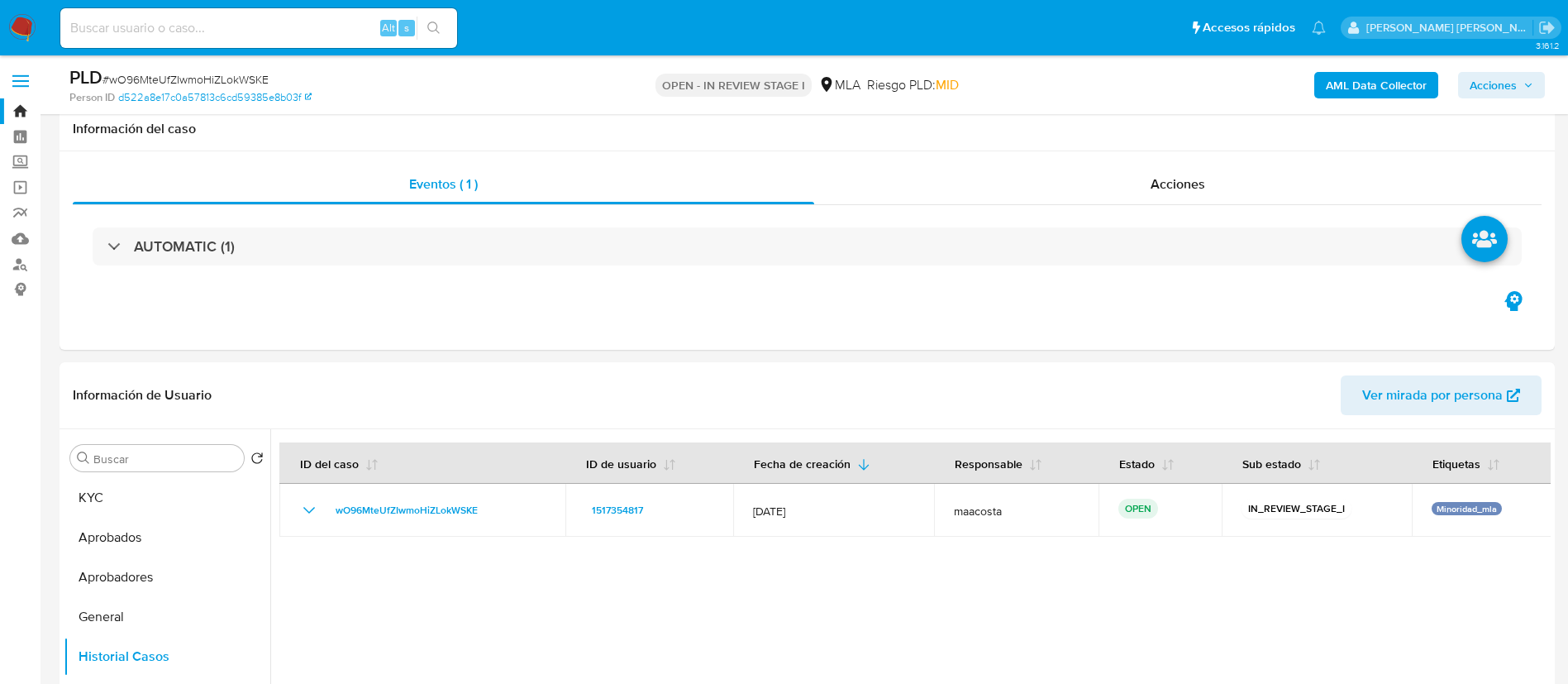
select select "10"
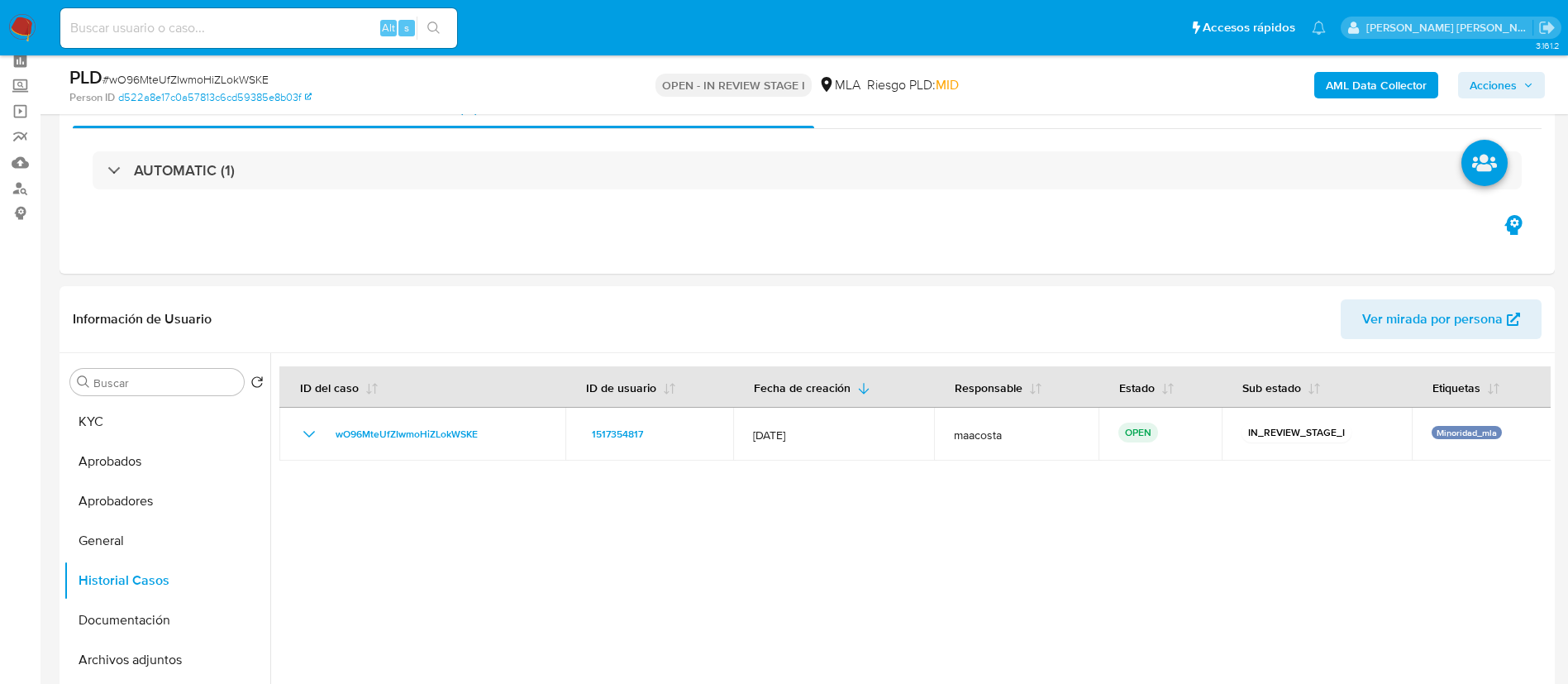
scroll to position [76, 0]
click at [153, 508] on button "Aprobadores" at bounding box center [160, 501] width 193 height 40
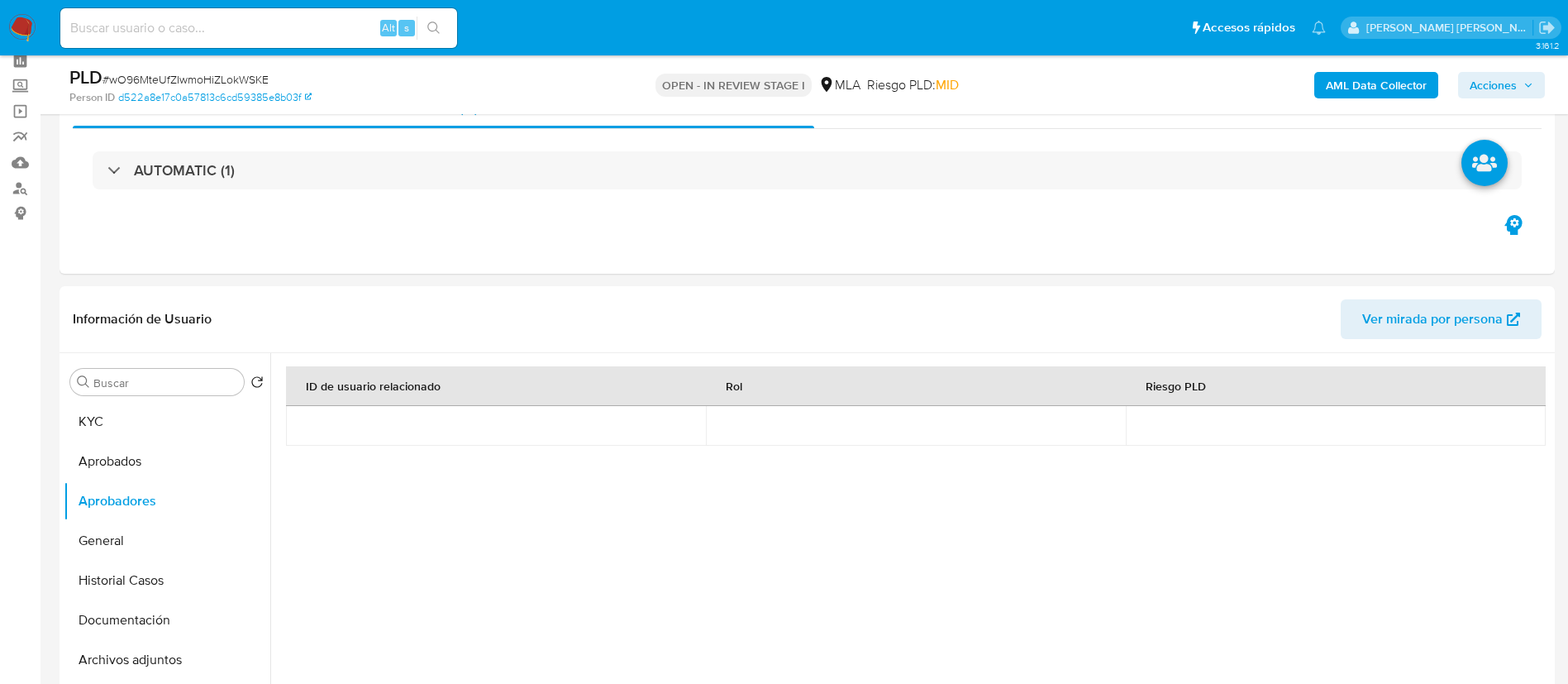
click at [1376, 96] on b "AML Data Collector" at bounding box center [1376, 84] width 101 height 26
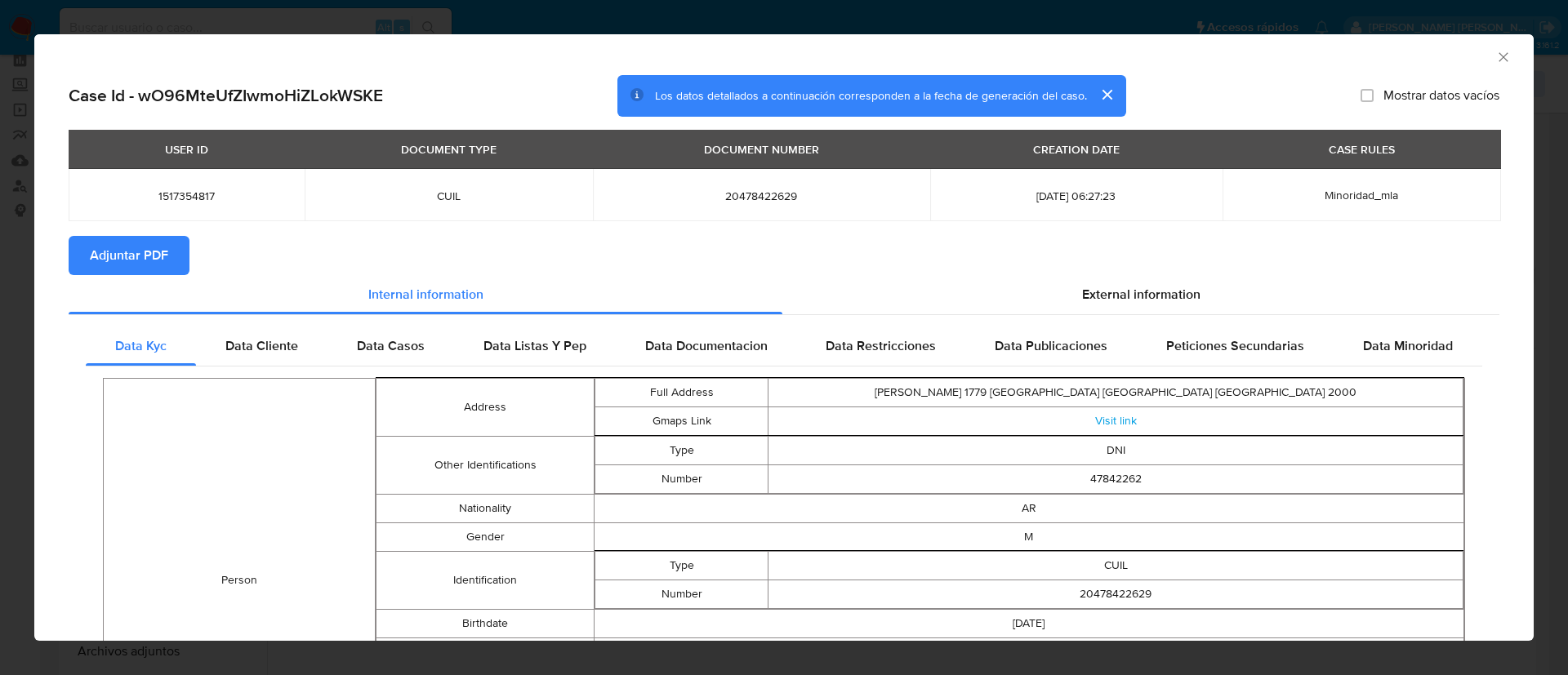
click at [121, 259] on span "Adjuntar PDF" at bounding box center [128, 255] width 78 height 36
click at [738, 15] on div "AML Data Collector Case Id - wO96MteUfZIwmoHiZLokWSKE Los datos detallados a co…" at bounding box center [784, 337] width 1568 height 675
